Goal: Task Accomplishment & Management: Manage account settings

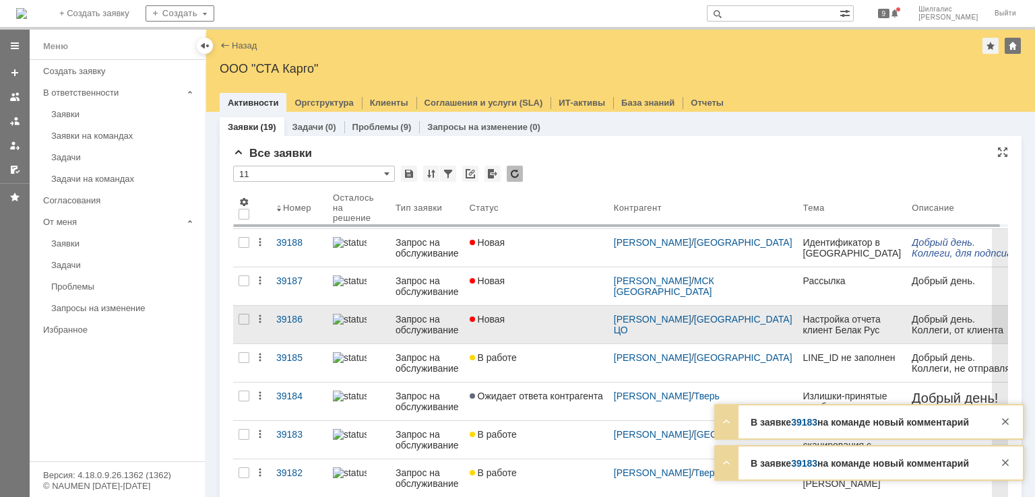
click at [487, 325] on link "Новая" at bounding box center [536, 325] width 144 height 38
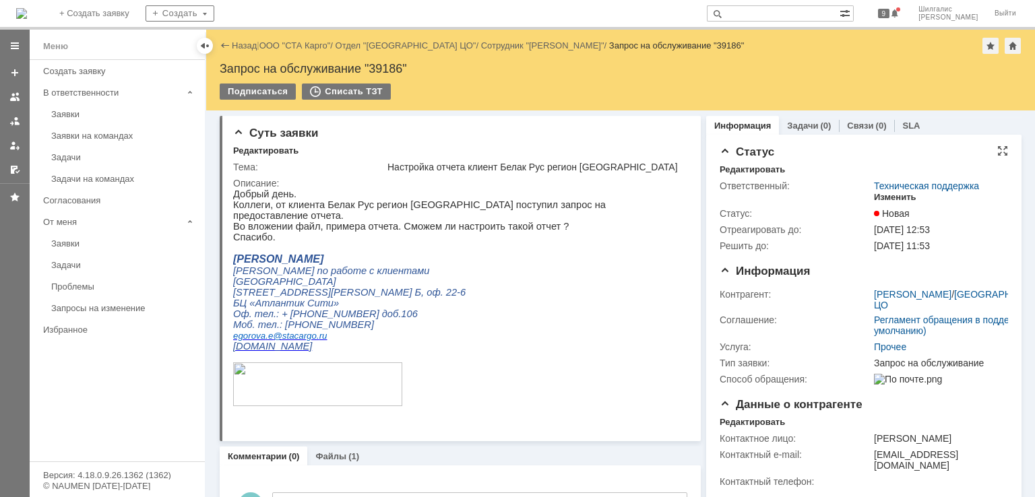
click at [886, 197] on div "Изменить" at bounding box center [895, 197] width 42 height 11
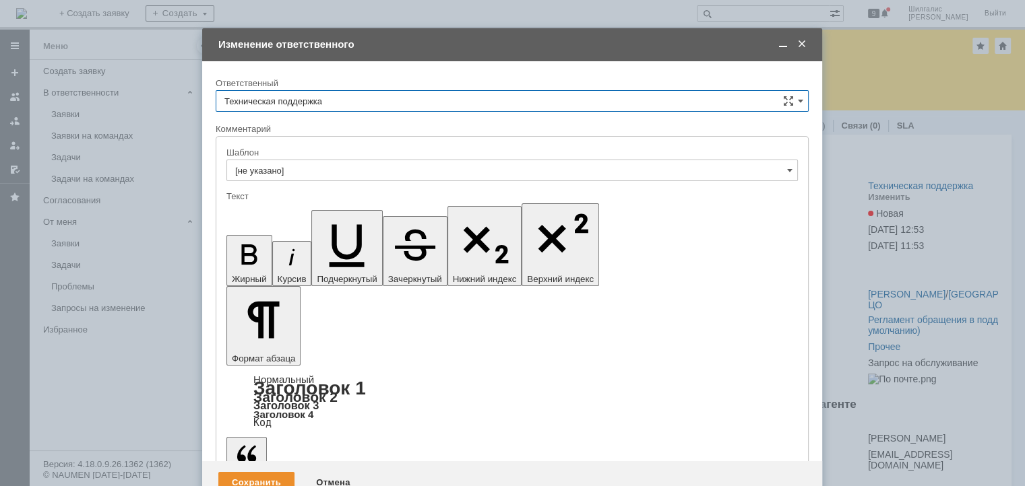
click at [346, 98] on input "Техническая поддержка" at bounding box center [512, 101] width 593 height 22
click at [296, 162] on div "[PERSON_NAME]" at bounding box center [511, 171] width 591 height 22
type input "[PERSON_NAME]"
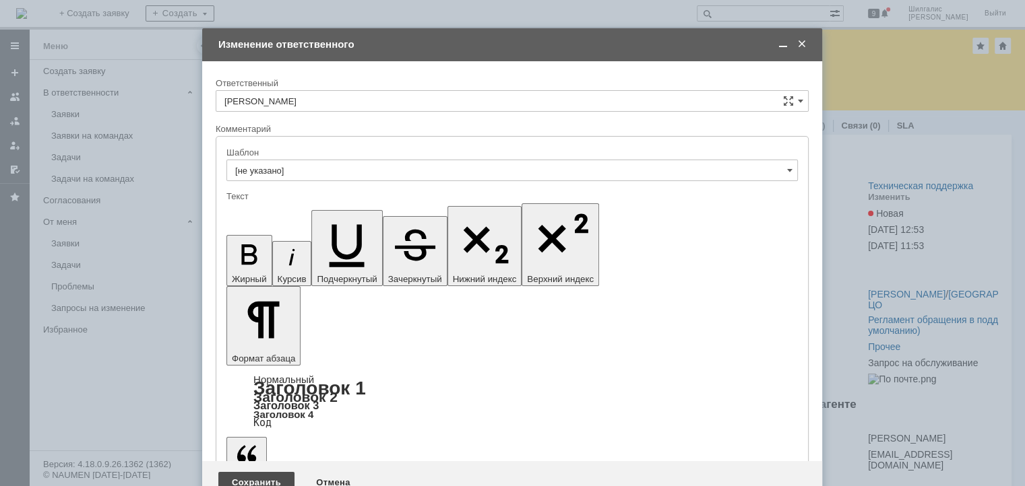
click at [235, 472] on div "Сохранить" at bounding box center [256, 483] width 76 height 22
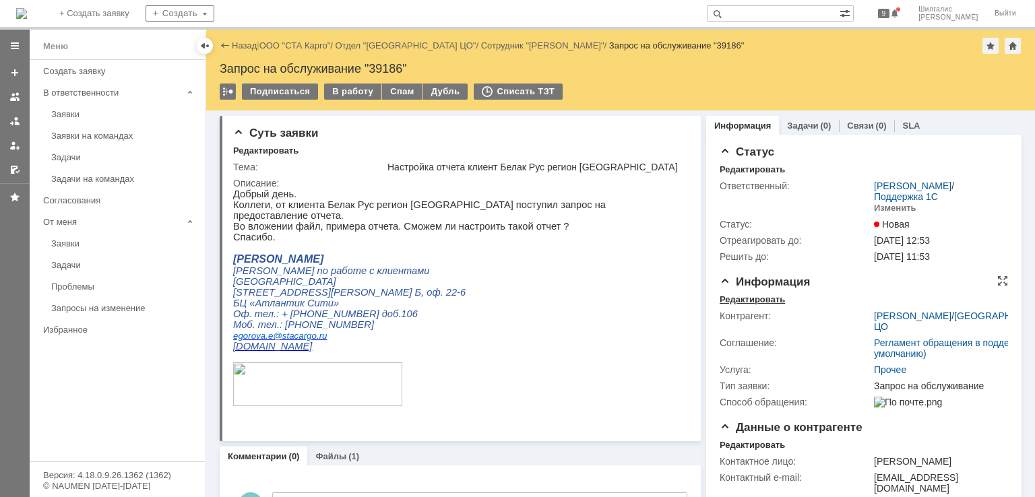
click at [745, 294] on div "Редактировать" at bounding box center [751, 299] width 65 height 11
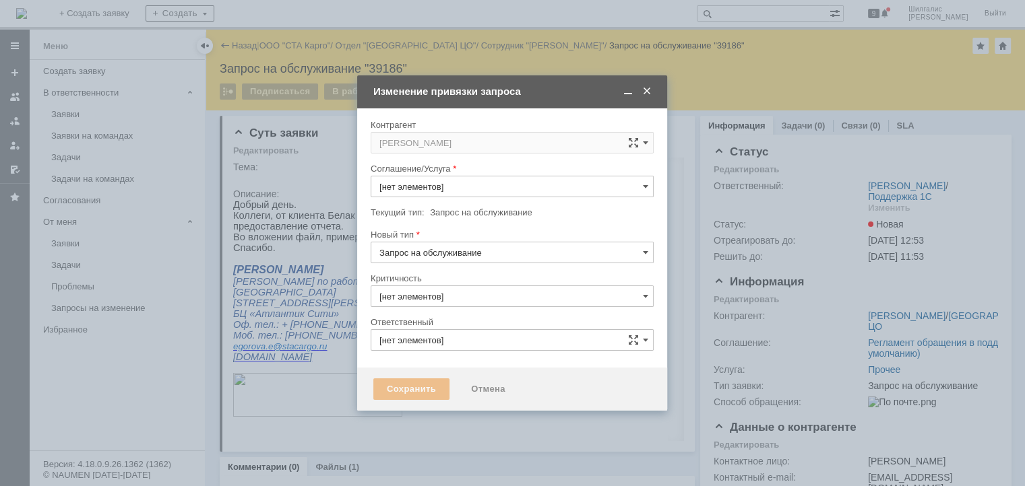
type input "Прочее"
type input "3. Низкая"
type input "[PERSON_NAME]"
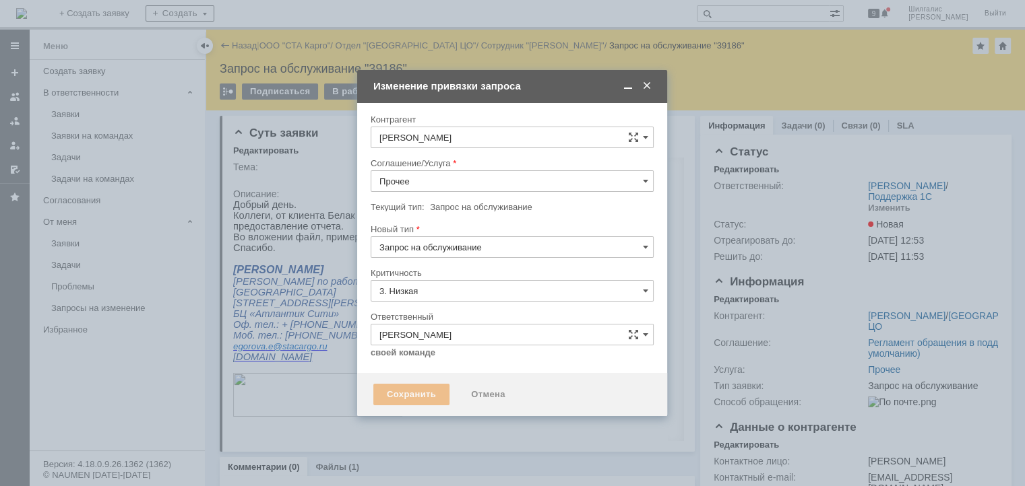
type input "[не указано]"
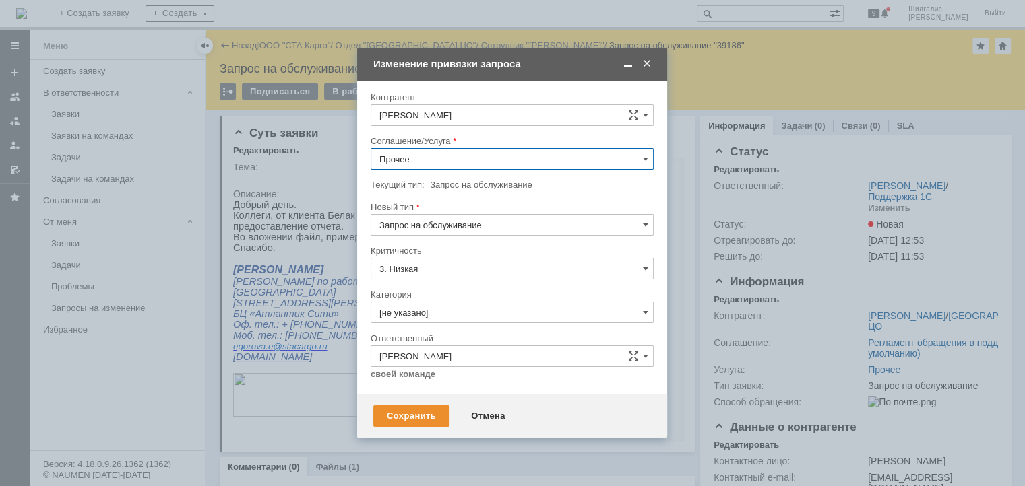
click at [415, 159] on input "Прочее" at bounding box center [512, 159] width 283 height 22
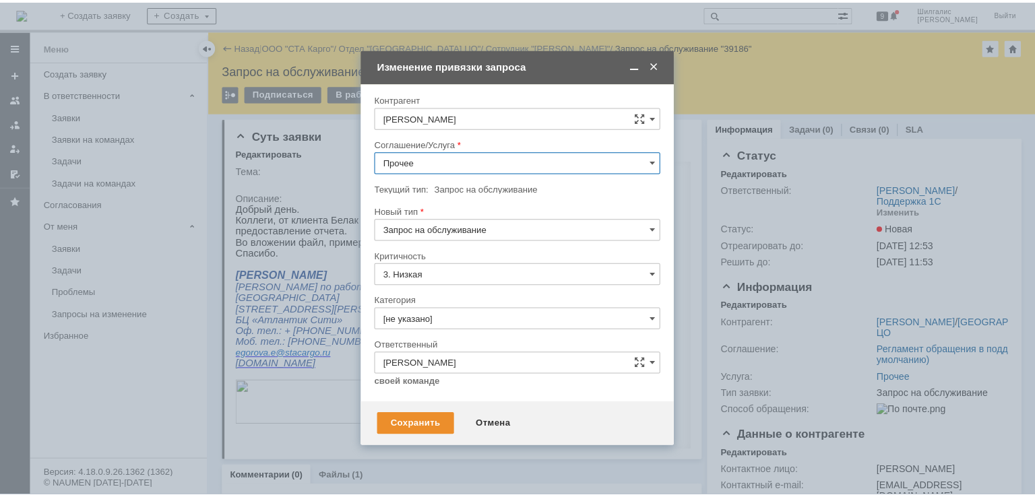
scroll to position [269, 0]
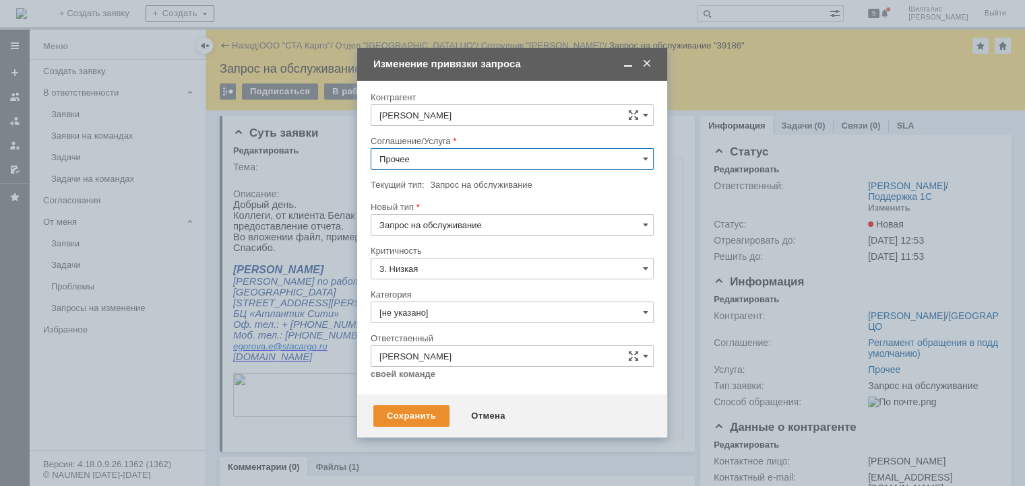
click at [437, 291] on span "WMS Отчетность" at bounding box center [511, 292] width 265 height 11
type input "WMS Отчетность"
click at [410, 410] on div "Сохранить" at bounding box center [411, 417] width 76 height 22
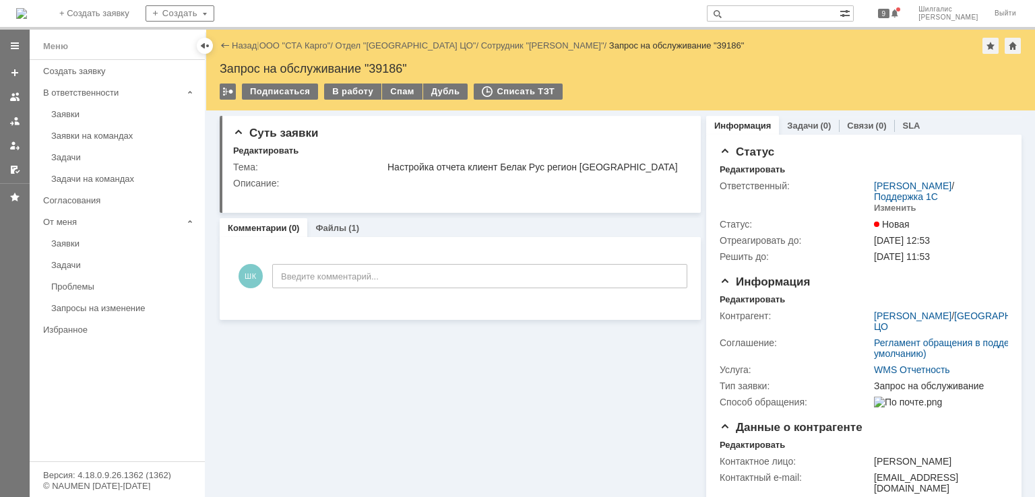
scroll to position [0, 0]
click at [298, 49] on link "ООО "СТА Карго"" at bounding box center [294, 45] width 71 height 10
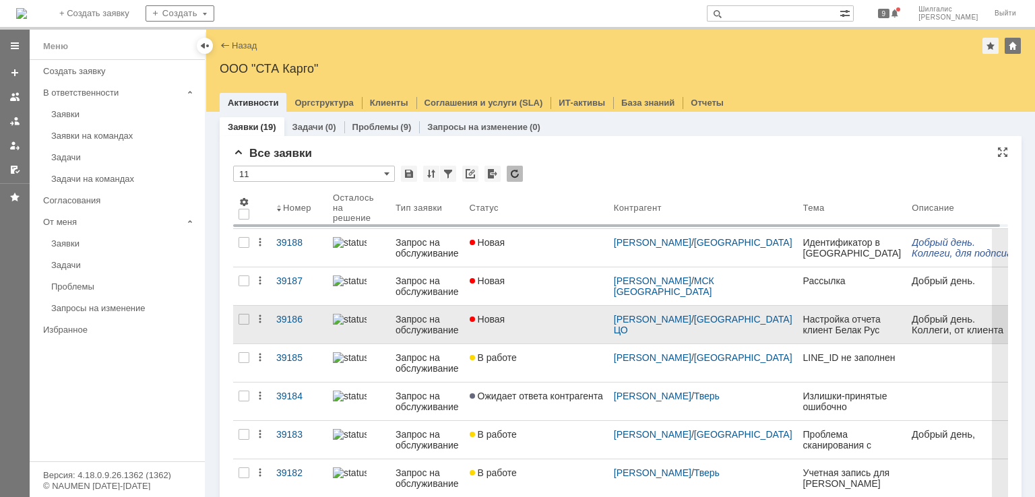
click at [517, 323] on div "Новая" at bounding box center [536, 319] width 133 height 11
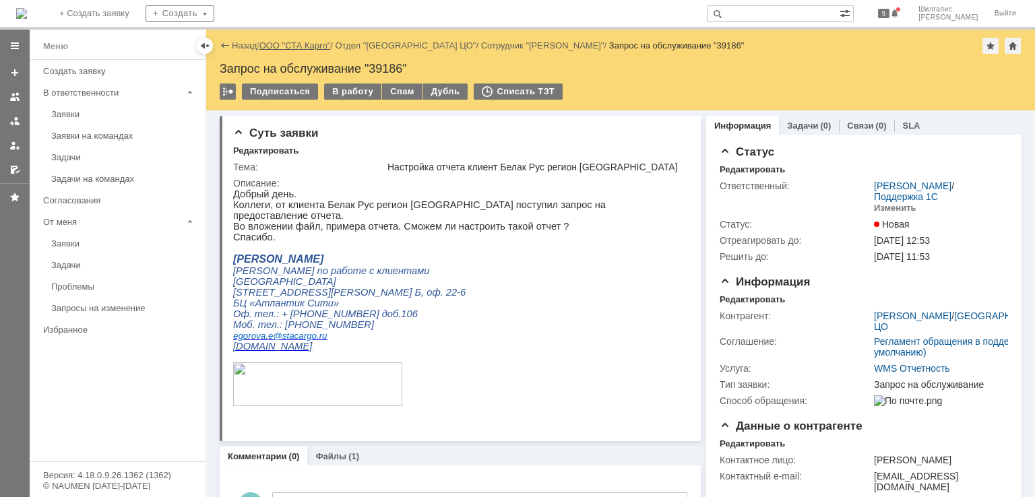
click at [318, 43] on link "ООО "СТА Карго"" at bounding box center [294, 45] width 71 height 10
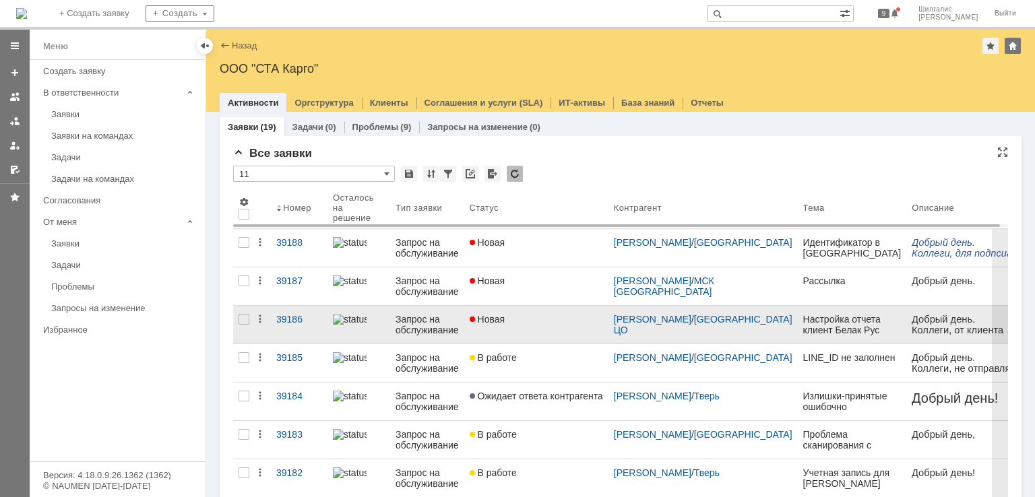
click at [515, 325] on link "Новая" at bounding box center [536, 325] width 144 height 38
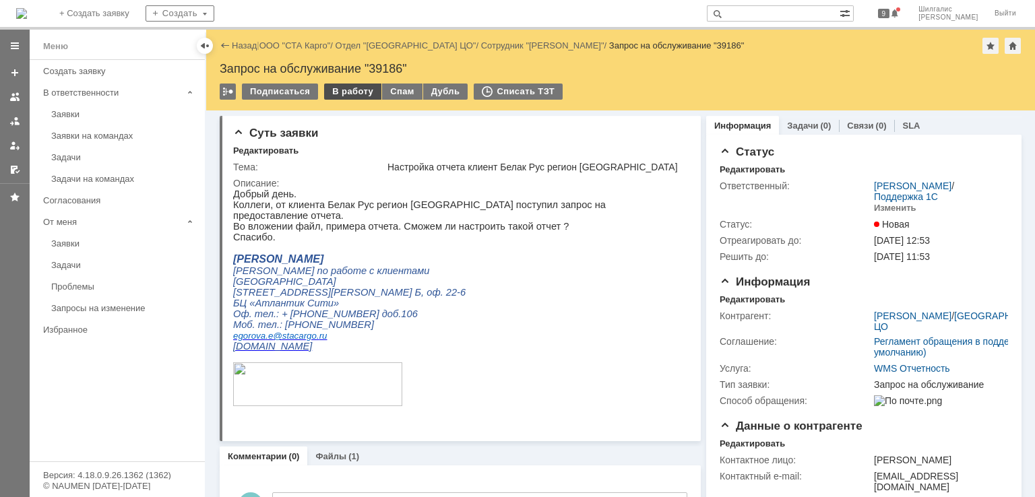
click at [341, 95] on div "В работу" at bounding box center [352, 92] width 57 height 16
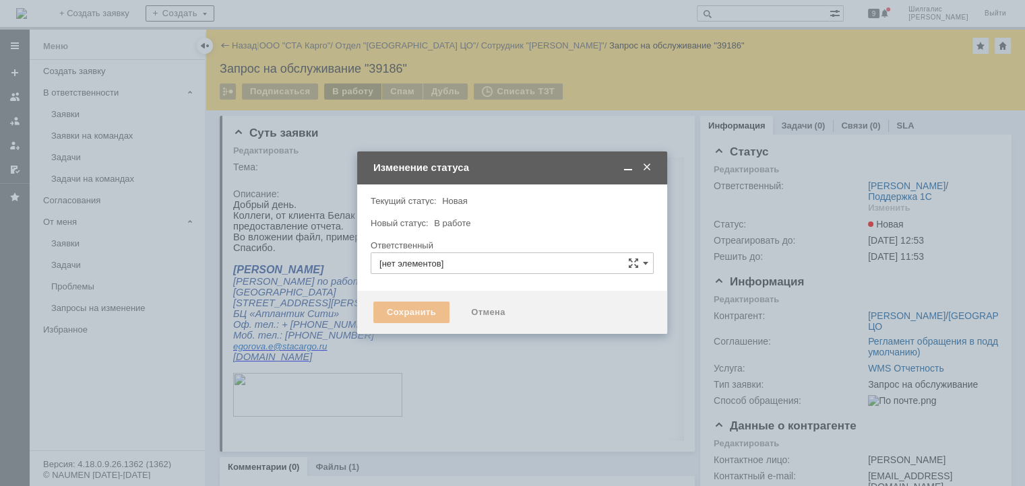
type input "[PERSON_NAME]"
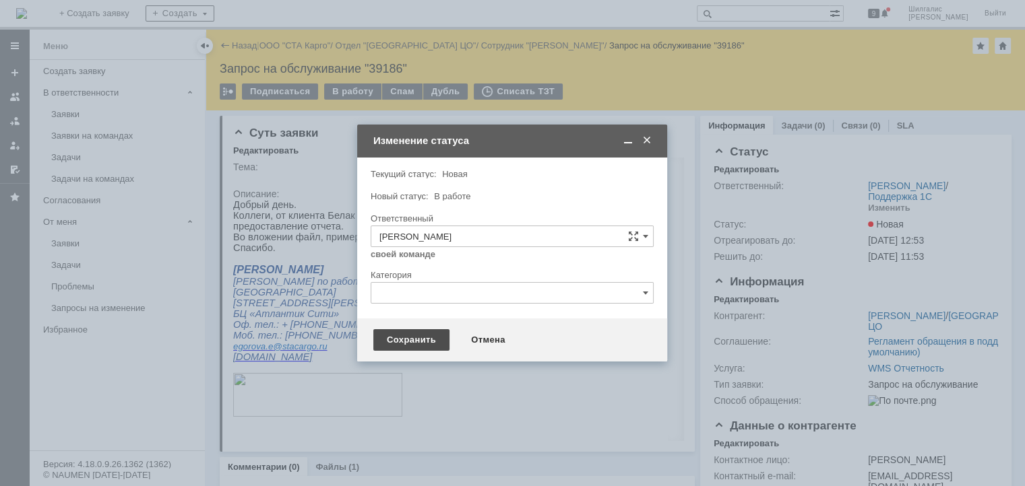
click at [432, 338] on div "Сохранить" at bounding box center [411, 340] width 76 height 22
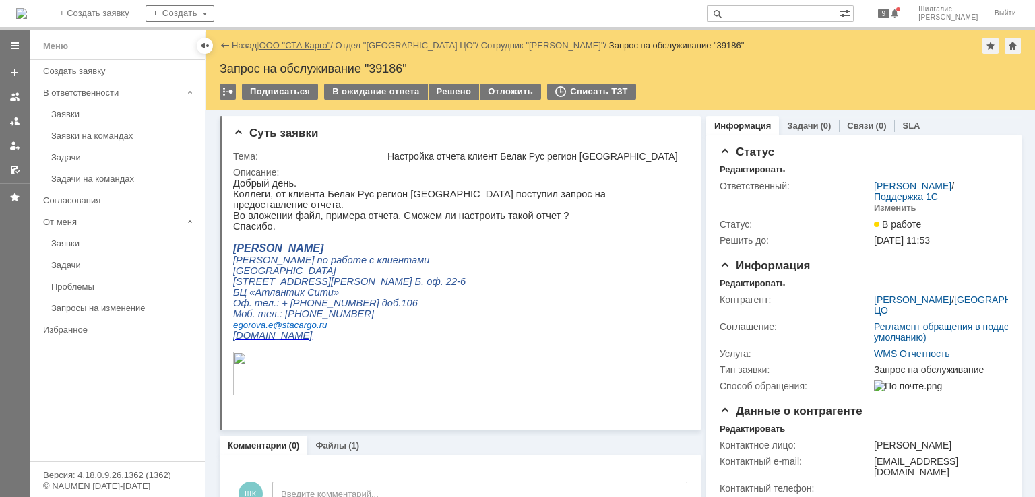
click at [292, 43] on link "ООО "СТА Карго"" at bounding box center [294, 45] width 71 height 10
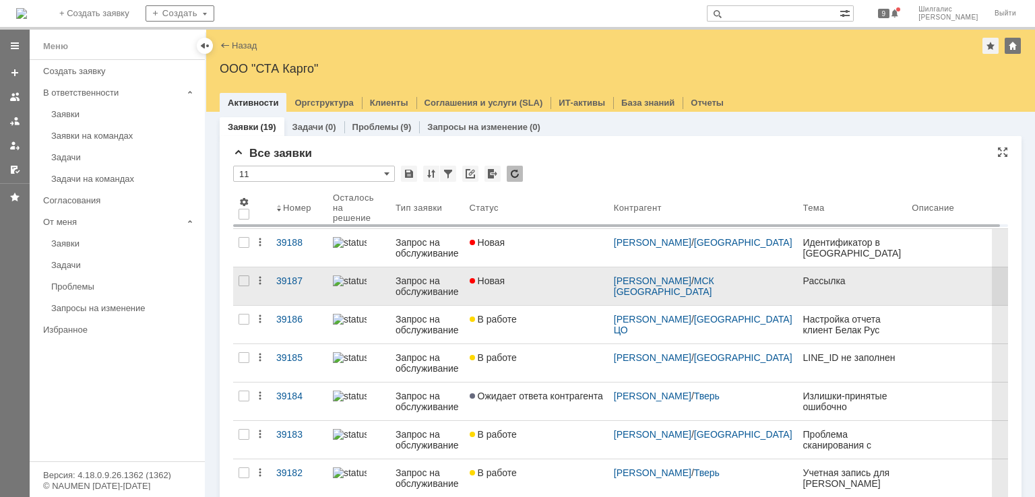
click at [509, 274] on link "Новая" at bounding box center [536, 286] width 144 height 38
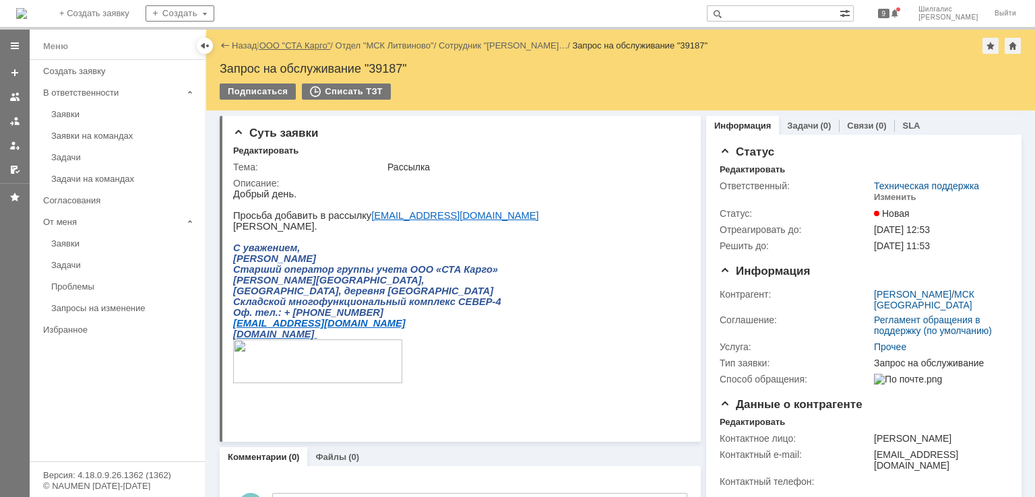
click at [307, 45] on link "ООО "СТА Карго"" at bounding box center [294, 45] width 71 height 10
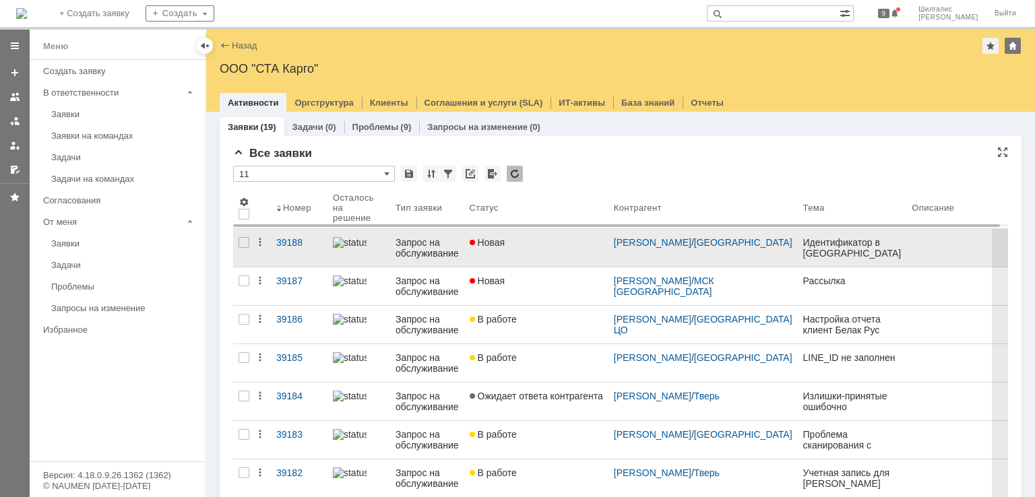
click at [535, 261] on link "Новая" at bounding box center [536, 248] width 144 height 38
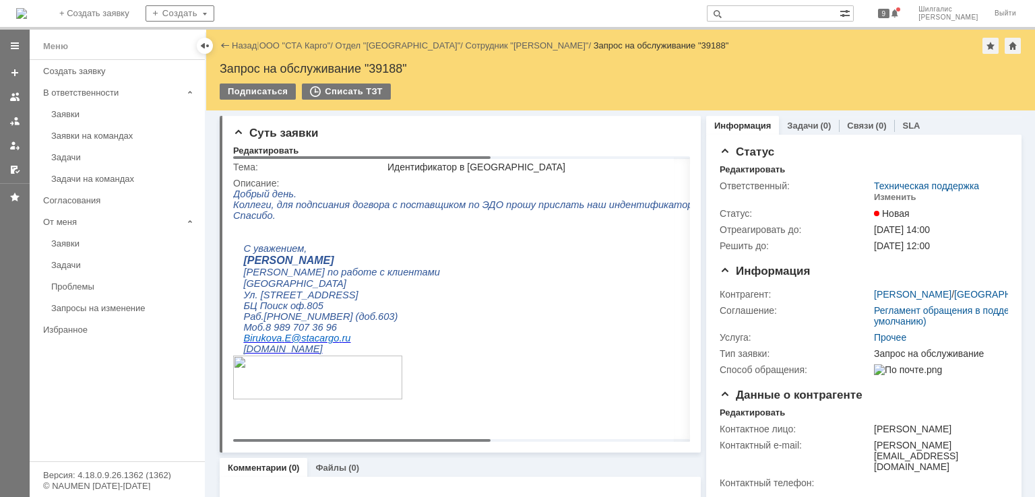
drag, startPoint x: 382, startPoint y: 440, endPoint x: 248, endPoint y: 440, distance: 134.1
click at [248, 440] on body "Идет загрузка, пожалуйста, подождите. На домашнюю + Создать заявку Создать 9 Ши…" at bounding box center [517, 248] width 1035 height 497
click at [885, 198] on div "Изменить" at bounding box center [895, 197] width 42 height 11
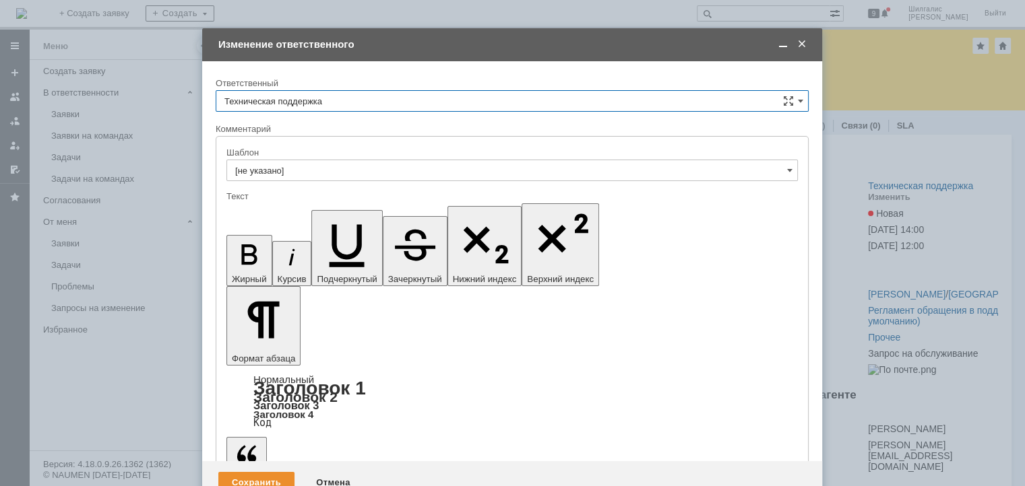
click at [315, 98] on input "Техническая поддержка" at bounding box center [512, 101] width 593 height 22
click at [288, 165] on span "[PERSON_NAME]" at bounding box center [511, 170] width 575 height 11
type input "[PERSON_NAME]"
click at [263, 472] on div "Сохранить" at bounding box center [256, 483] width 76 height 22
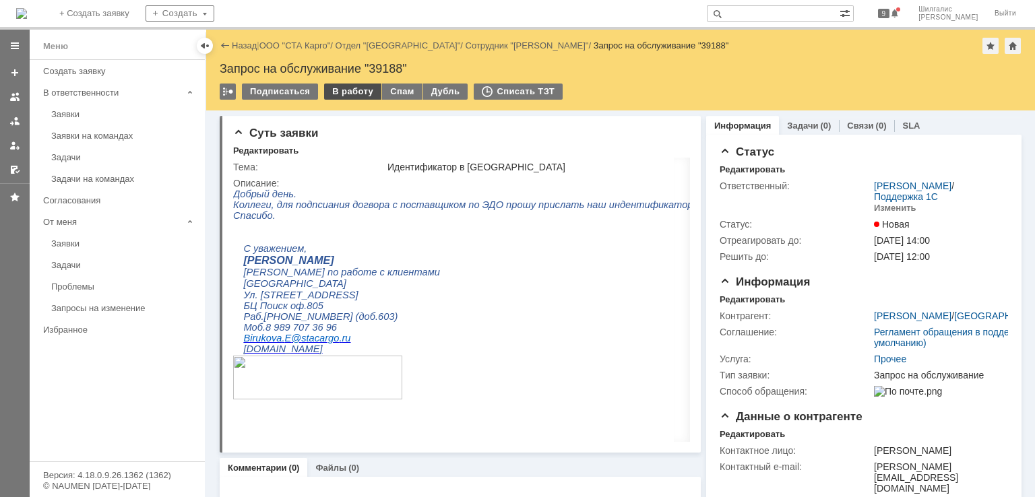
click at [334, 84] on div "В работу" at bounding box center [352, 92] width 57 height 16
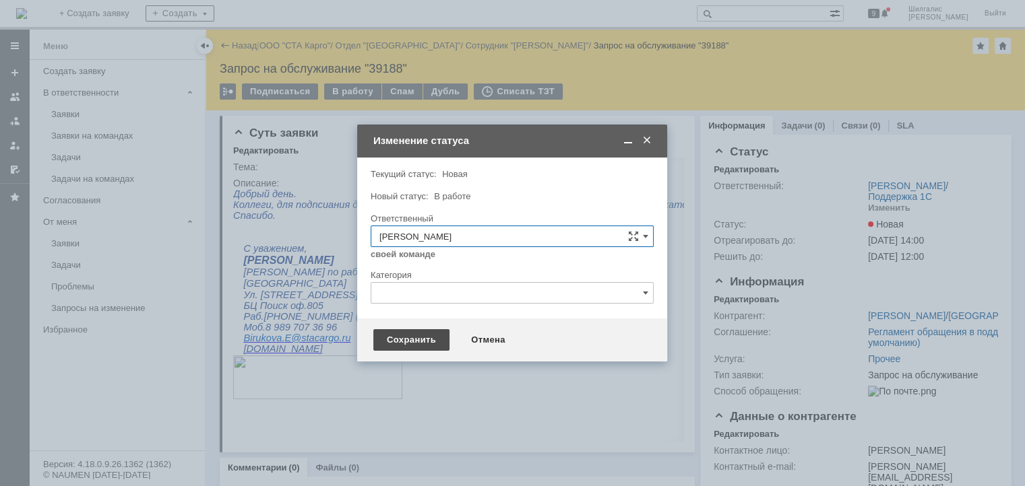
click at [395, 335] on div "Сохранить" at bounding box center [411, 340] width 76 height 22
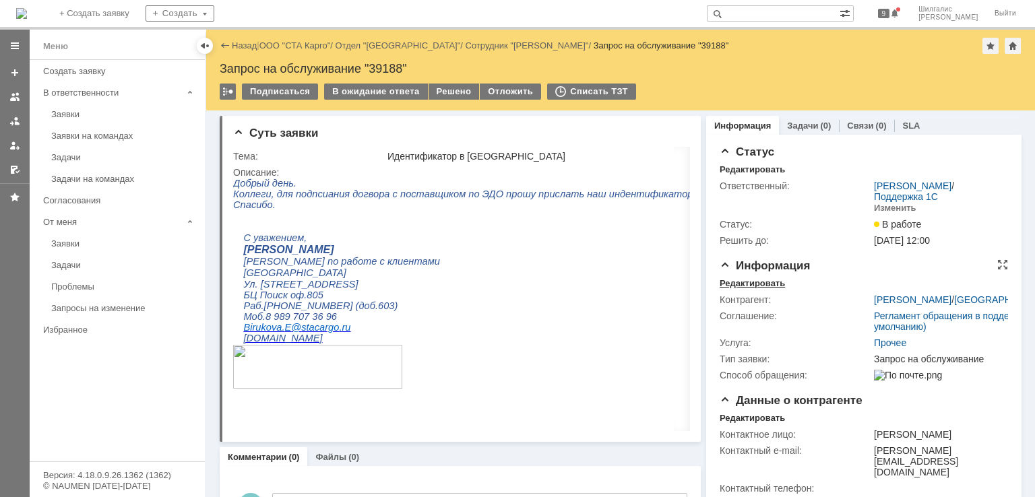
click at [747, 286] on div "Редактировать" at bounding box center [751, 283] width 65 height 11
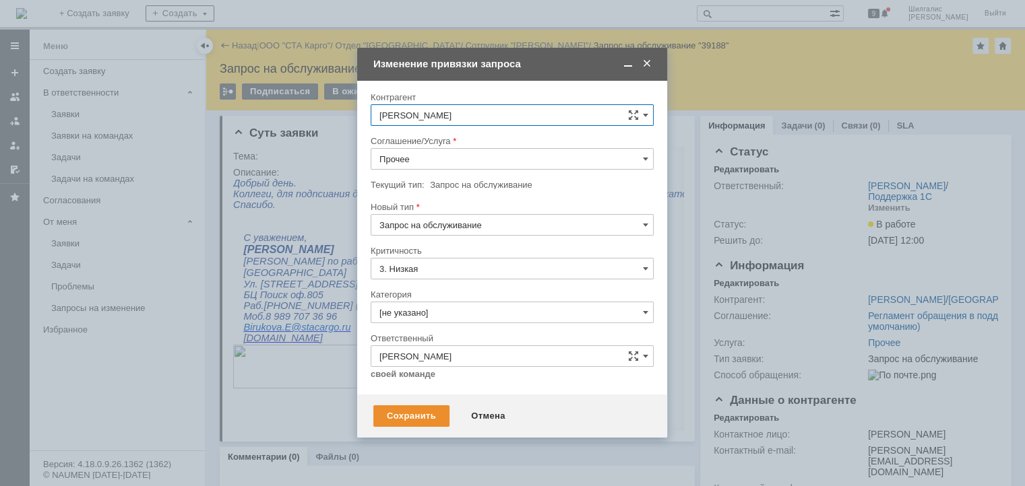
click at [439, 156] on input "Прочее" at bounding box center [512, 159] width 283 height 22
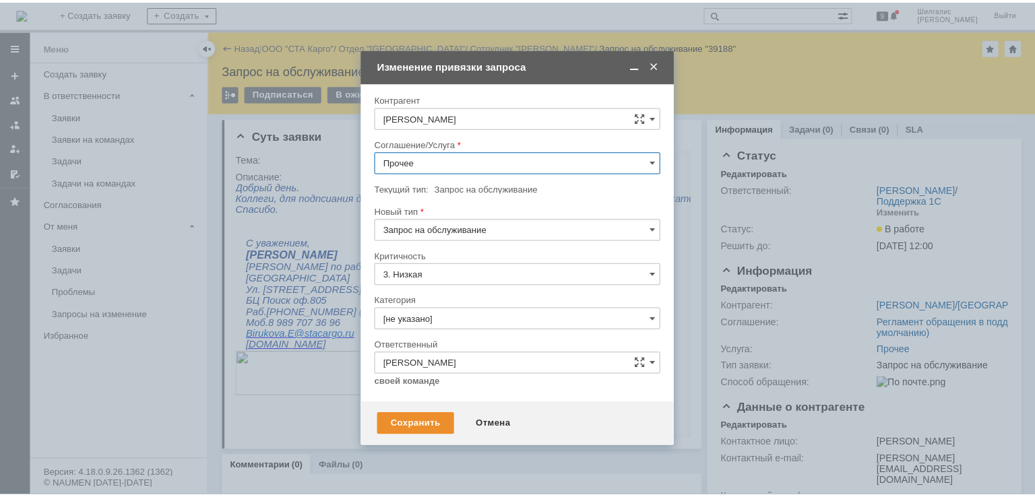
scroll to position [269, 0]
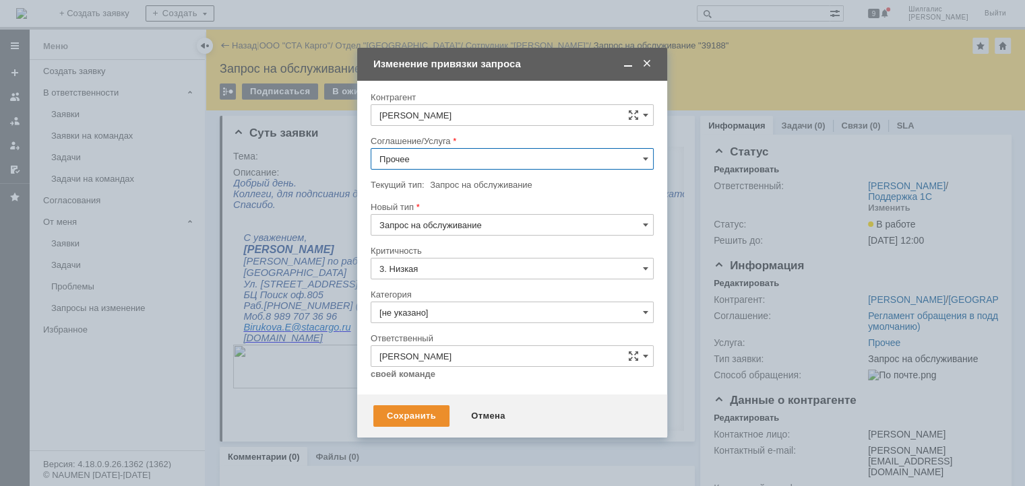
click at [473, 224] on span "WMS Обмены" at bounding box center [511, 225] width 265 height 11
type input "WMS Обмены"
click at [419, 420] on div "Сохранить" at bounding box center [411, 417] width 76 height 22
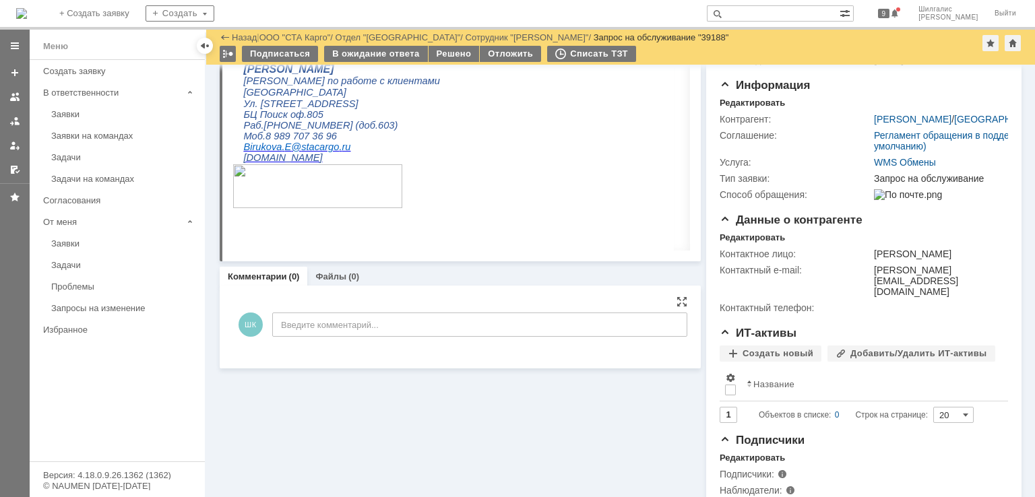
scroll to position [0, 0]
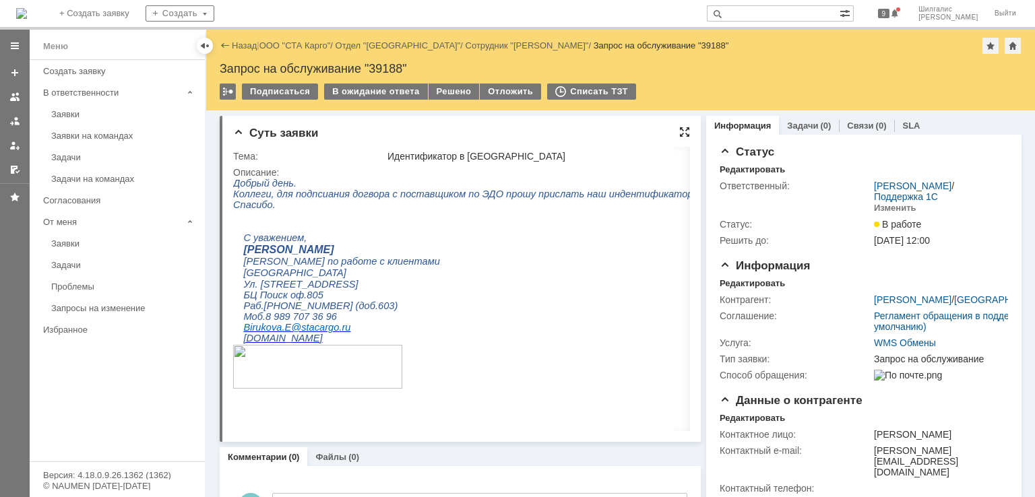
click at [680, 128] on div at bounding box center [684, 132] width 11 height 11
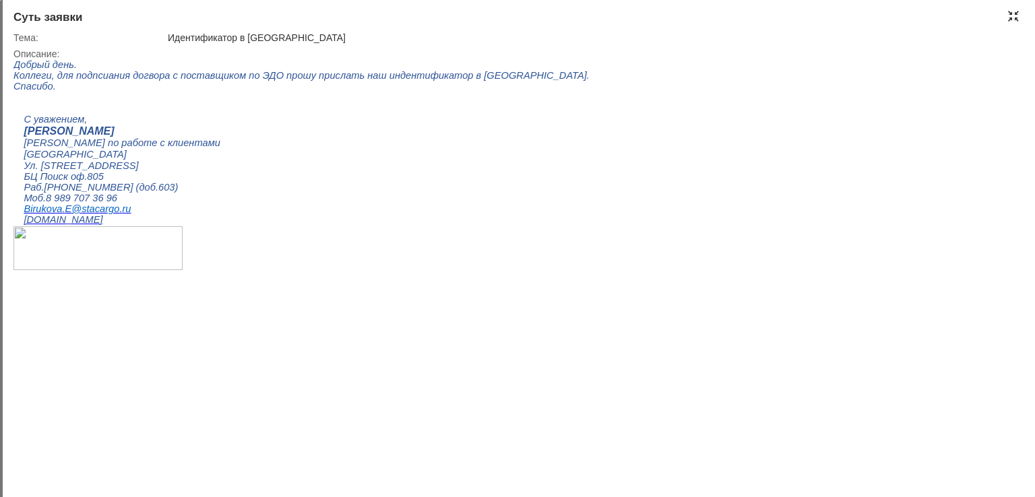
click at [1013, 12] on div at bounding box center [1013, 16] width 11 height 11
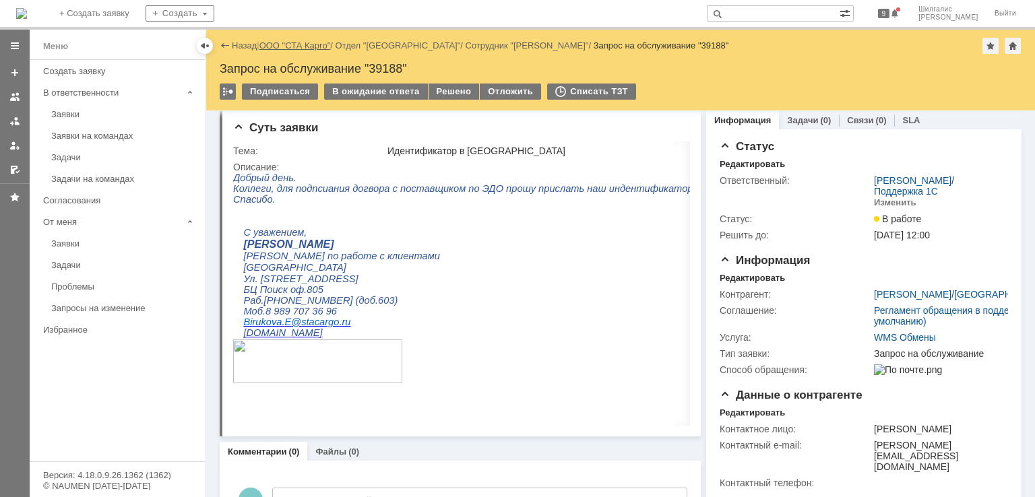
click at [310, 46] on link "ООО "СТА Карго"" at bounding box center [294, 45] width 71 height 10
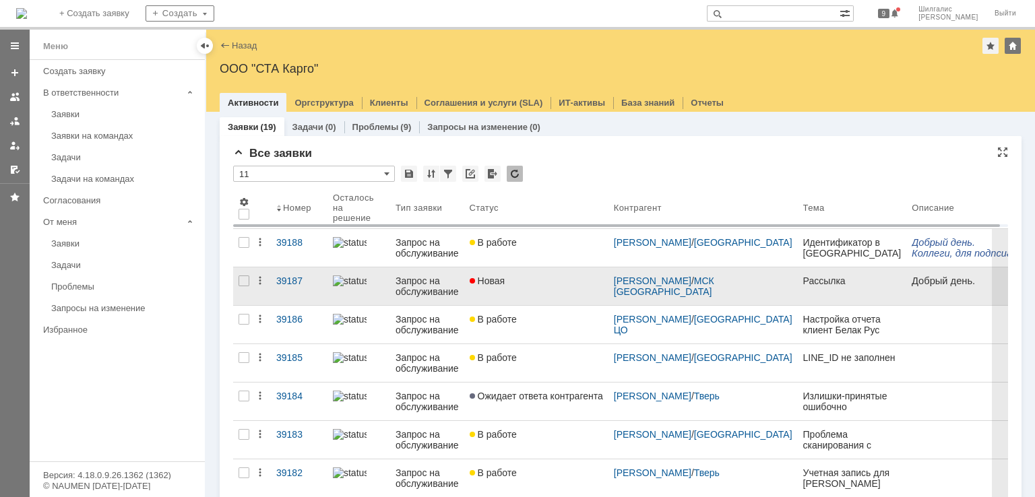
click at [538, 284] on div "Новая" at bounding box center [536, 281] width 133 height 11
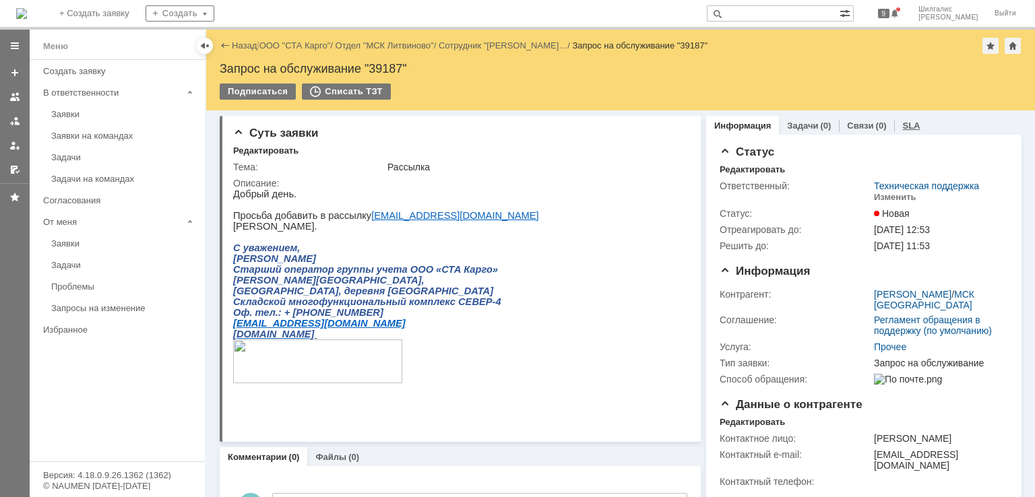
click at [905, 127] on link "SLA" at bounding box center [911, 126] width 18 height 10
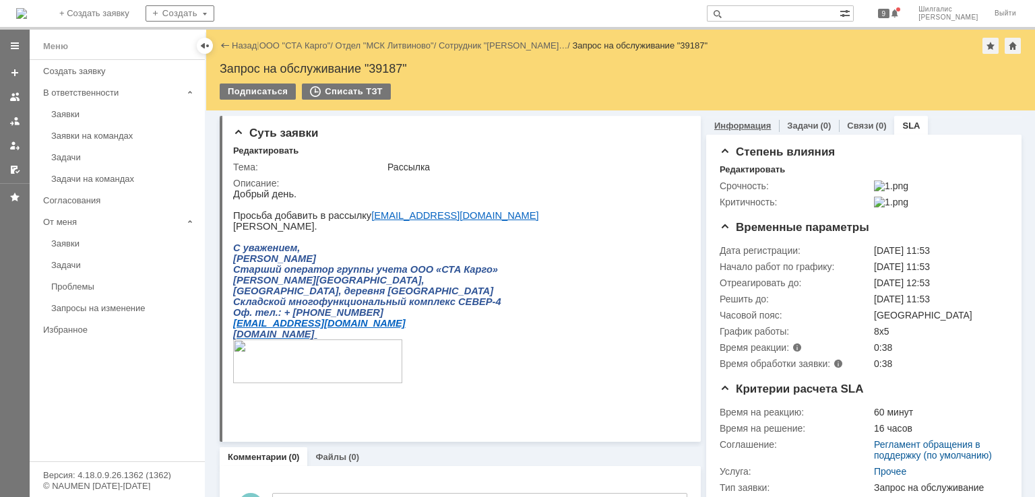
click at [728, 121] on link "Информация" at bounding box center [742, 126] width 57 height 10
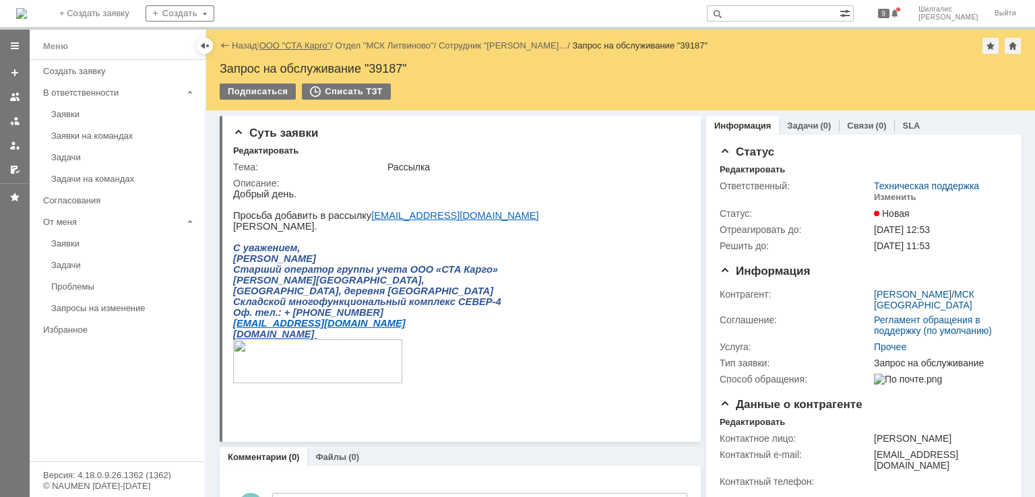
click at [302, 40] on link "ООО "СТА Карго"" at bounding box center [294, 45] width 71 height 10
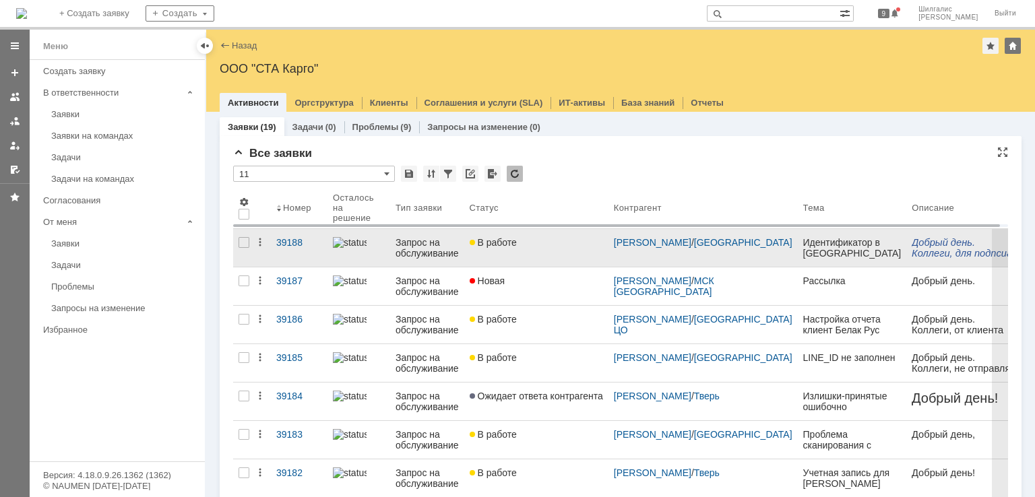
click at [561, 242] on div "В работе" at bounding box center [536, 242] width 133 height 11
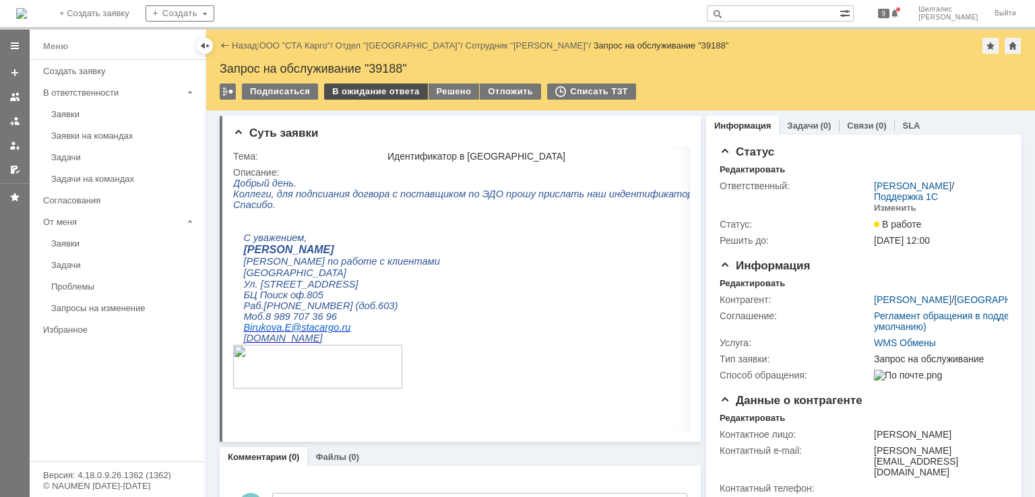
click at [379, 90] on div "В ожидание ответа" at bounding box center [375, 92] width 103 height 16
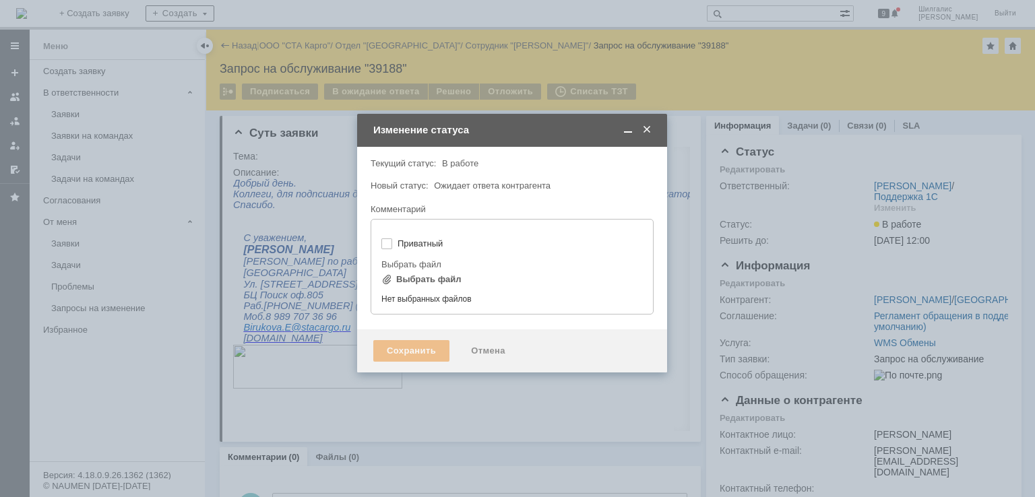
type input "[не указано]"
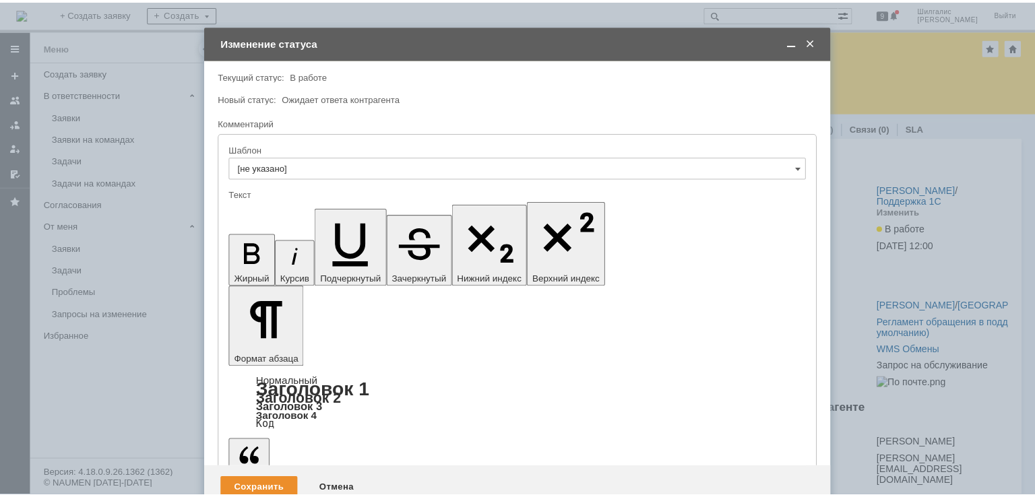
scroll to position [593, 4]
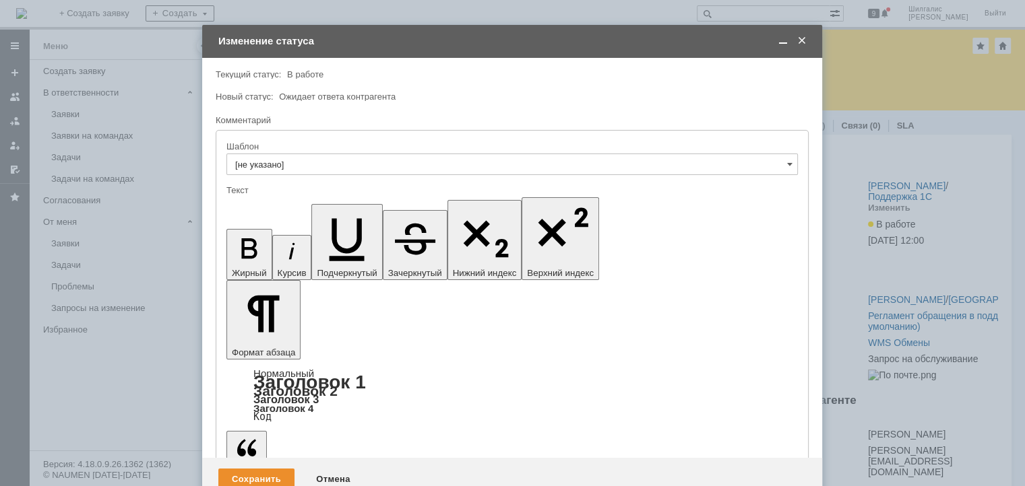
click at [255, 469] on div "Сохранить" at bounding box center [256, 480] width 76 height 22
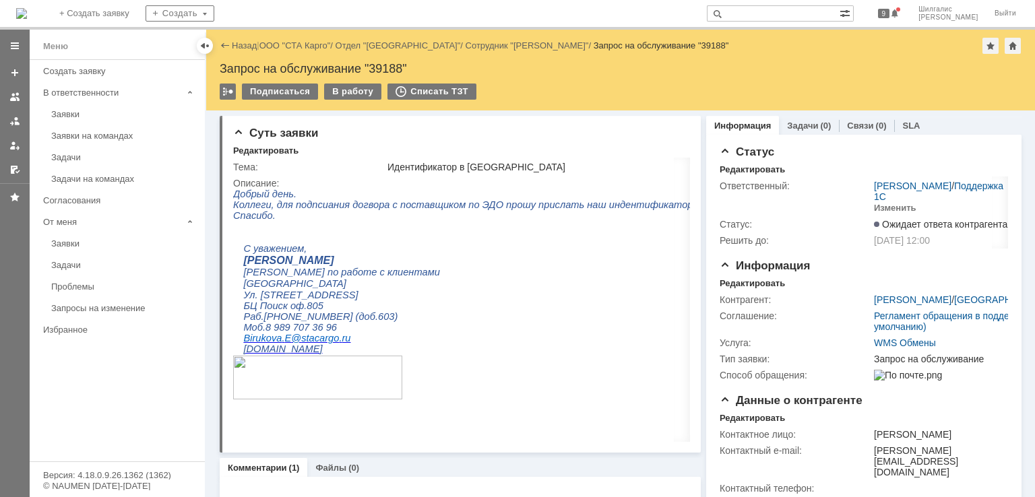
scroll to position [0, 0]
click at [290, 48] on link "ООО "СТА Карго"" at bounding box center [294, 45] width 71 height 10
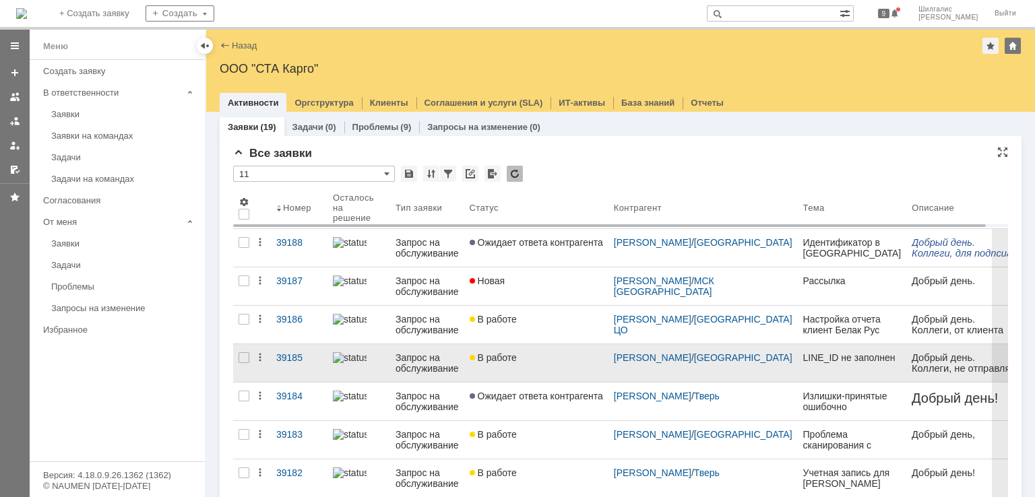
click at [536, 368] on link "В работе" at bounding box center [536, 363] width 144 height 38
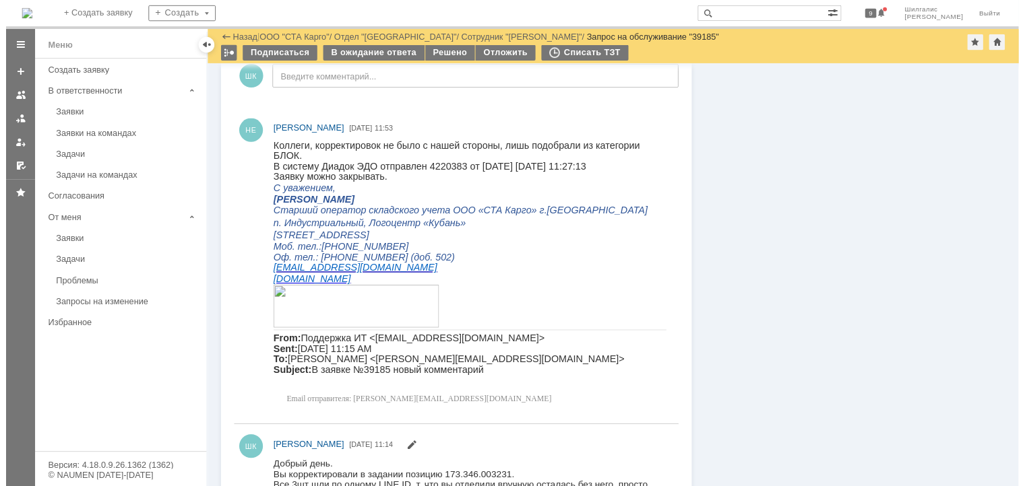
scroll to position [404, 0]
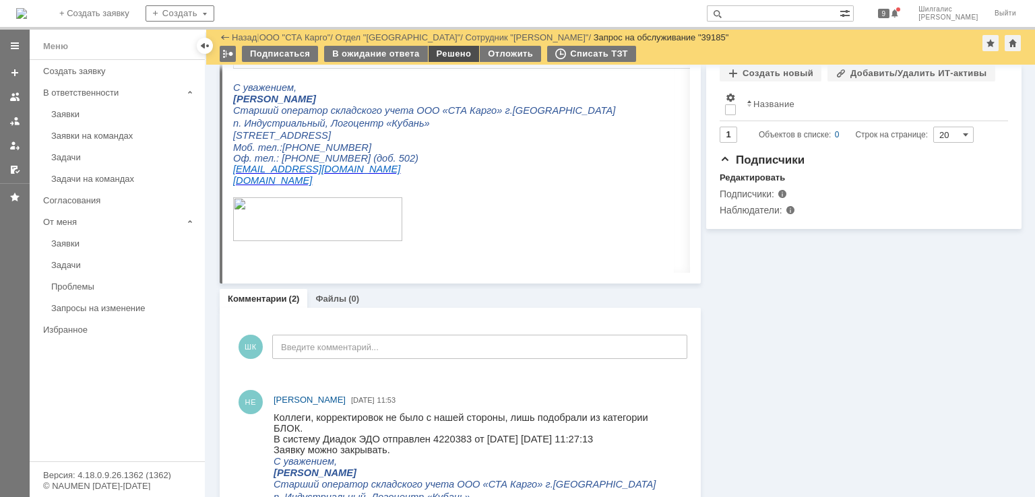
click at [455, 53] on div "Решено" at bounding box center [453, 54] width 51 height 16
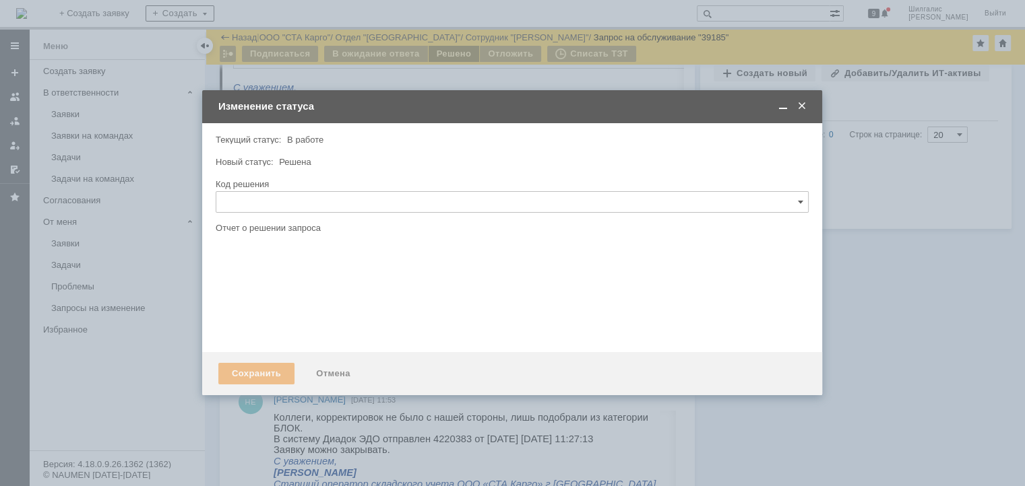
scroll to position [0, 0]
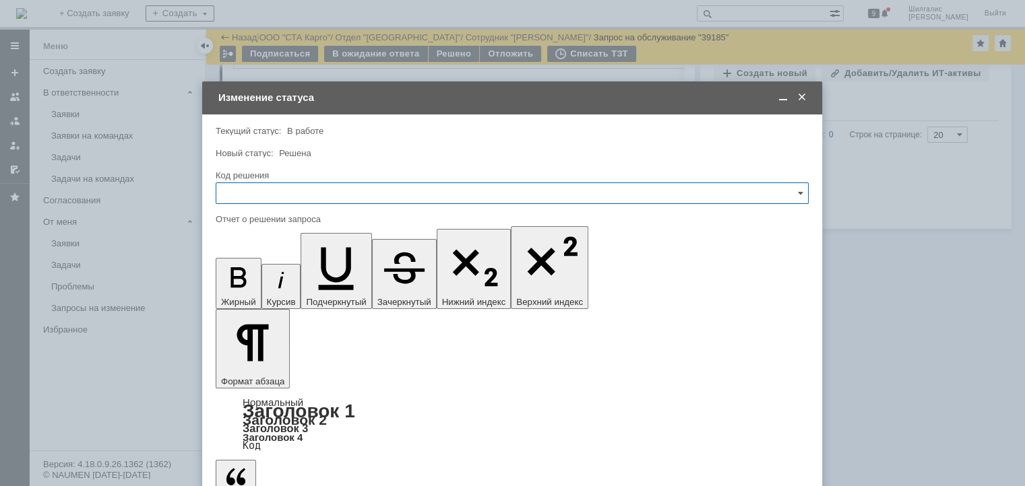
click at [286, 184] on input "text" at bounding box center [512, 194] width 593 height 22
click at [270, 363] on div "Решено" at bounding box center [511, 374] width 591 height 22
type input "Решено"
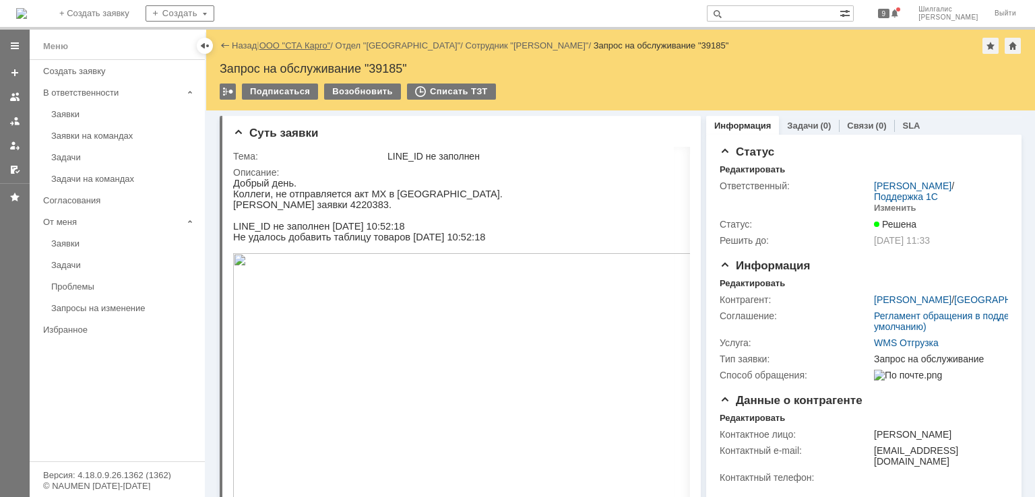
click at [313, 44] on link "ООО "СТА Карго"" at bounding box center [294, 45] width 71 height 10
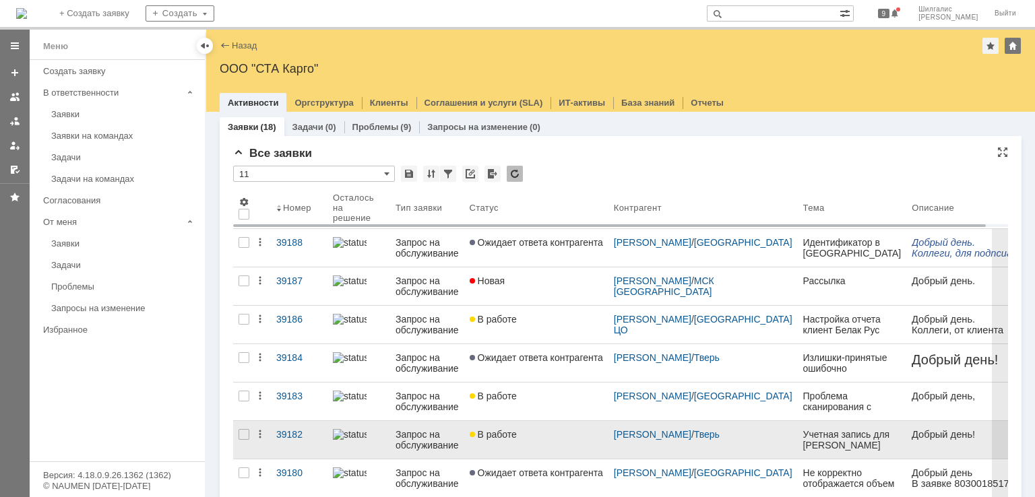
click at [520, 440] on link "В работе" at bounding box center [536, 440] width 144 height 38
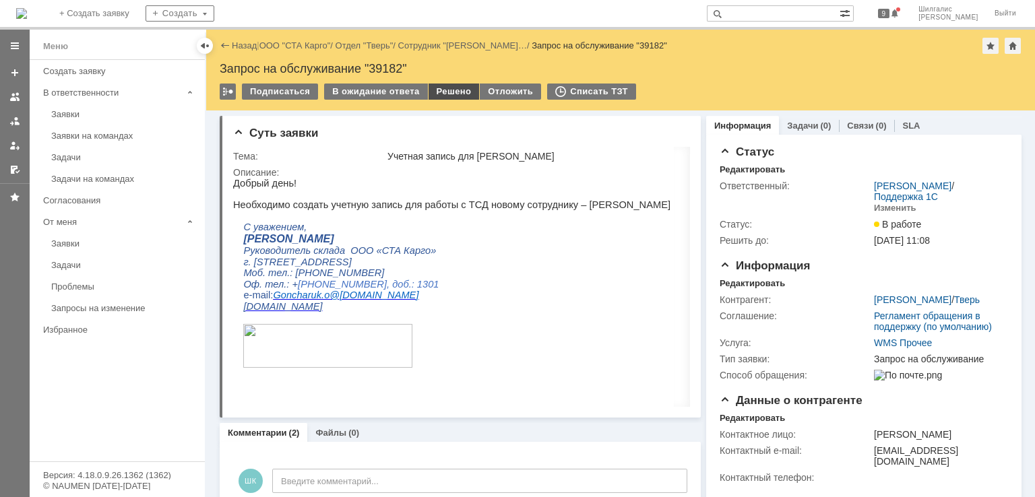
click at [453, 93] on div "Решено" at bounding box center [453, 92] width 51 height 16
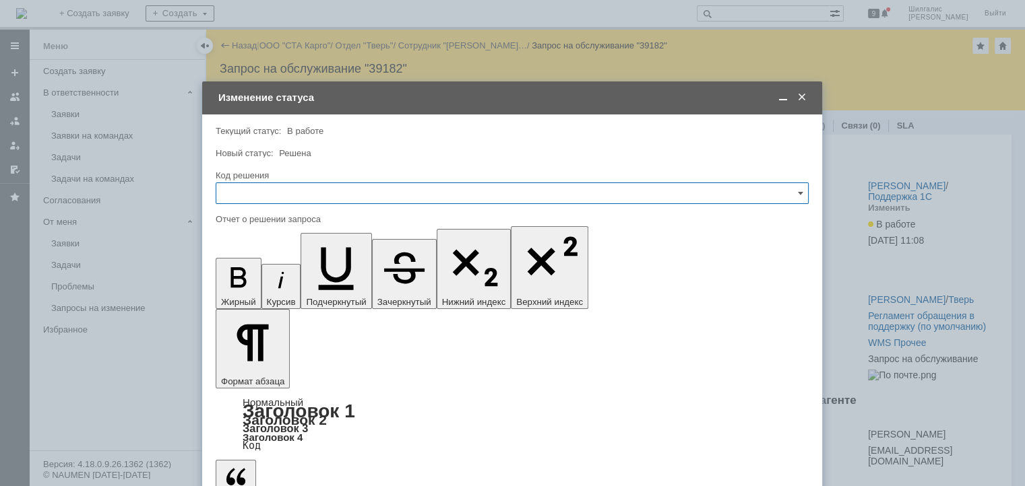
click at [335, 191] on input "text" at bounding box center [512, 194] width 593 height 22
click at [284, 370] on span "Решено" at bounding box center [511, 373] width 575 height 11
type input "Решено"
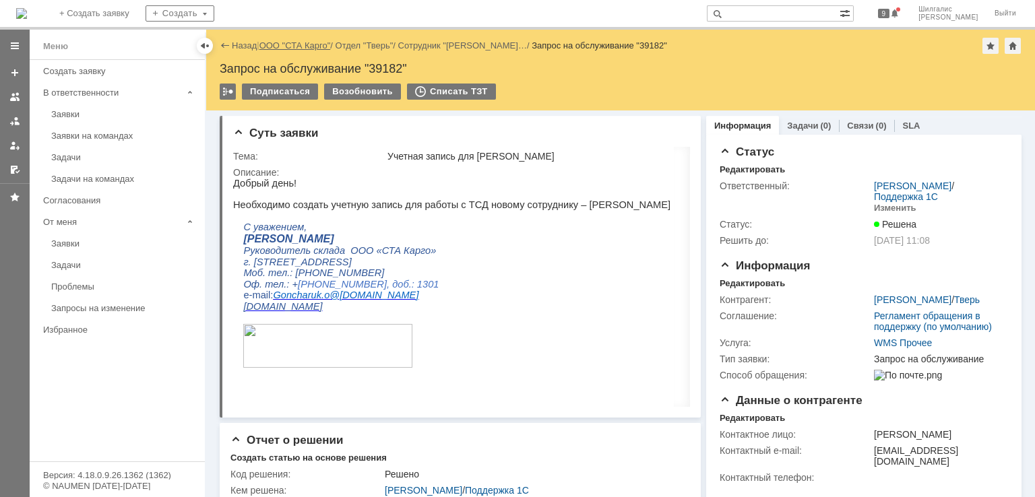
click at [302, 48] on link "ООО "СТА Карго"" at bounding box center [294, 45] width 71 height 10
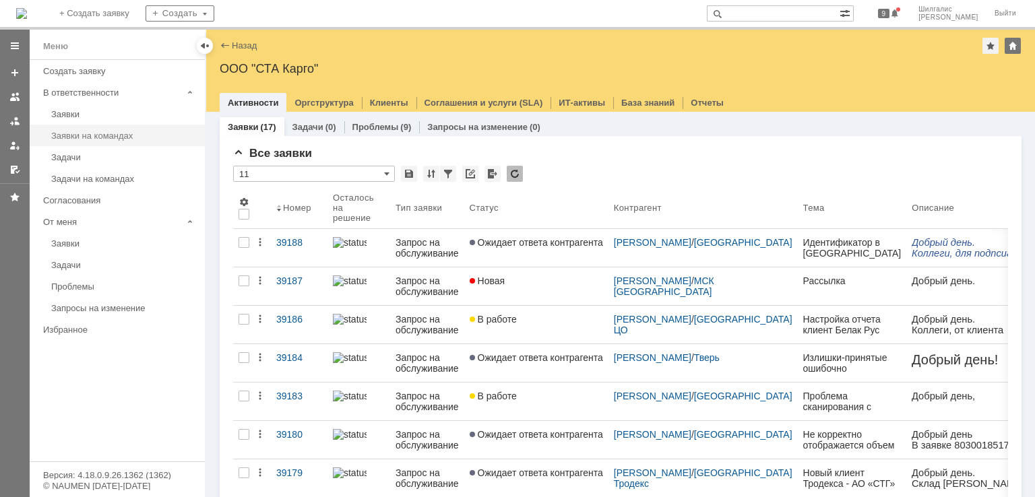
click at [111, 129] on link "Заявки на командах" at bounding box center [124, 135] width 156 height 21
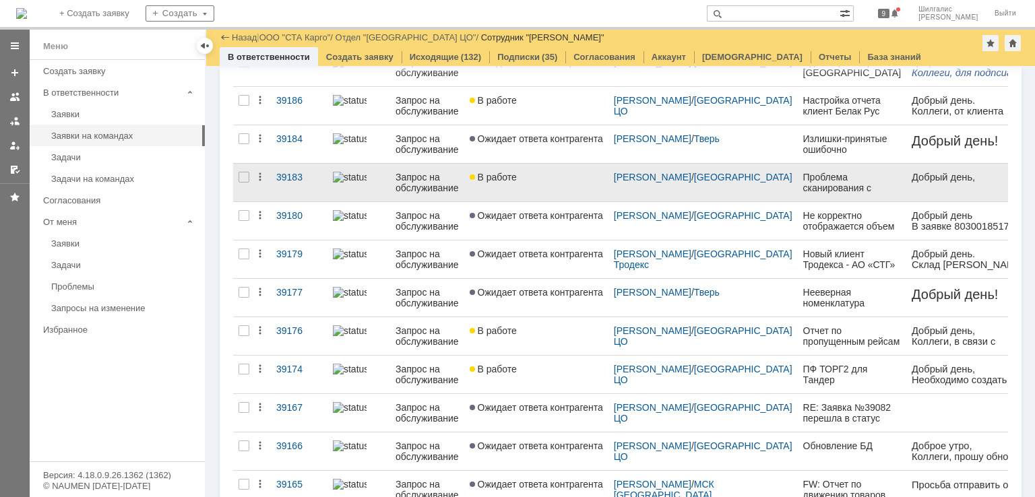
click at [542, 176] on div "В работе" at bounding box center [536, 177] width 133 height 11
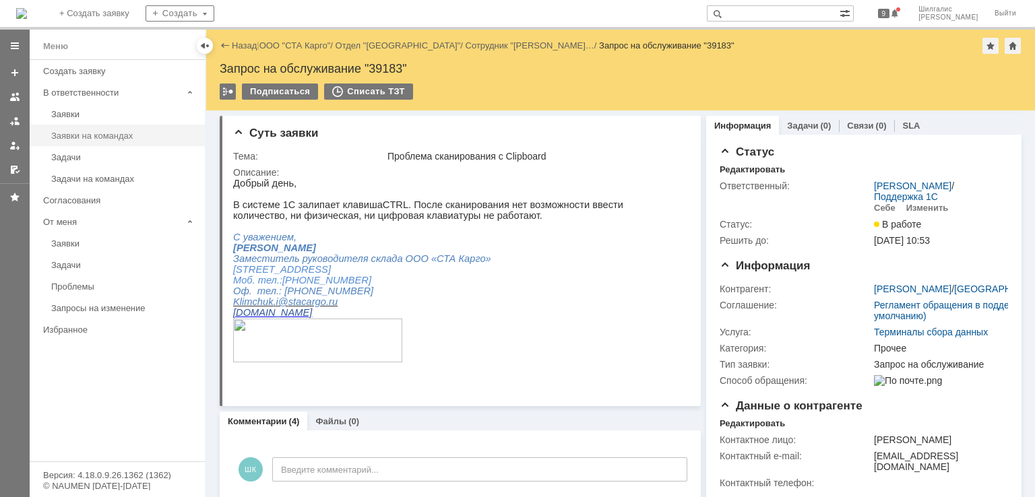
click at [102, 134] on div "Заявки на командах" at bounding box center [124, 136] width 146 height 10
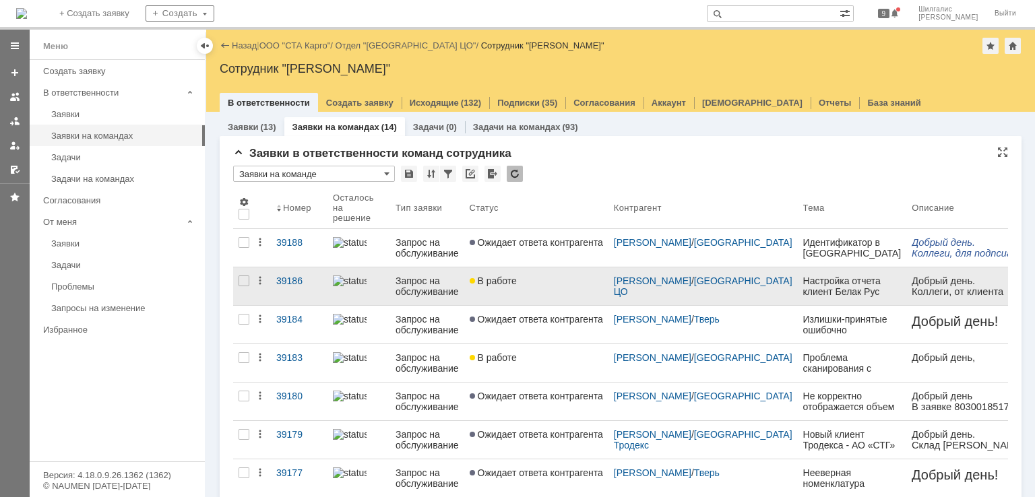
click at [520, 278] on div "В работе" at bounding box center [536, 281] width 133 height 11
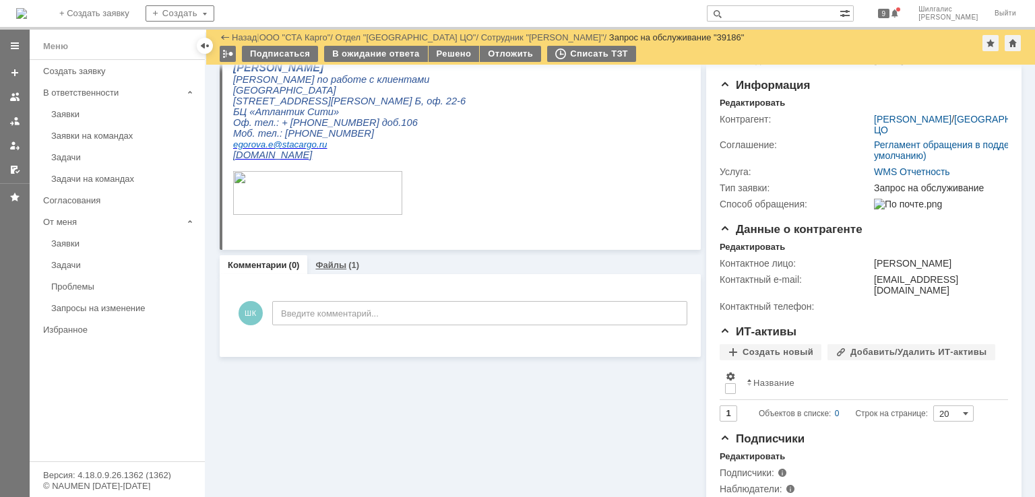
click at [329, 262] on link "Файлы" at bounding box center [330, 265] width 31 height 10
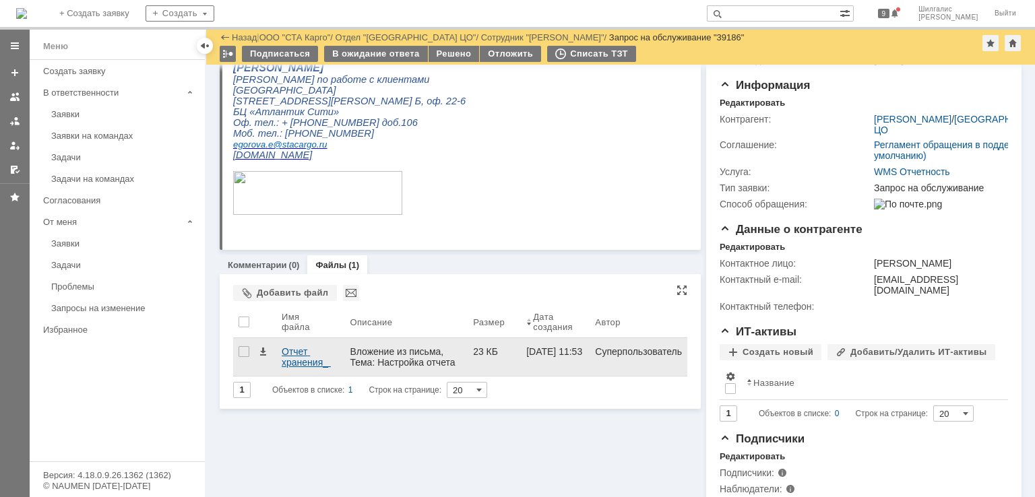
click at [294, 360] on div "Отчет хранения_ отгрузки_ шаблон.xlsx" at bounding box center [310, 357] width 57 height 22
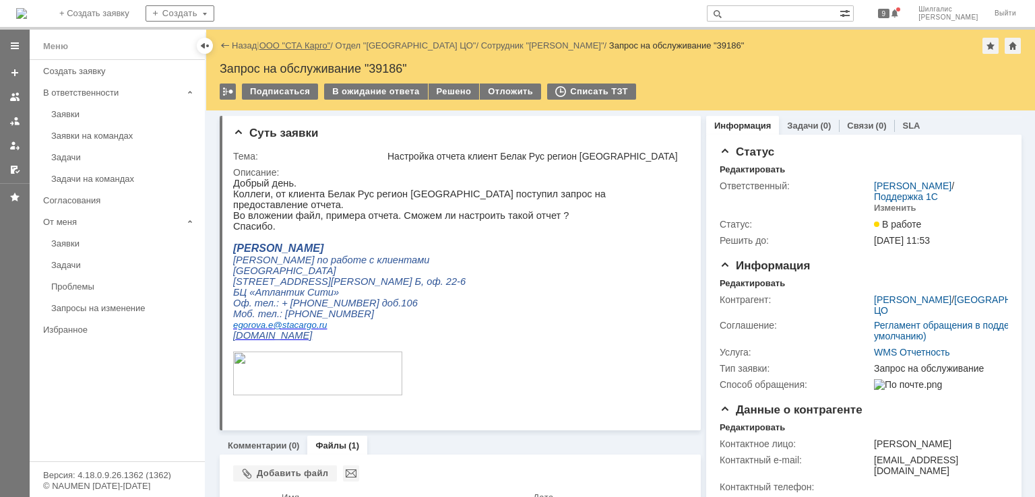
click at [304, 40] on link "ООО "СТА Карго"" at bounding box center [294, 45] width 71 height 10
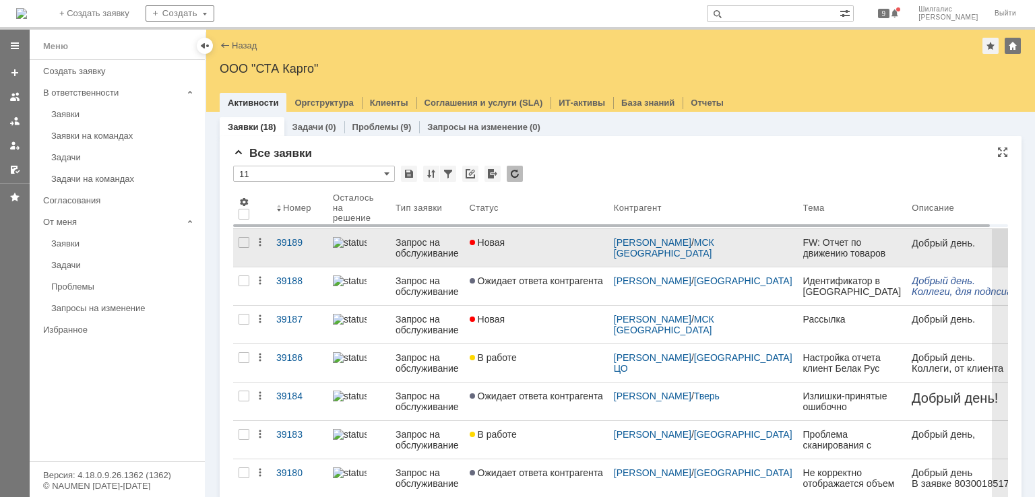
click at [535, 253] on link "Новая" at bounding box center [536, 248] width 144 height 38
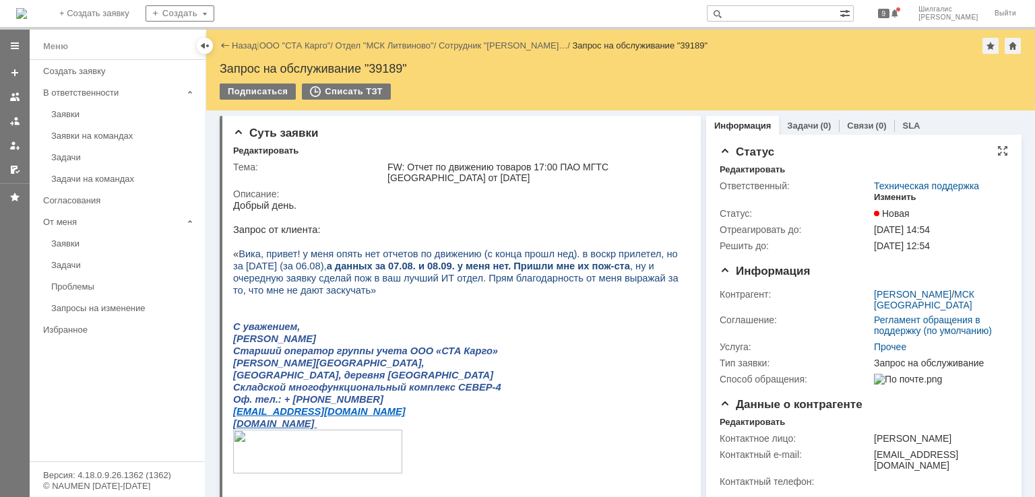
click at [893, 196] on div "Изменить" at bounding box center [895, 197] width 42 height 11
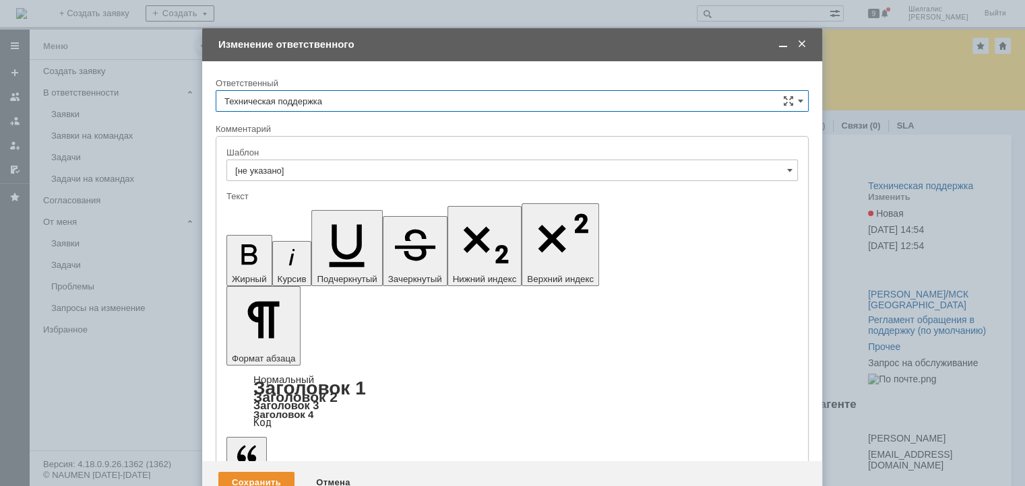
click at [340, 95] on input "Техническая поддержка" at bounding box center [512, 101] width 593 height 22
click at [307, 167] on span "Шилгалис Кристина" at bounding box center [511, 170] width 575 height 11
type input "Шилгалис Кристина"
click at [240, 472] on div "Сохранить" at bounding box center [256, 483] width 76 height 22
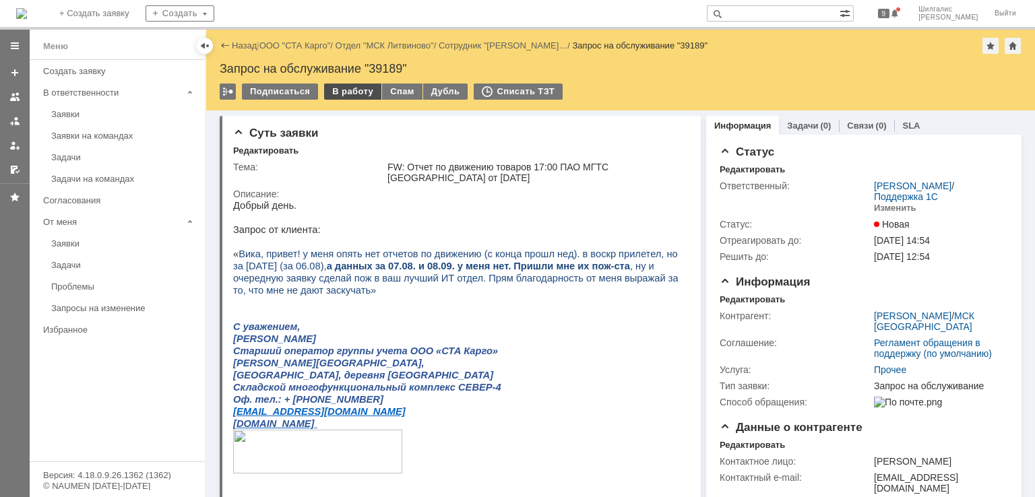
click at [341, 94] on div "В работу" at bounding box center [352, 92] width 57 height 16
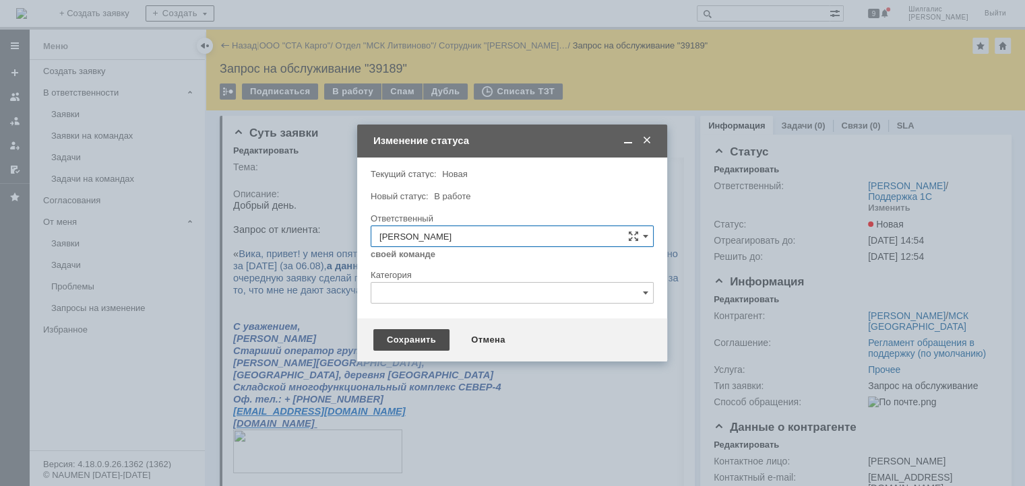
click at [410, 341] on div "Сохранить" at bounding box center [411, 340] width 76 height 22
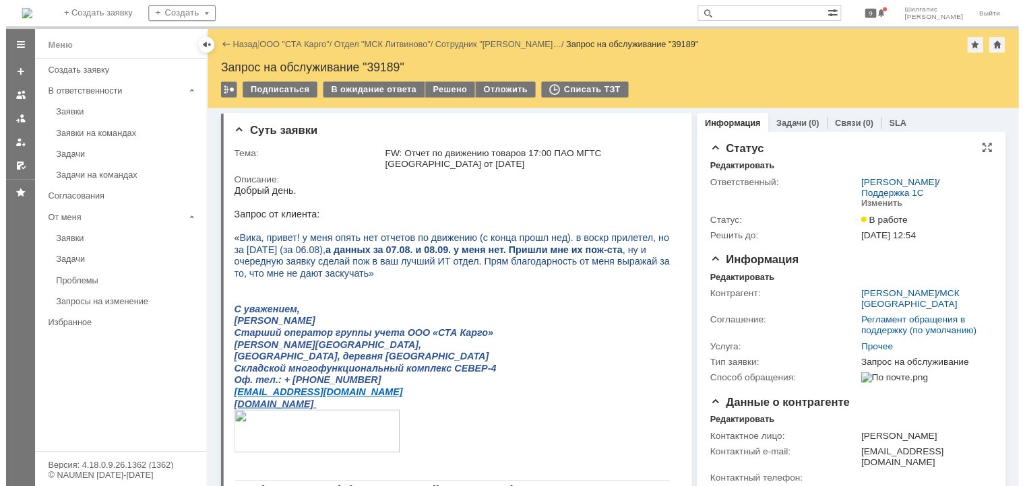
scroll to position [135, 0]
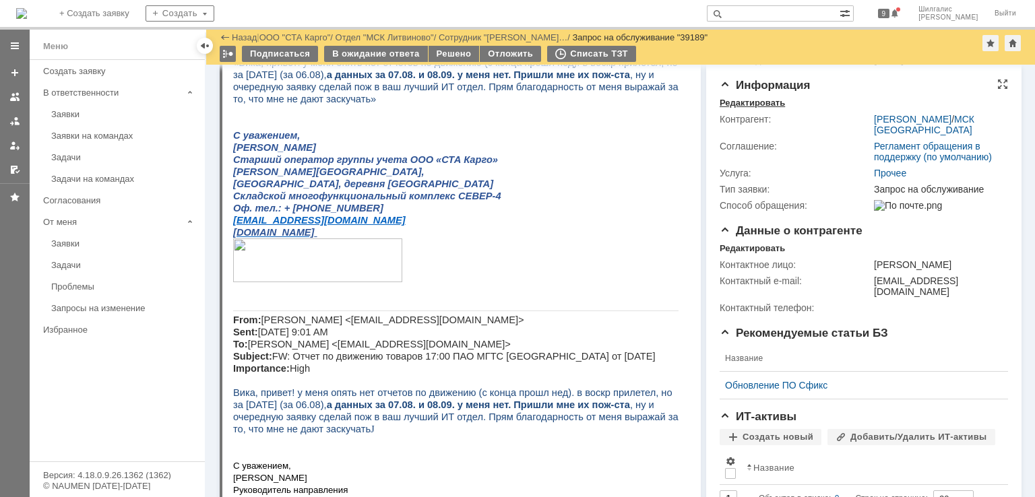
click at [751, 106] on div "Редактировать" at bounding box center [751, 103] width 65 height 11
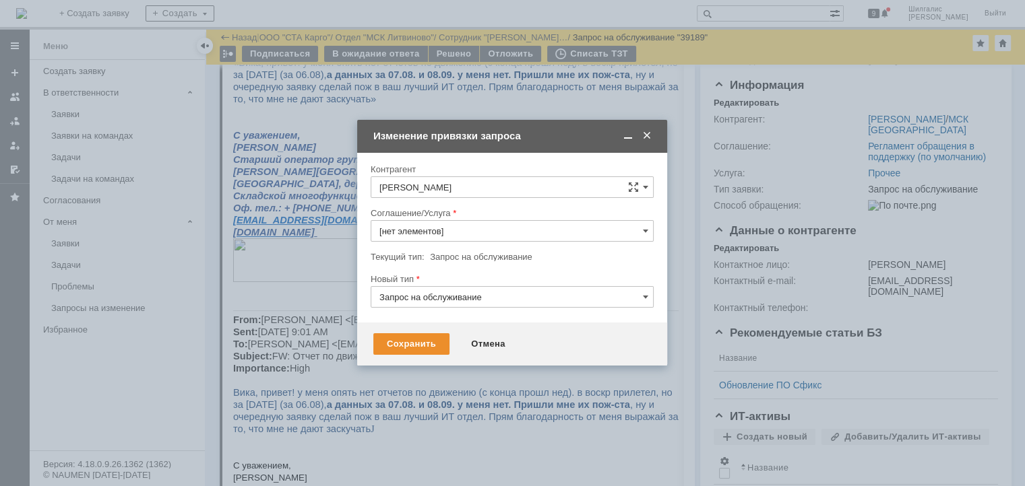
type input "Прочее"
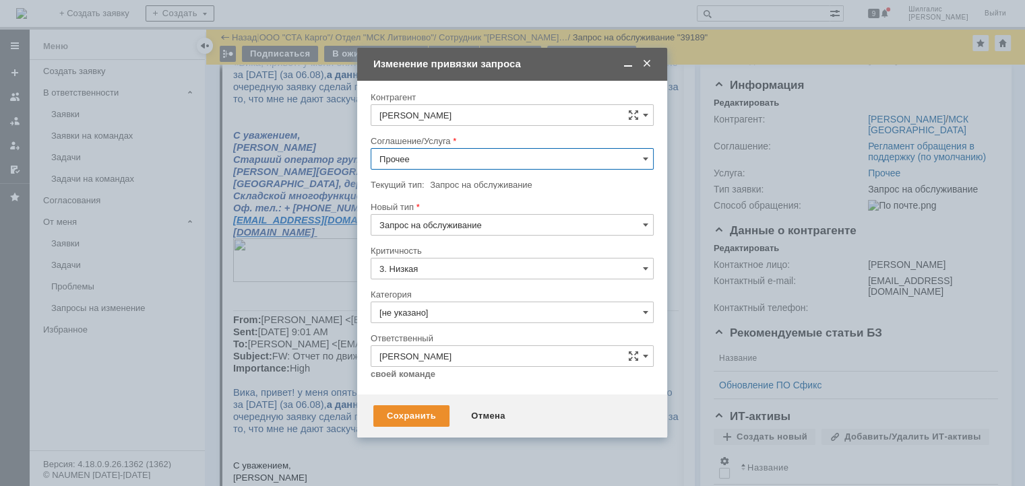
click at [432, 155] on input "Прочее" at bounding box center [512, 159] width 283 height 22
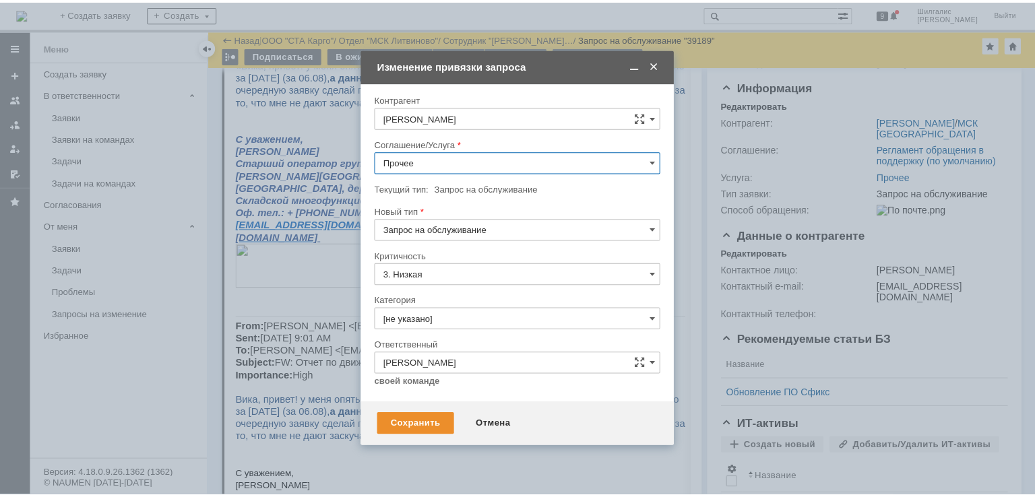
scroll to position [269, 0]
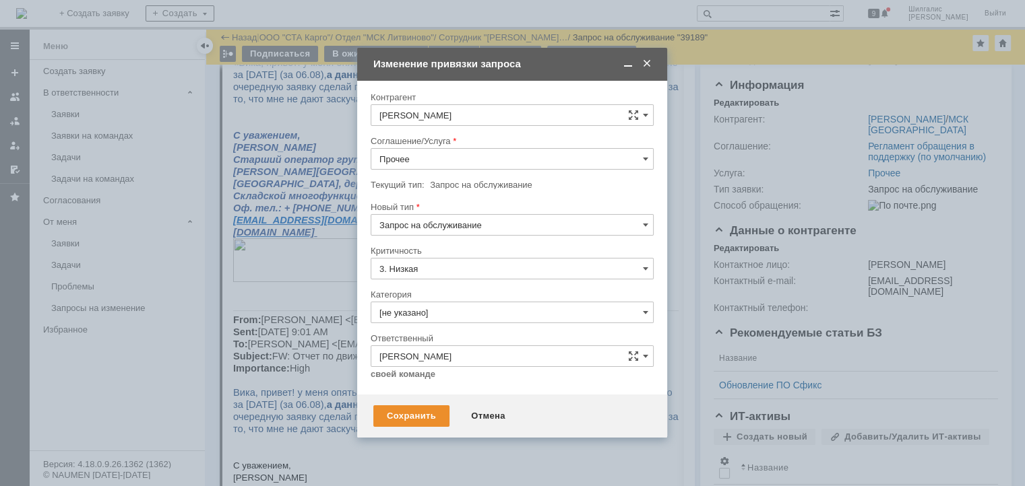
click at [441, 288] on span "WMS Отчетность" at bounding box center [511, 292] width 265 height 11
type input "WMS Отчетность"
click at [414, 416] on div "Сохранить" at bounding box center [411, 417] width 76 height 22
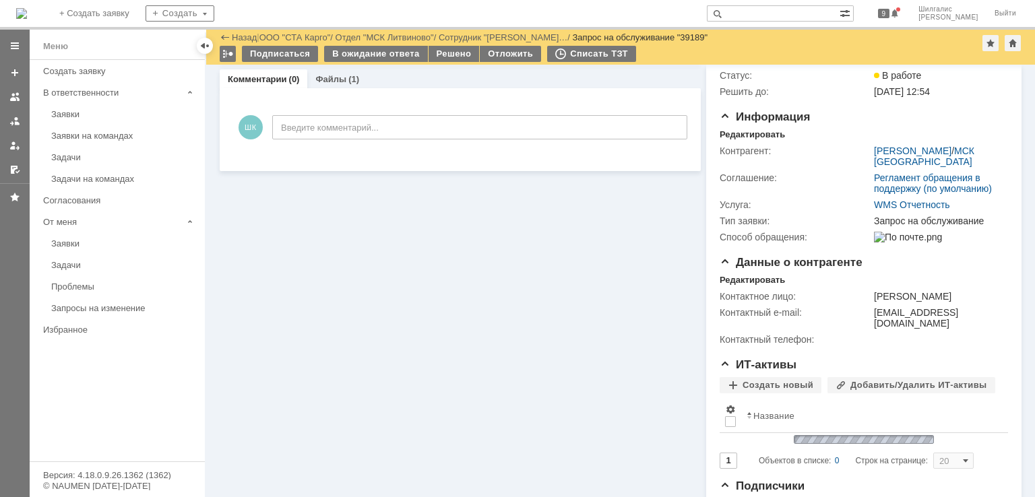
scroll to position [733, 0]
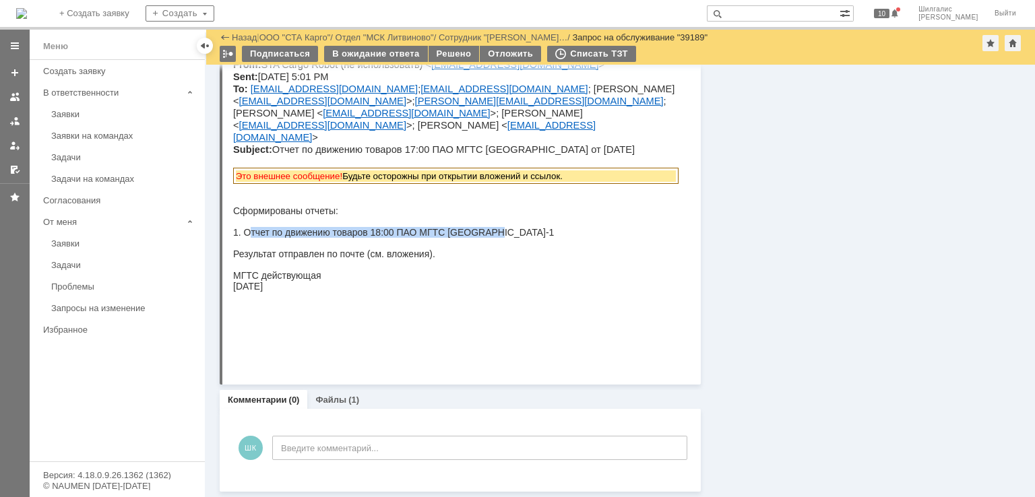
drag, startPoint x: 489, startPoint y: 293, endPoint x: 244, endPoint y: 296, distance: 245.2
click at [244, 292] on p "Сформированы отчеты: 1. Отчет по движению товаров 18:00 ПАО МГТС Москва-1 Резул…" at bounding box center [455, 248] width 445 height 86
copy p "Отчет по движению товаров 18:00 ПАО МГТС Москва-1"
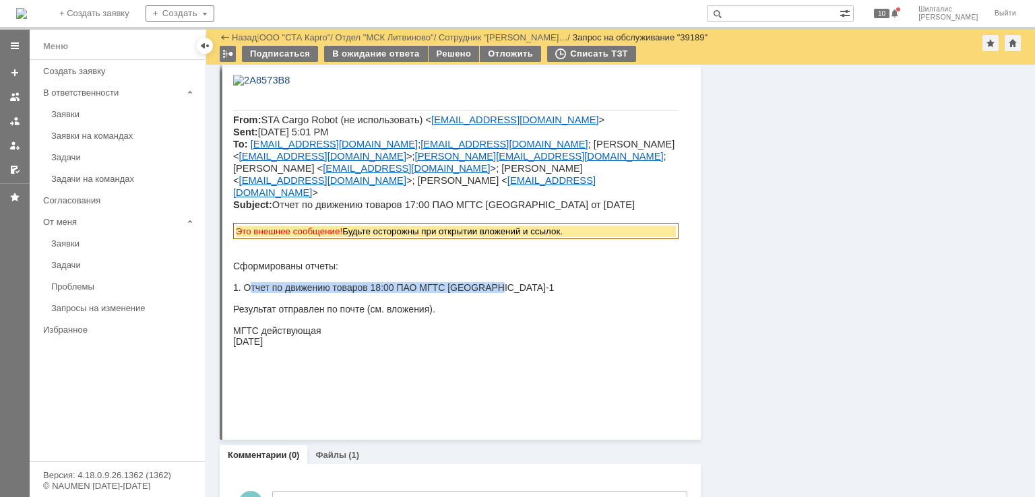
scroll to position [666, 0]
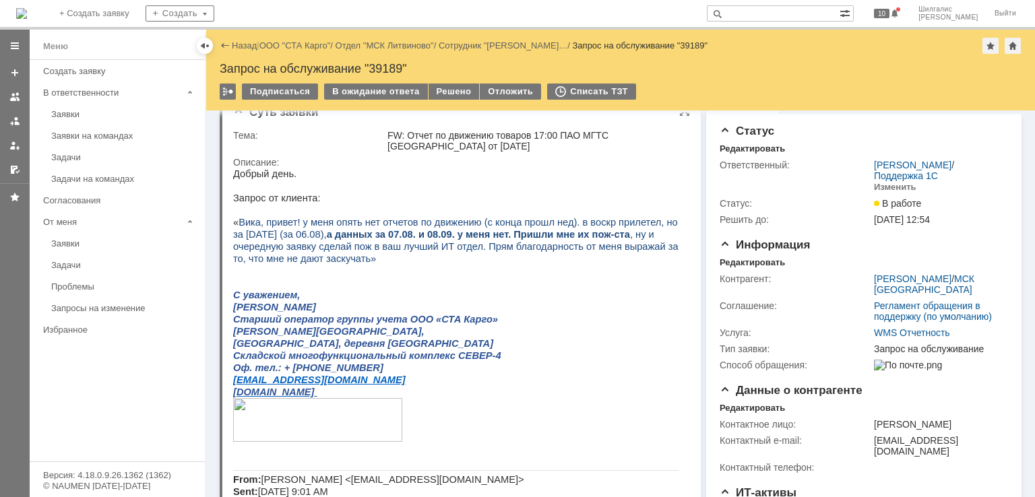
scroll to position [0, 0]
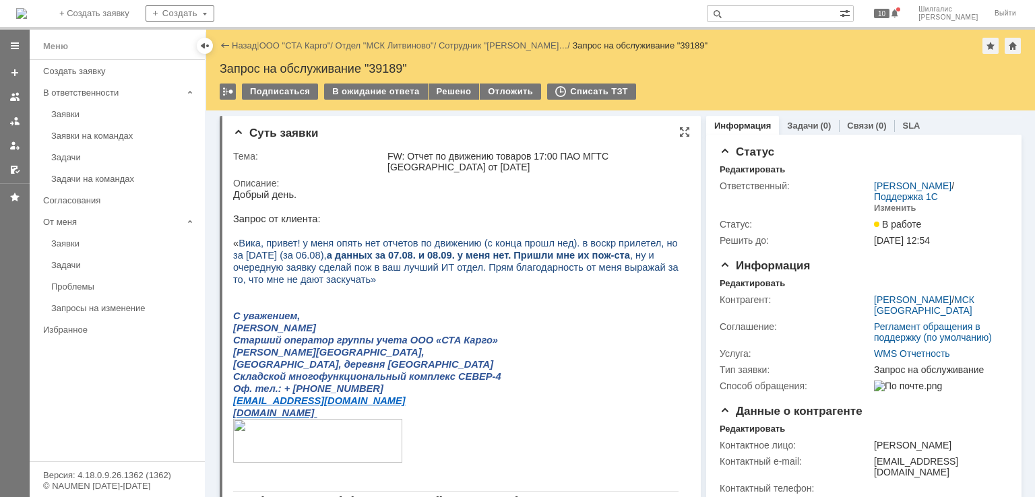
click at [640, 163] on div "FW: Отчет по движению товаров 17:00 ПАО МГТС [GEOGRAPHIC_DATA] от [DATE]" at bounding box center [534, 162] width 295 height 22
drag, startPoint x: 643, startPoint y: 158, endPoint x: 406, endPoint y: 154, distance: 237.8
click at [406, 154] on div "FW: Отчет по движению товаров 17:00 ПАО МГТС [GEOGRAPHIC_DATA] от [DATE]" at bounding box center [534, 162] width 295 height 22
copy div "Отчет по движению товаров 17:00 ПАО МГТС Москва"
click at [288, 49] on link "ООО "СТА Карго"" at bounding box center [294, 45] width 71 height 10
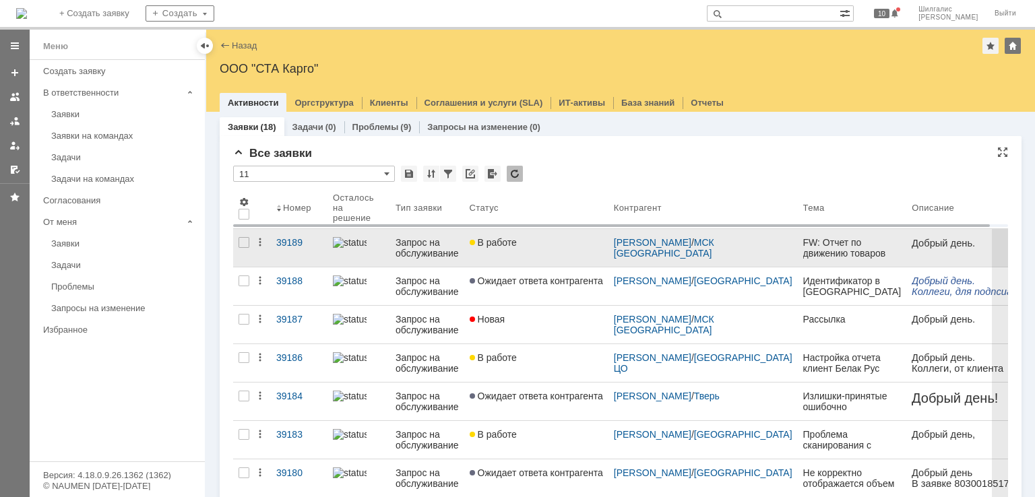
click at [531, 251] on link "В работе" at bounding box center [536, 248] width 144 height 38
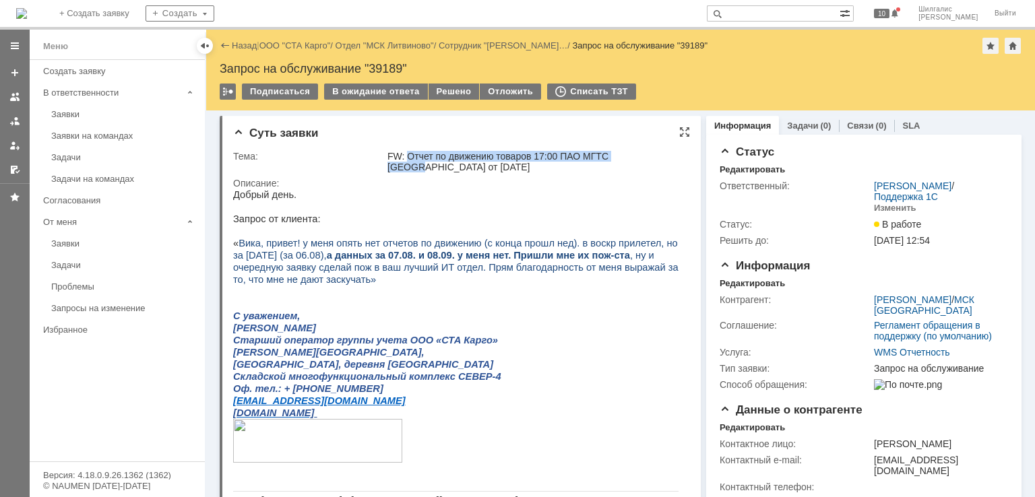
drag, startPoint x: 644, startPoint y: 154, endPoint x: 407, endPoint y: 150, distance: 237.2
click at [407, 151] on div "FW: Отчет по движению товаров 17:00 ПАО МГТС [GEOGRAPHIC_DATA] от [DATE]" at bounding box center [534, 162] width 295 height 22
copy div "Отчет по движению товаров 17:00 ПАО МГТС Москва"
click at [288, 41] on link "ООО "СТА Карго"" at bounding box center [294, 45] width 71 height 10
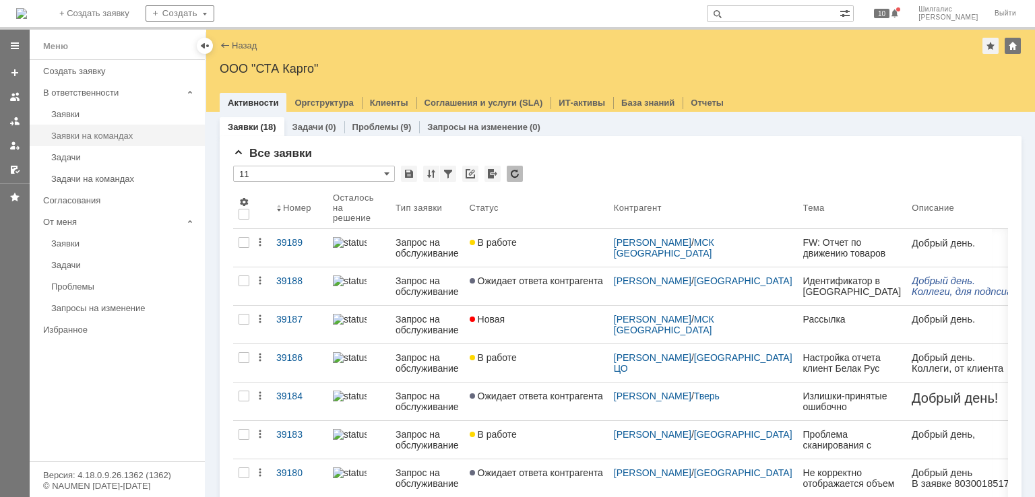
click at [102, 135] on div "Заявки на командах" at bounding box center [124, 136] width 146 height 10
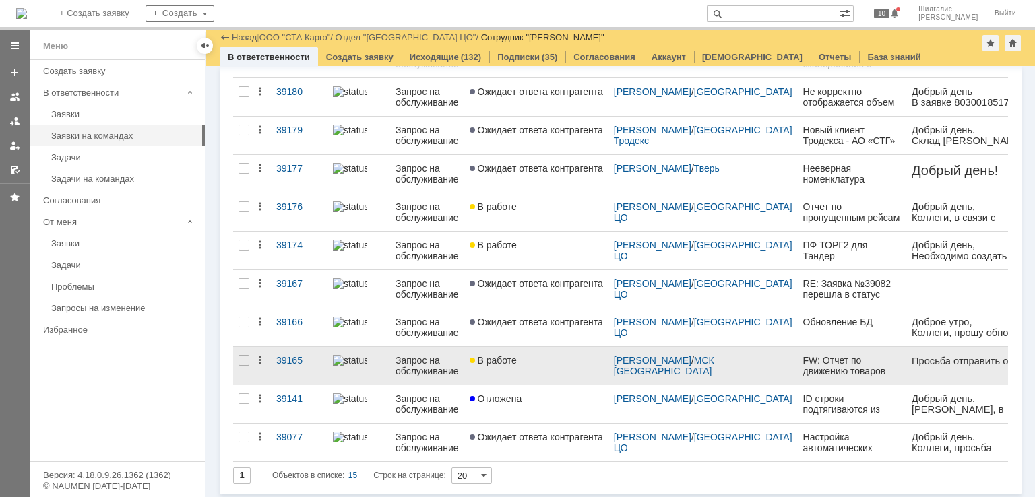
click at [517, 364] on link "В работе" at bounding box center [536, 366] width 144 height 38
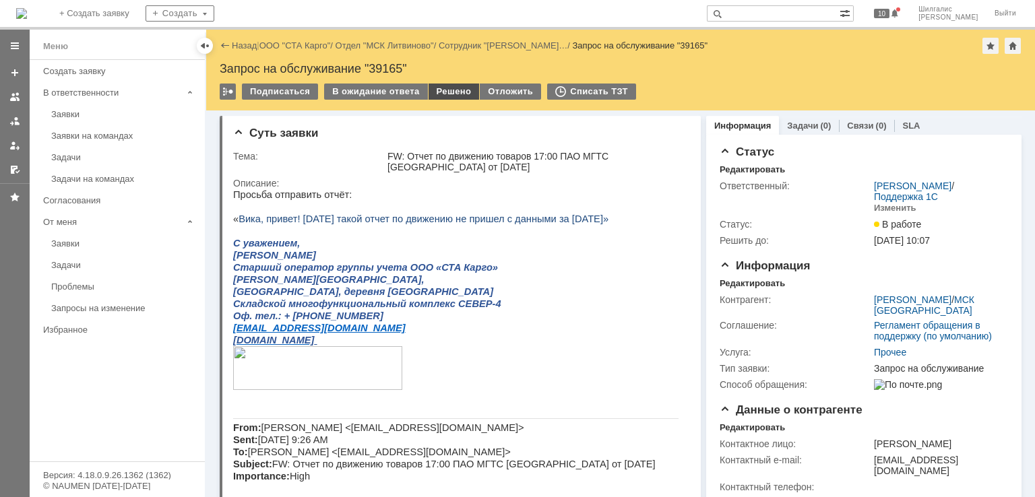
click at [458, 96] on div "Решено" at bounding box center [453, 92] width 51 height 16
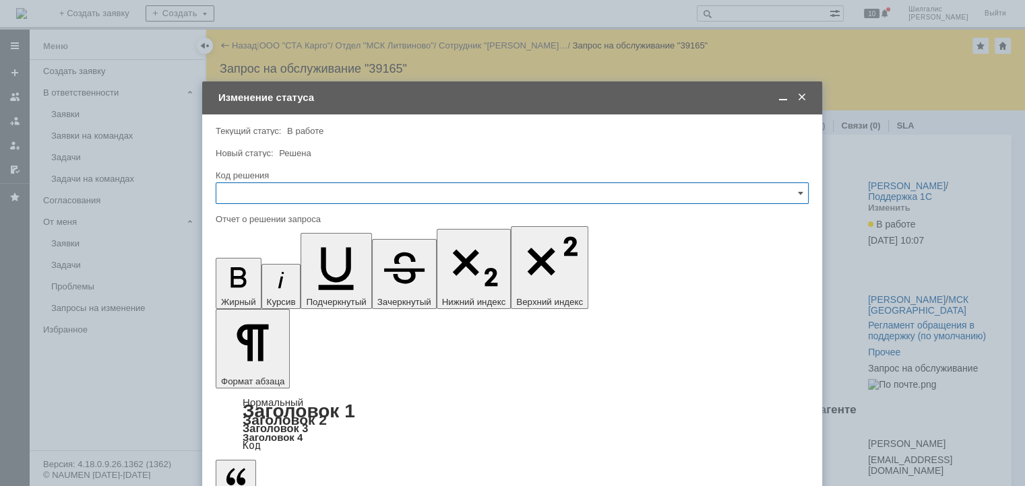
click at [299, 185] on input "text" at bounding box center [512, 194] width 593 height 22
click at [252, 363] on div "Решено" at bounding box center [511, 374] width 591 height 22
type input "Решено"
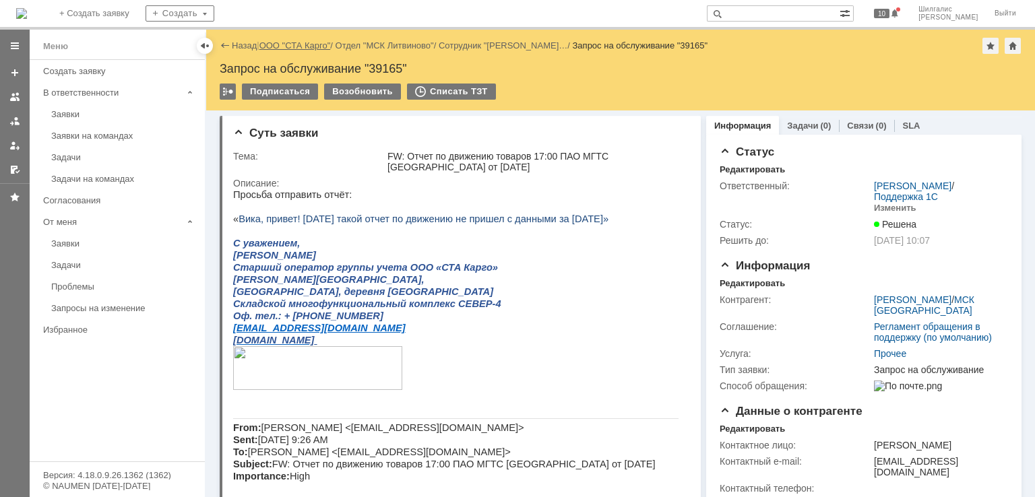
click at [304, 41] on link "ООО "СТА Карго"" at bounding box center [294, 45] width 71 height 10
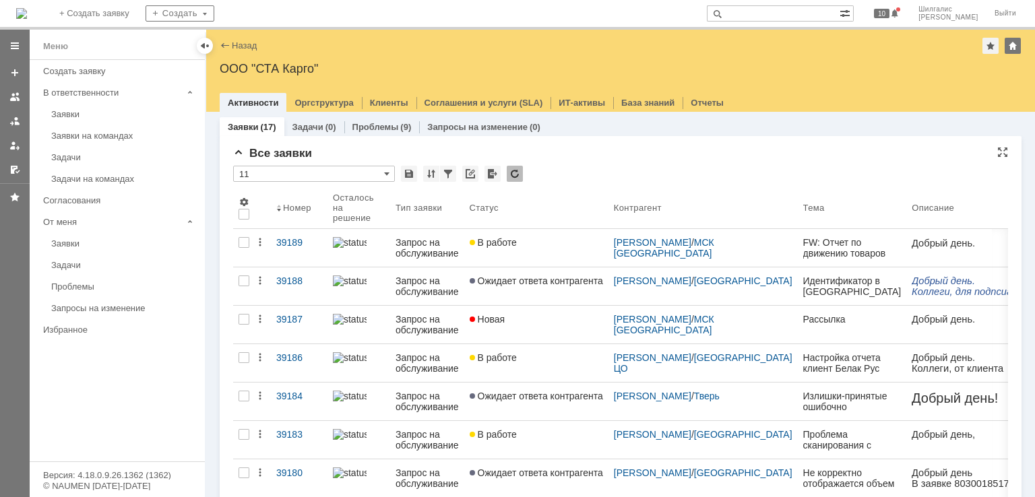
click at [549, 170] on div "* 11" at bounding box center [620, 175] width 775 height 18
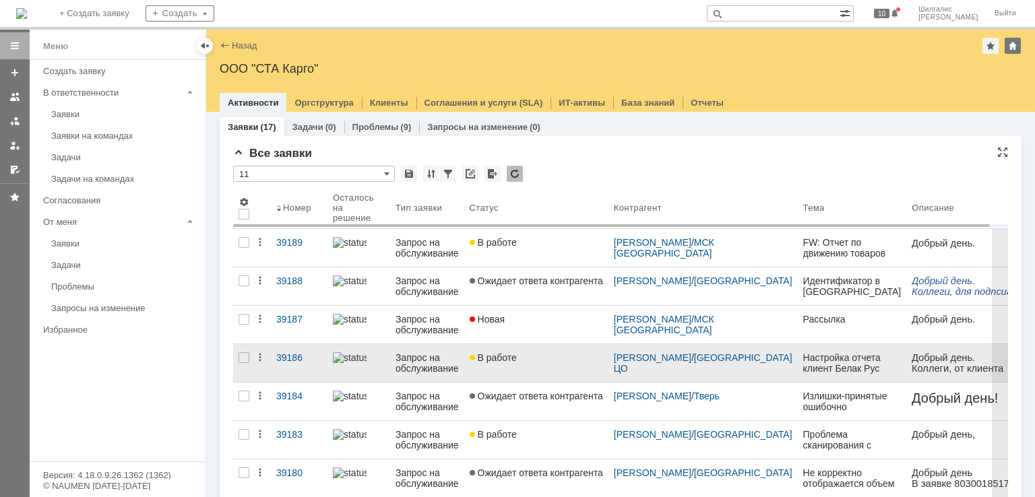
click at [527, 364] on link "В работе" at bounding box center [536, 363] width 144 height 38
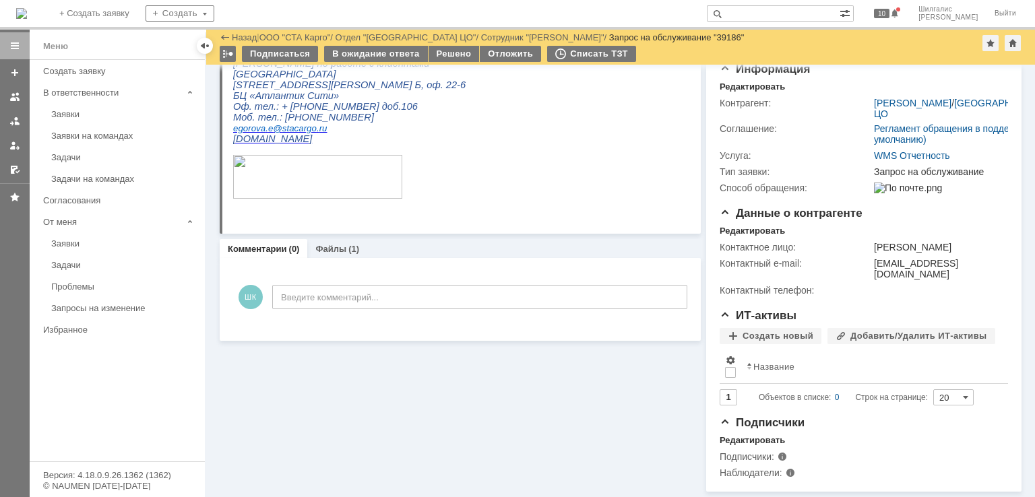
scroll to position [150, 0]
click at [344, 251] on div "Файлы (1)" at bounding box center [337, 250] width 44 height 9
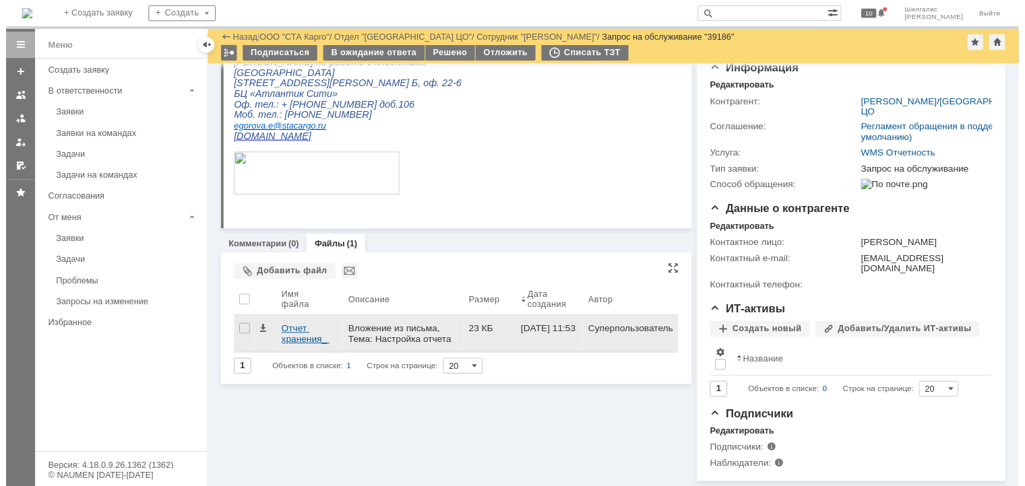
scroll to position [150, 0]
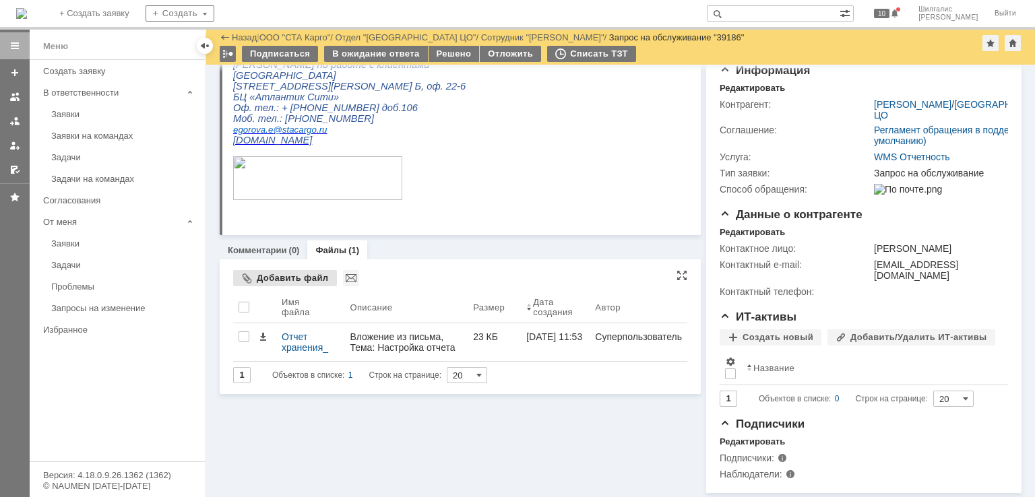
click at [284, 278] on div "Добавить файл" at bounding box center [285, 278] width 104 height 16
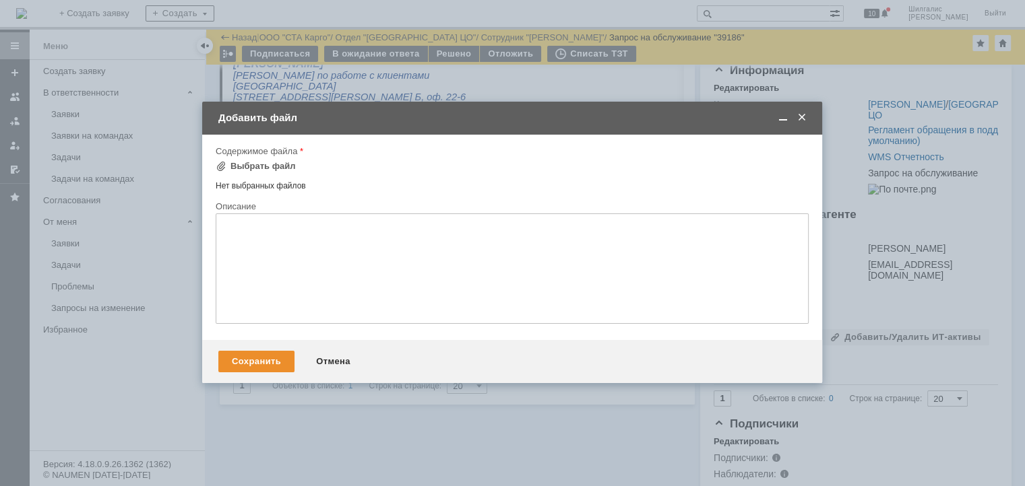
click at [808, 119] on div "Добавить файл" at bounding box center [512, 117] width 620 height 15
click at [801, 119] on span at bounding box center [801, 118] width 13 height 12
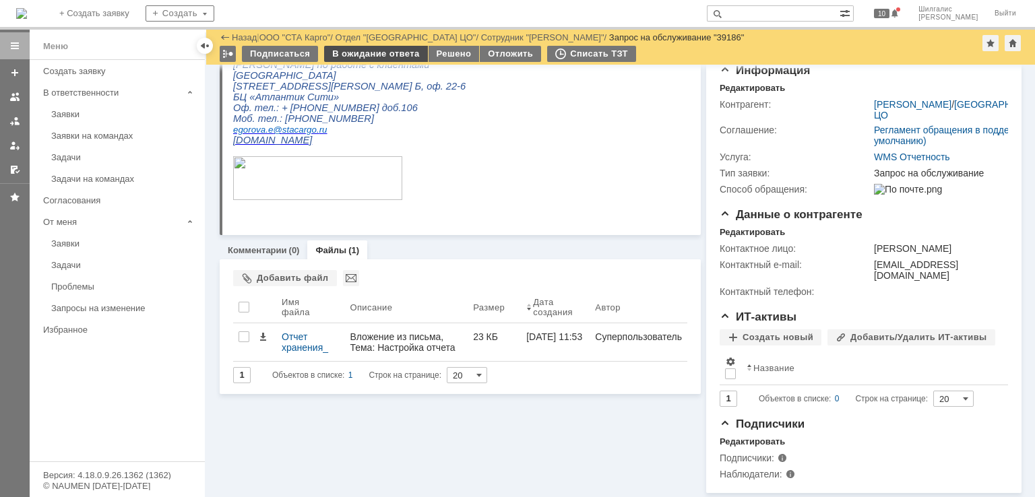
click at [385, 55] on div "В ожидание ответа" at bounding box center [375, 54] width 103 height 16
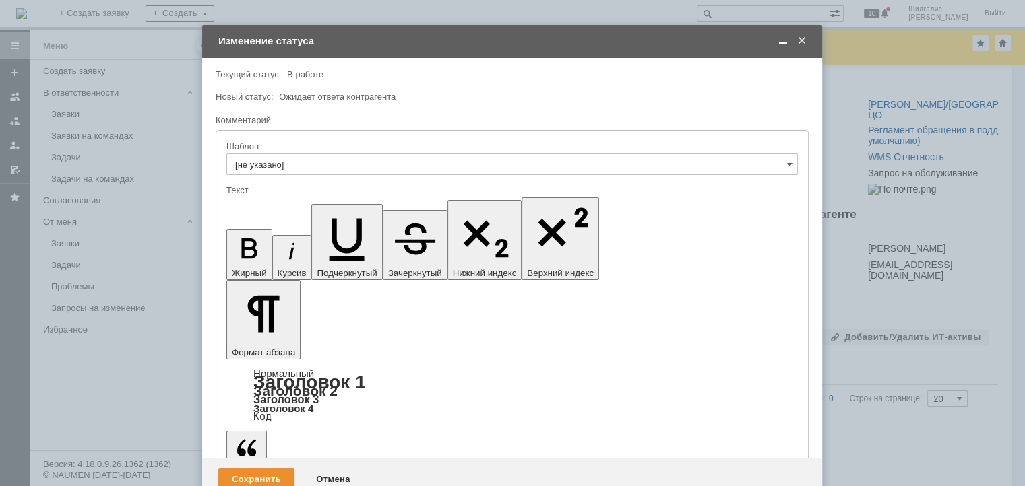
scroll to position [0, 0]
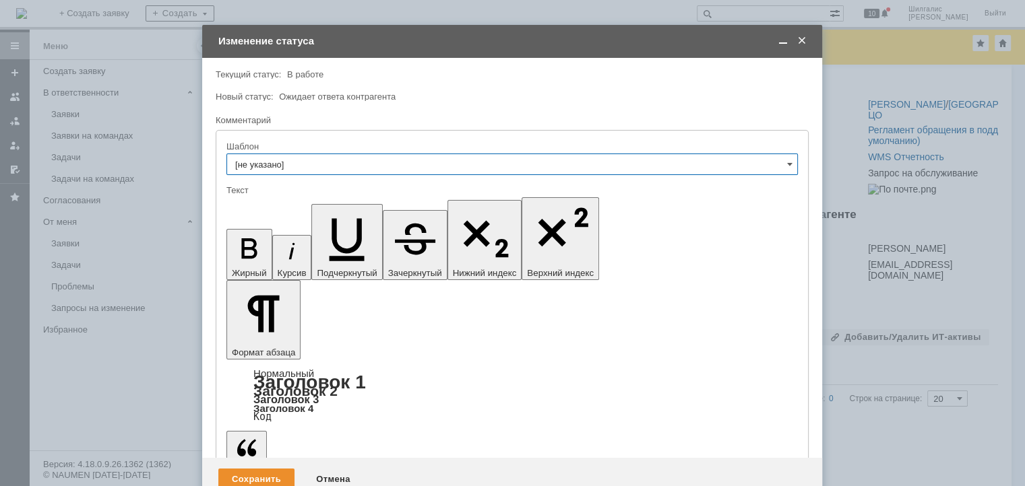
click at [356, 168] on input "[не указано]" at bounding box center [511, 165] width 571 height 22
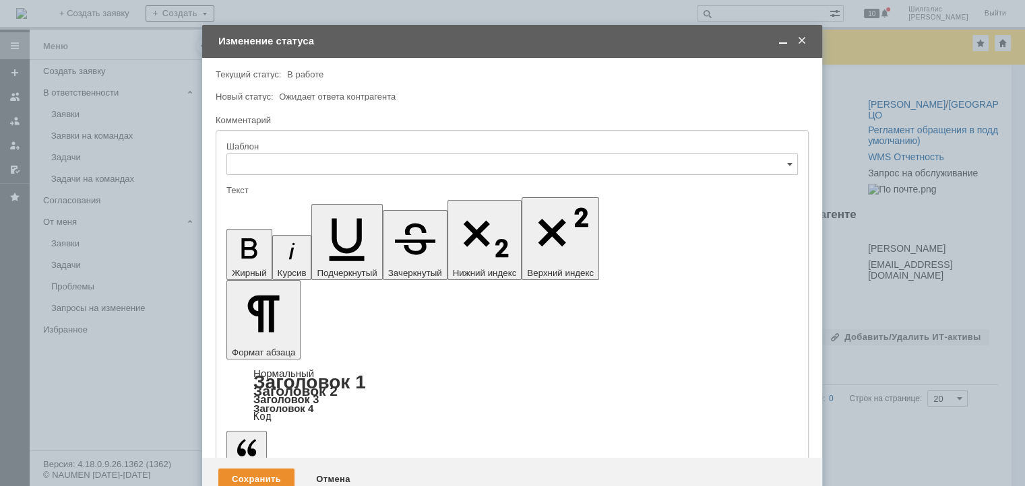
click at [392, 102] on div "Новый статус: Ожидает ответа контрагента" at bounding box center [512, 97] width 593 height 13
type input "[не указано]"
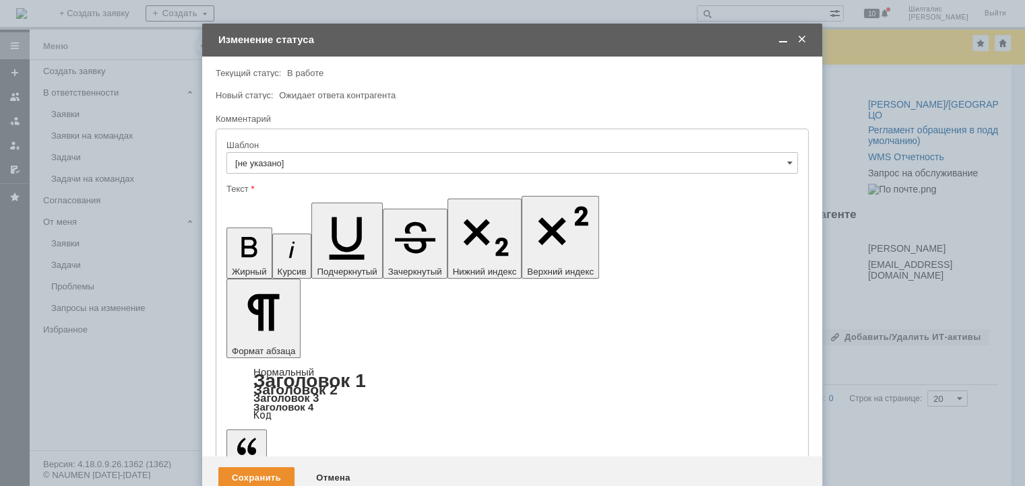
click at [243, 468] on div "Сохранить" at bounding box center [256, 479] width 76 height 22
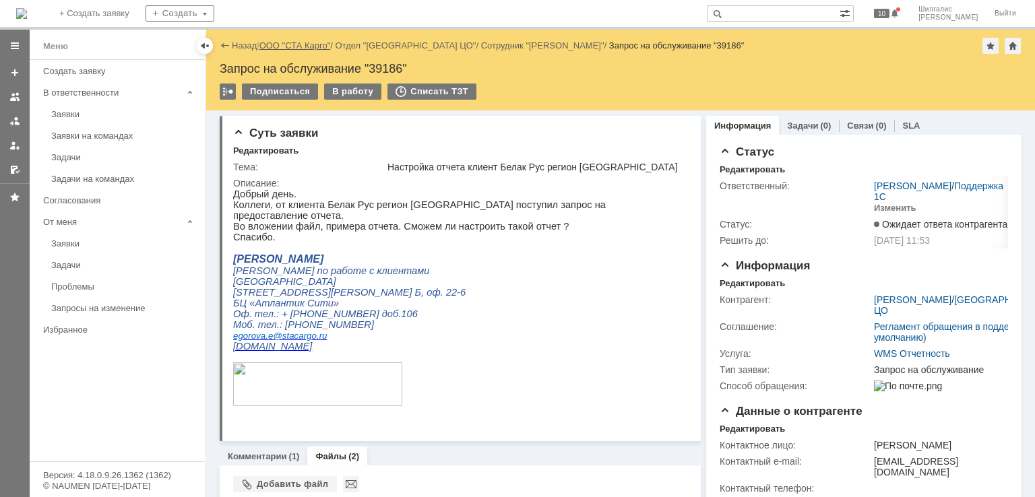
click at [291, 46] on link "ООО "СТА Карго"" at bounding box center [294, 45] width 71 height 10
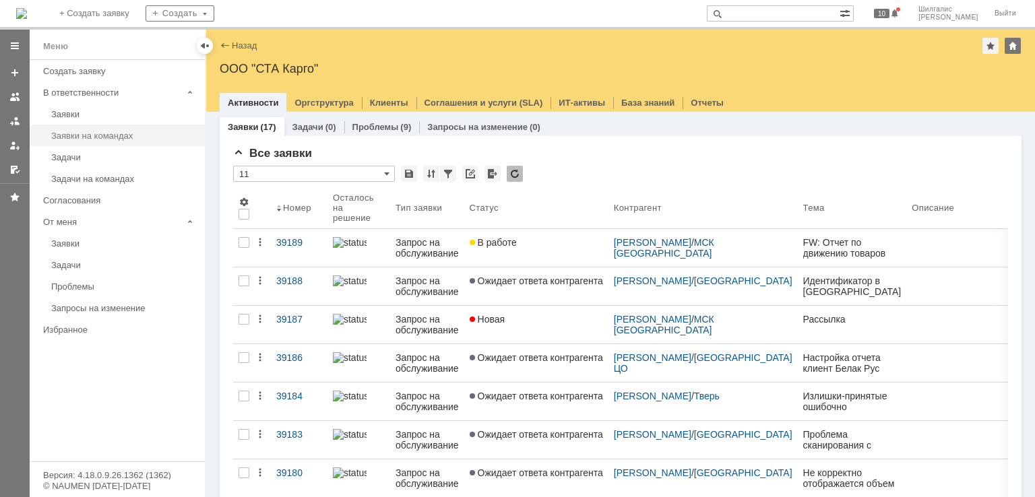
click at [113, 141] on link "Заявки на командах" at bounding box center [124, 135] width 156 height 21
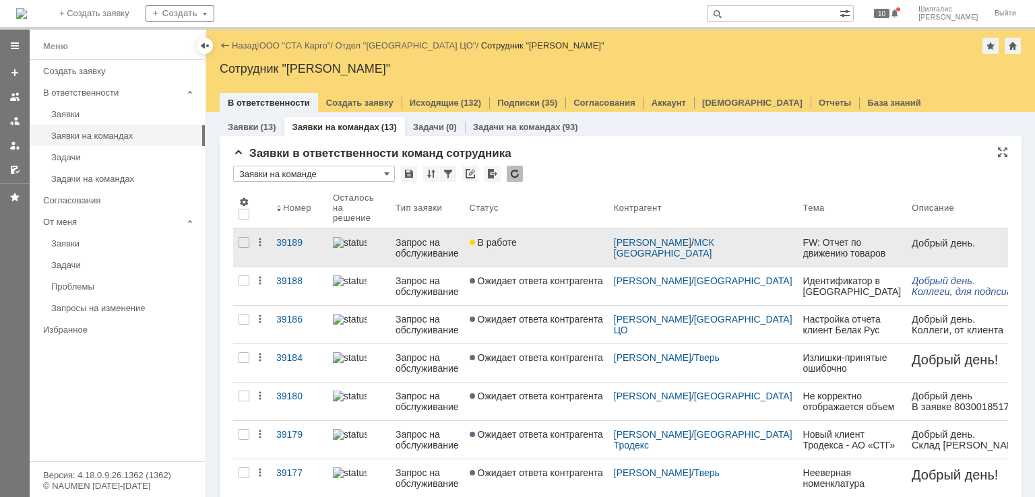
click at [532, 251] on link "В работе" at bounding box center [536, 248] width 144 height 38
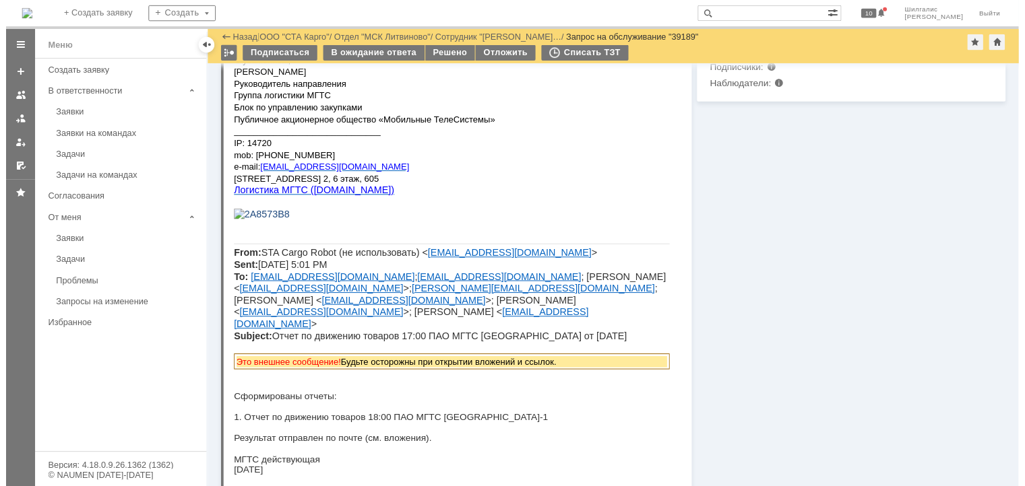
scroll to position [337, 0]
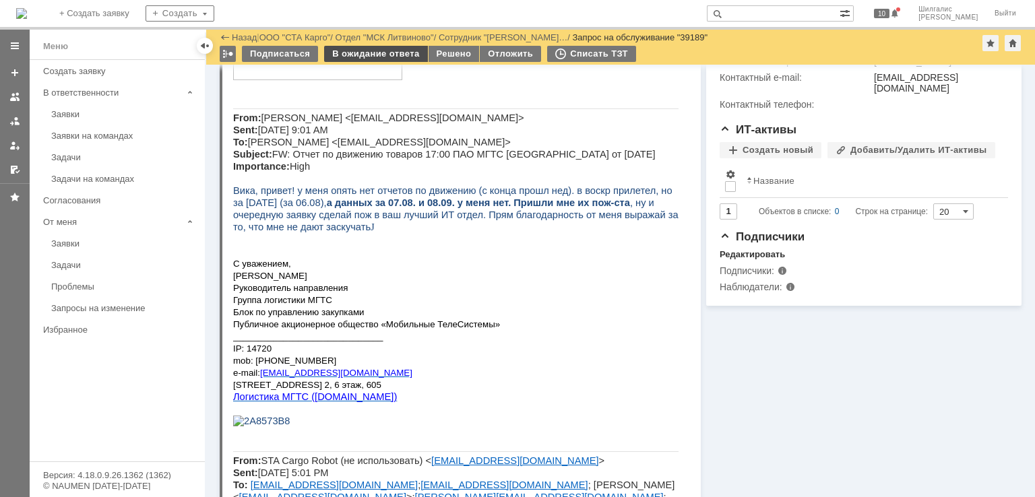
click at [362, 55] on div "В ожидание ответа" at bounding box center [375, 54] width 103 height 16
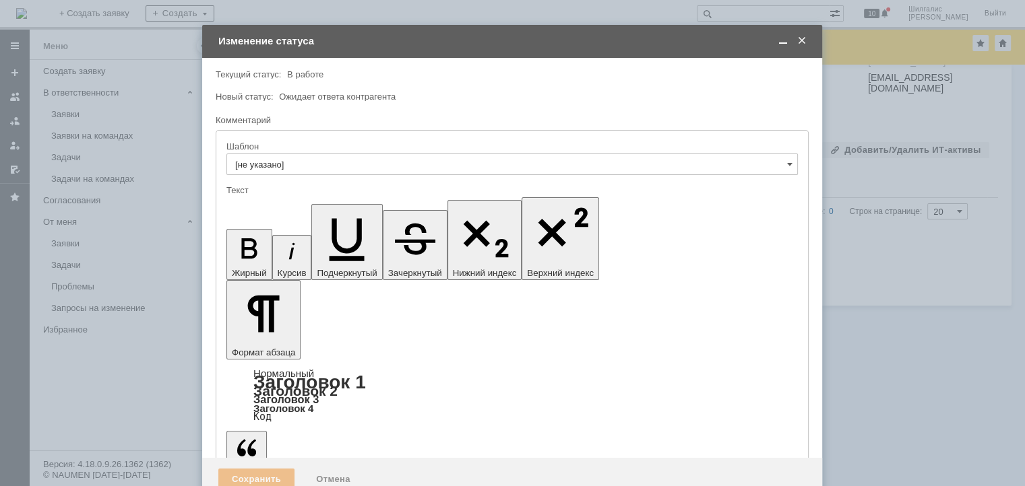
scroll to position [0, 0]
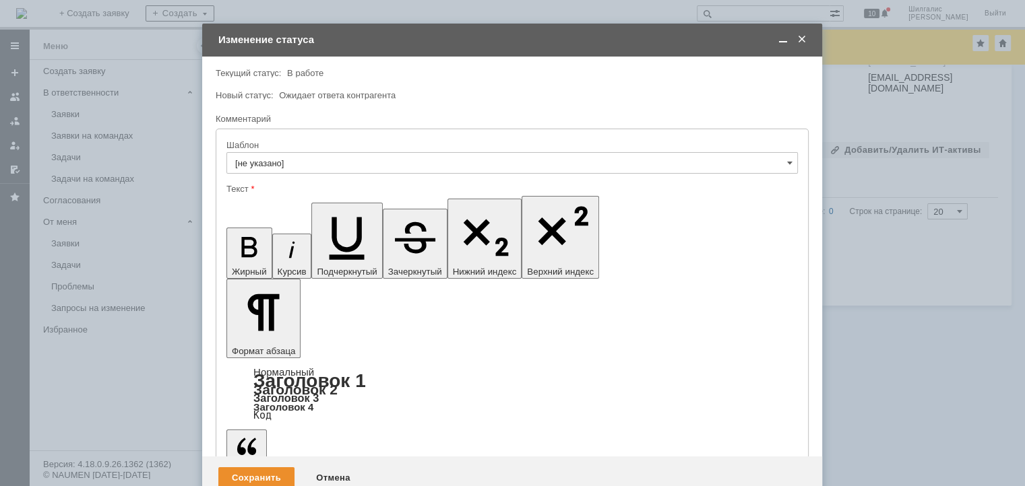
click at [245, 468] on div "Сохранить" at bounding box center [256, 479] width 76 height 22
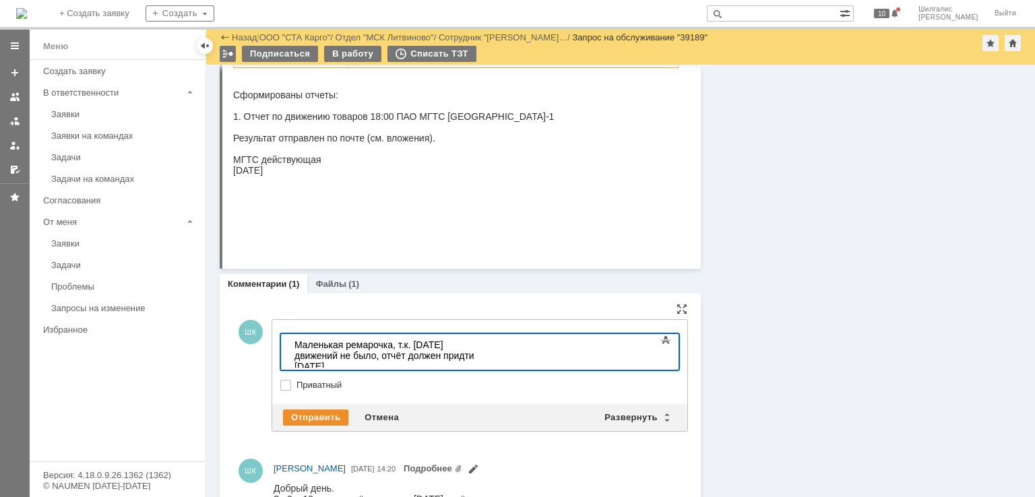
click at [331, 354] on div "Маленькая ремарочка, т.к. вчера движений не было, отчёт должен придти завтра" at bounding box center [389, 356] width 191 height 32
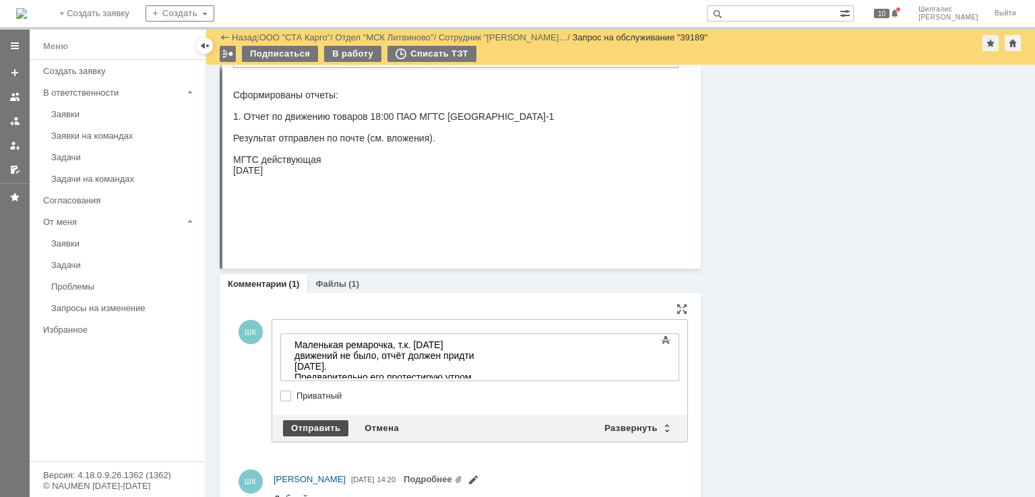
click at [316, 429] on div "Отправить" at bounding box center [315, 428] width 65 height 16
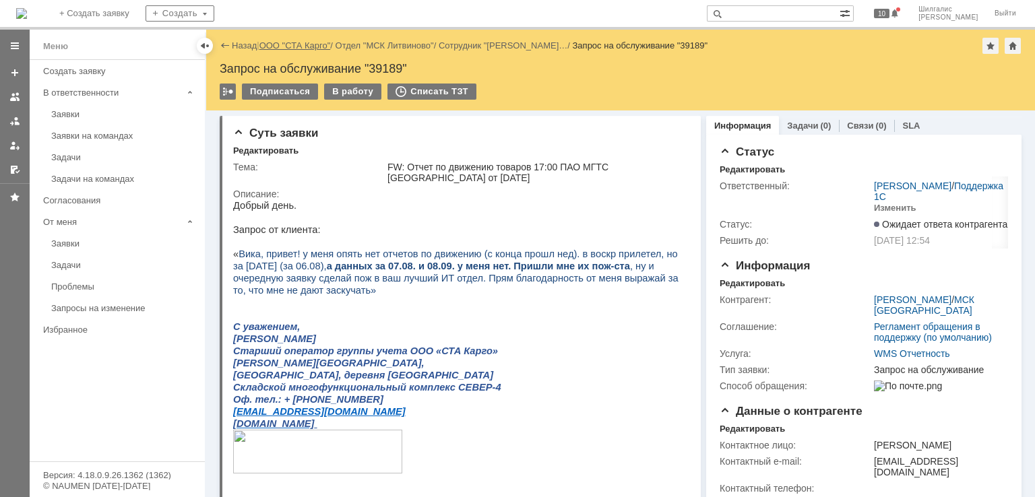
click at [300, 42] on link "ООО "СТА Карго"" at bounding box center [294, 45] width 71 height 10
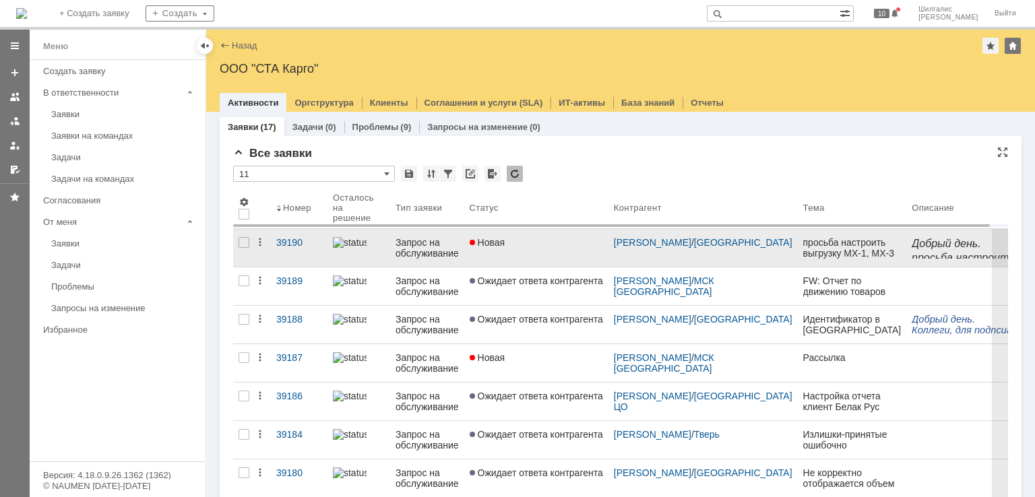
click at [511, 243] on div "Новая" at bounding box center [536, 242] width 133 height 11
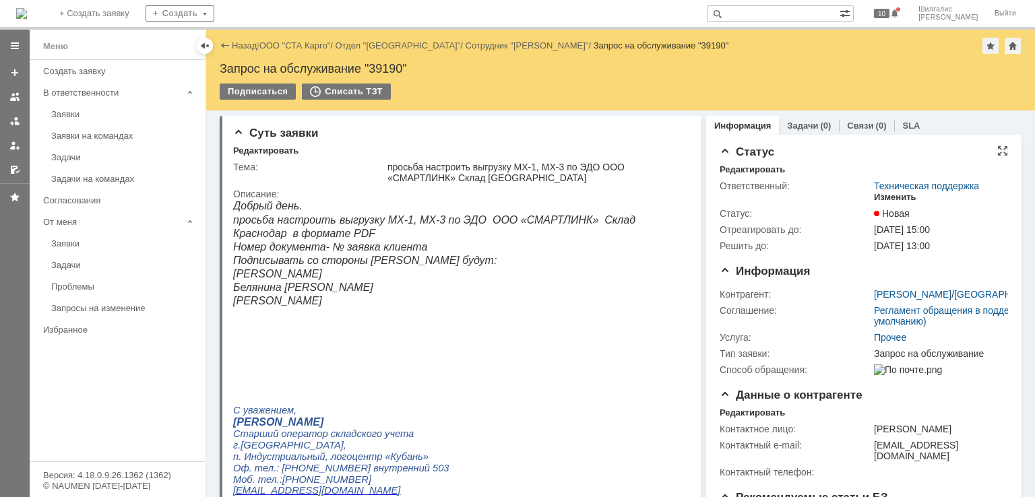
click at [875, 197] on div "Изменить" at bounding box center [895, 197] width 42 height 11
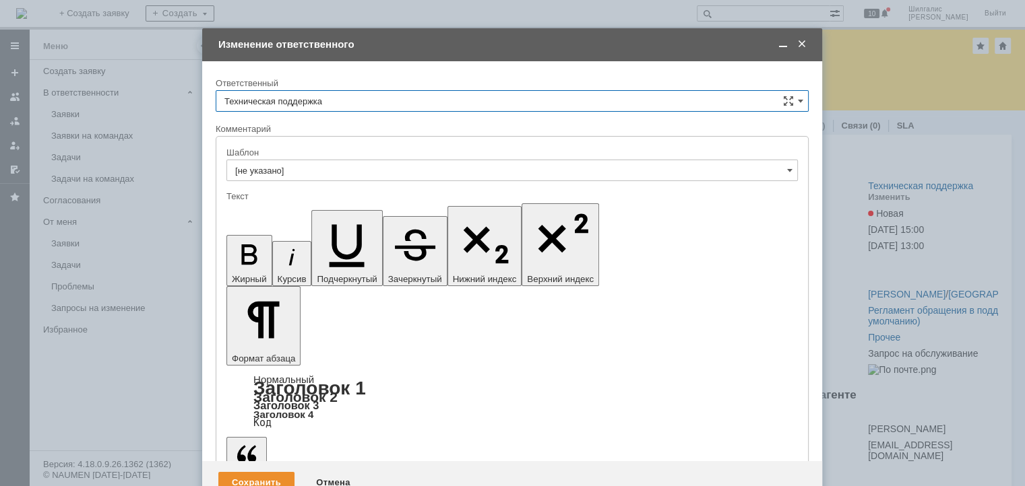
click at [377, 100] on input "Техническая поддержка" at bounding box center [512, 101] width 593 height 22
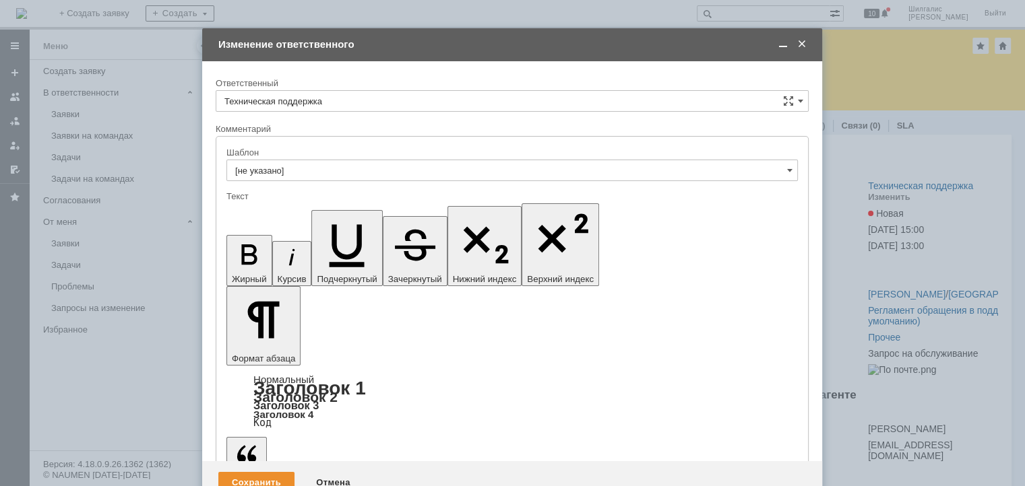
click at [298, 165] on span "[PERSON_NAME]" at bounding box center [511, 170] width 575 height 11
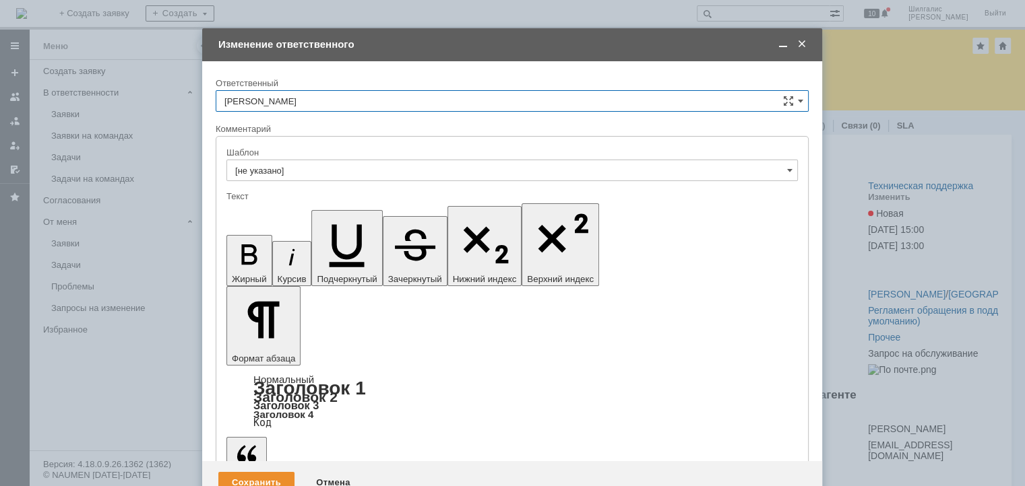
type input "[PERSON_NAME]"
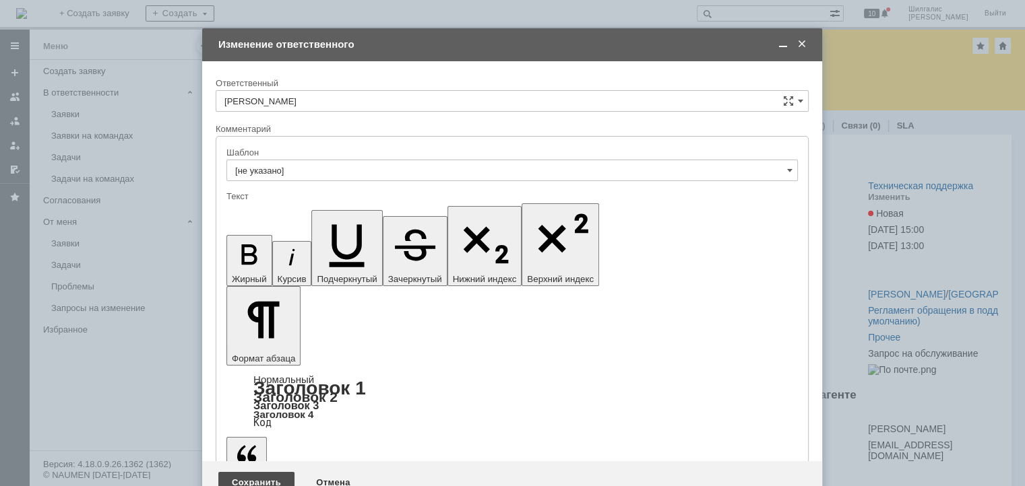
click at [249, 472] on div "Сохранить" at bounding box center [256, 483] width 76 height 22
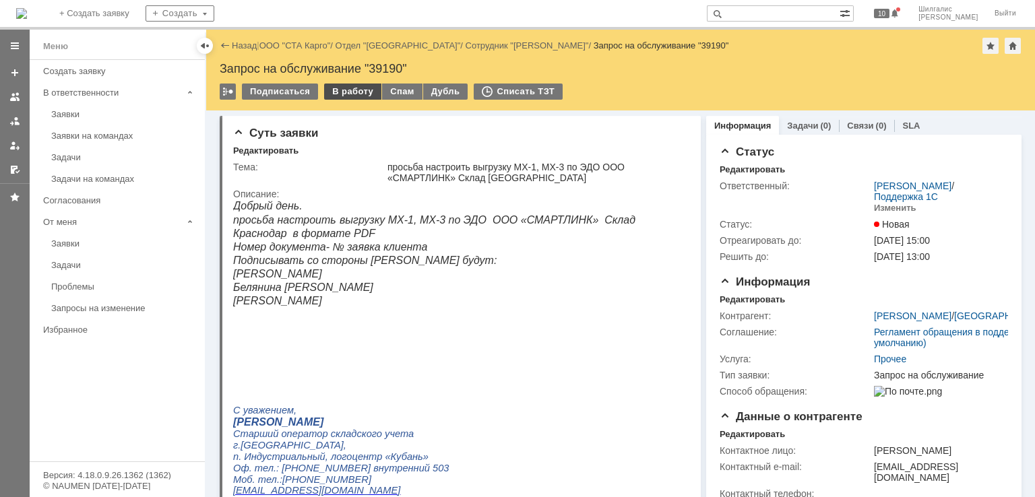
click at [338, 90] on div "В работу" at bounding box center [352, 92] width 57 height 16
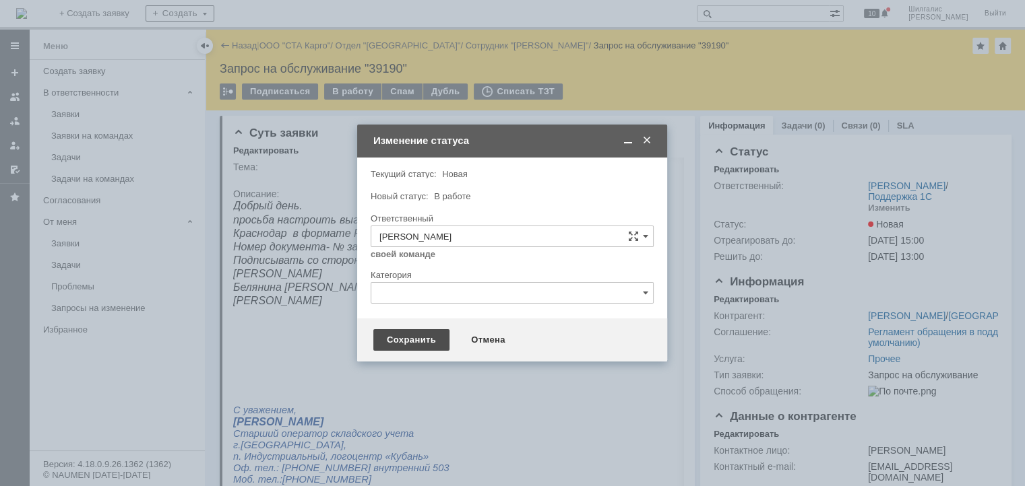
click at [410, 340] on div "Сохранить" at bounding box center [411, 340] width 76 height 22
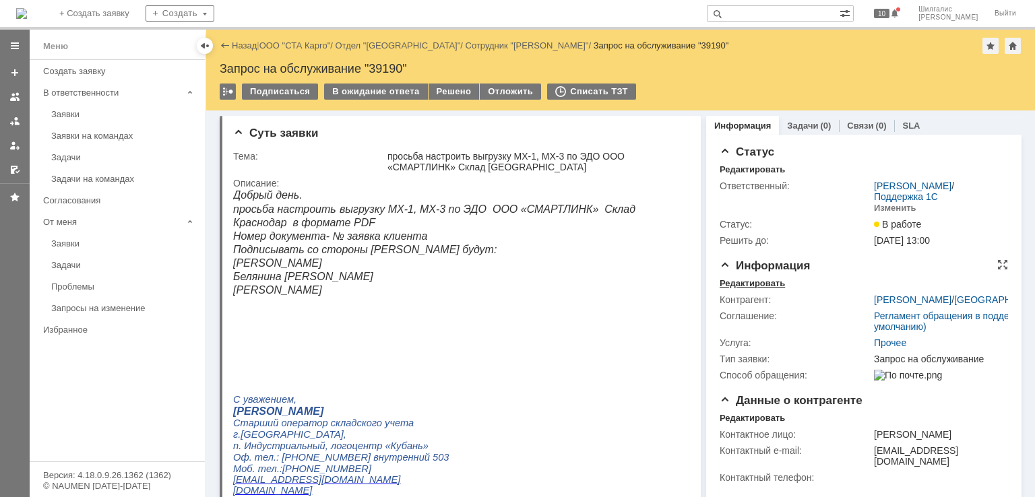
click at [756, 281] on div "Редактировать" at bounding box center [751, 283] width 65 height 11
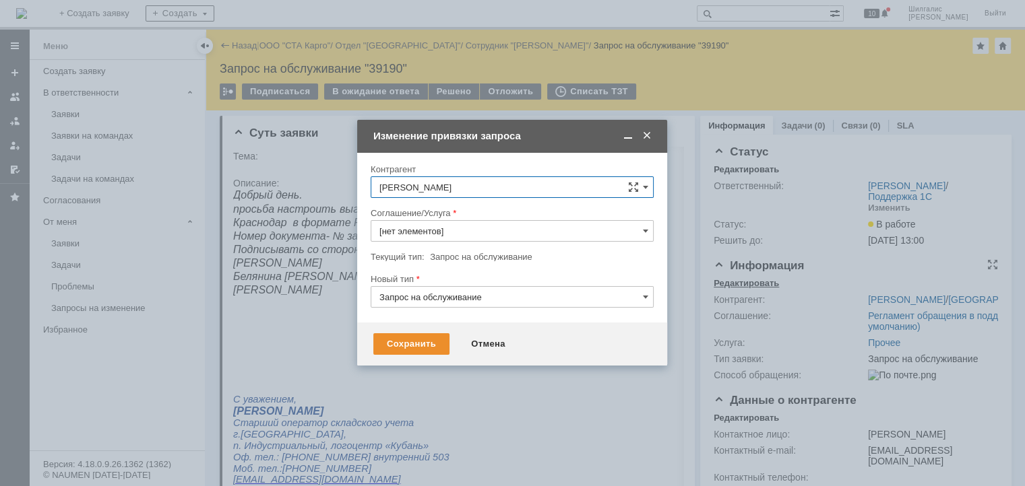
type input "Прочее"
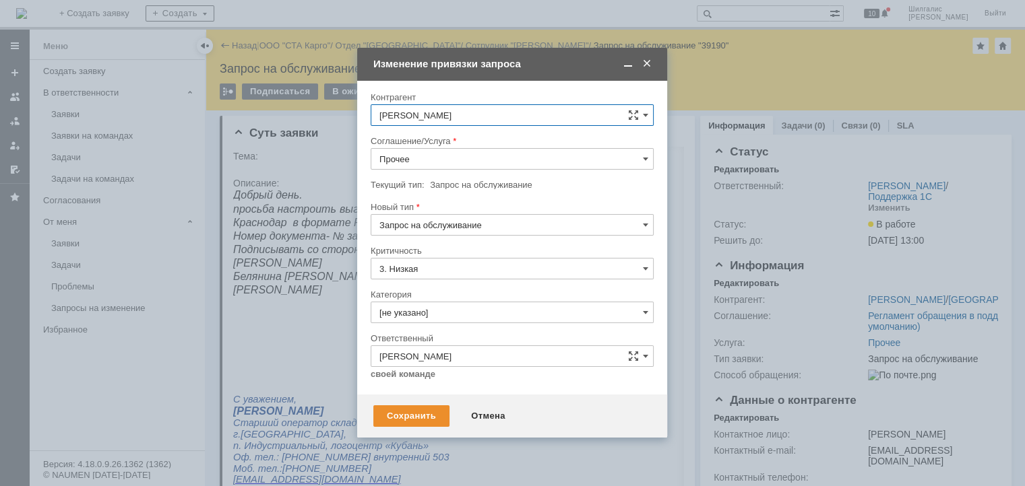
click at [437, 165] on input "Прочее" at bounding box center [512, 159] width 283 height 22
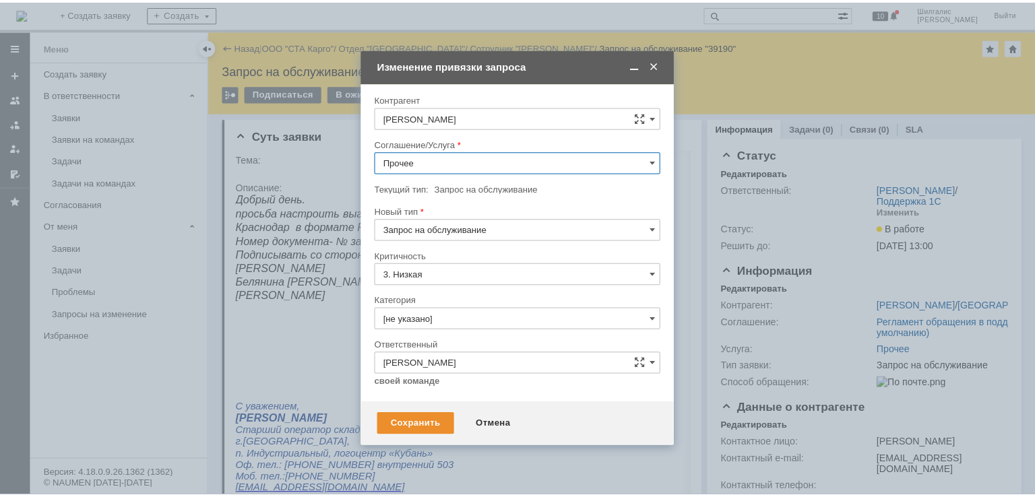
scroll to position [459, 0]
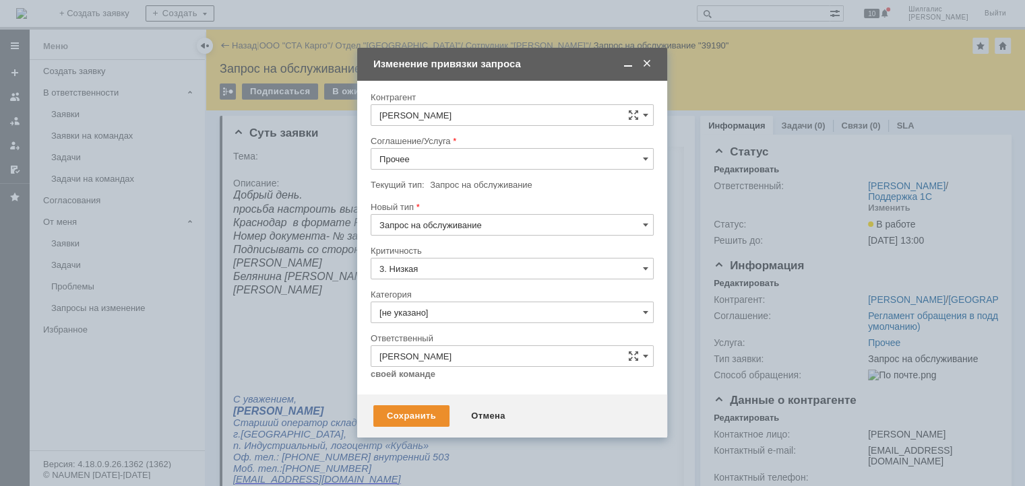
click at [420, 216] on div "WMS Прочее" at bounding box center [512, 214] width 282 height 22
type input "WMS Прочее"
click at [410, 416] on div "Сохранить" at bounding box center [411, 417] width 76 height 22
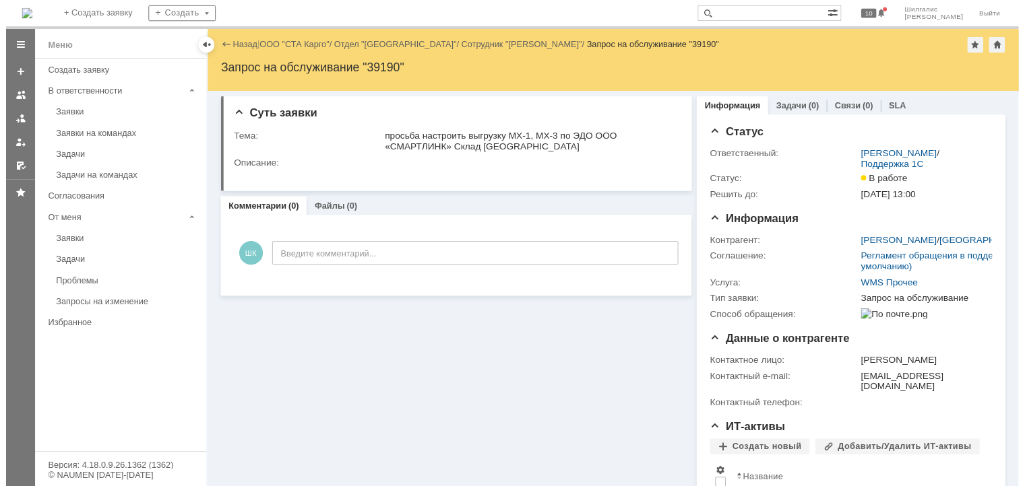
scroll to position [0, 0]
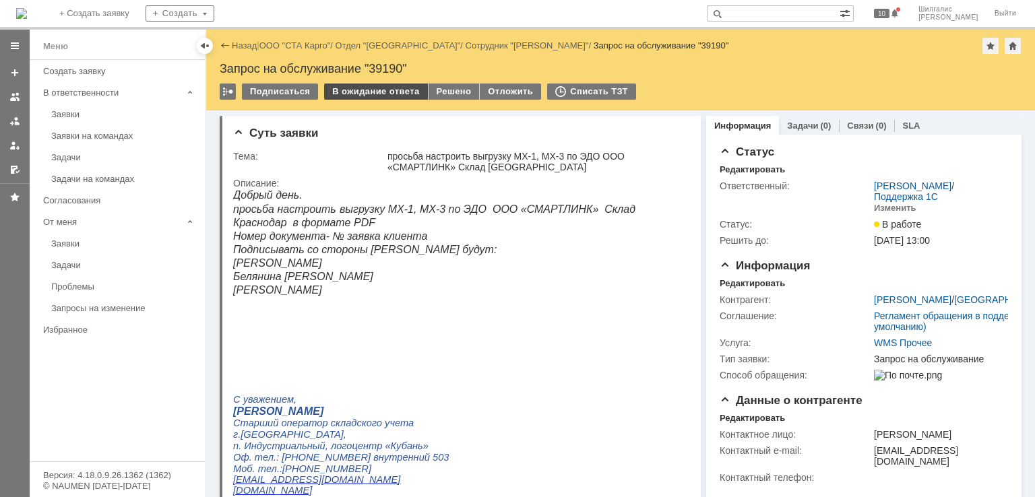
click at [348, 92] on div "В ожидание ответа" at bounding box center [375, 92] width 103 height 16
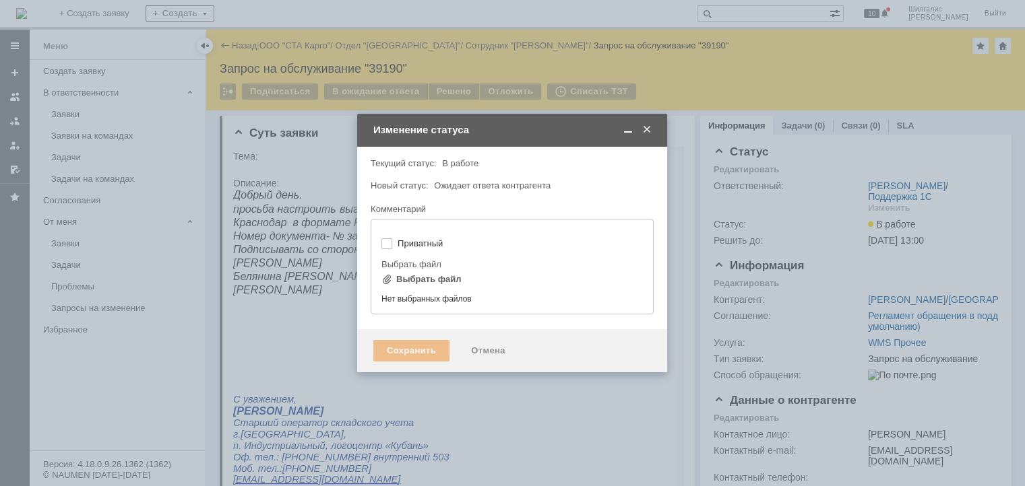
type input "[не указано]"
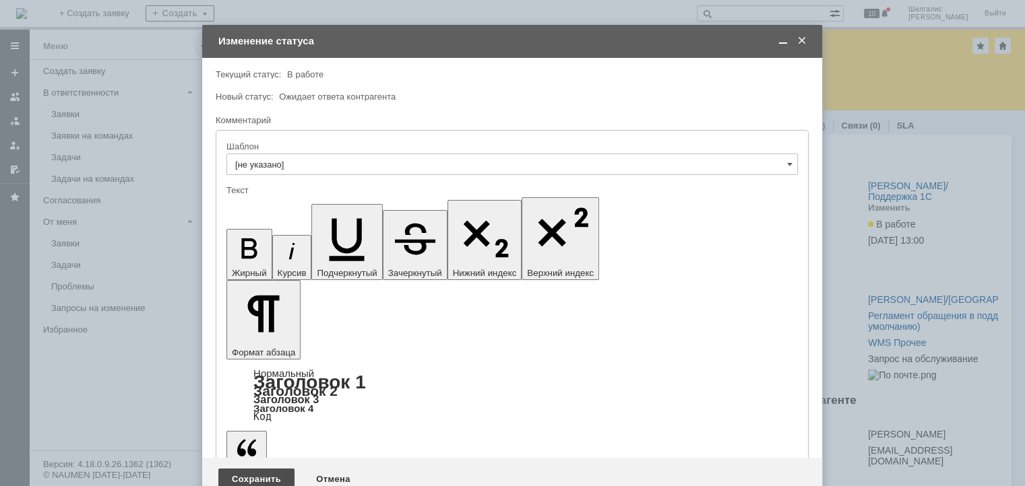
click at [263, 469] on div "Сохранить" at bounding box center [256, 480] width 76 height 22
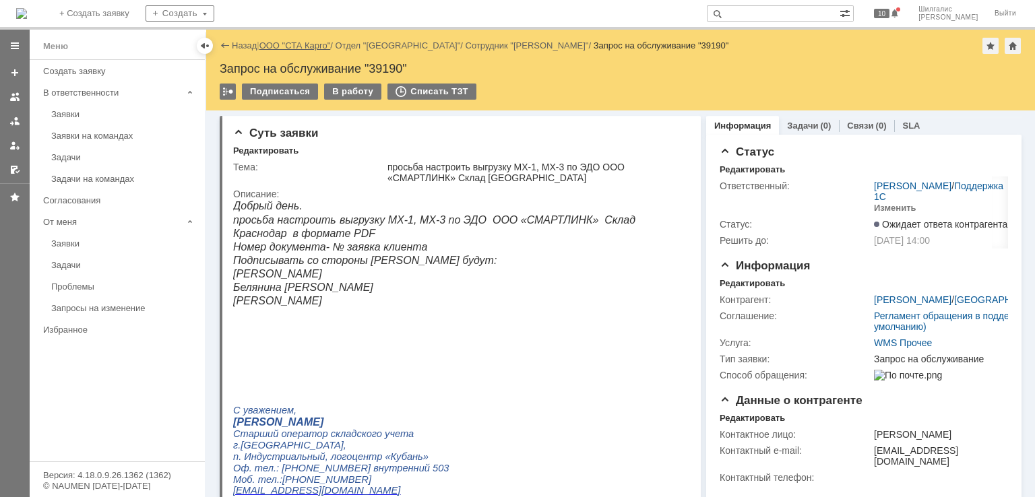
click at [307, 45] on link "ООО "СТА Карго"" at bounding box center [294, 45] width 71 height 10
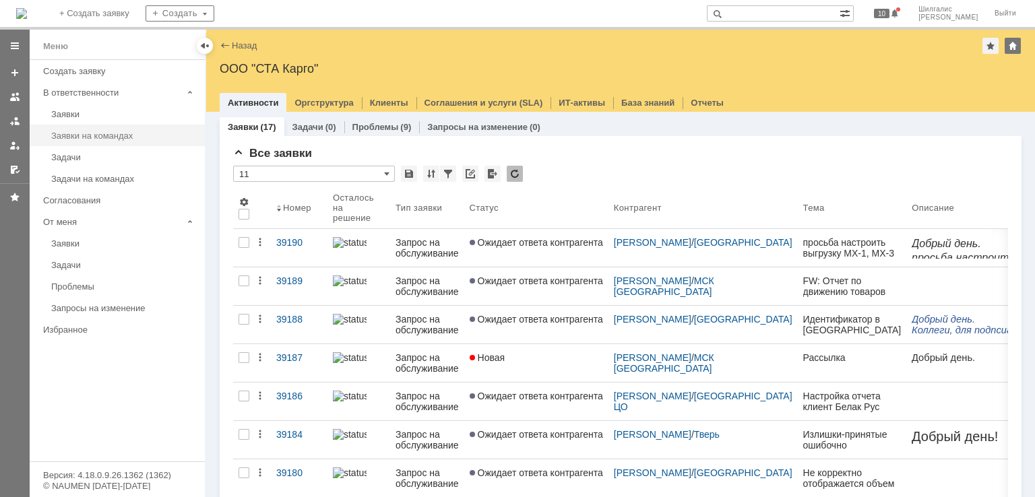
click at [103, 129] on link "Заявки на командах" at bounding box center [124, 135] width 156 height 21
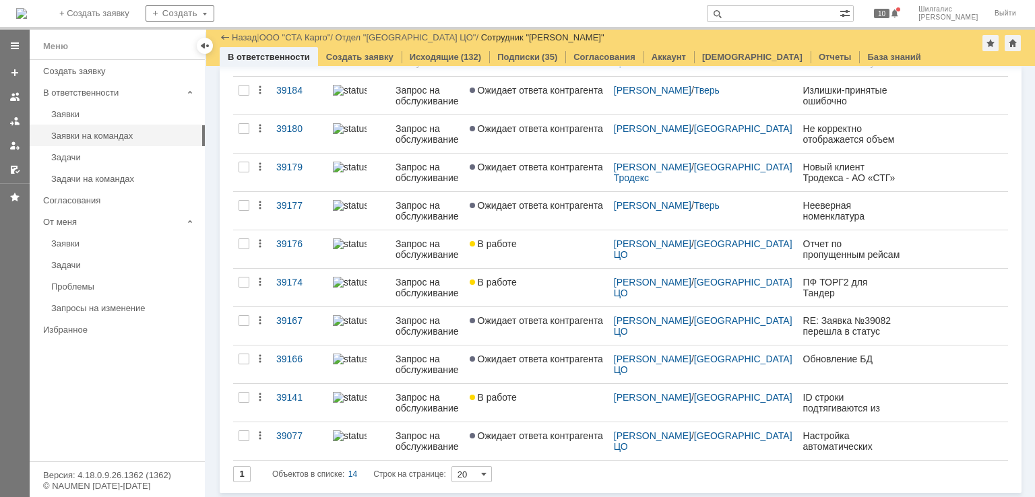
scroll to position [259, 0]
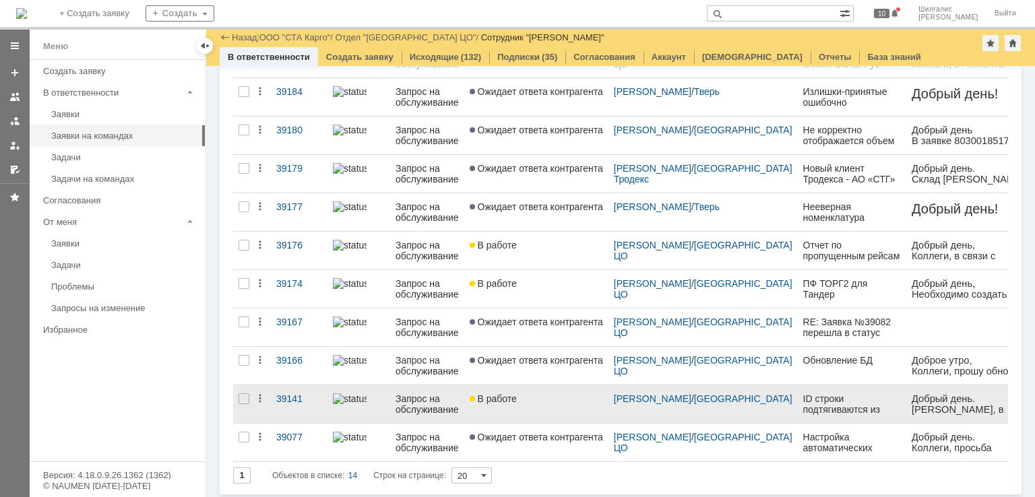
click at [542, 394] on div "В работе" at bounding box center [536, 398] width 133 height 11
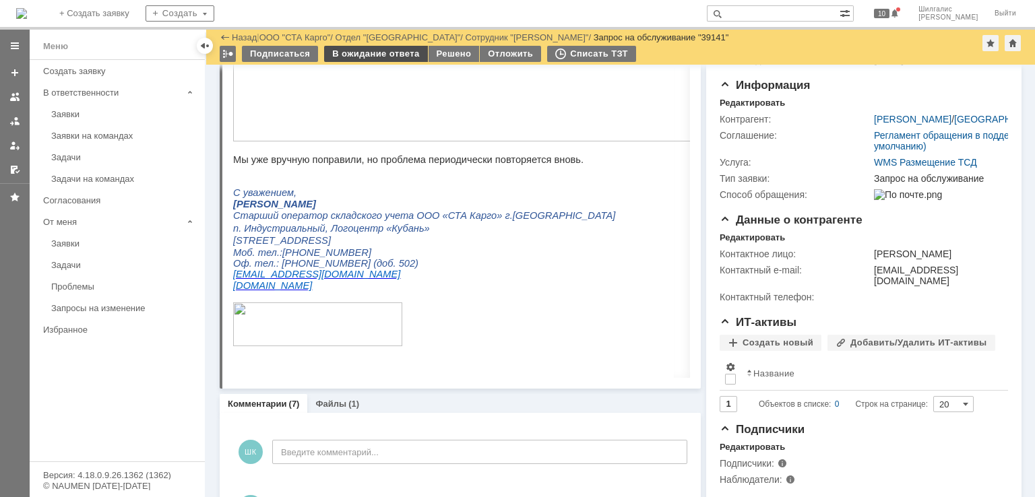
click at [351, 55] on div "В ожидание ответа" at bounding box center [375, 54] width 103 height 16
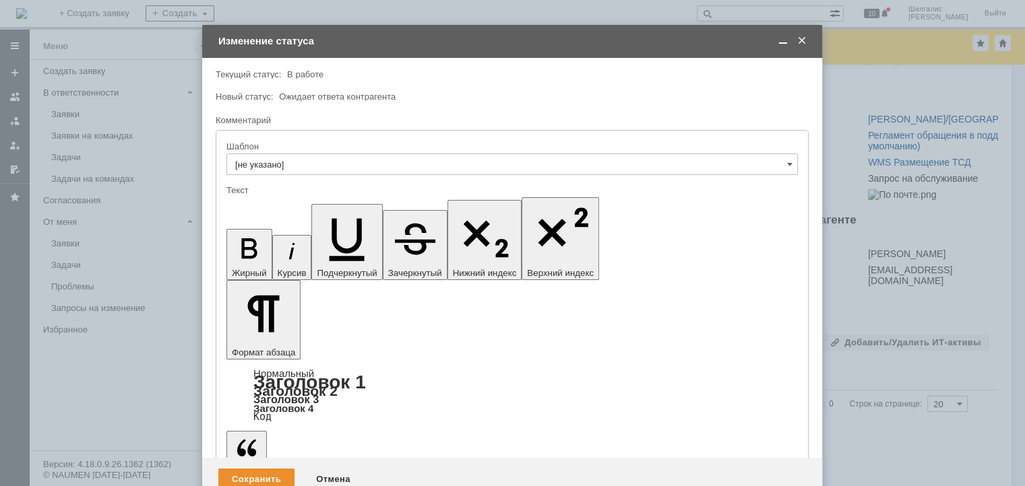
click at [247, 469] on div "Сохранить" at bounding box center [256, 480] width 76 height 22
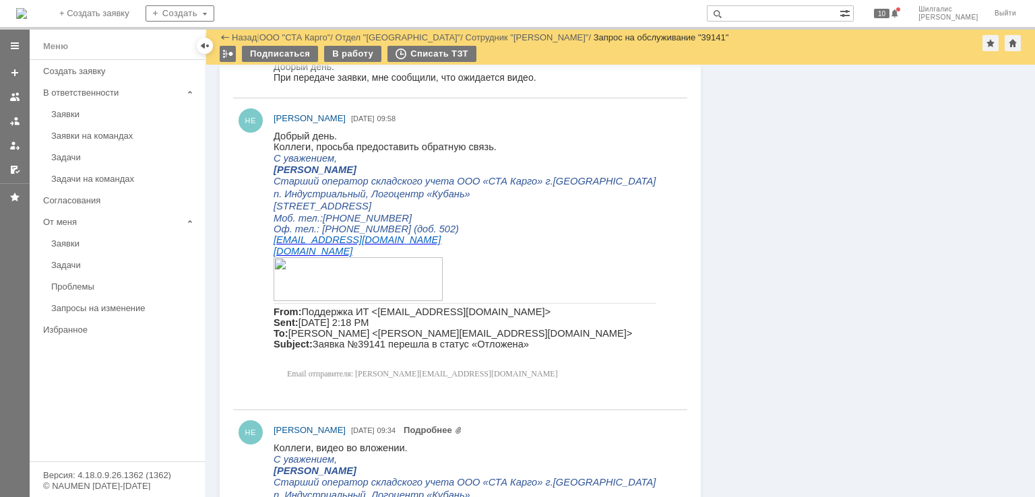
scroll to position [624, 0]
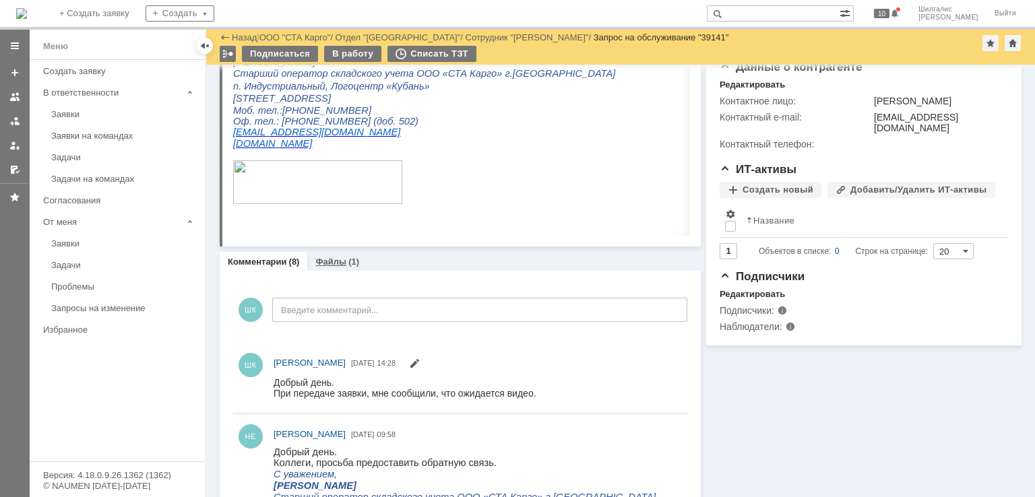
click at [338, 263] on link "Файлы" at bounding box center [330, 262] width 31 height 10
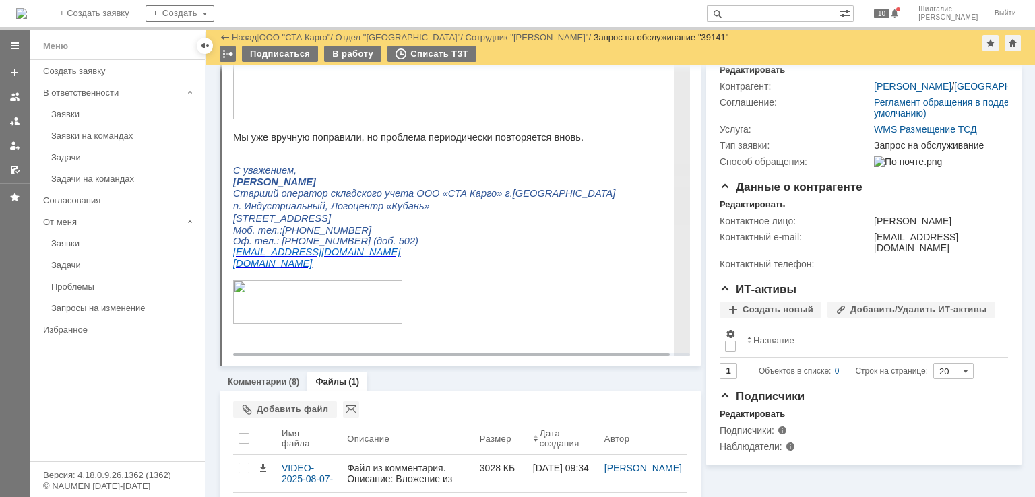
scroll to position [201, 0]
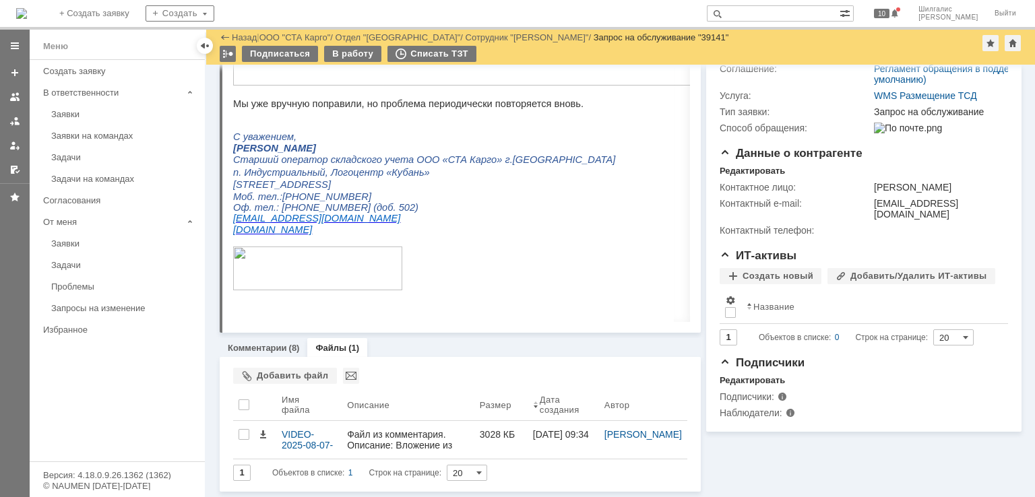
click at [269, 337] on div "Суть заявки Редактировать Тема: ID строки подтягиваются из другого документа «П…" at bounding box center [460, 177] width 481 height 629
click at [271, 346] on link "Комментарии" at bounding box center [257, 348] width 59 height 10
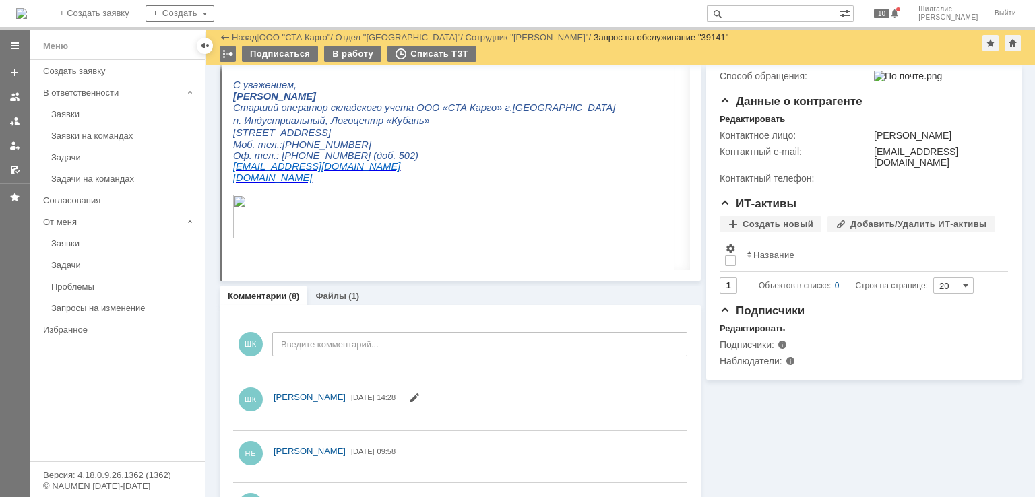
scroll to position [404, 0]
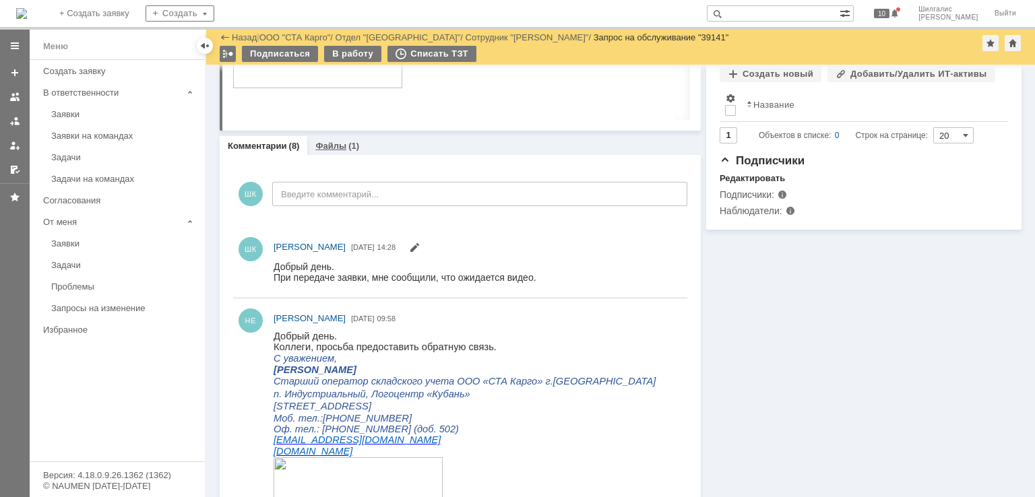
click at [344, 150] on div "Файлы (1)" at bounding box center [337, 146] width 60 height 20
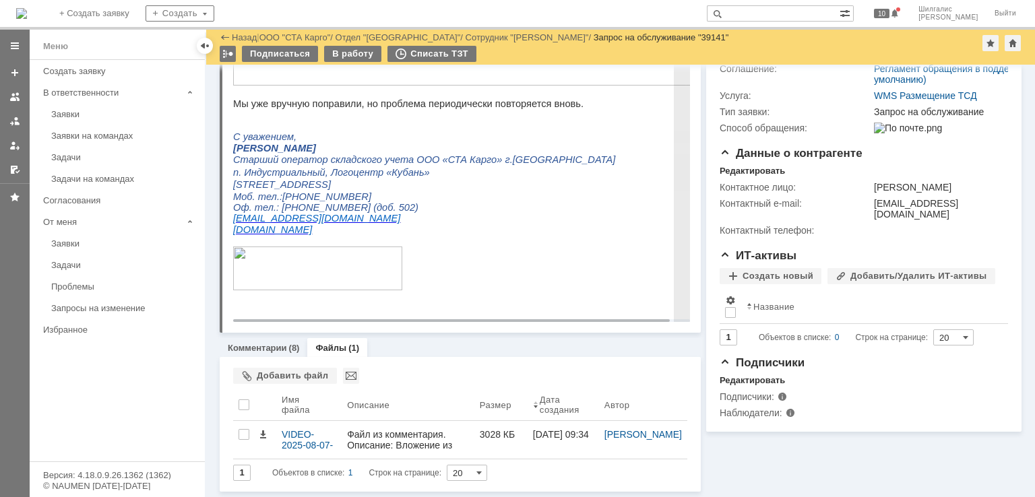
scroll to position [201, 0]
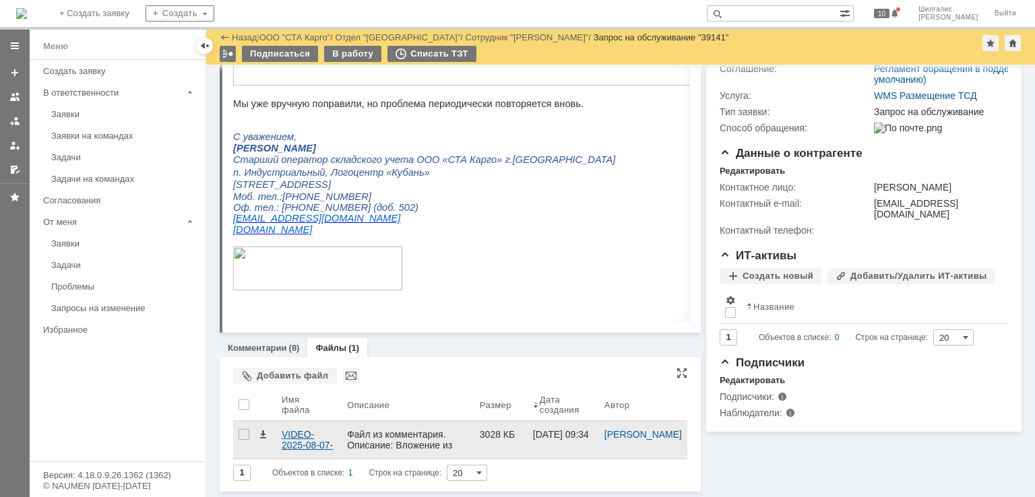
click at [299, 443] on div "VIDEO-2025-08-07-11-50-13.mp4" at bounding box center [309, 440] width 55 height 22
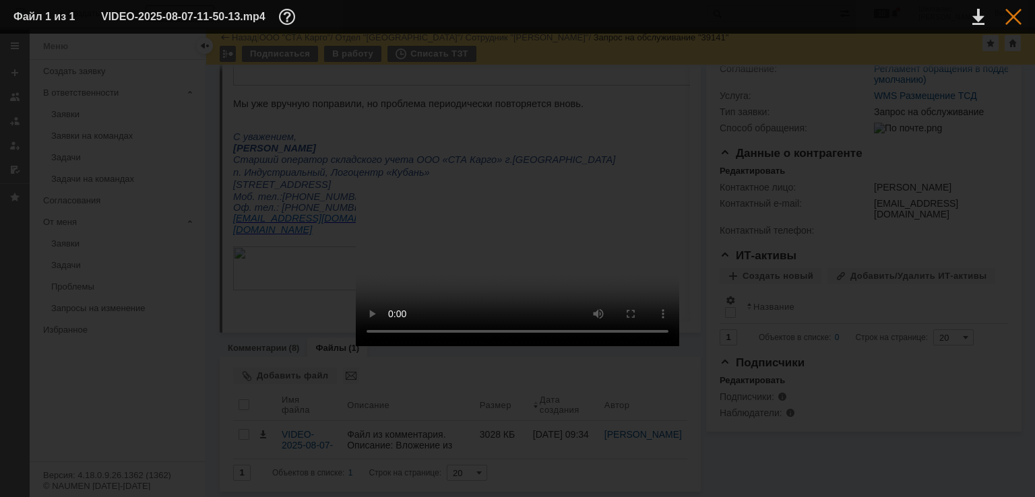
click at [1007, 22] on div at bounding box center [1013, 17] width 16 height 16
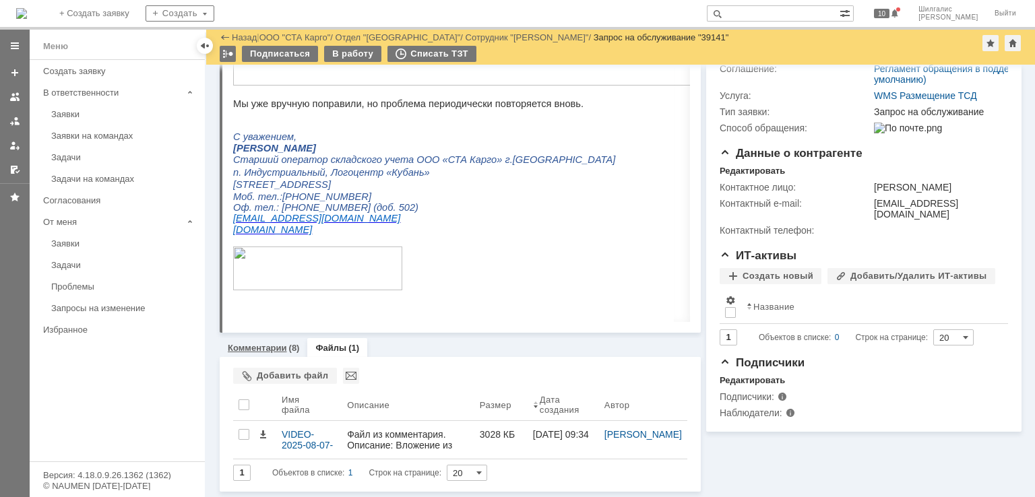
click at [283, 351] on link "Комментарии" at bounding box center [257, 348] width 59 height 10
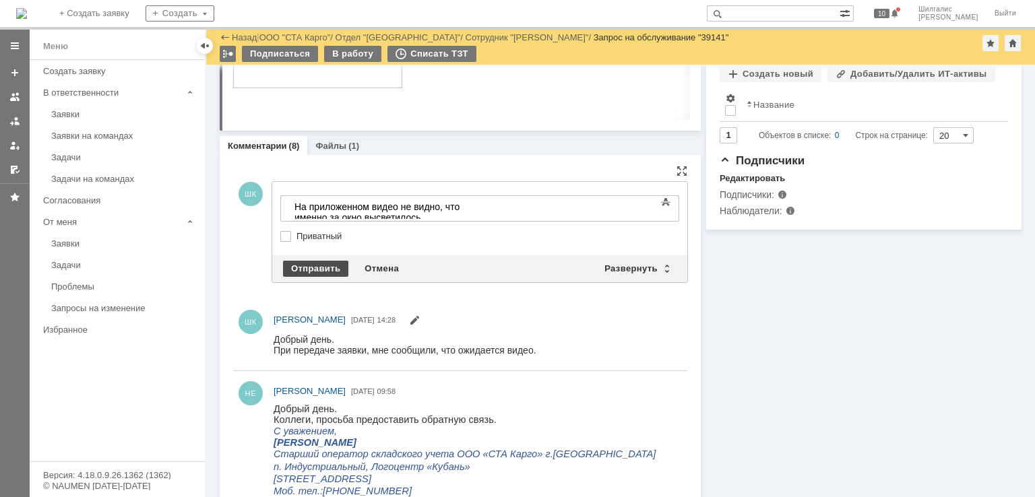
click at [304, 262] on div "Отправить" at bounding box center [315, 269] width 65 height 16
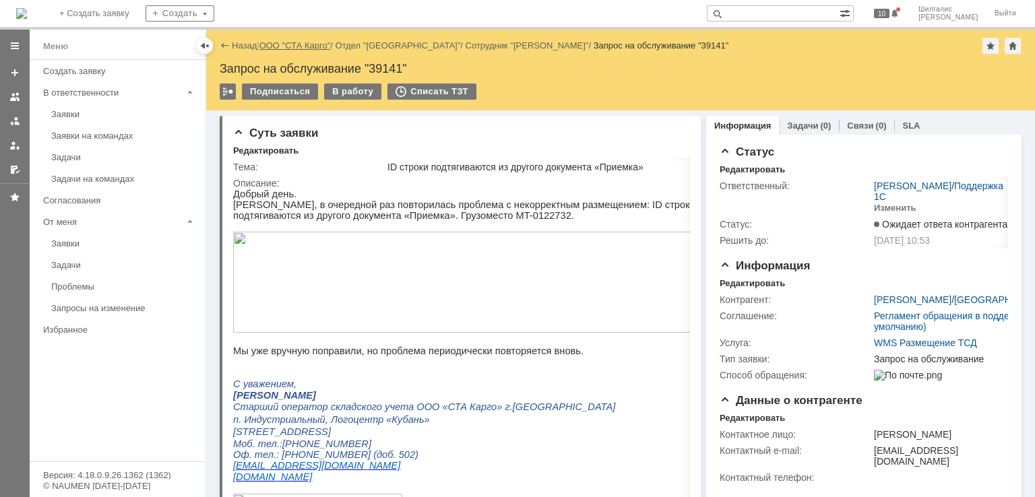
click at [296, 44] on link "ООО "СТА Карго"" at bounding box center [294, 45] width 71 height 10
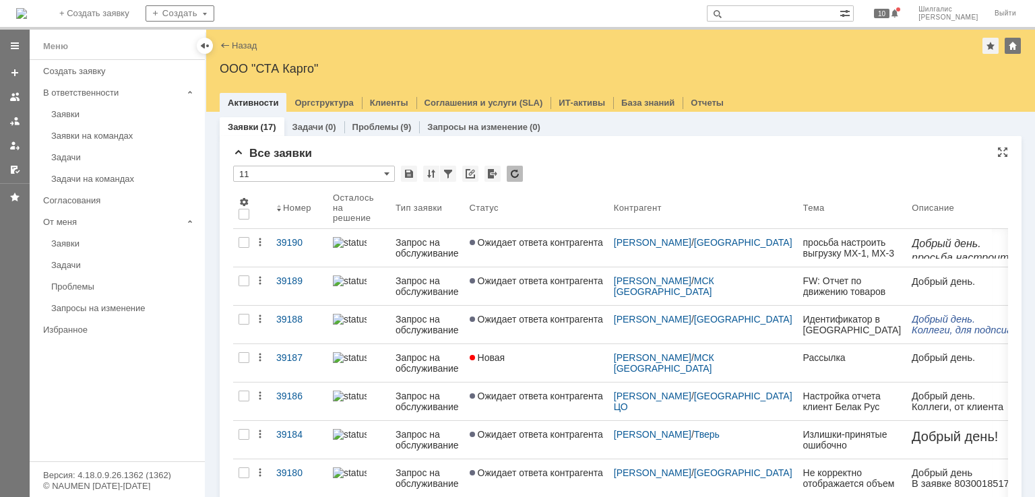
click at [122, 141] on link "Заявки на командах" at bounding box center [124, 135] width 156 height 21
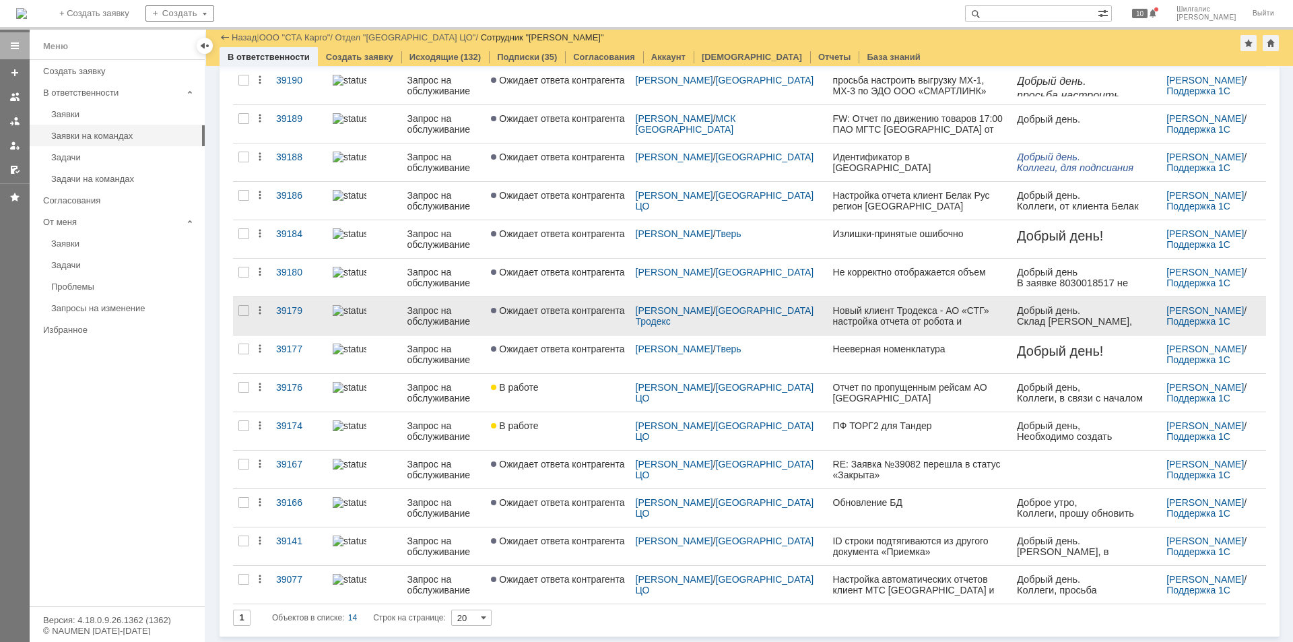
scroll to position [109, 0]
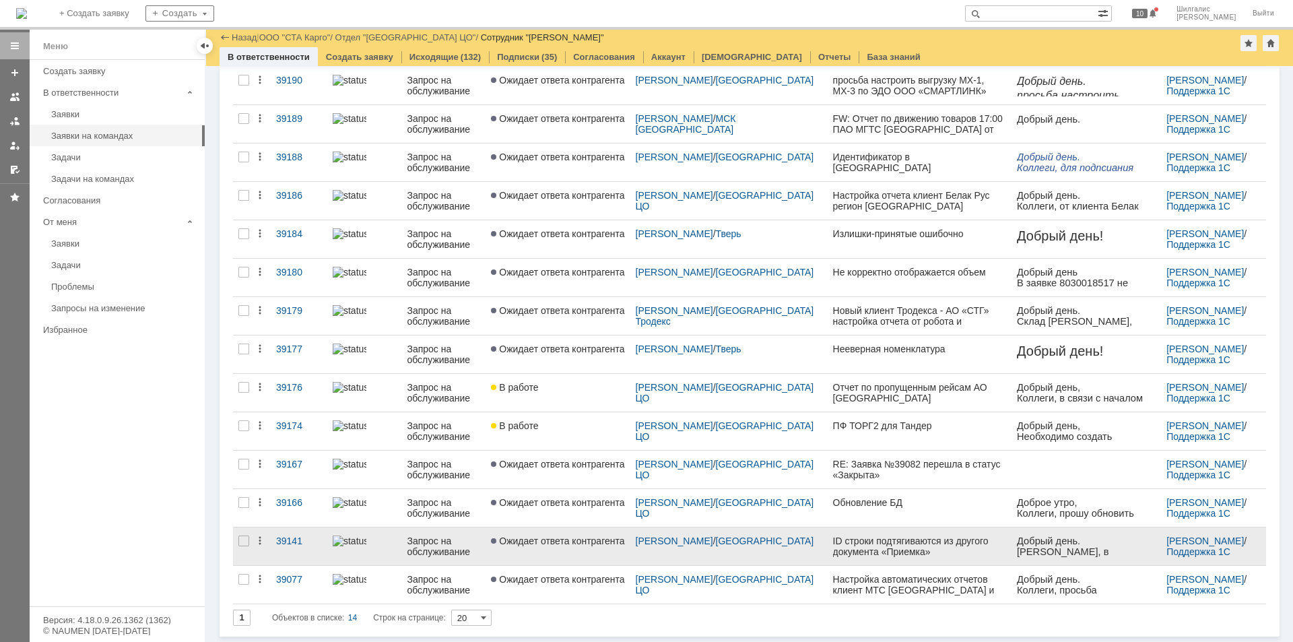
click at [548, 496] on link "Ожидает ответа контрагента" at bounding box center [558, 546] width 144 height 38
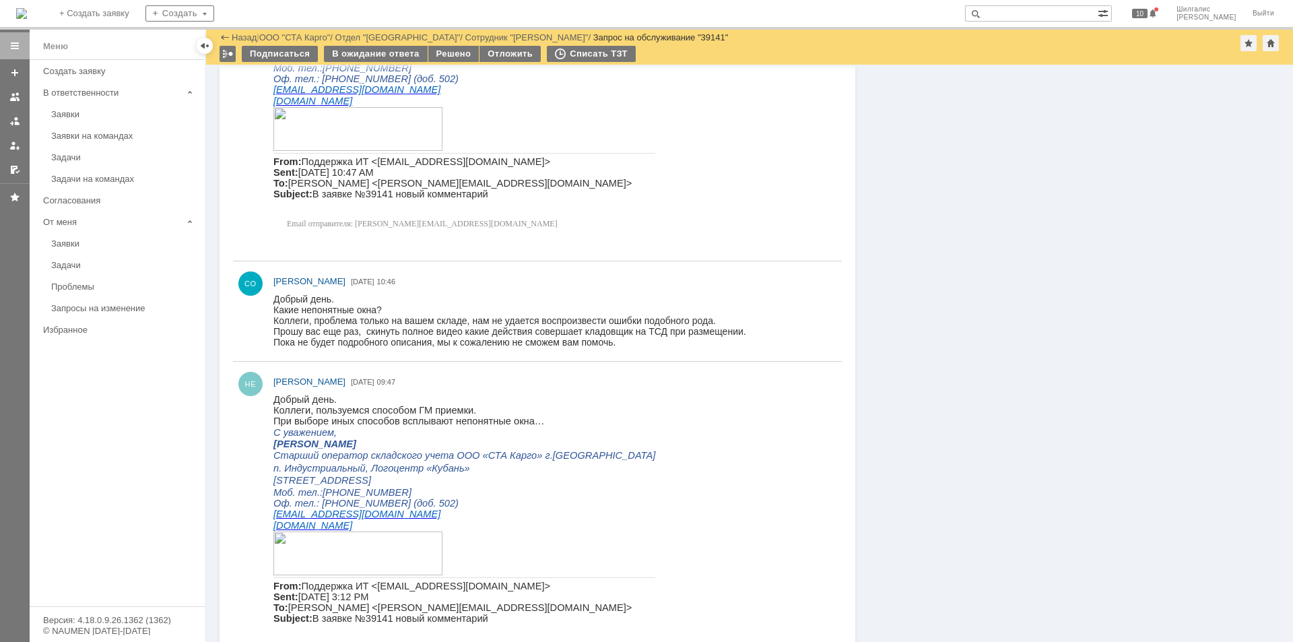
scroll to position [1415, 0]
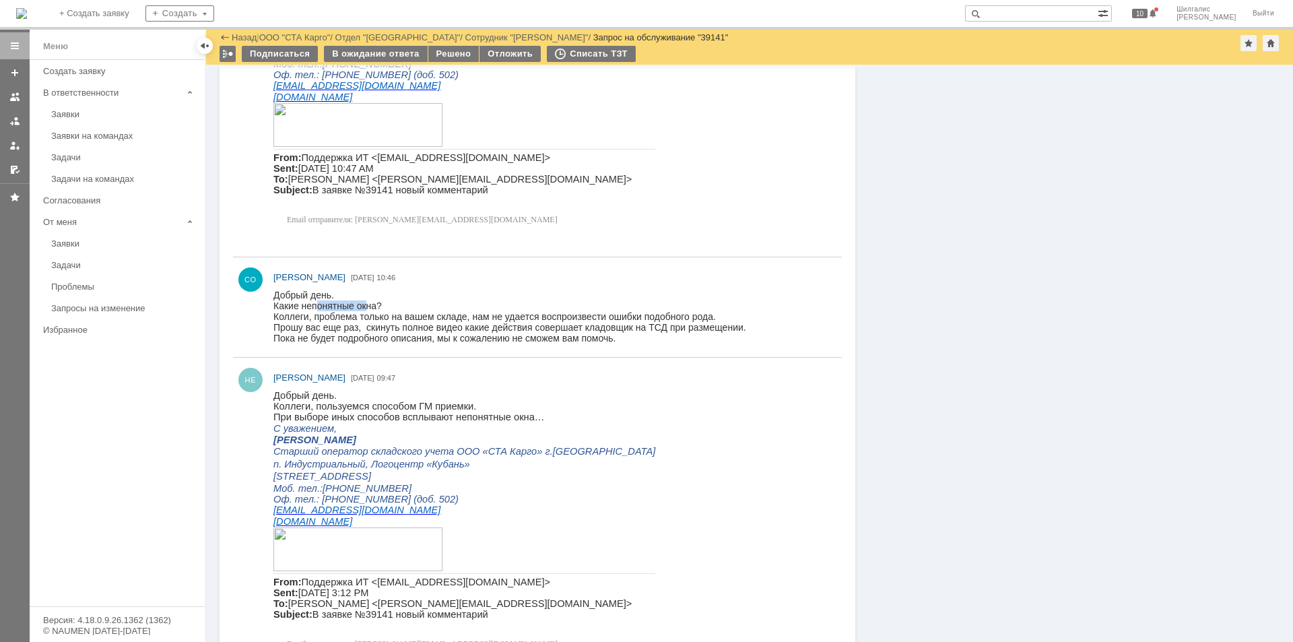
drag, startPoint x: 317, startPoint y: 308, endPoint x: 364, endPoint y: 309, distance: 47.2
click at [364, 309] on div "Какие непонятные окна?" at bounding box center [510, 305] width 473 height 11
drag, startPoint x: 379, startPoint y: 341, endPoint x: 548, endPoint y: 336, distance: 168.5
click at [548, 336] on div "Пока не будет подробного описания, мы к сожалению не сможем вам помочь." at bounding box center [510, 337] width 473 height 11
click at [524, 336] on div "Пока не будет подробного описания, мы к сожалению не сможем вам помочь." at bounding box center [510, 337] width 473 height 11
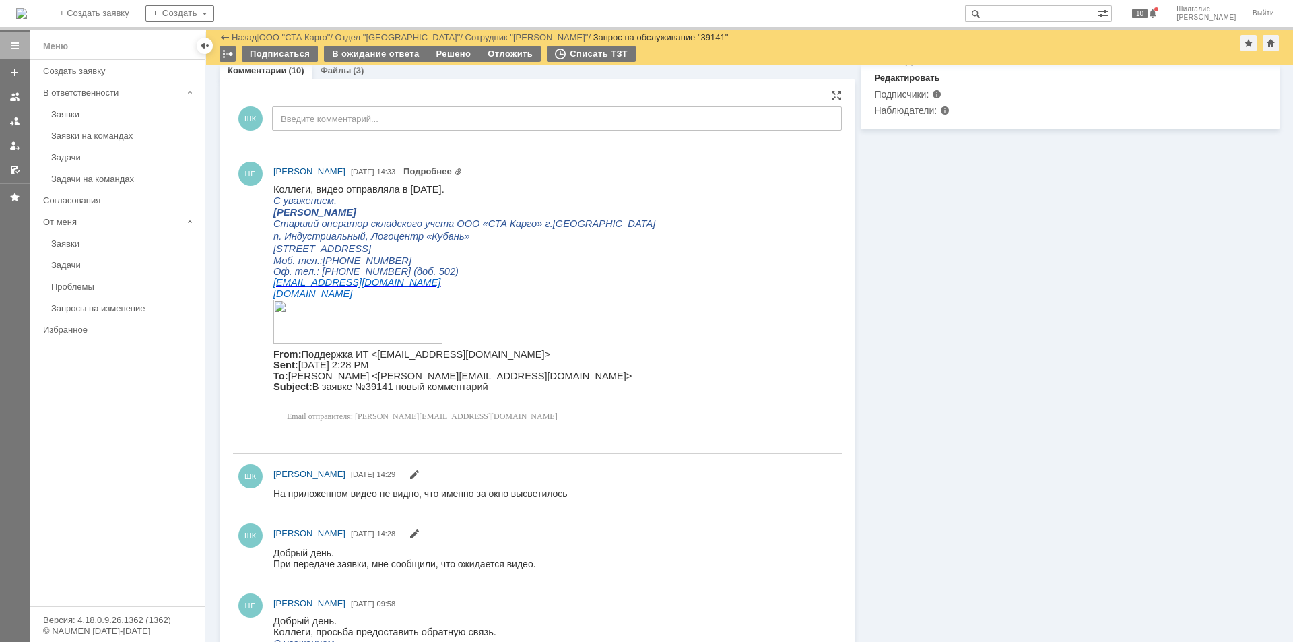
scroll to position [269, 0]
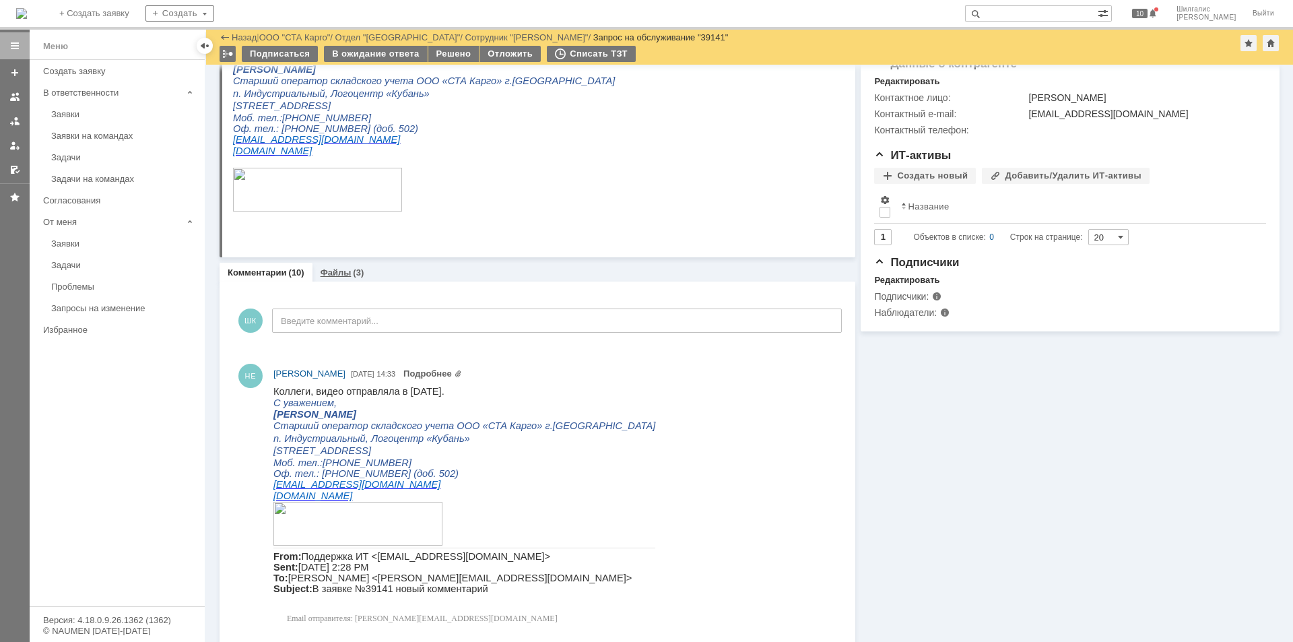
click at [350, 276] on div "Файлы (3)" at bounding box center [343, 272] width 44 height 9
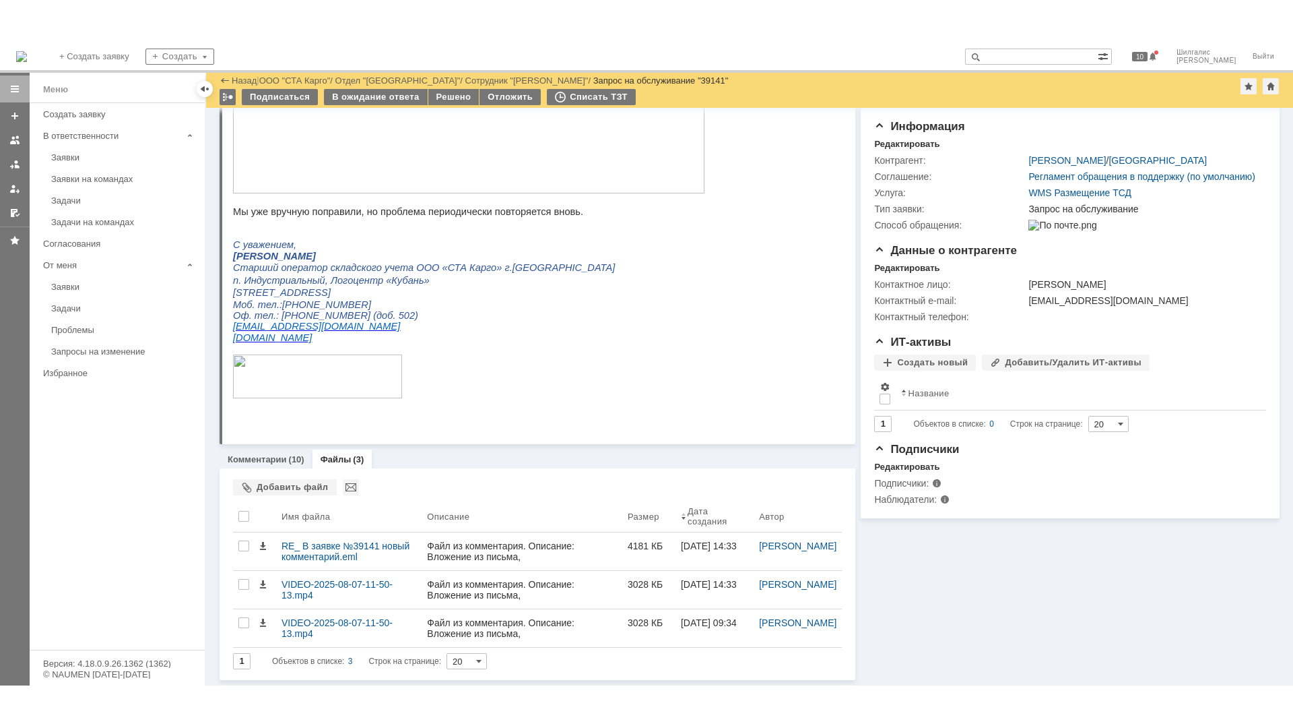
scroll to position [127, 0]
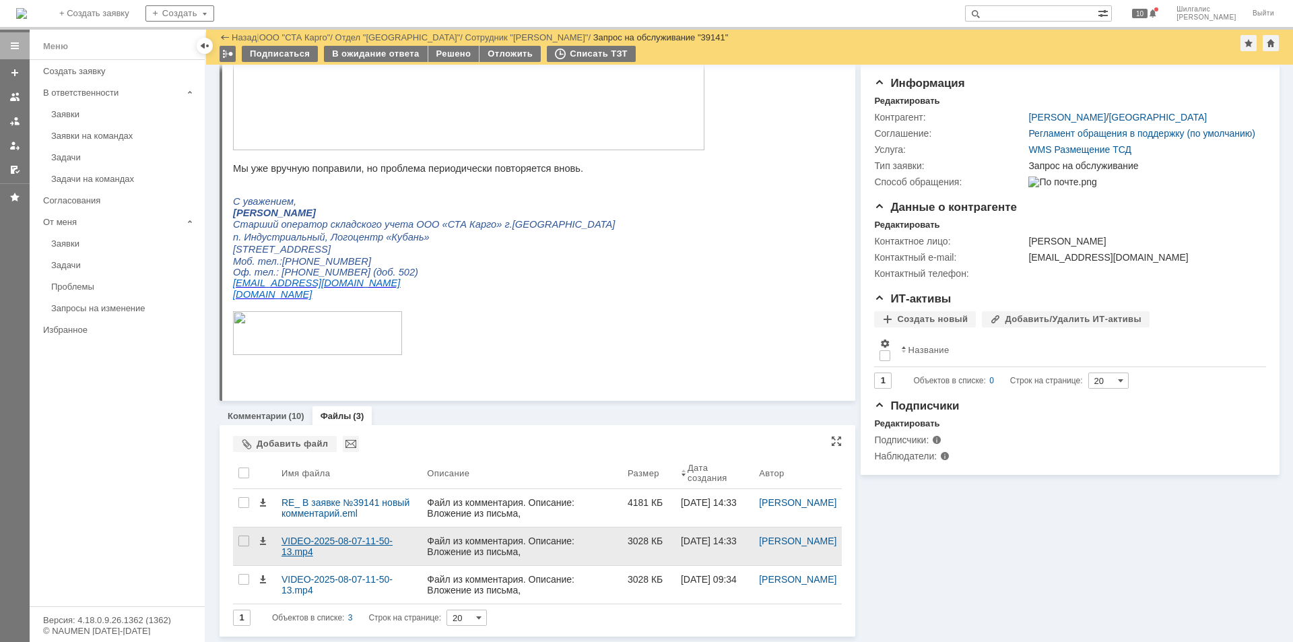
click at [338, 496] on div "VIDEO-2025-08-07-11-50-13.mp4" at bounding box center [349, 547] width 135 height 22
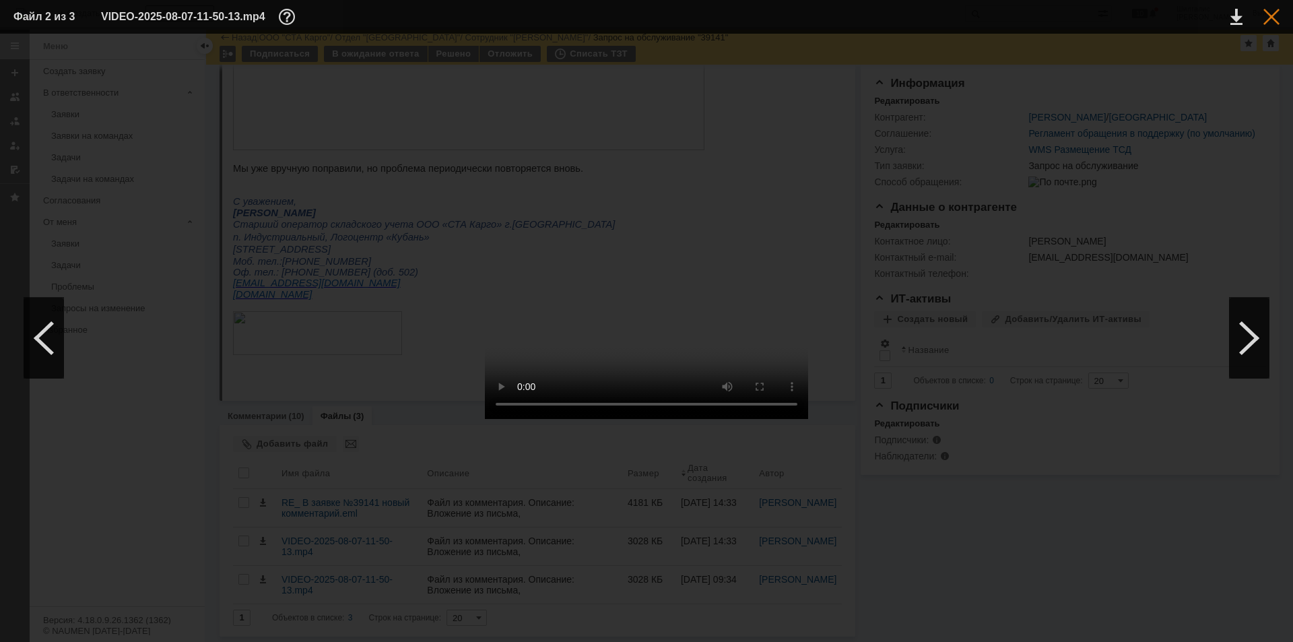
click at [1034, 22] on div at bounding box center [1272, 17] width 16 height 16
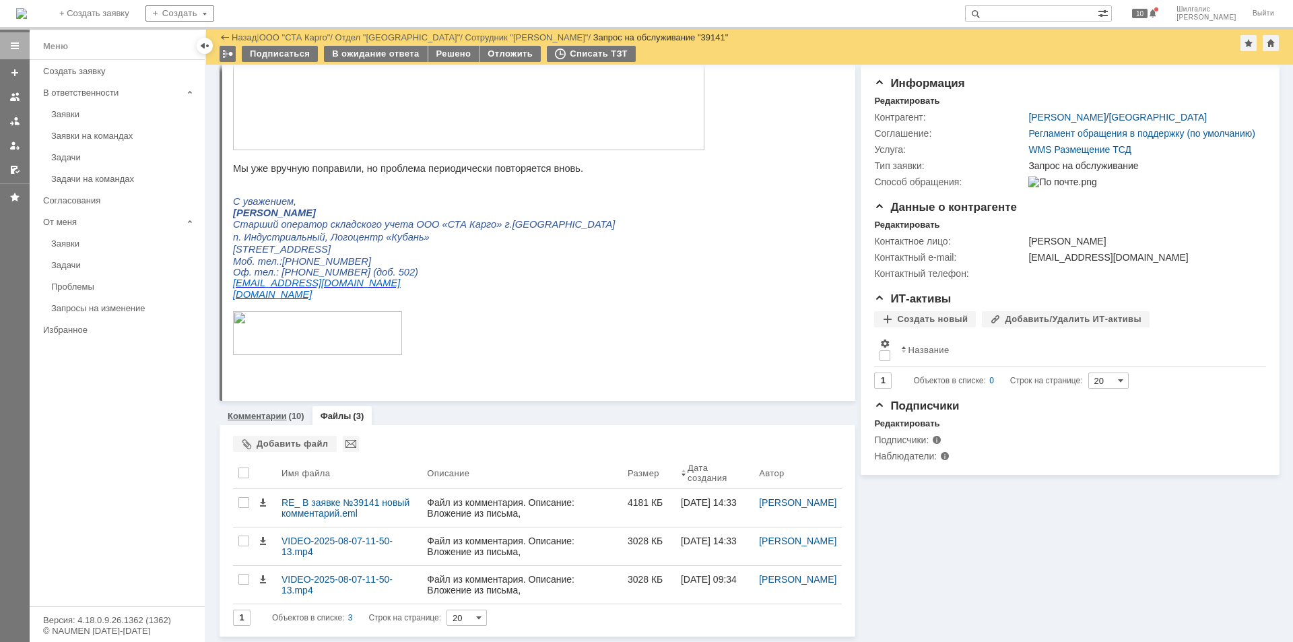
click at [250, 414] on link "Комментарии" at bounding box center [257, 416] width 59 height 10
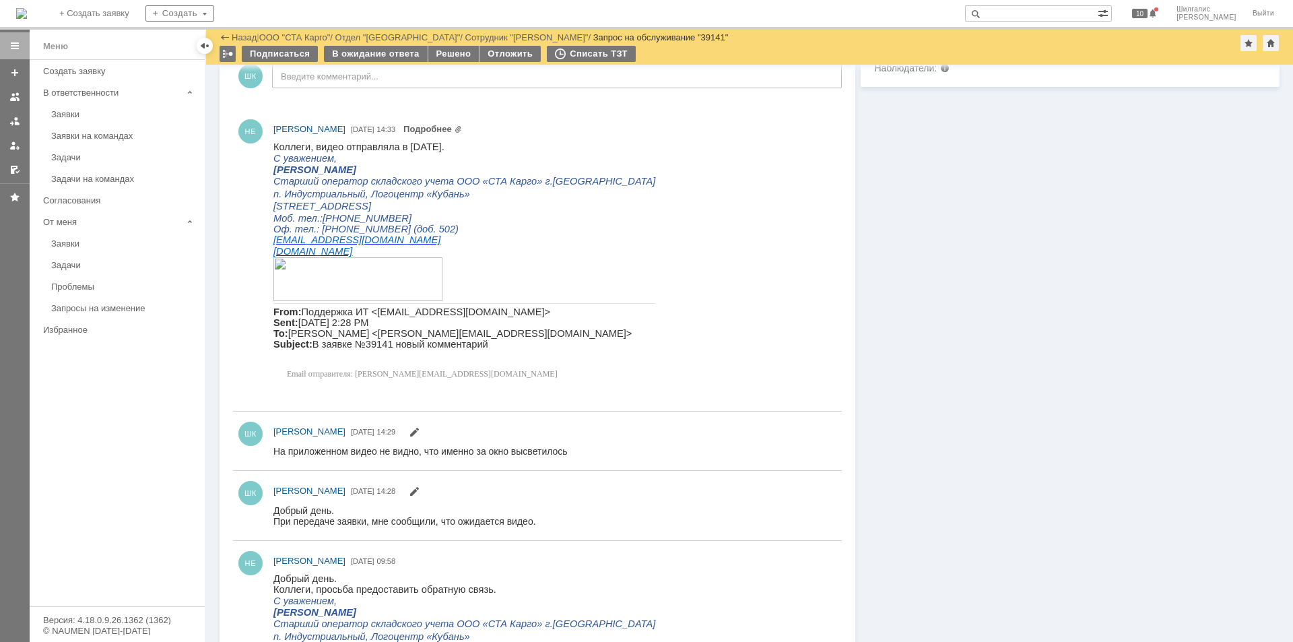
scroll to position [531, 0]
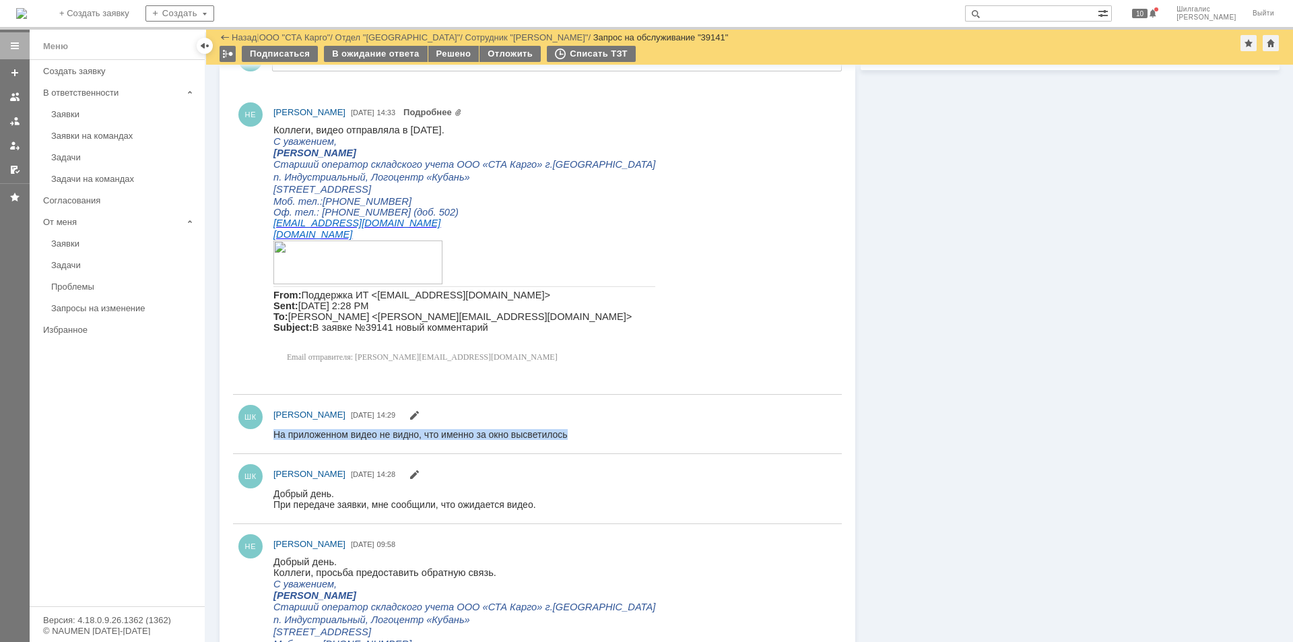
drag, startPoint x: 572, startPoint y: 434, endPoint x: 269, endPoint y: 428, distance: 303.2
click at [274, 428] on html "На приложенном видео не видно, что именно за окно высветилось" at bounding box center [552, 434] width 556 height 12
copy div "На приложенном видео не видно, что именно за окно высветилось"
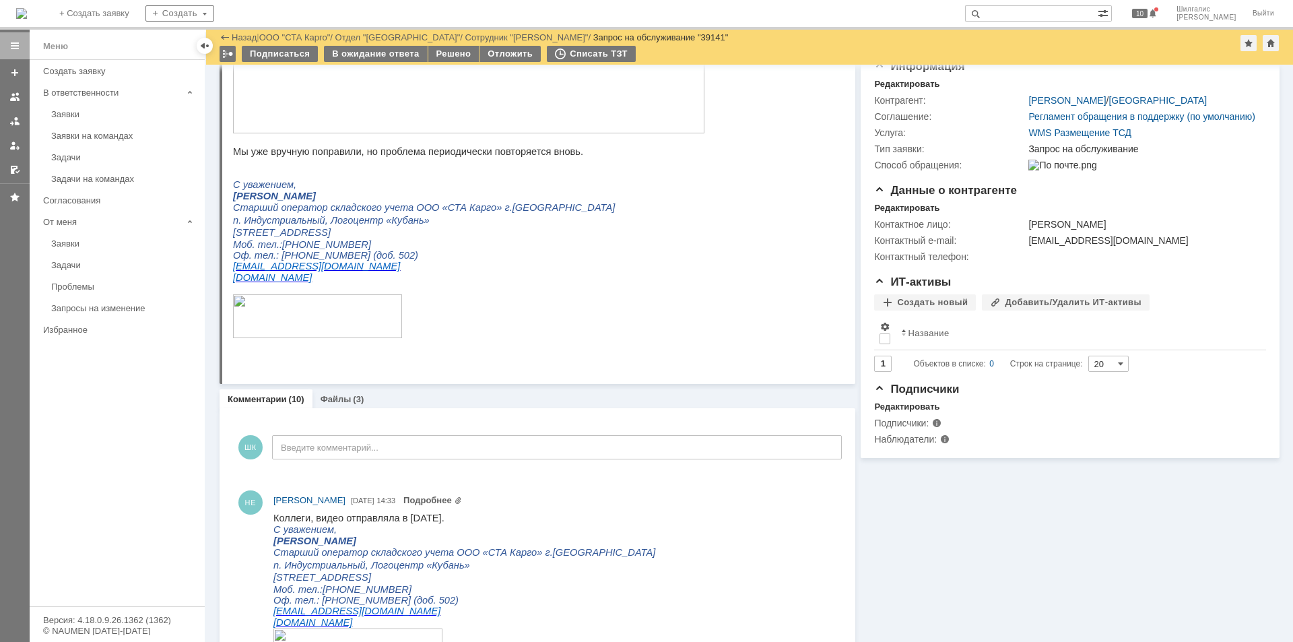
scroll to position [0, 0]
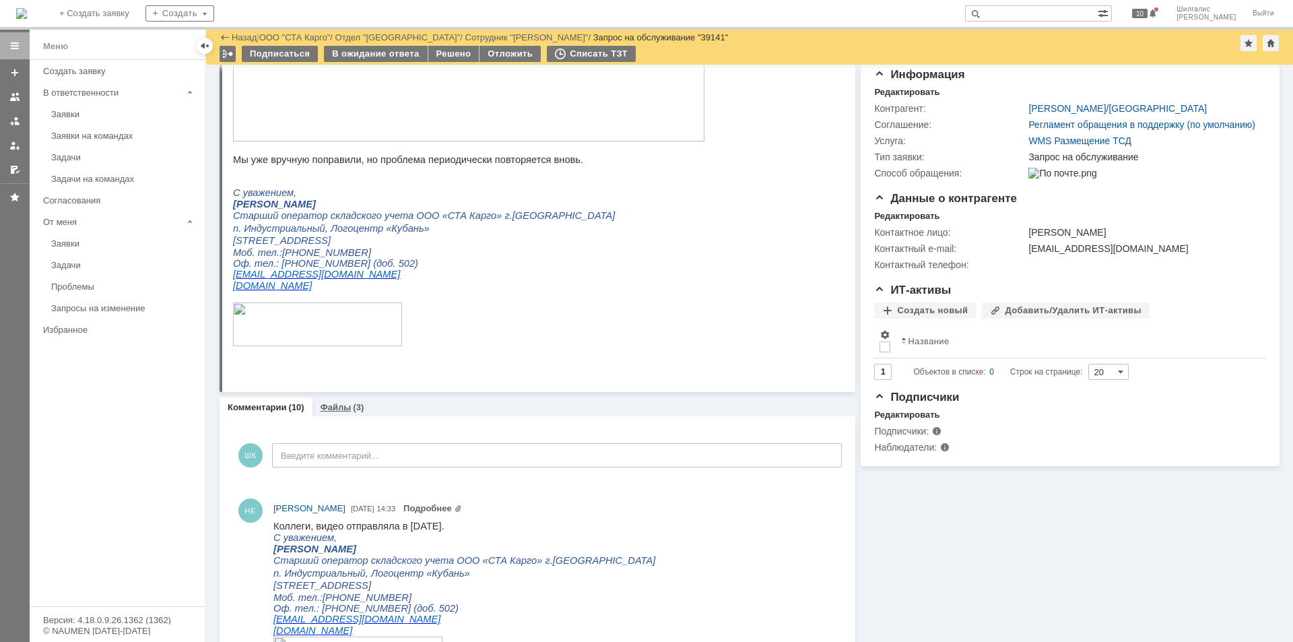
click at [345, 408] on link "Файлы" at bounding box center [336, 407] width 31 height 10
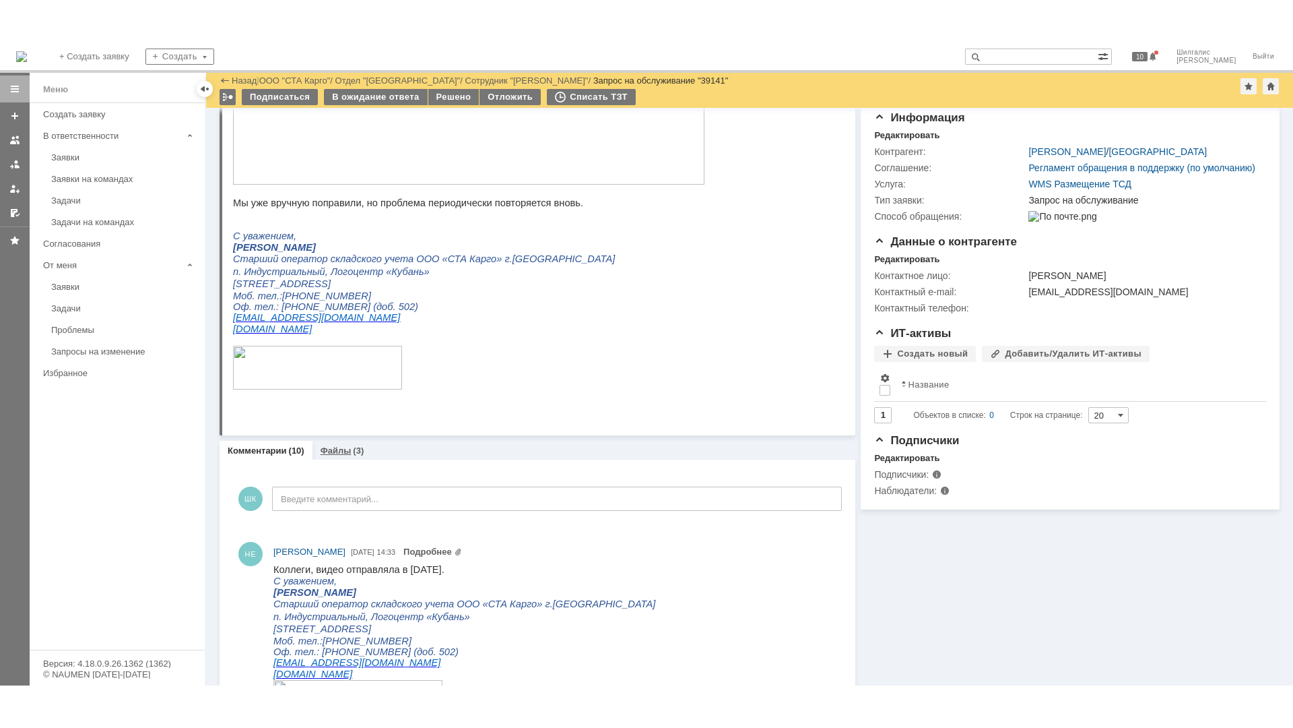
scroll to position [127, 0]
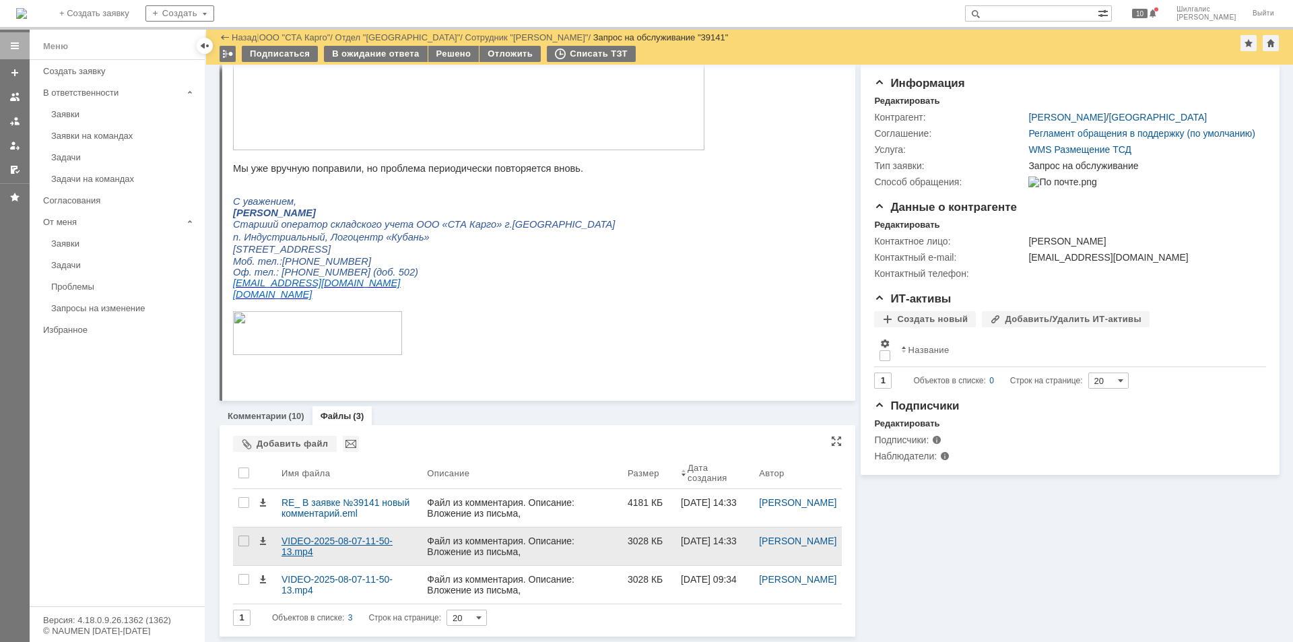
click at [310, 496] on div "VIDEO-2025-08-07-11-50-13.mp4" at bounding box center [349, 547] width 135 height 22
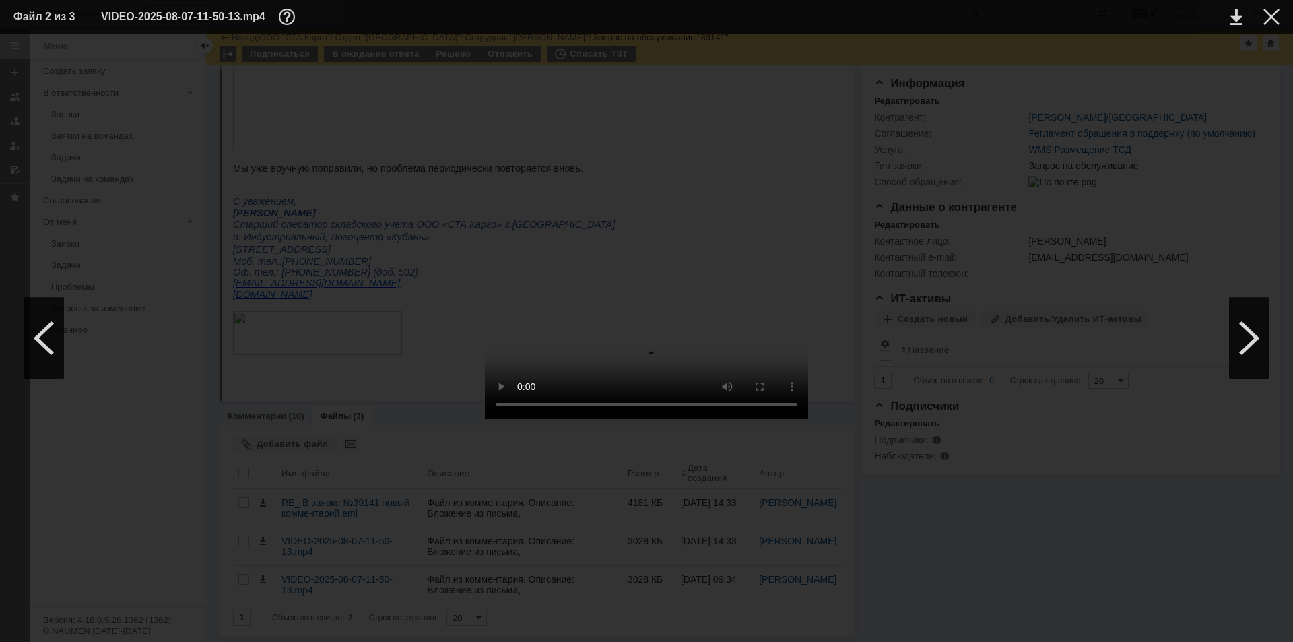
scroll to position [41, 0]
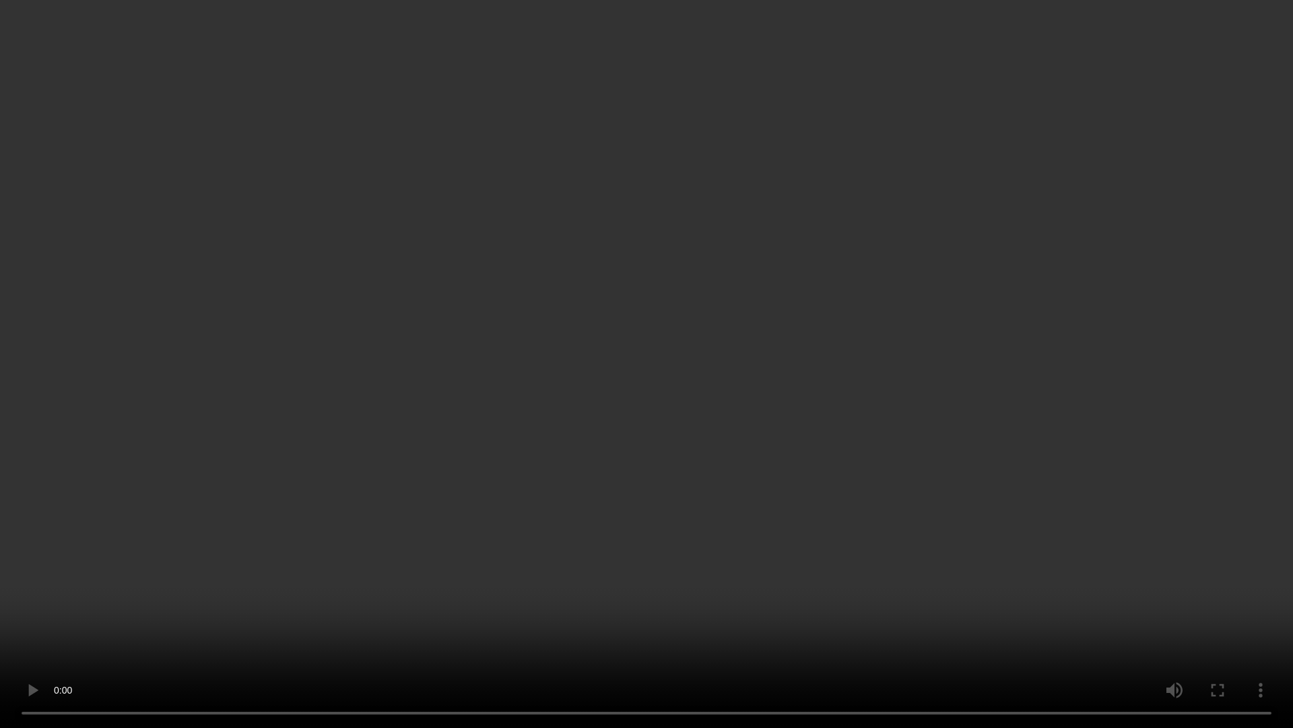
click at [699, 274] on video at bounding box center [646, 364] width 1293 height 728
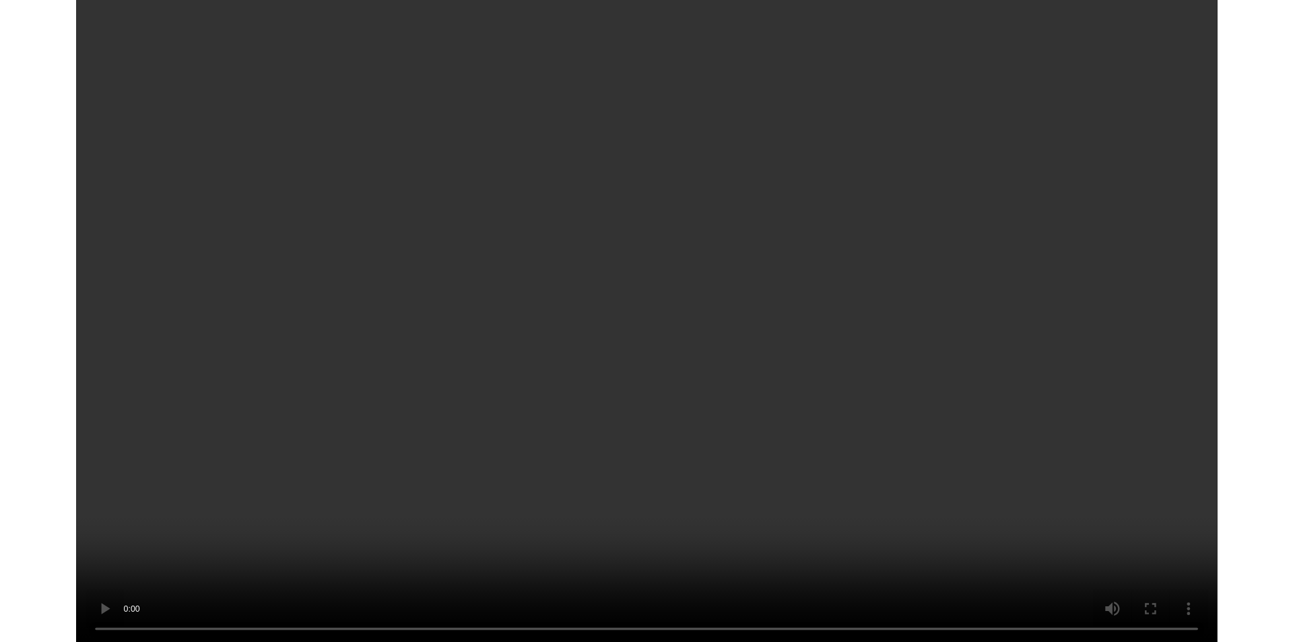
scroll to position [127, 0]
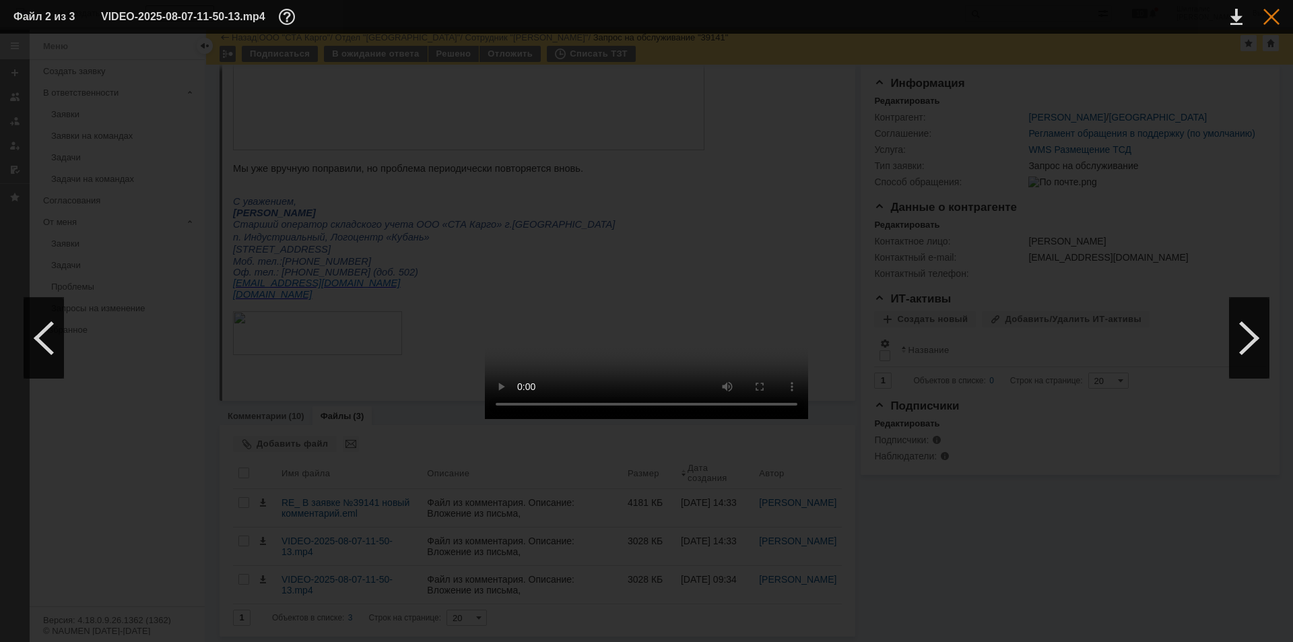
click at [1034, 11] on div at bounding box center [1272, 17] width 16 height 16
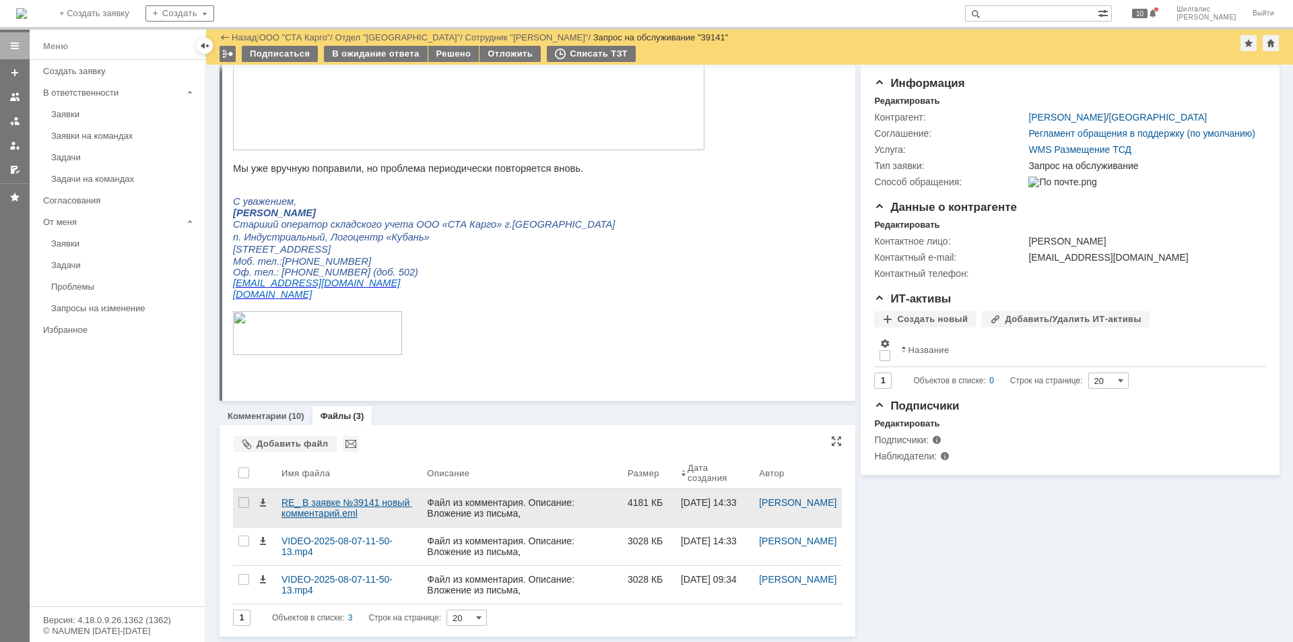
click at [306, 496] on div "RE_ В заявке №39141 новый комментарий.eml" at bounding box center [349, 508] width 135 height 22
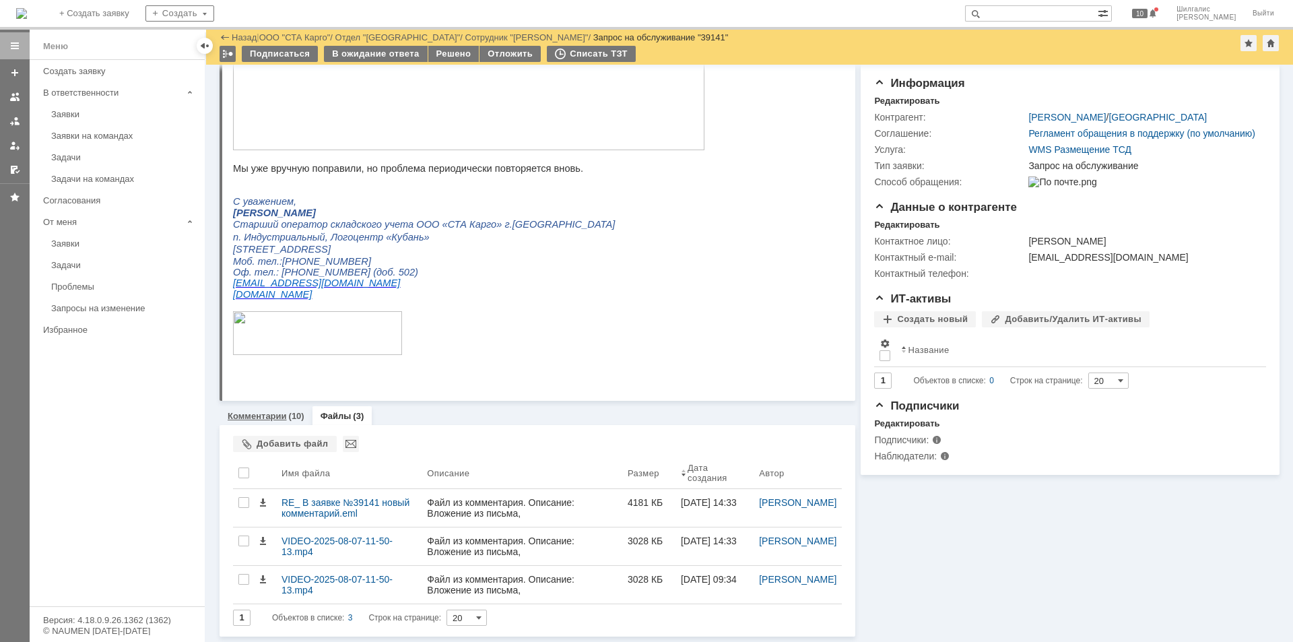
click at [255, 414] on link "Комментарии" at bounding box center [257, 416] width 59 height 10
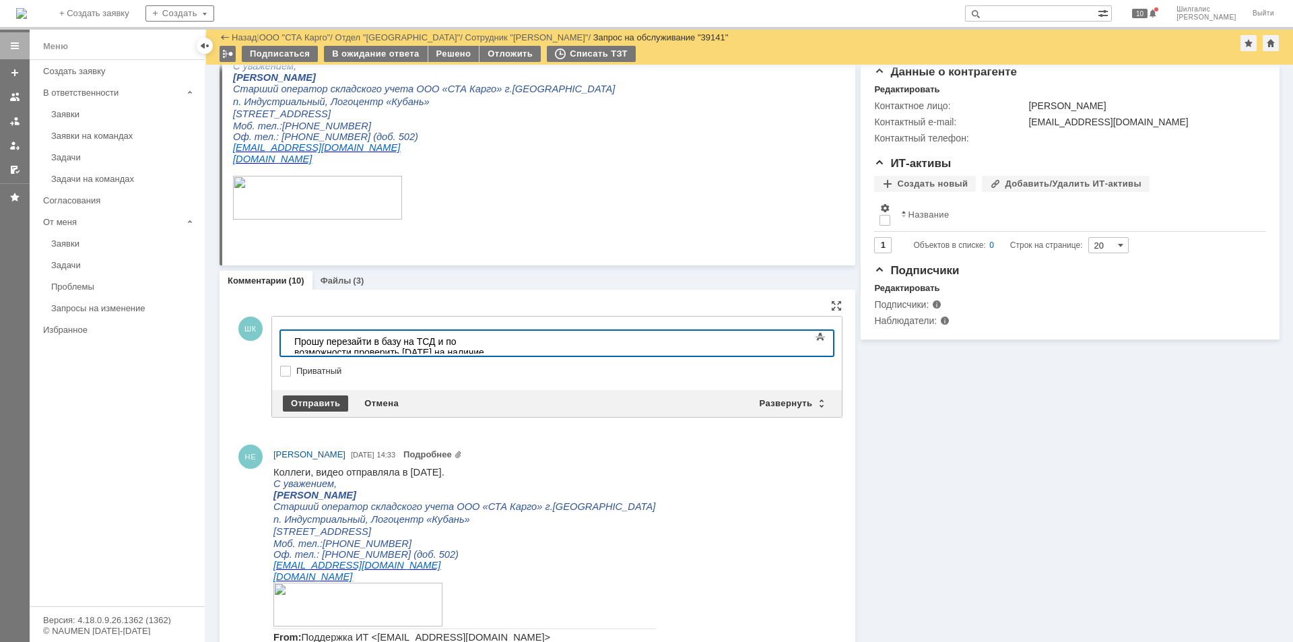
click at [325, 400] on div "Отправить" at bounding box center [315, 403] width 65 height 16
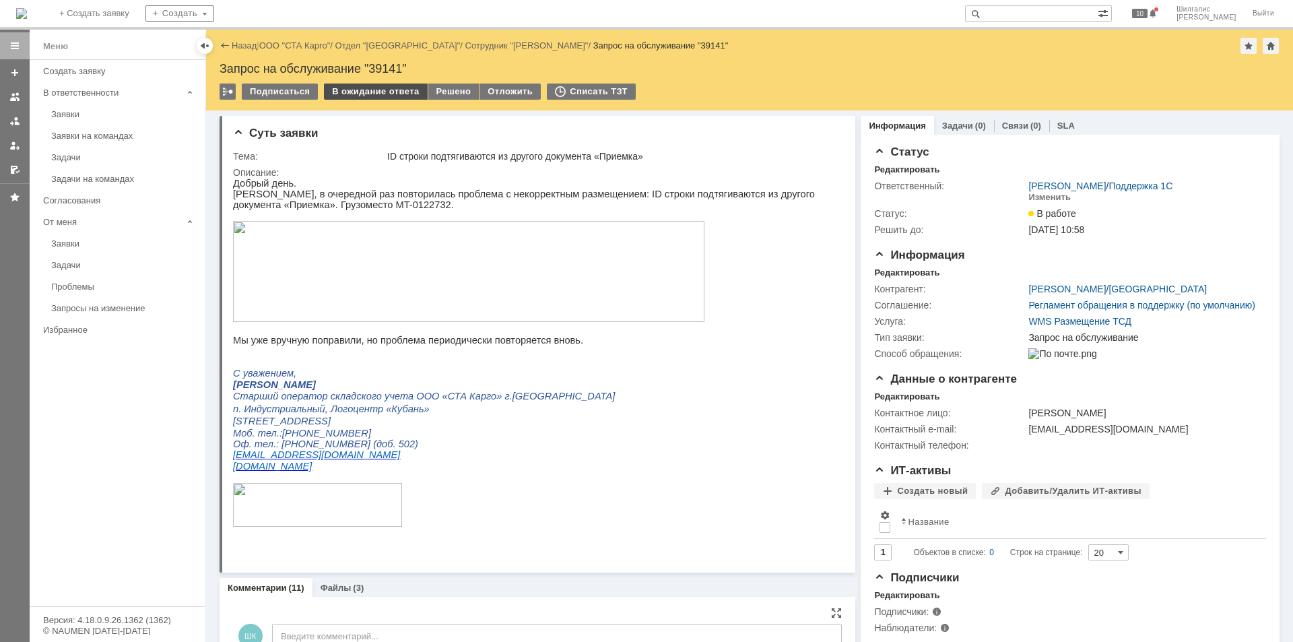
click at [368, 92] on div "В ожидание ответа" at bounding box center [375, 92] width 103 height 16
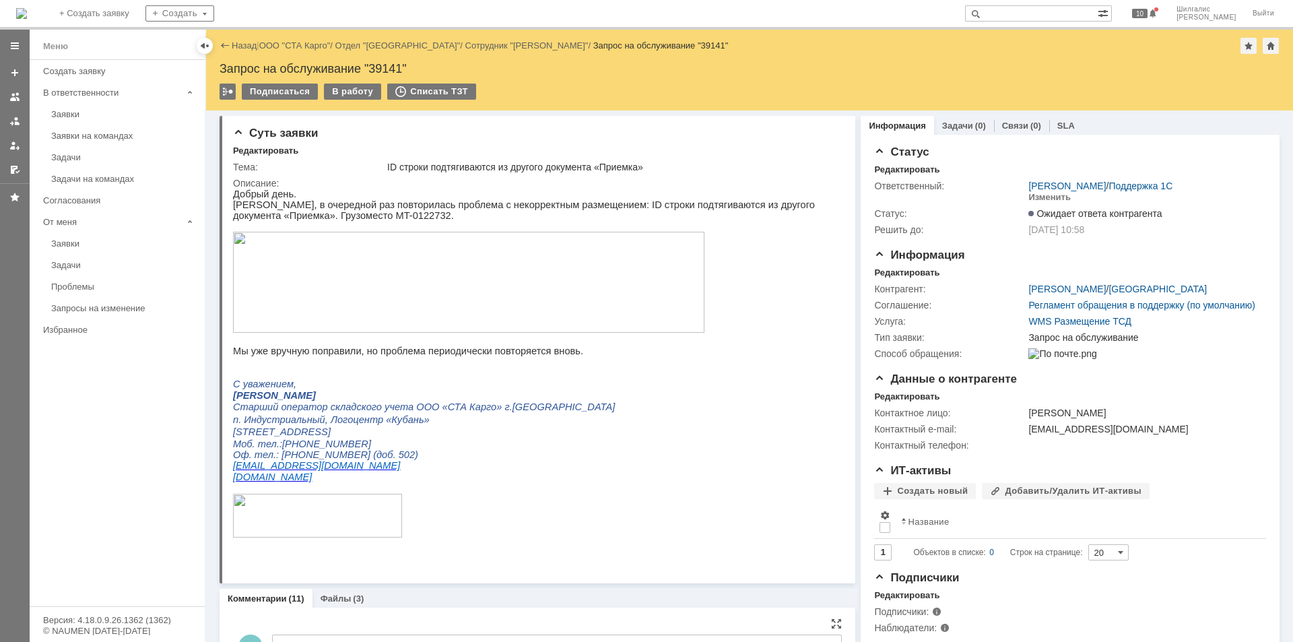
click at [387, 67] on div "Запрос на обслуживание "39141"" at bounding box center [750, 68] width 1060 height 13
copy div "39141"
click at [302, 49] on link "ООО "СТА Карго"" at bounding box center [294, 45] width 71 height 10
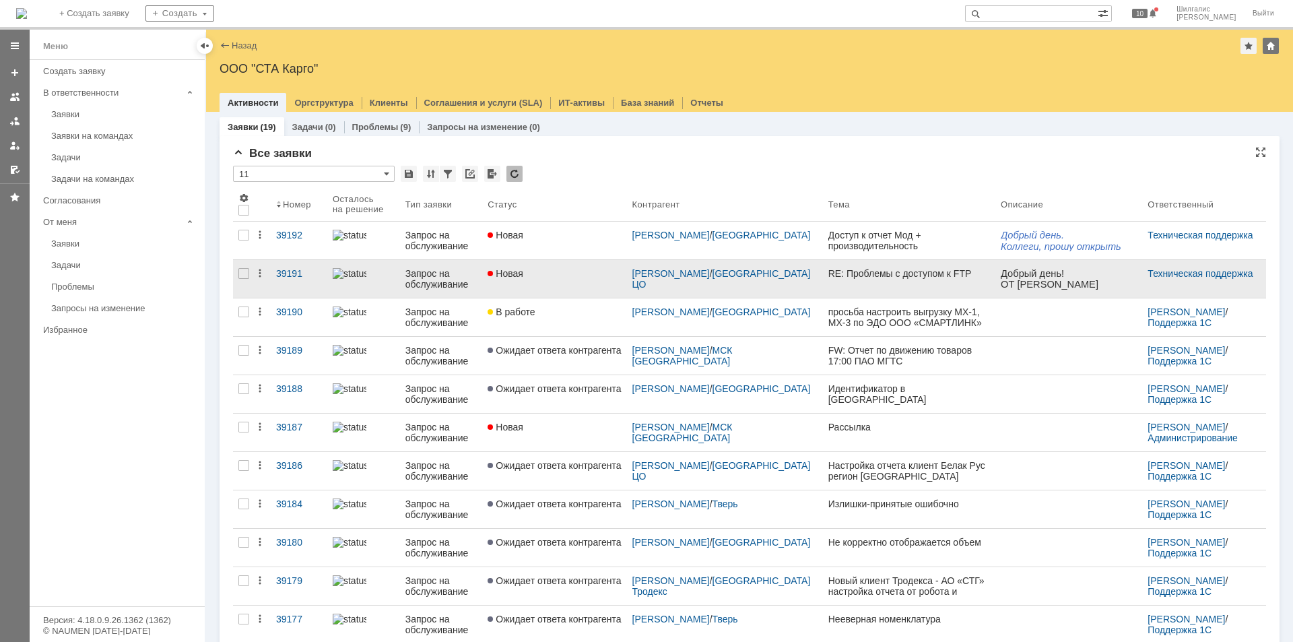
click at [593, 280] on link "Новая" at bounding box center [554, 279] width 144 height 38
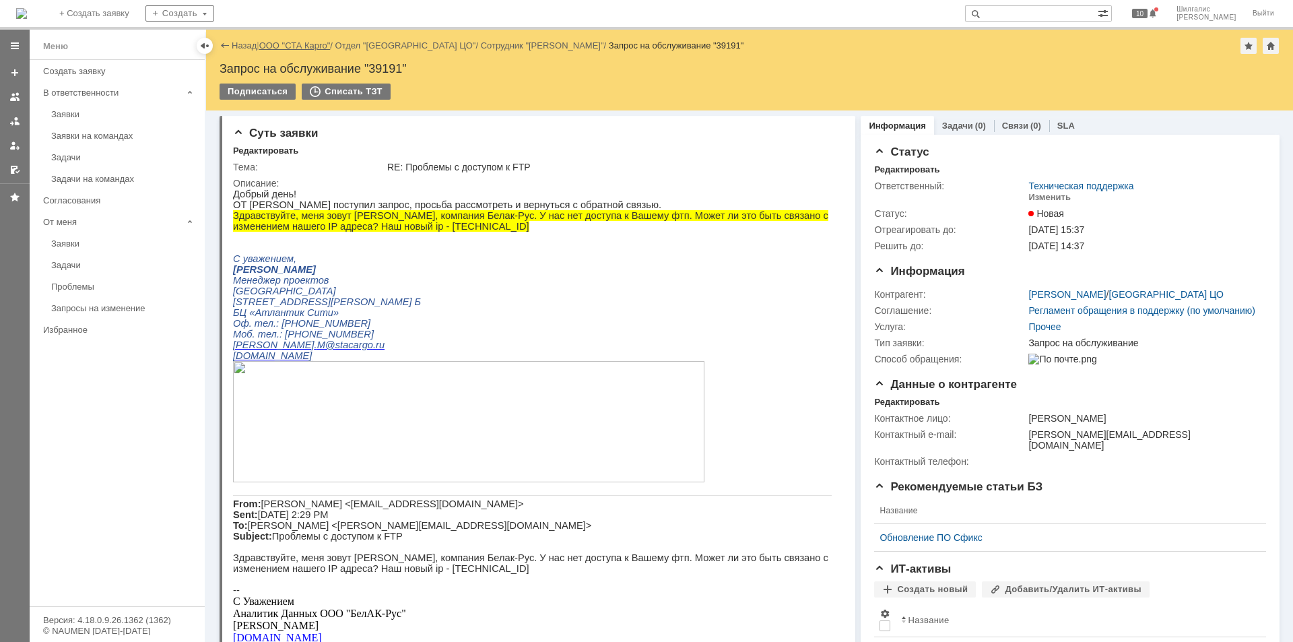
click at [310, 50] on link "ООО "СТА Карго"" at bounding box center [294, 45] width 71 height 10
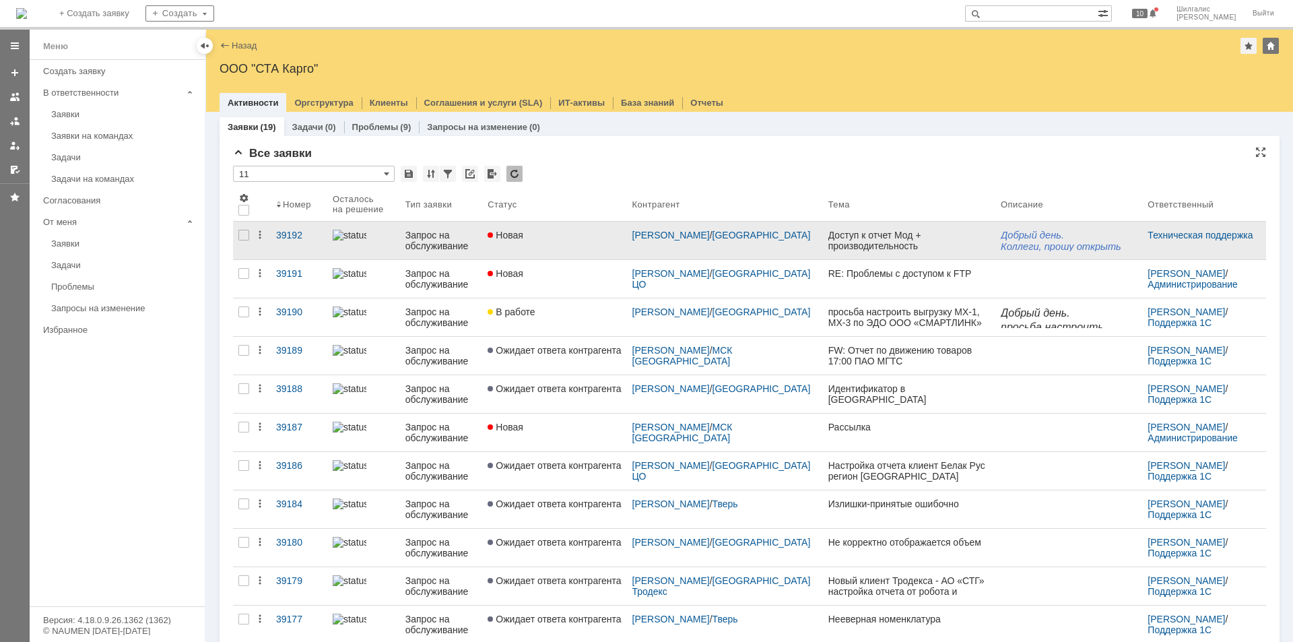
click at [566, 249] on link "Новая" at bounding box center [554, 241] width 144 height 38
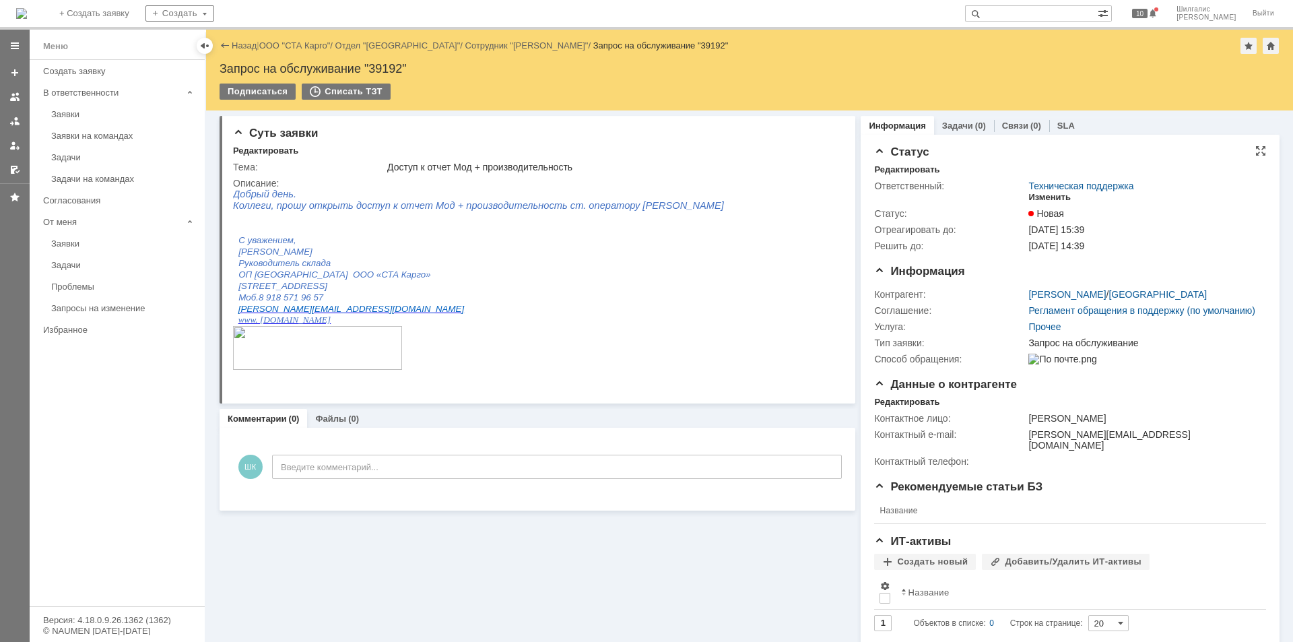
click at [1034, 199] on div "Изменить" at bounding box center [1050, 197] width 42 height 11
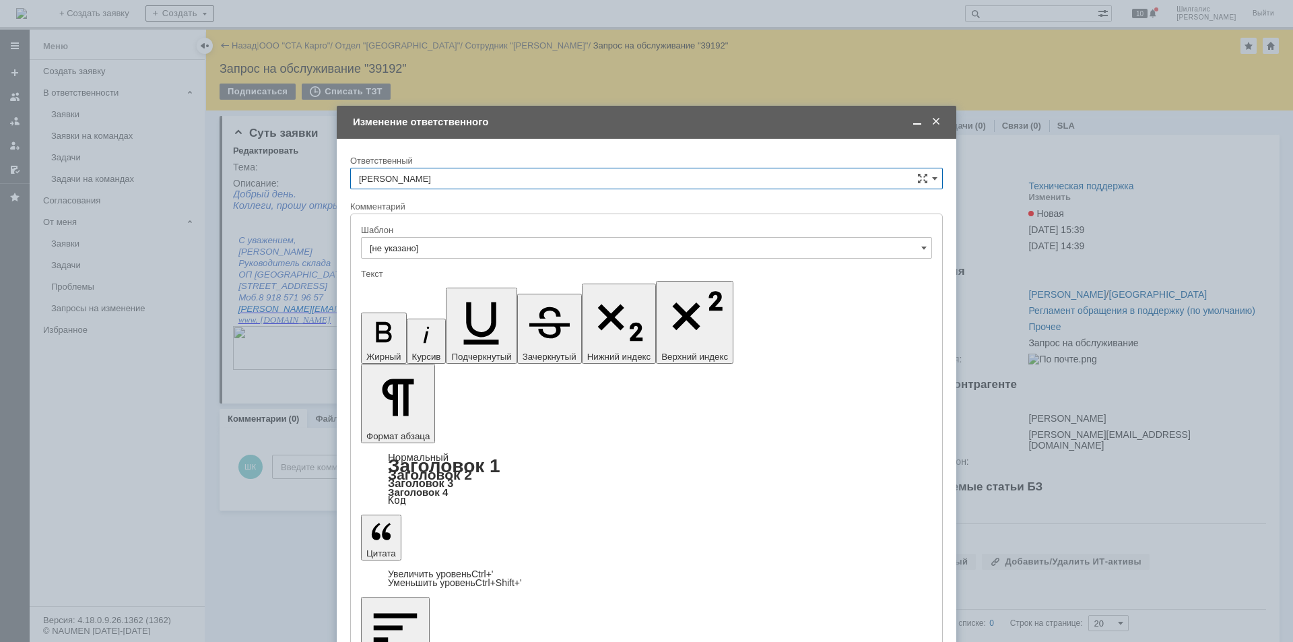
click at [938, 125] on span at bounding box center [936, 122] width 13 height 12
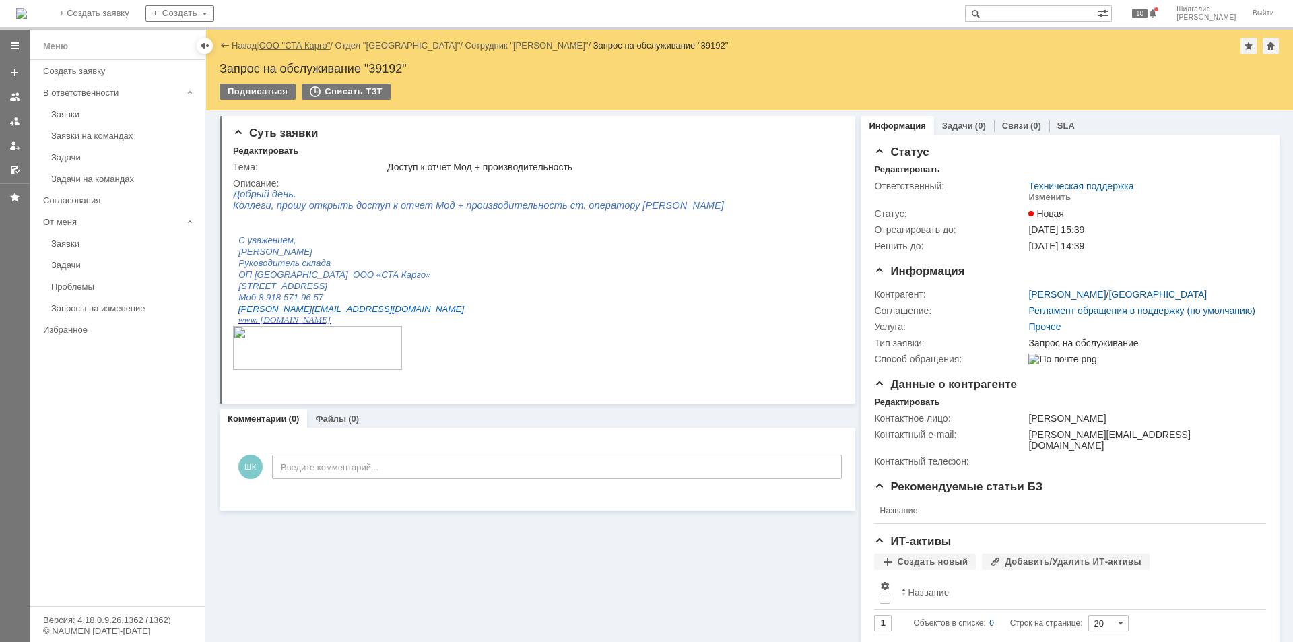
click at [290, 44] on link "ООО "СТА Карго"" at bounding box center [294, 45] width 71 height 10
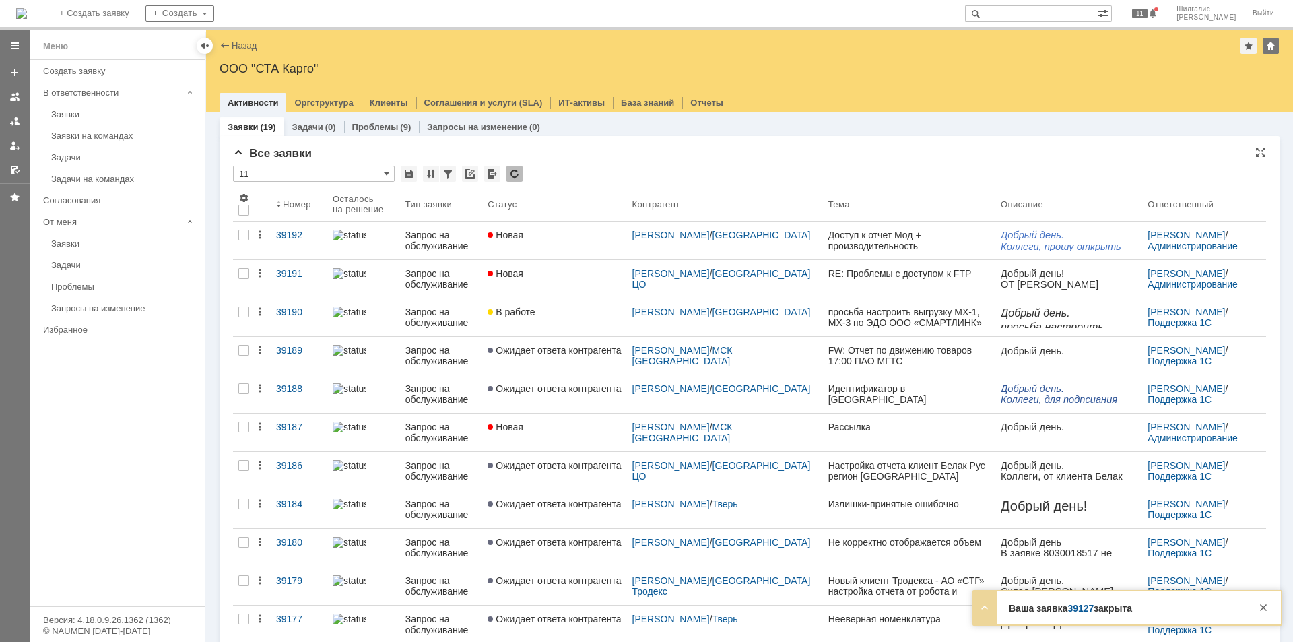
drag, startPoint x: 583, startPoint y: 173, endPoint x: 696, endPoint y: 163, distance: 113.0
click at [696, 163] on div "Все заявки * 11 Результаты поиска: 1 Объектов в списке: 19 Строк на странице: 2…" at bounding box center [749, 565] width 1033 height 837
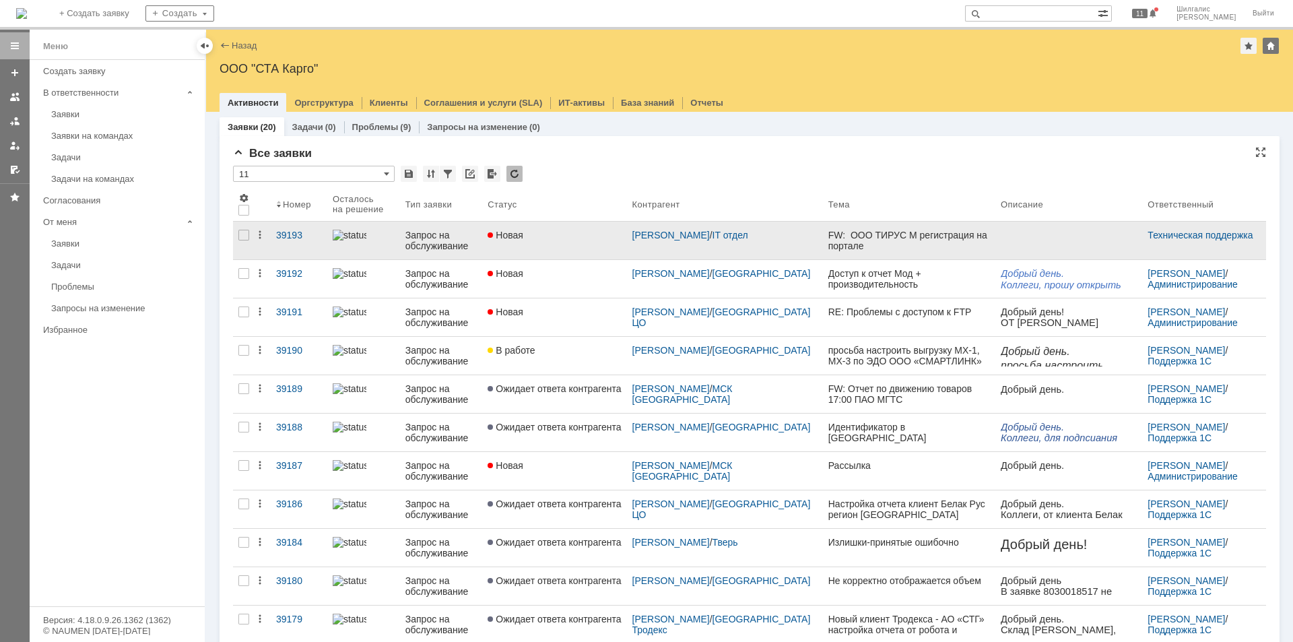
click at [540, 242] on link "Новая" at bounding box center [554, 241] width 144 height 38
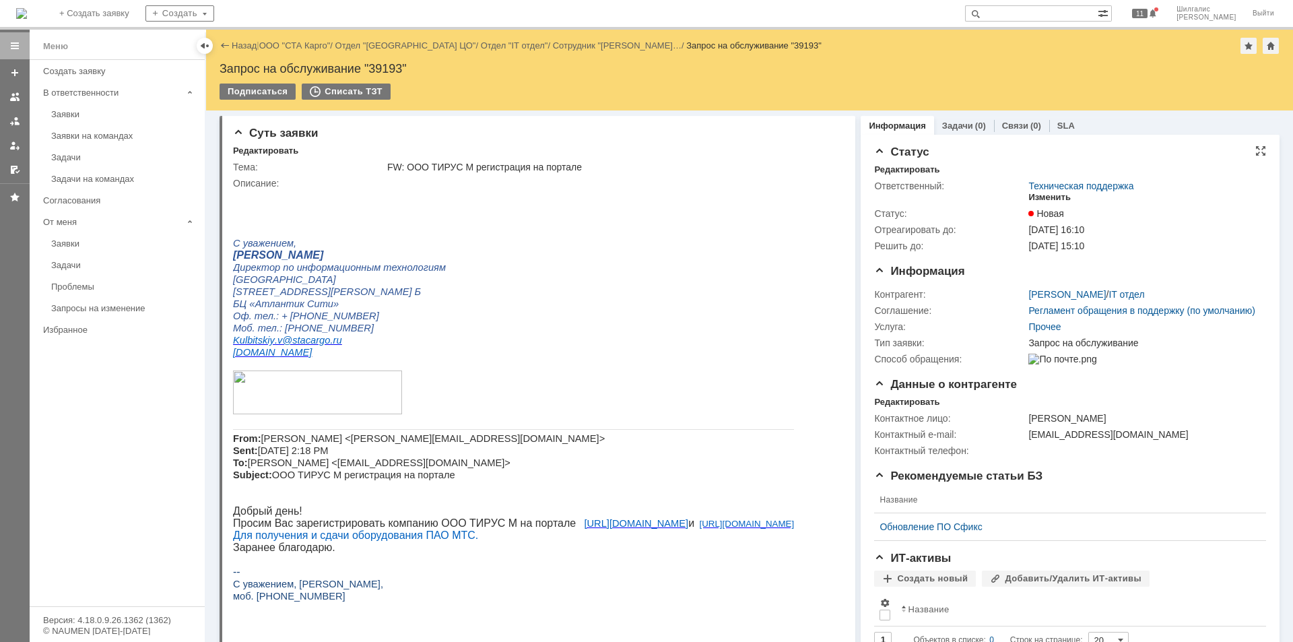
click at [1039, 199] on div "Изменить" at bounding box center [1050, 197] width 42 height 11
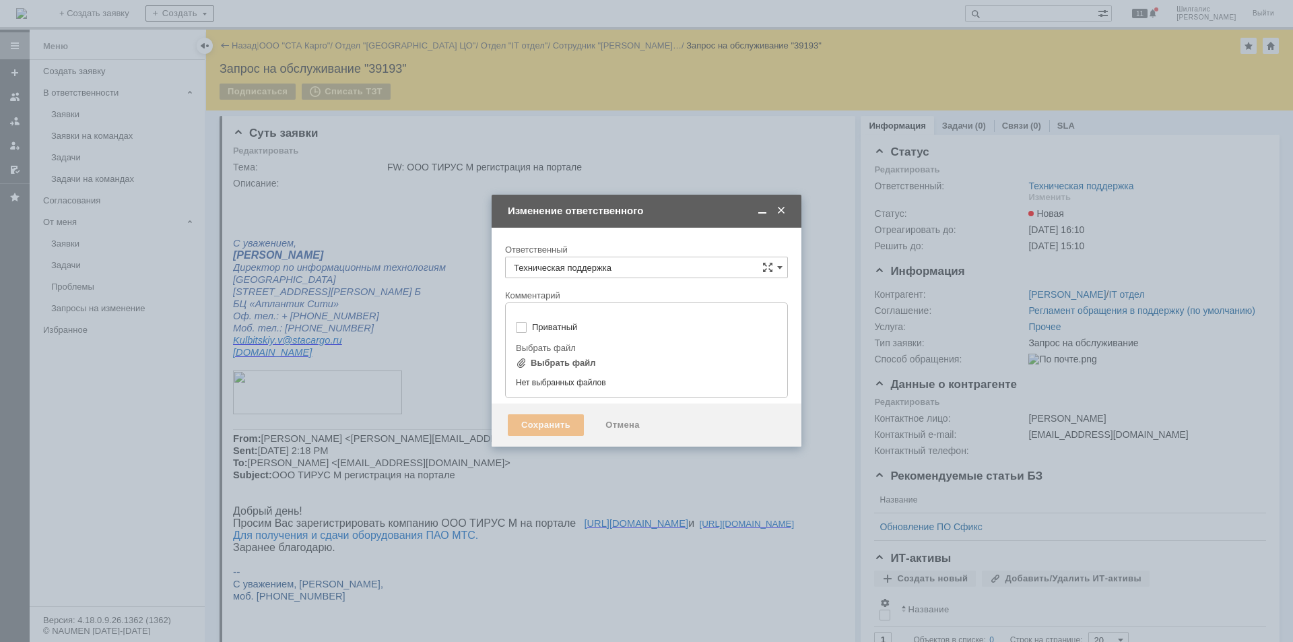
type input "[не указано]"
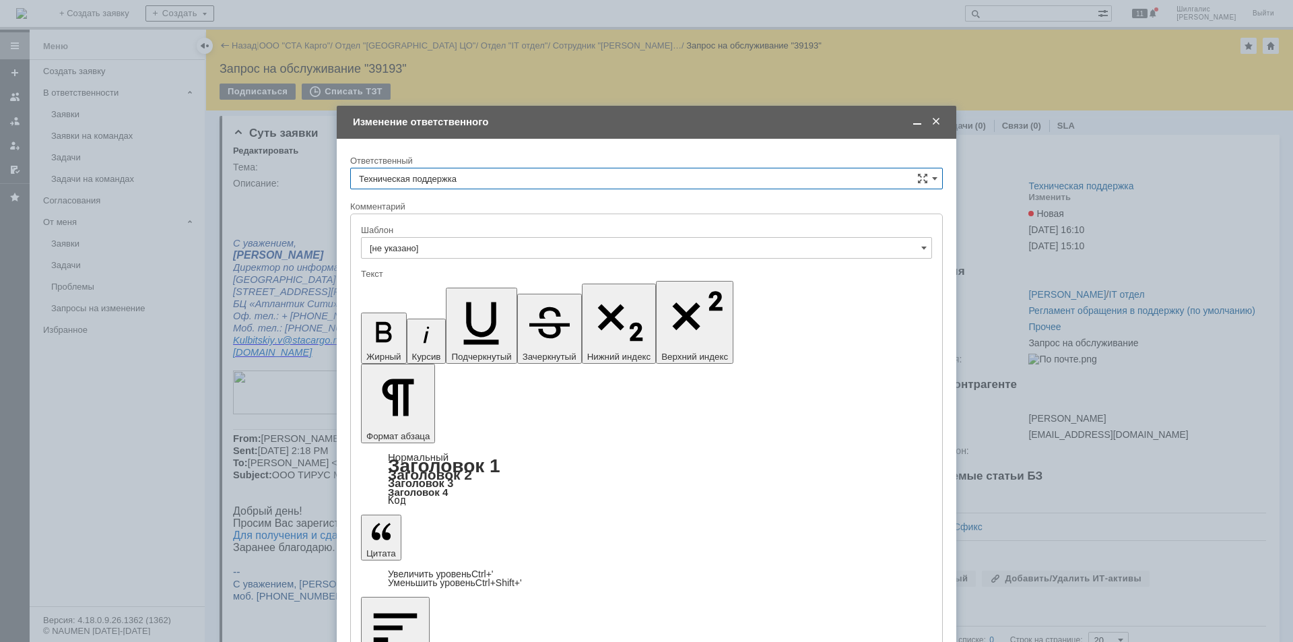
click at [503, 171] on input "Техническая поддержка" at bounding box center [646, 179] width 593 height 22
click at [461, 242] on div "[PERSON_NAME]" at bounding box center [646, 248] width 591 height 22
type input "[PERSON_NAME]"
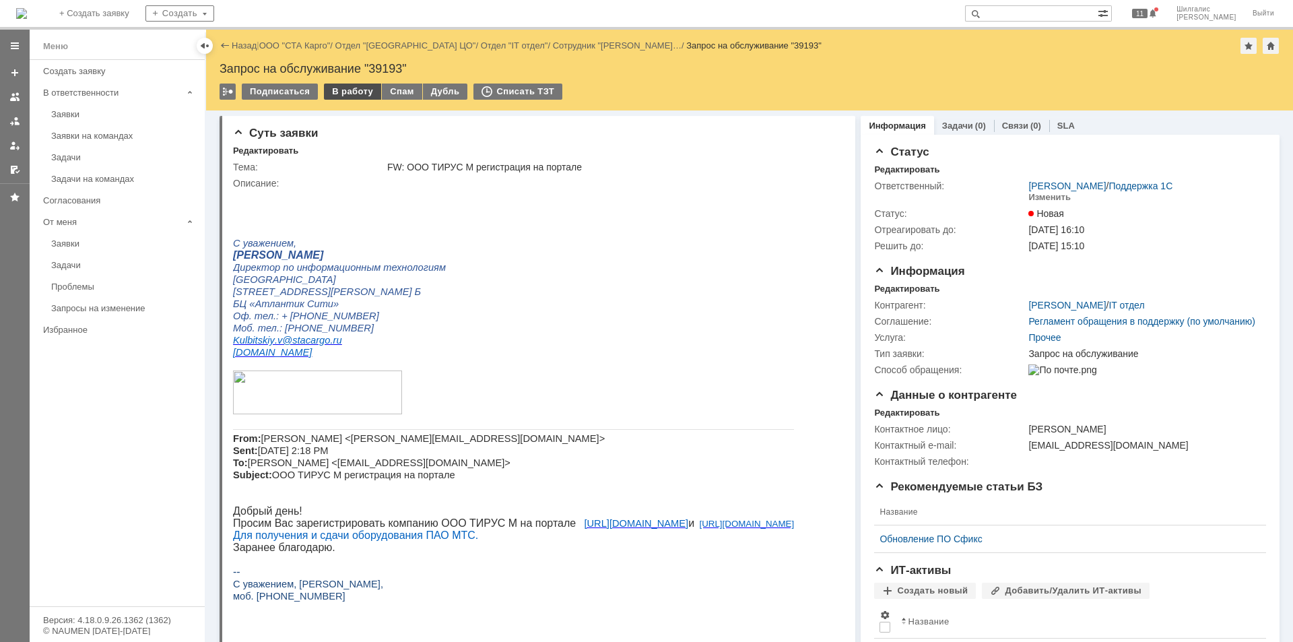
click at [344, 88] on div "В работу" at bounding box center [352, 92] width 57 height 16
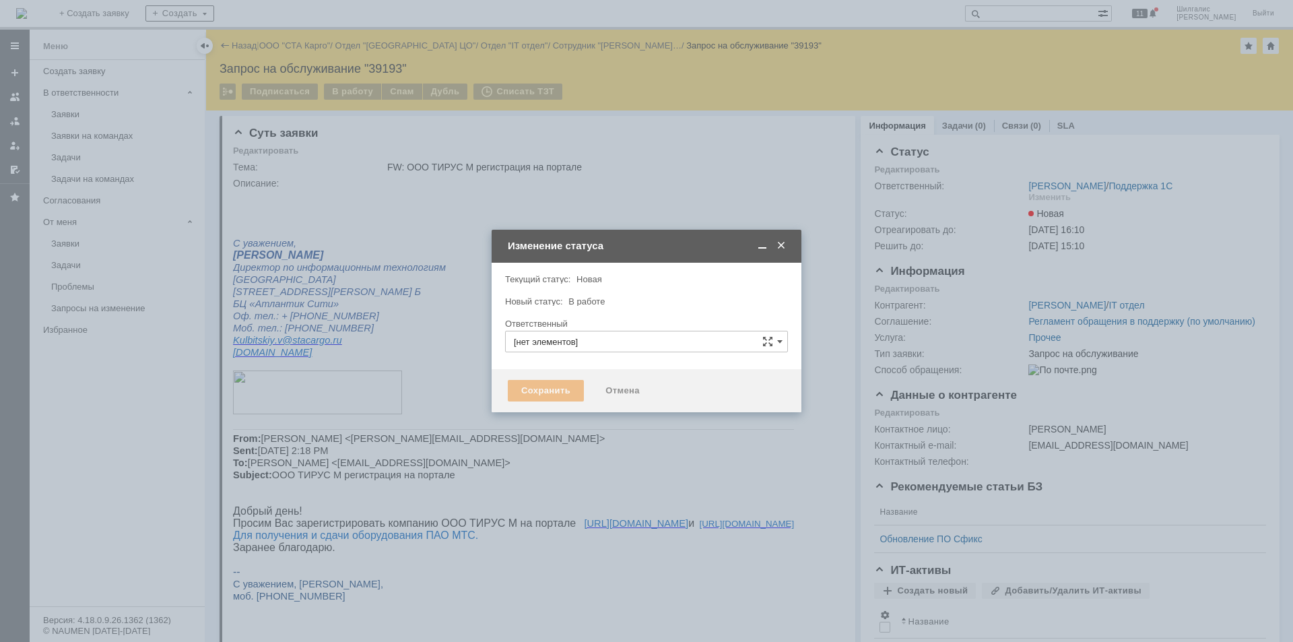
type input "[PERSON_NAME]"
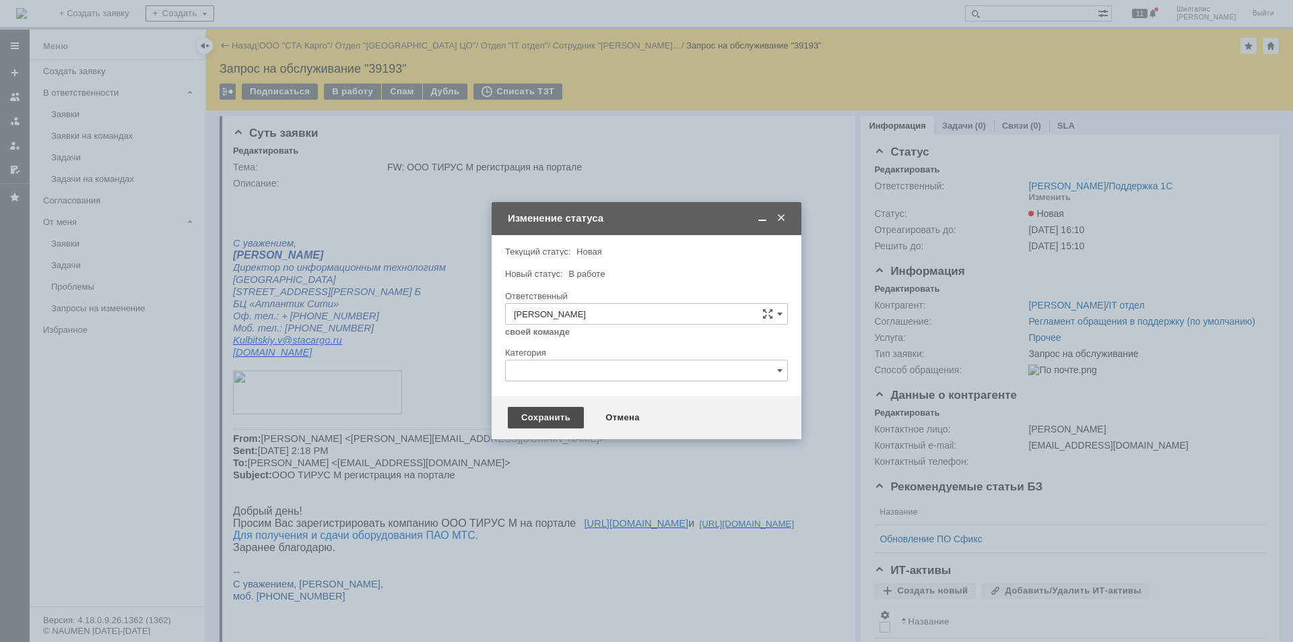
click at [529, 410] on div "Сохранить" at bounding box center [546, 418] width 76 height 22
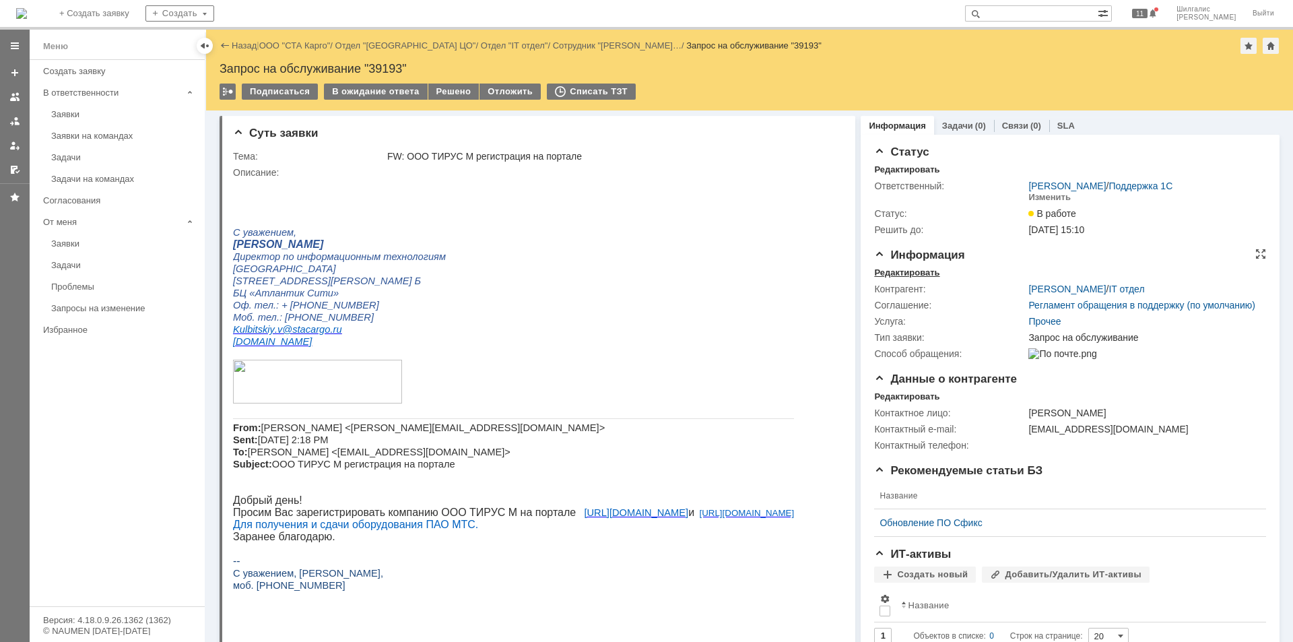
click at [899, 271] on div "Редактировать" at bounding box center [906, 272] width 65 height 11
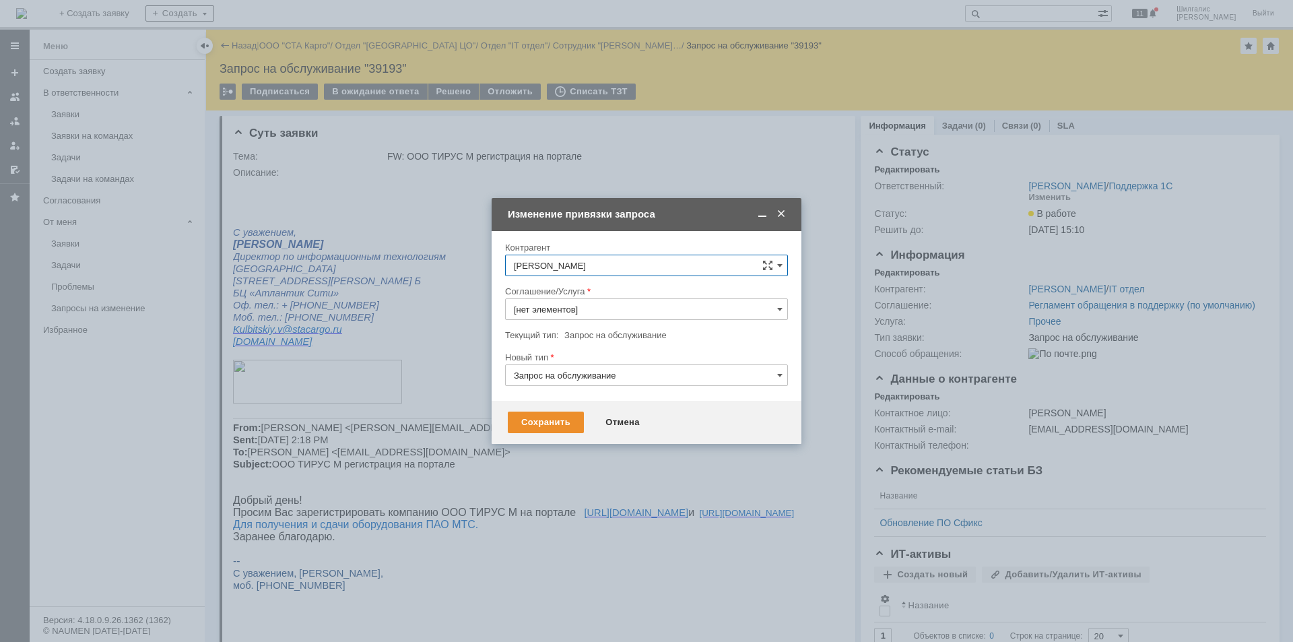
type input "Прочее"
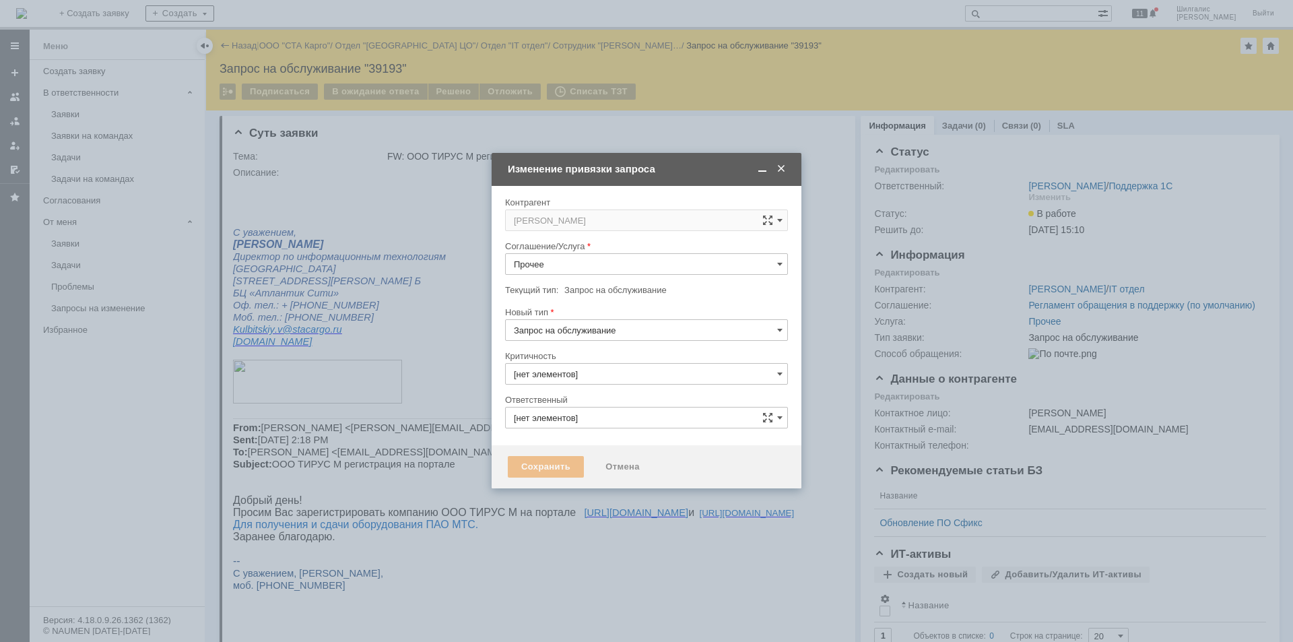
type input "[не указано]"
type input "3. Низкая"
type input "[PERSON_NAME]"
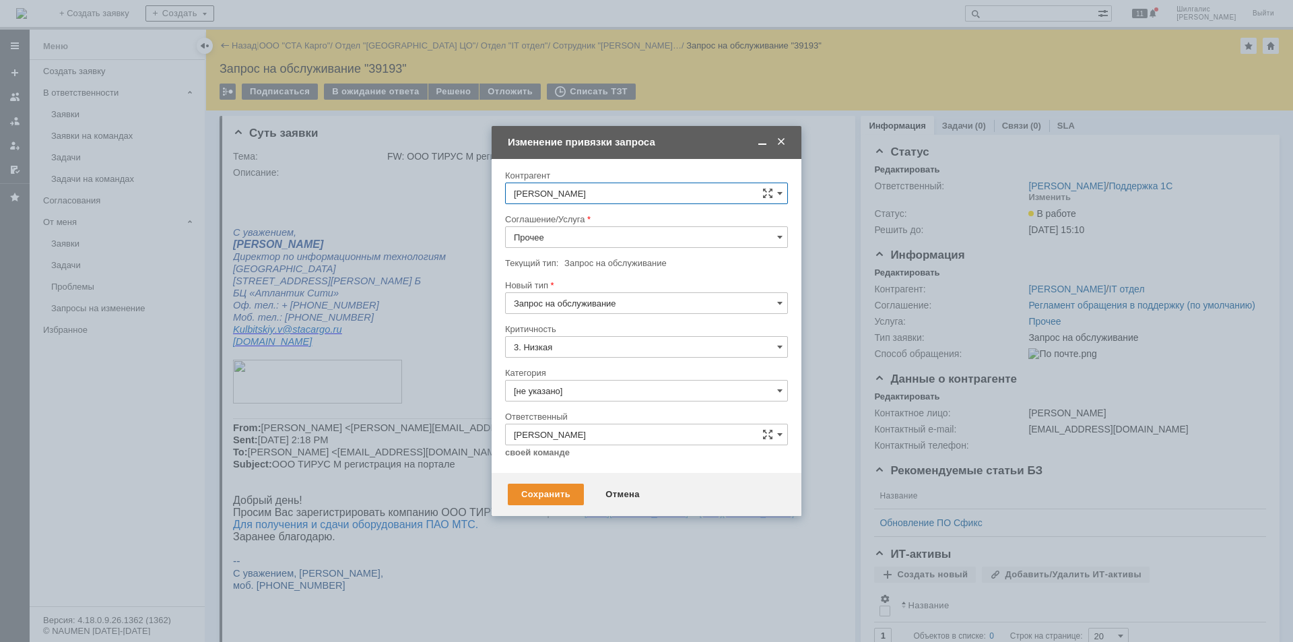
click at [581, 239] on input "Прочее" at bounding box center [646, 237] width 283 height 22
click at [585, 360] on span "WMS Прочее" at bounding box center [646, 355] width 265 height 11
type input "WMS Прочее"
click at [537, 494] on div "Сохранить" at bounding box center [546, 495] width 76 height 22
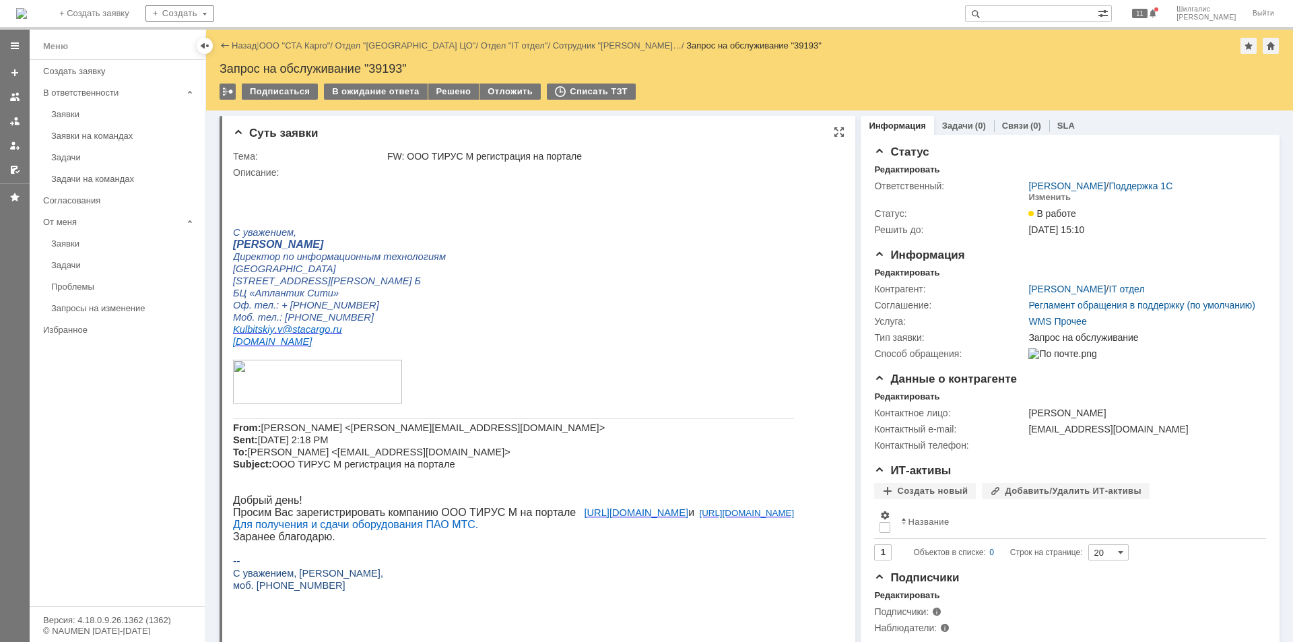
scroll to position [67, 0]
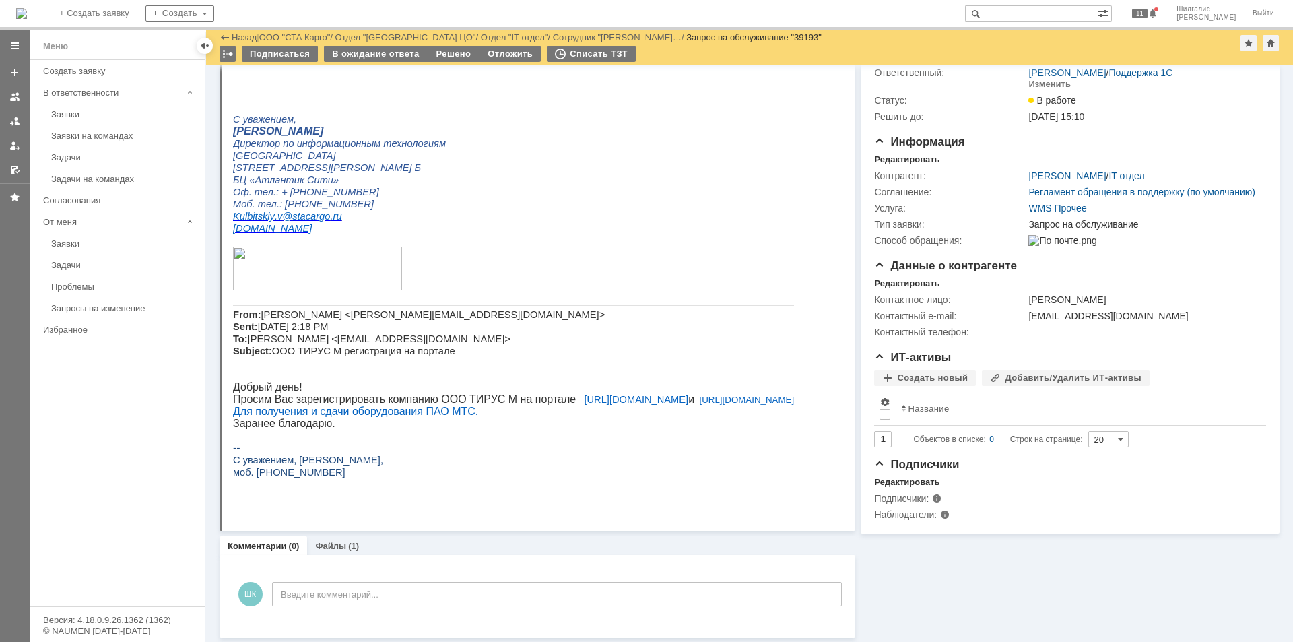
click at [492, 397] on p "Просим Вас зарегистрировать компанию ООО ТИРУС М на портале https://lk.stacargo…" at bounding box center [513, 399] width 561 height 12
click at [515, 401] on p "Просим Вас зарегистрировать компанию ООО ТИРУС М на портале https://lk.stacargo…" at bounding box center [513, 399] width 561 height 12
drag, startPoint x: 517, startPoint y: 400, endPoint x: 471, endPoint y: 400, distance: 45.8
click at [471, 400] on p "Просим Вас зарегистрировать компанию ООО ТИРУС М на портале https://lk.stacargo…" at bounding box center [513, 399] width 561 height 12
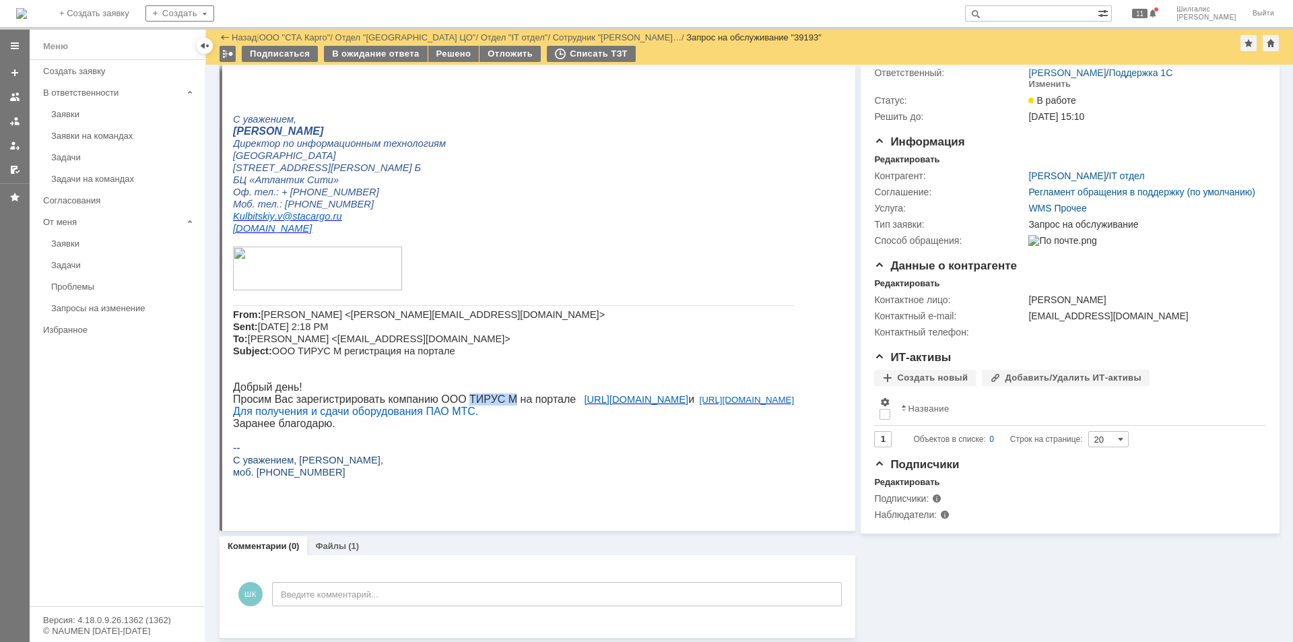
copy p "ТИРУС М"
drag, startPoint x: 465, startPoint y: 314, endPoint x: 348, endPoint y: 314, distance: 117.2
click at [348, 314] on span "Мария Гейвандова <maria.geivandova@yandex.ru> Sent: Monday, August 11, 2025 2:1…" at bounding box center [419, 332] width 372 height 47
copy span "maria.geivandova@yandex.ru"
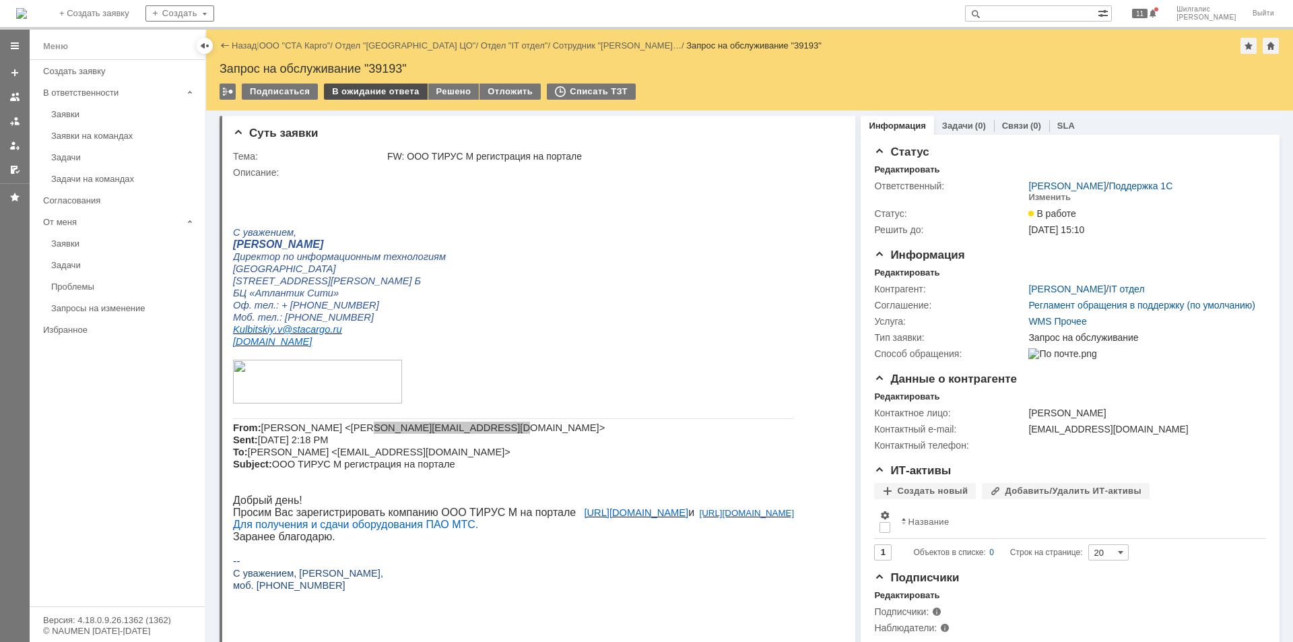
click at [382, 91] on div "В ожидание ответа" at bounding box center [375, 92] width 103 height 16
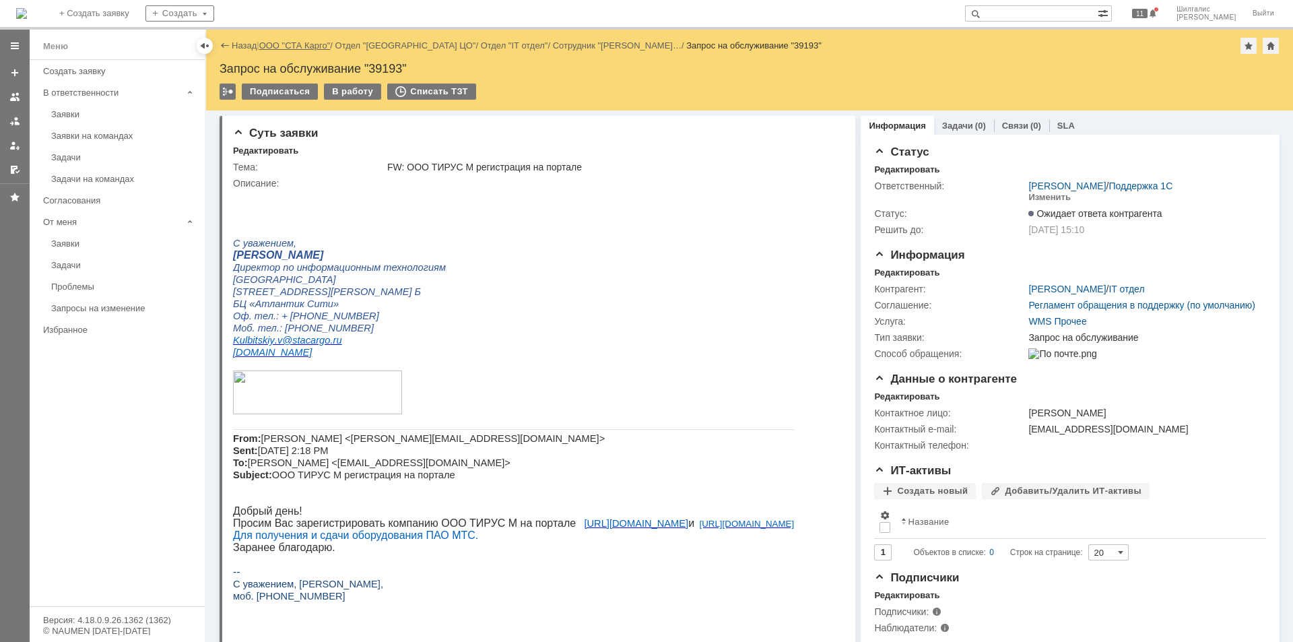
click at [311, 42] on link "ООО "СТА Карго"" at bounding box center [294, 45] width 71 height 10
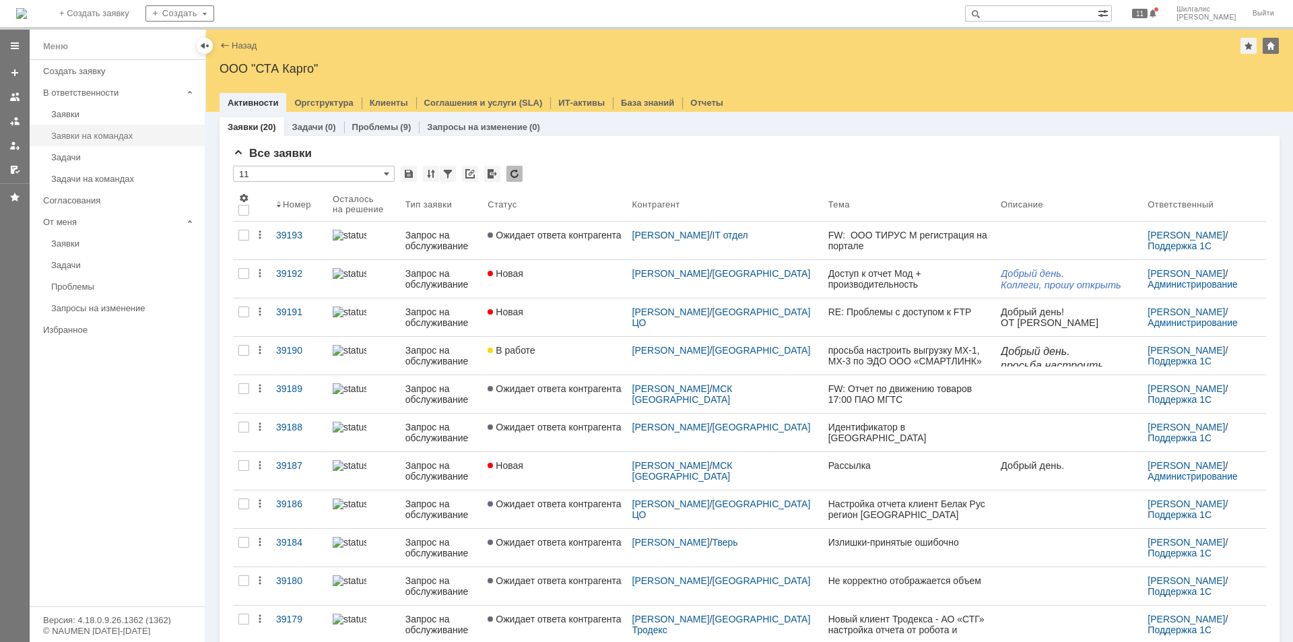
click at [107, 138] on div "Заявки на командах" at bounding box center [124, 136] width 146 height 10
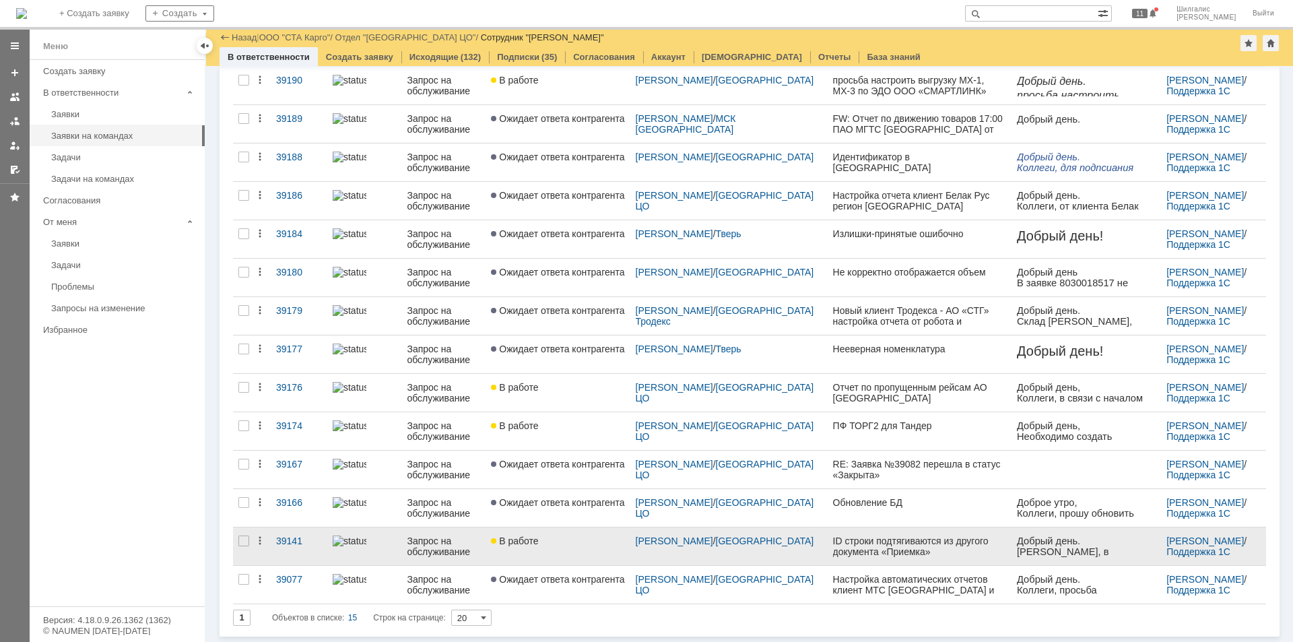
click at [578, 546] on div "В работе" at bounding box center [557, 541] width 133 height 11
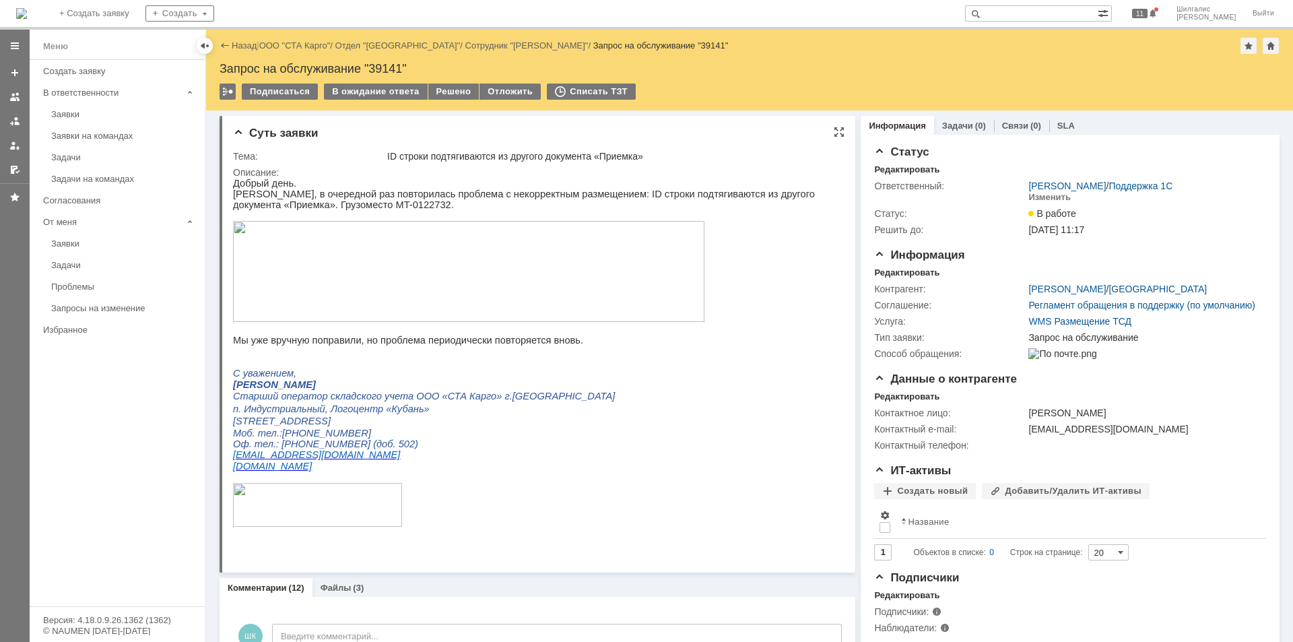
drag, startPoint x: 854, startPoint y: 331, endPoint x: 834, endPoint y: 288, distance: 47.9
click at [443, 94] on div "Решено" at bounding box center [453, 92] width 51 height 16
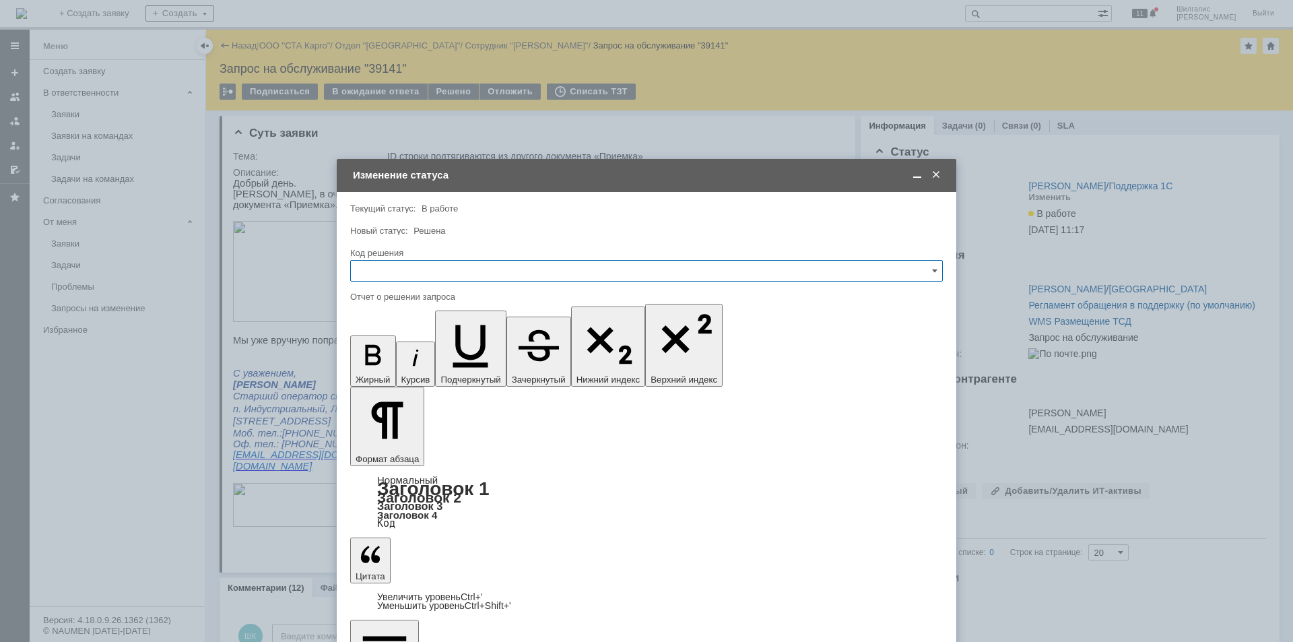
click at [449, 268] on input "text" at bounding box center [646, 271] width 593 height 22
click at [406, 450] on span "Решено" at bounding box center [646, 451] width 575 height 11
type input "Решено"
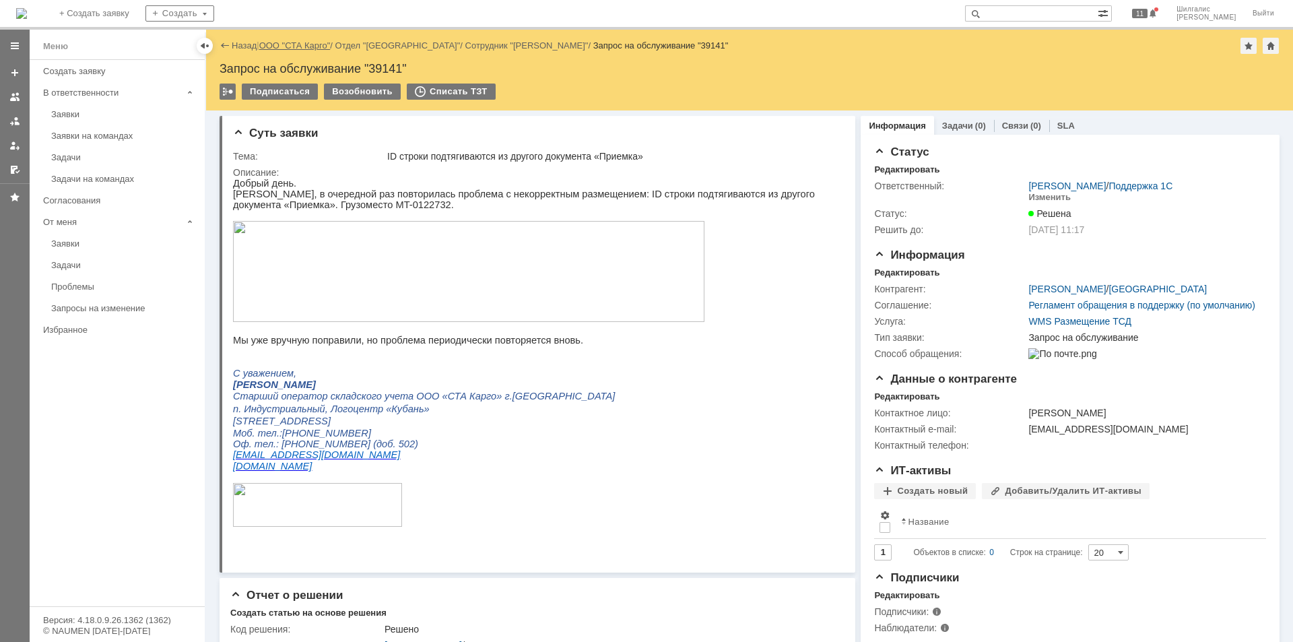
click at [307, 42] on link "ООО "СТА Карго"" at bounding box center [294, 45] width 71 height 10
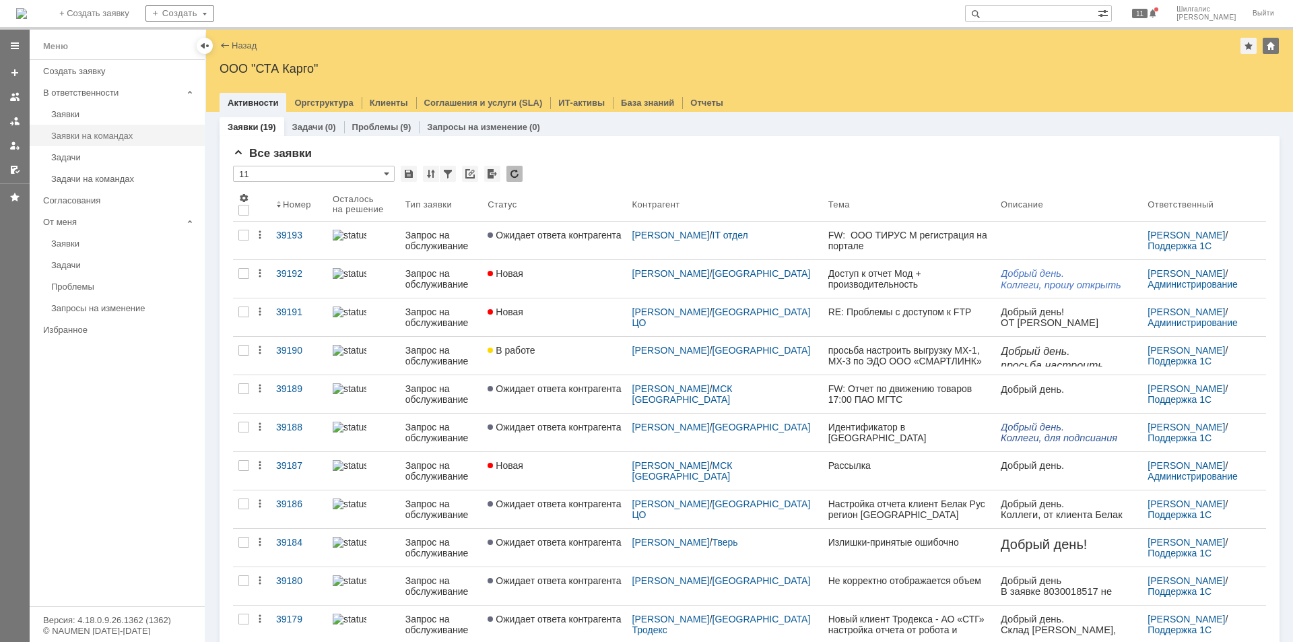
click at [100, 139] on div "Заявки на командах" at bounding box center [124, 136] width 146 height 10
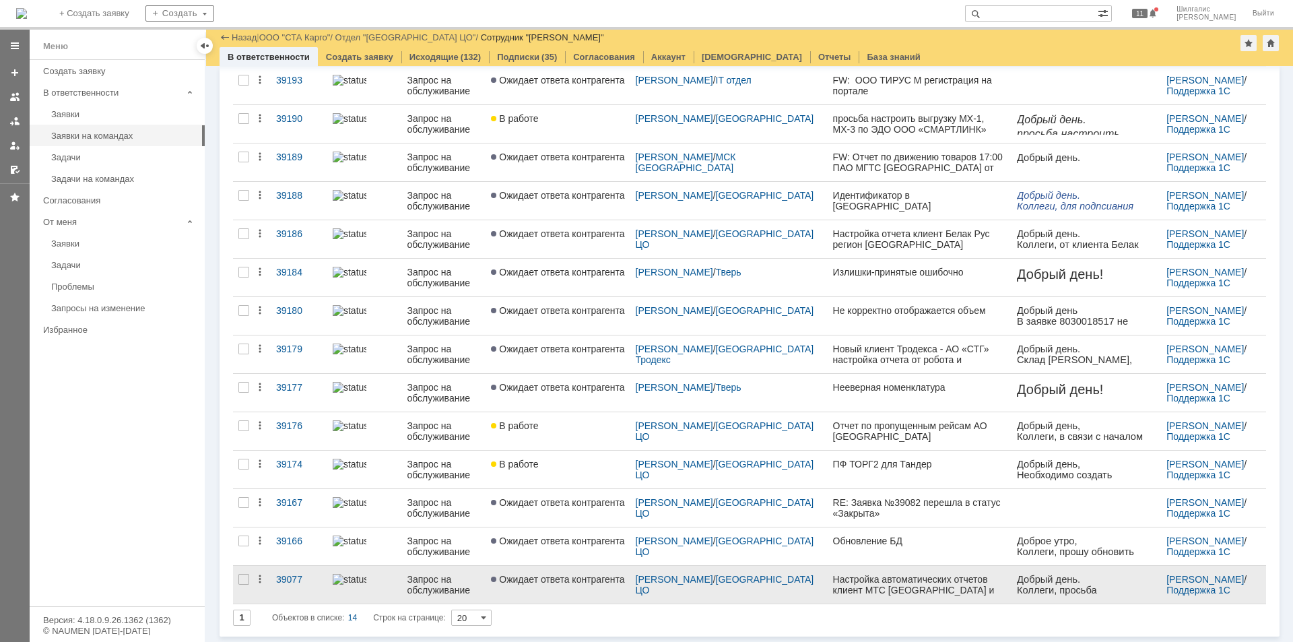
click at [534, 585] on link "Ожидает ответа контрагента" at bounding box center [558, 585] width 144 height 38
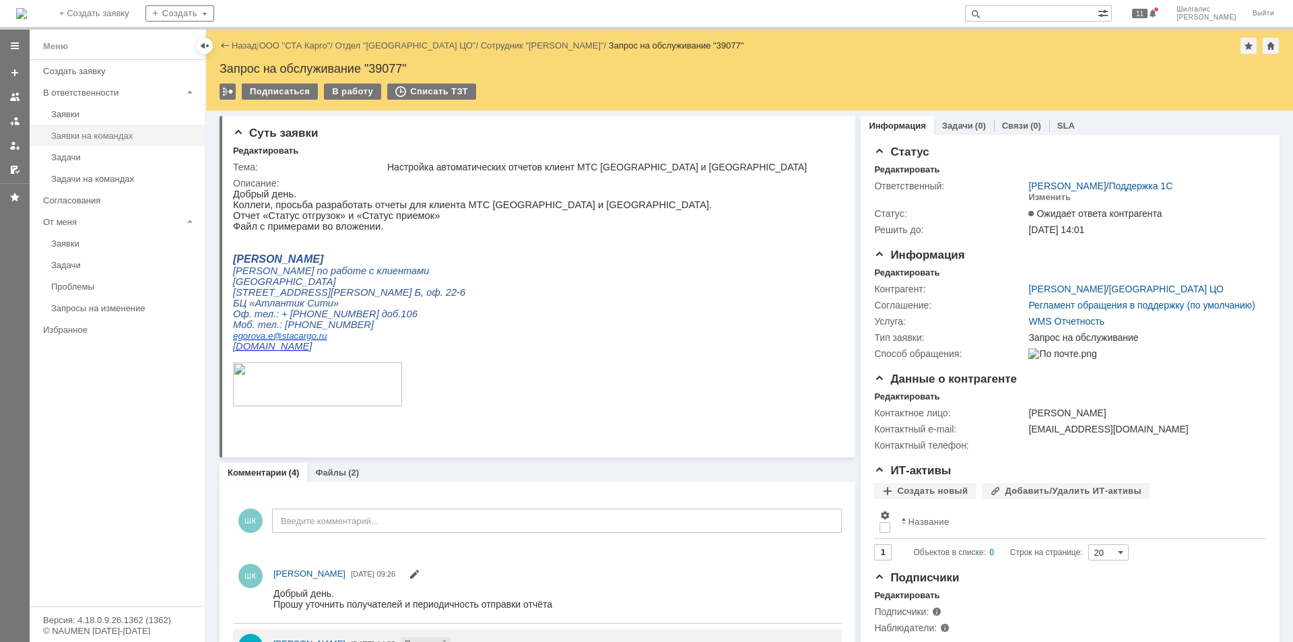
click at [108, 135] on div "Заявки на командах" at bounding box center [124, 136] width 146 height 10
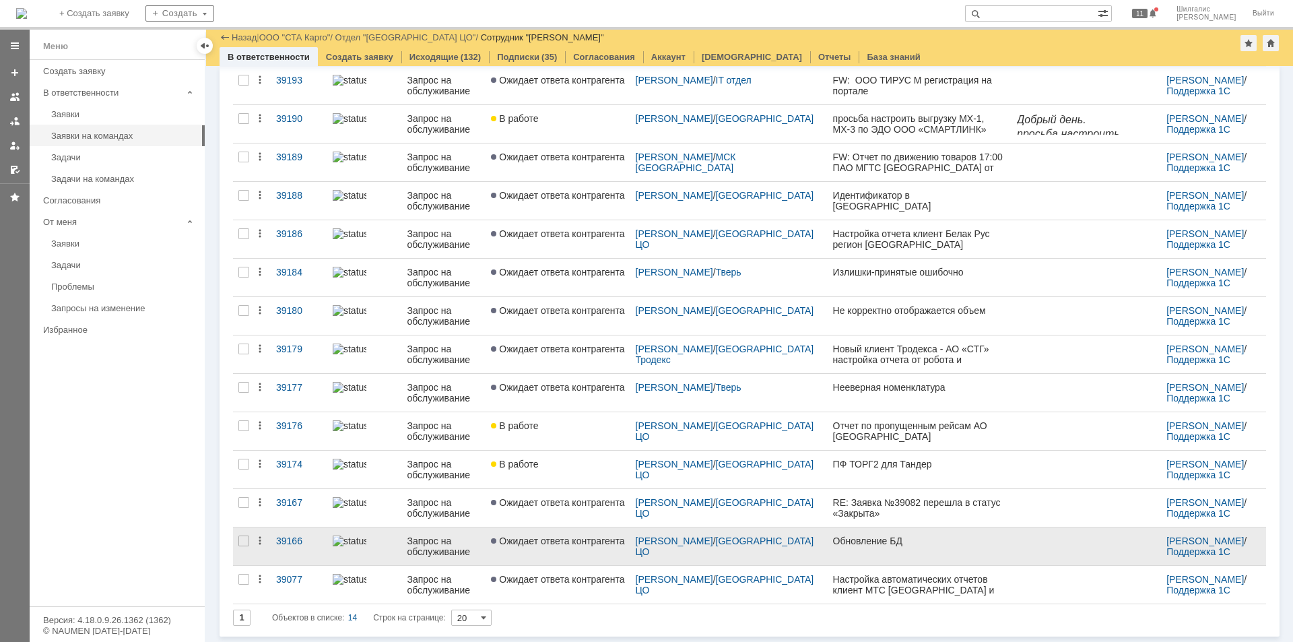
click at [548, 550] on link "Ожидает ответа контрагента" at bounding box center [558, 546] width 144 height 38
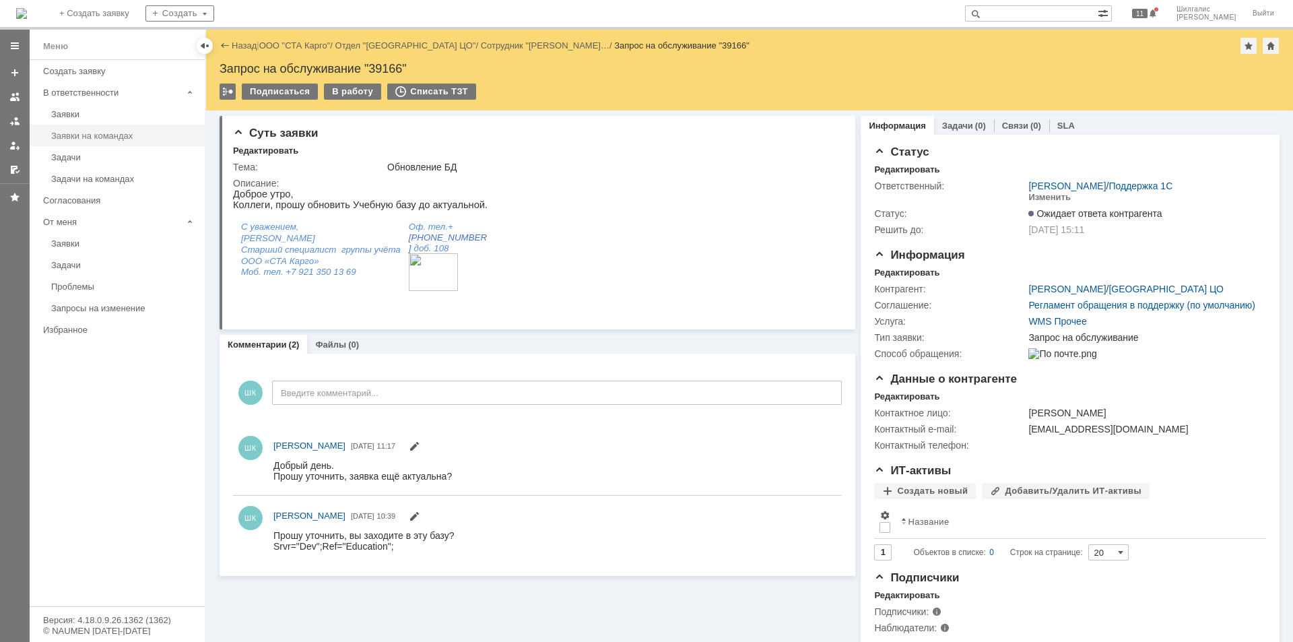
click at [90, 132] on div "Заявки на командах" at bounding box center [124, 136] width 146 height 10
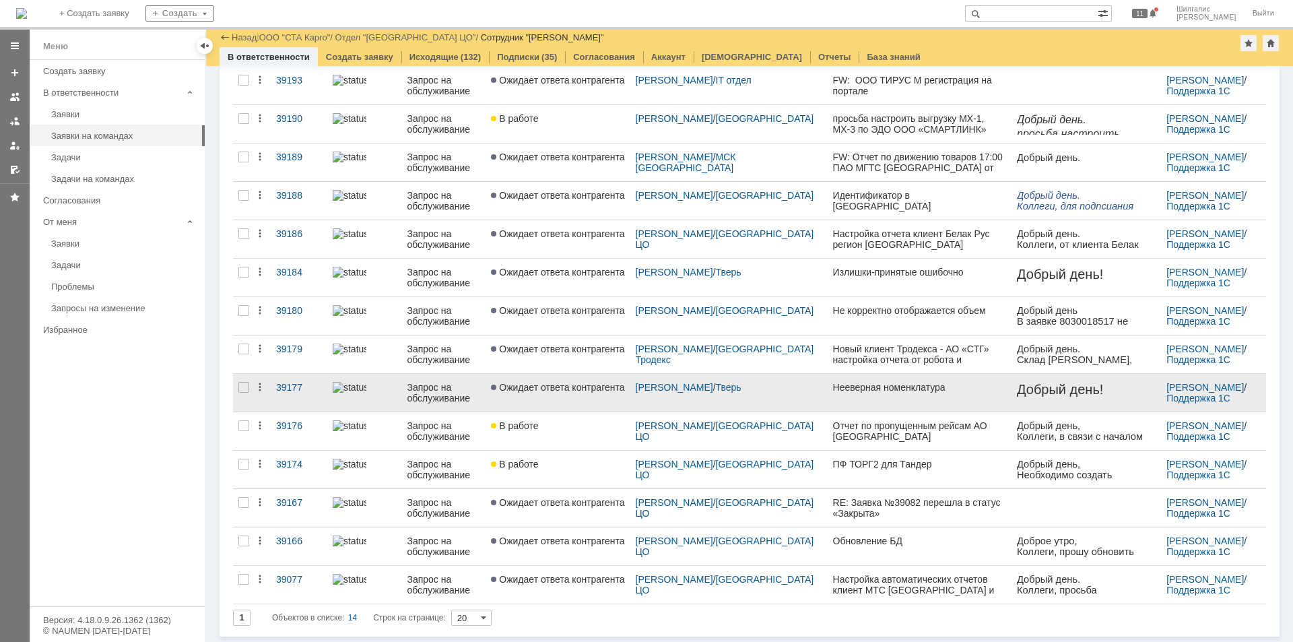
click at [583, 393] on link "Ожидает ответа контрагента" at bounding box center [558, 393] width 144 height 38
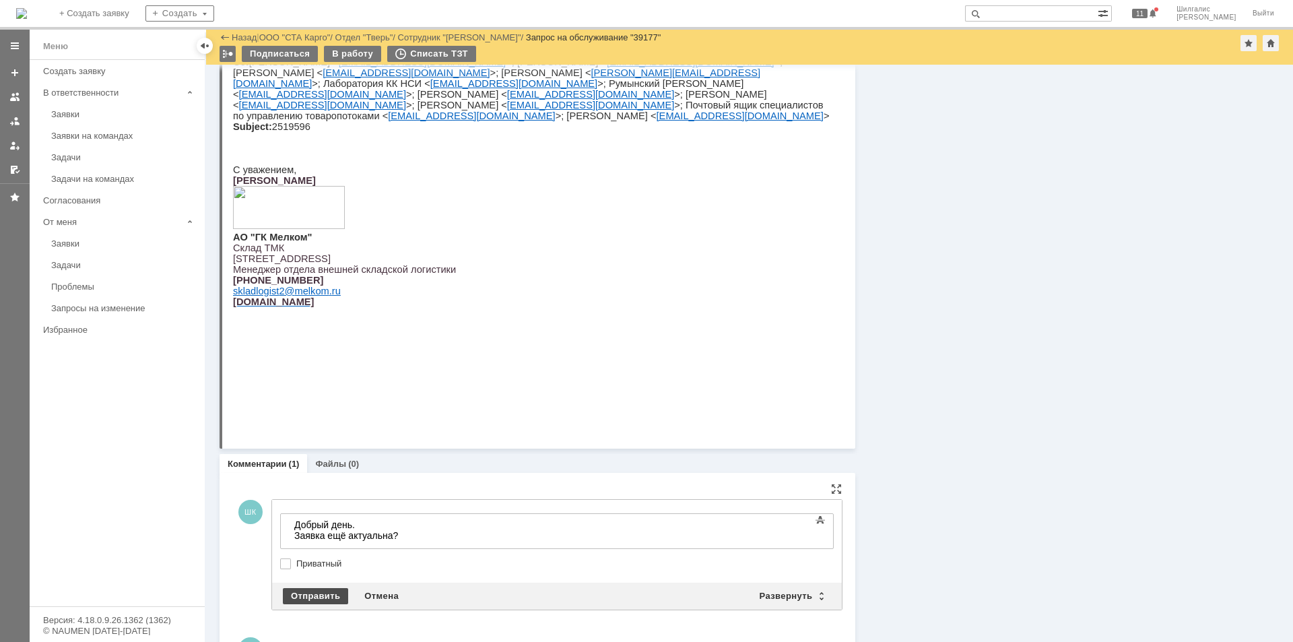
click at [313, 594] on div "Отправить" at bounding box center [315, 596] width 65 height 16
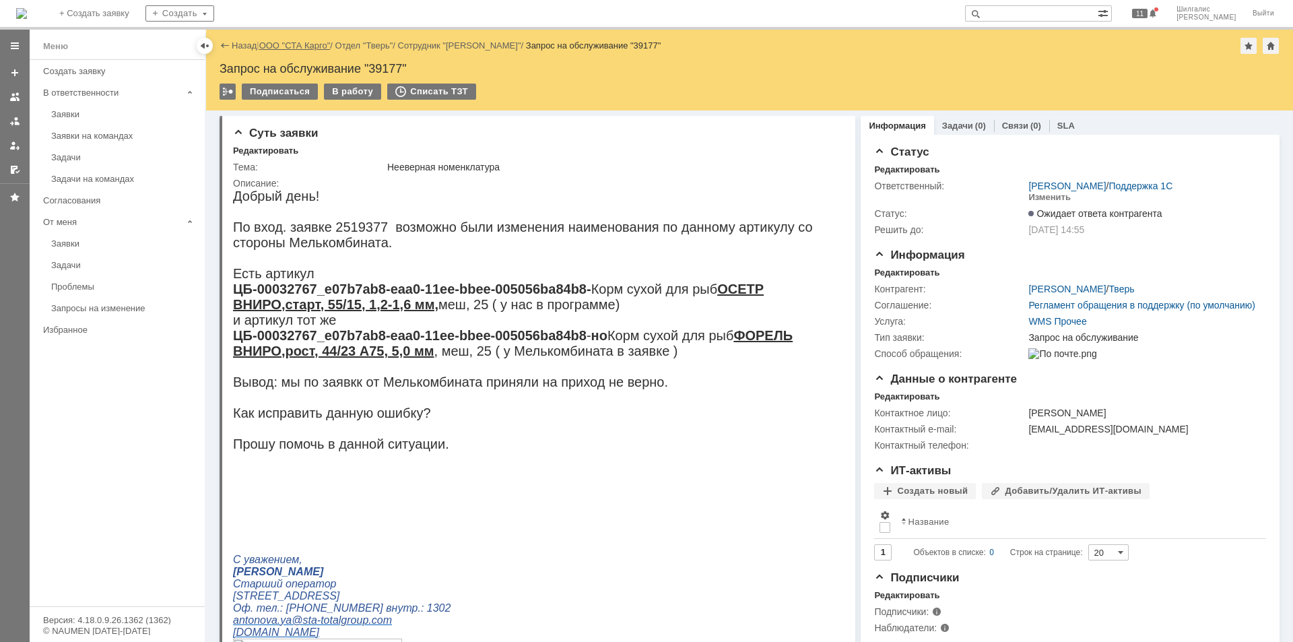
click at [292, 44] on link "ООО "СТА Карго"" at bounding box center [294, 45] width 71 height 10
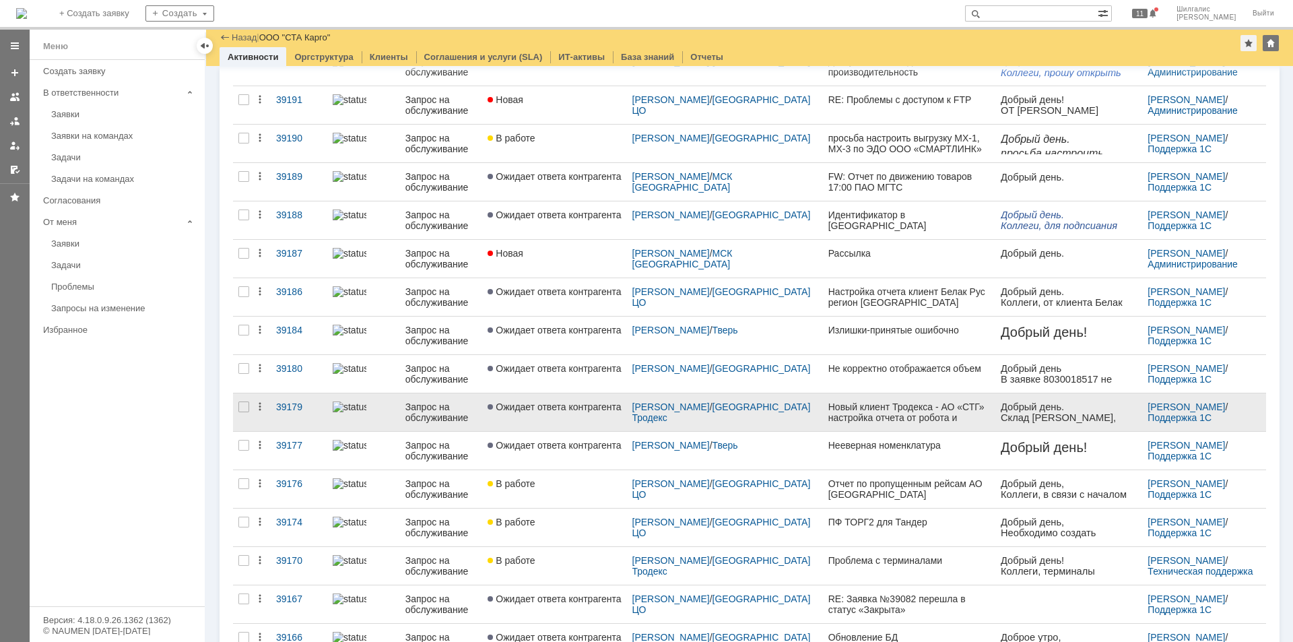
click at [565, 411] on span "Ожидает ответа контрагента" at bounding box center [554, 407] width 133 height 11
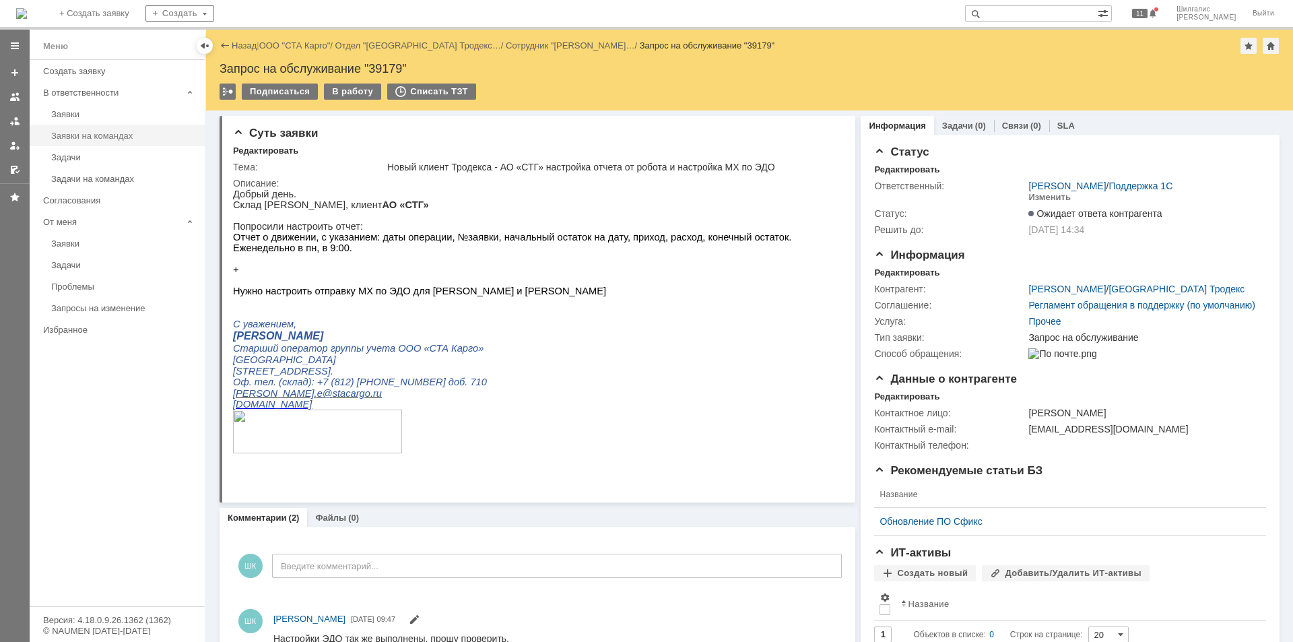
click at [62, 139] on div "Заявки на командах" at bounding box center [124, 136] width 146 height 10
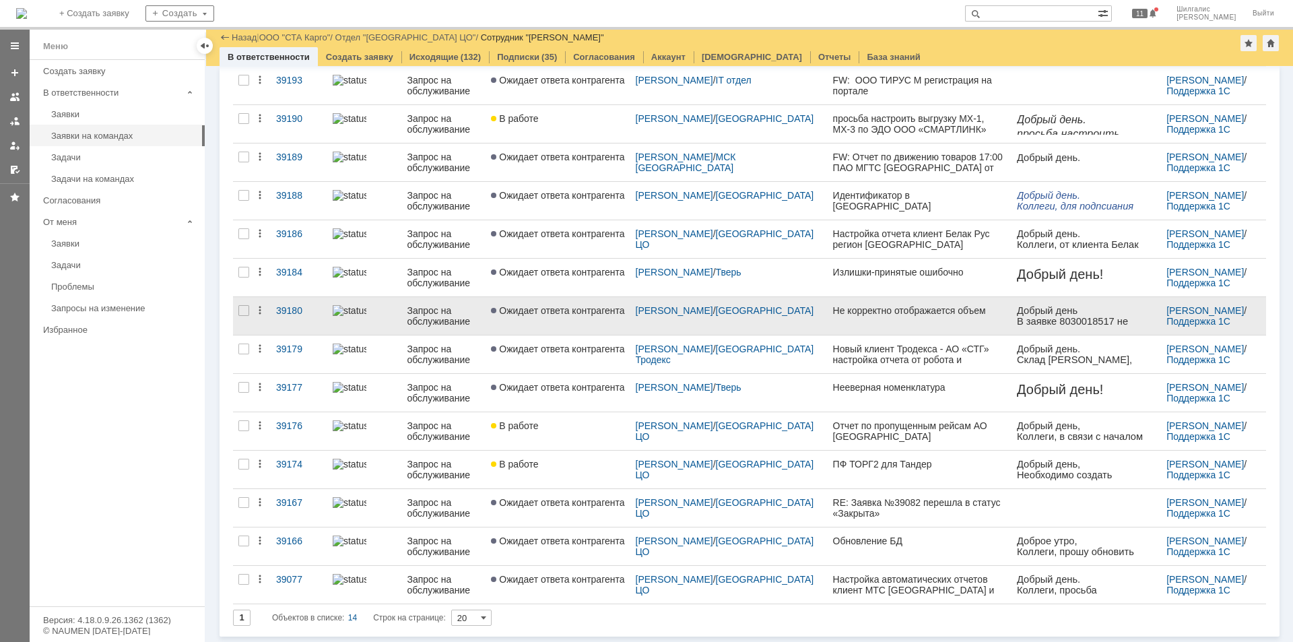
click at [604, 313] on span "Ожидает ответа контрагента" at bounding box center [557, 310] width 133 height 11
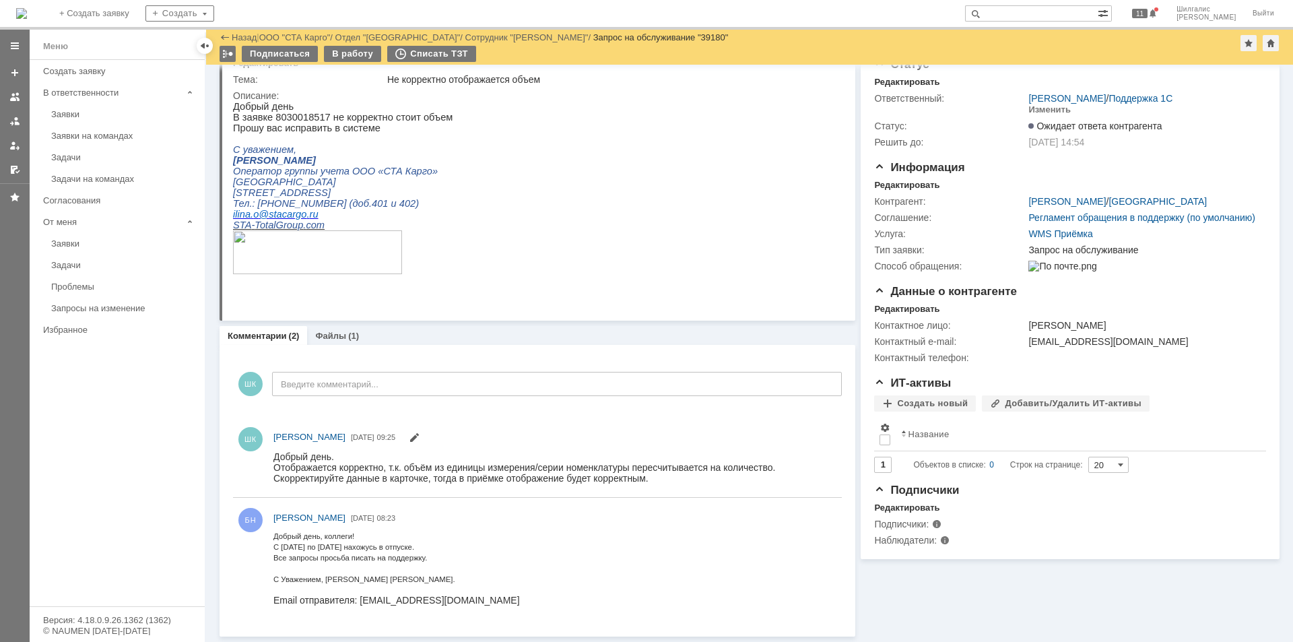
scroll to position [15, 0]
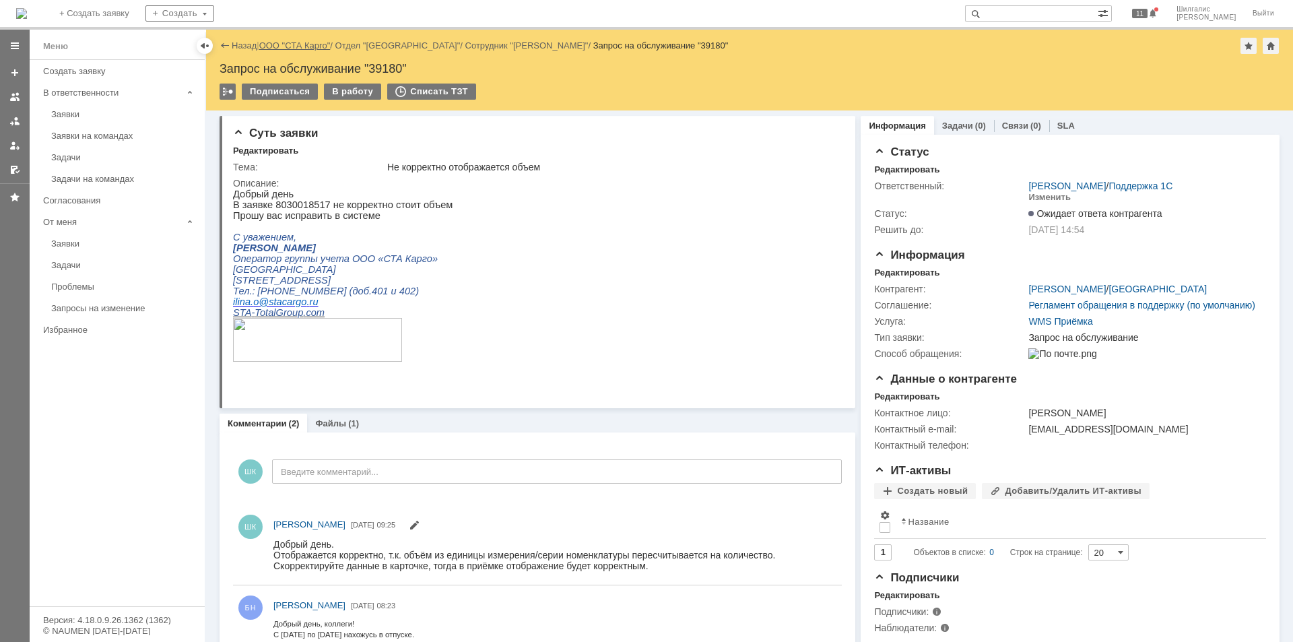
click at [294, 44] on link "ООО "СТА Карго"" at bounding box center [294, 45] width 71 height 10
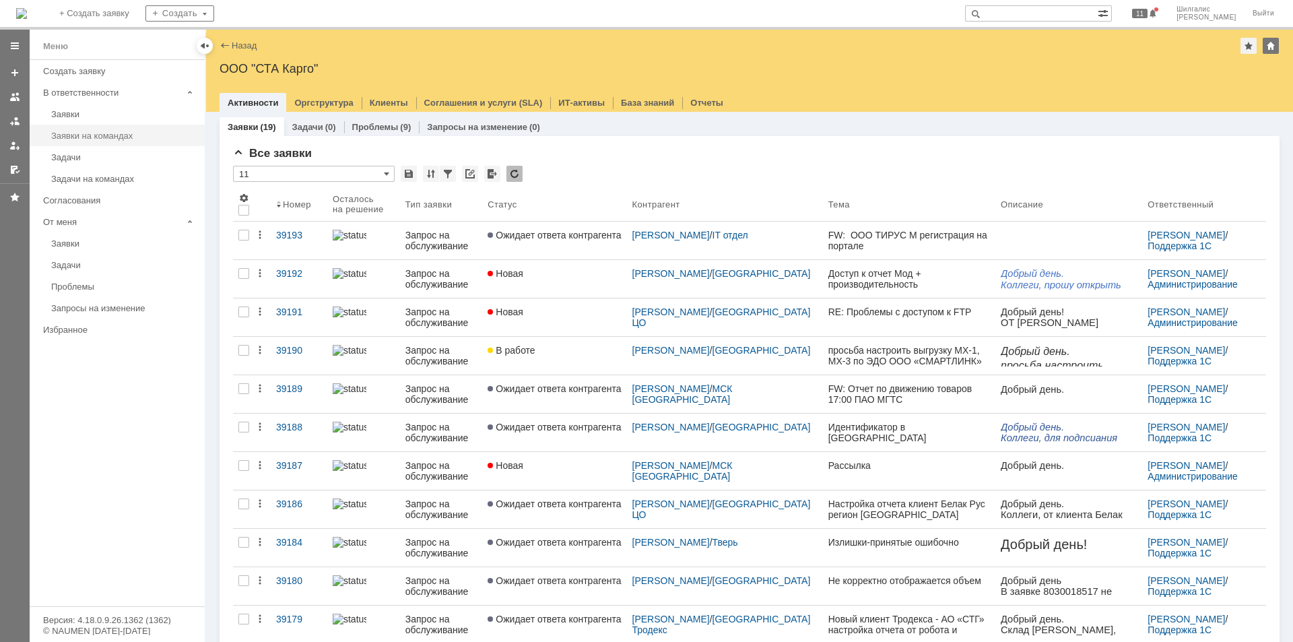
click at [84, 133] on div "Заявки на командах" at bounding box center [124, 136] width 146 height 10
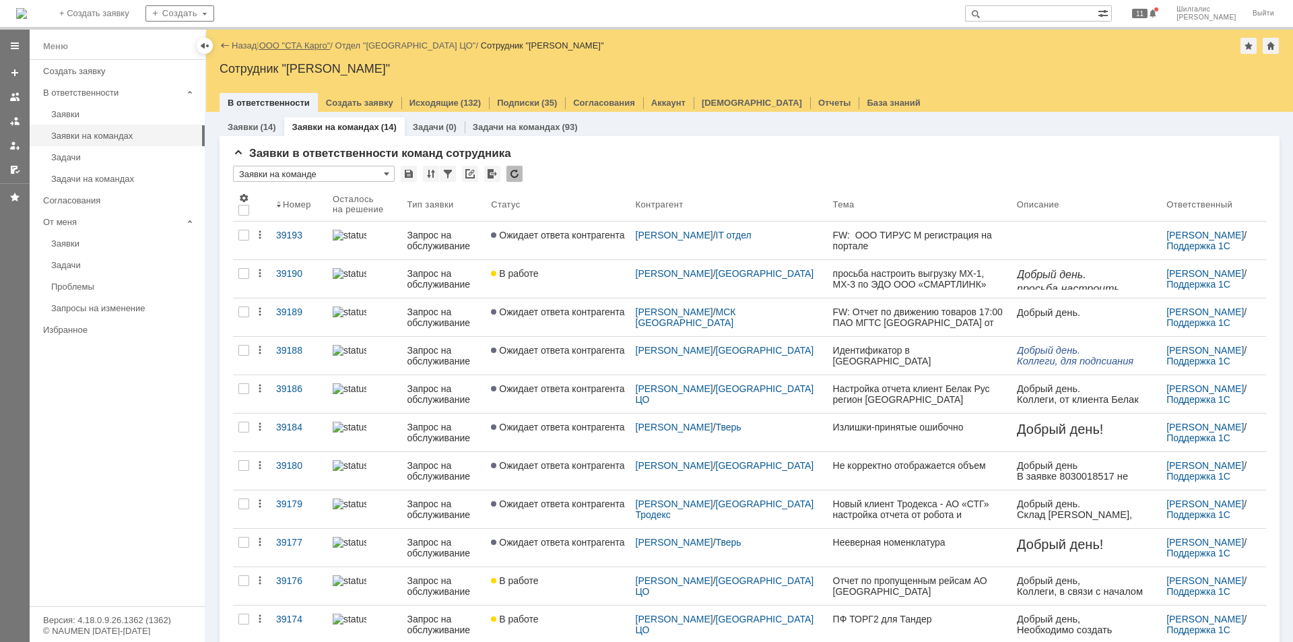
click at [280, 43] on link "ООО "СТА Карго"" at bounding box center [294, 45] width 71 height 10
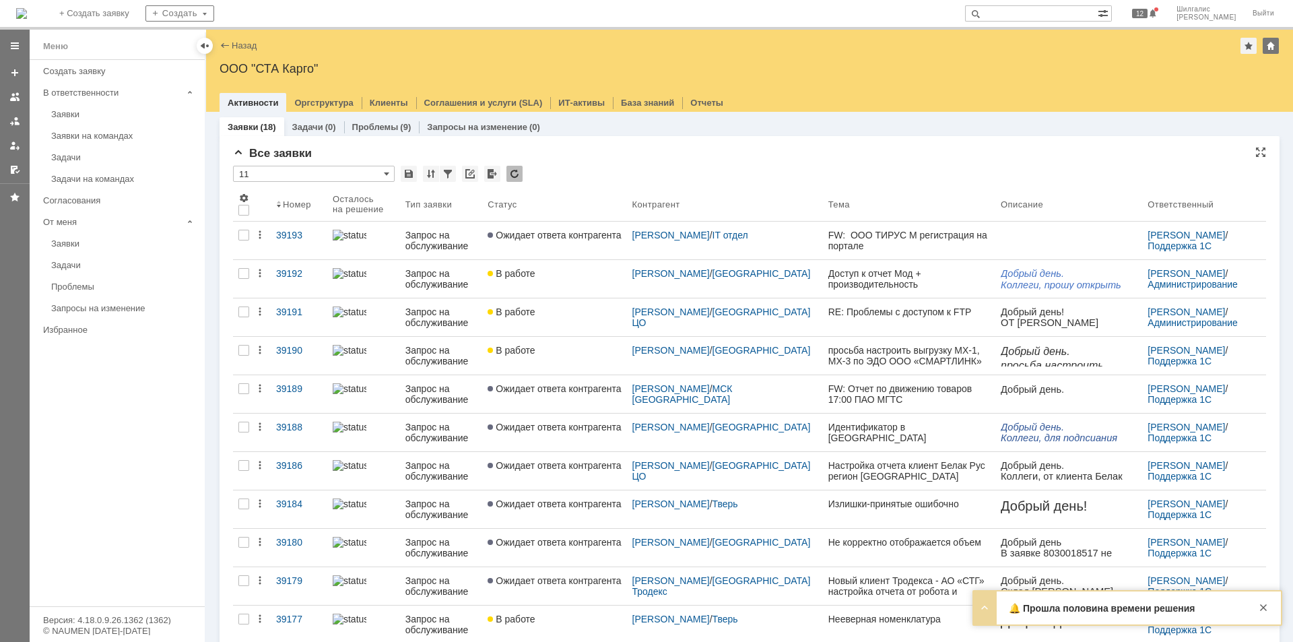
click at [639, 152] on div "Все заявки" at bounding box center [749, 153] width 1033 height 13
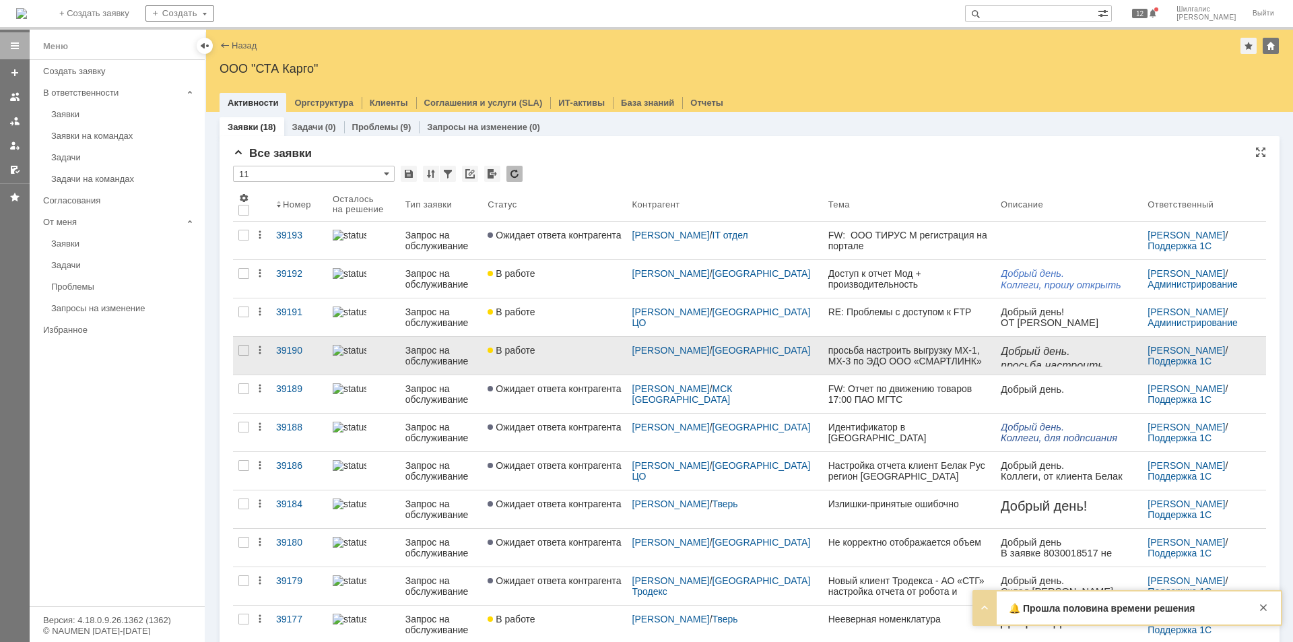
click at [556, 356] on link "В работе" at bounding box center [554, 356] width 144 height 38
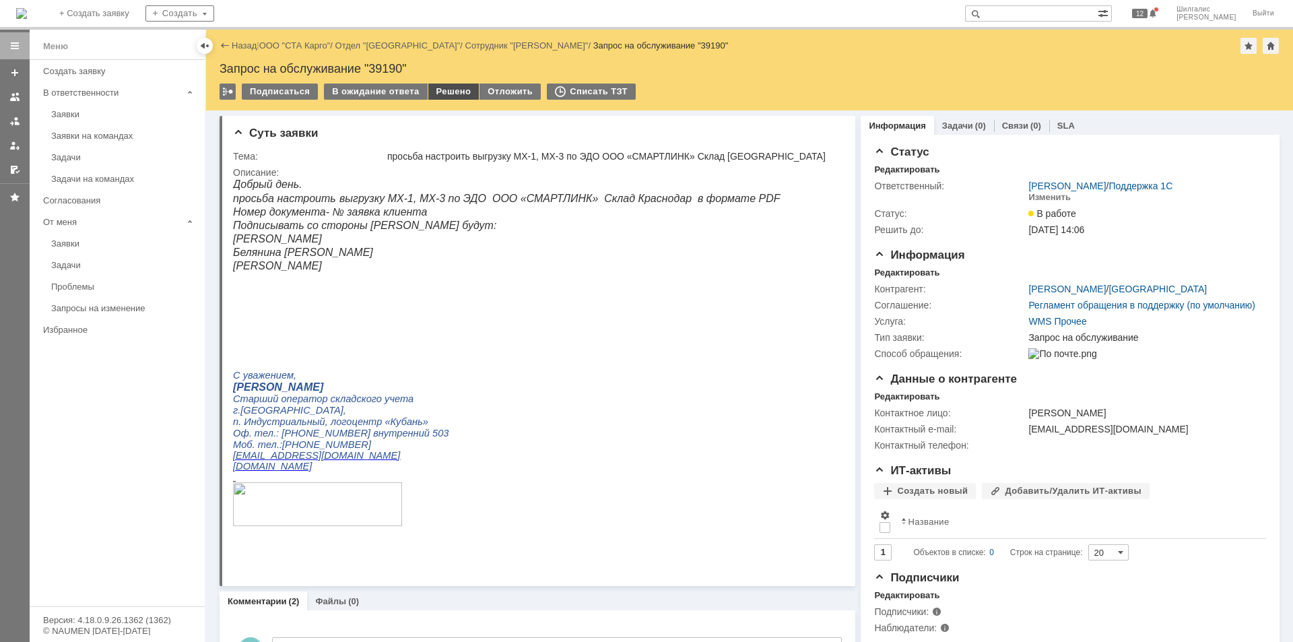
click at [445, 90] on div "Решено" at bounding box center [453, 92] width 51 height 16
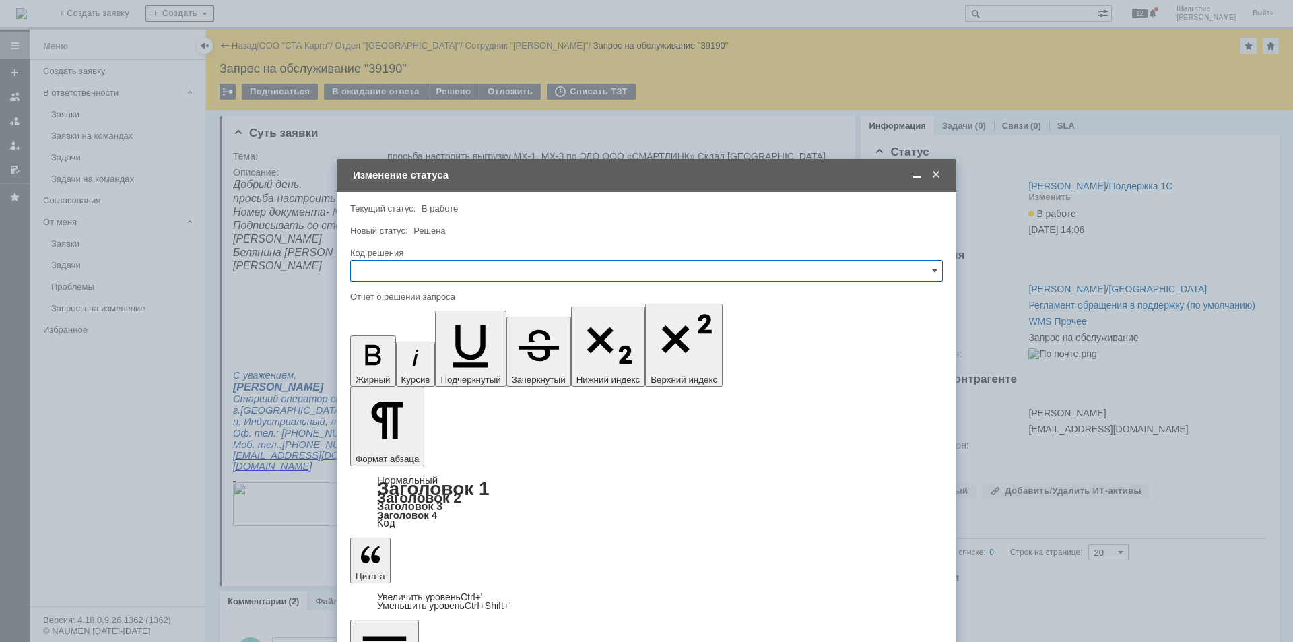
click at [462, 269] on input "text" at bounding box center [646, 271] width 593 height 22
click at [398, 446] on span "Решено" at bounding box center [646, 451] width 575 height 11
type input "Решено"
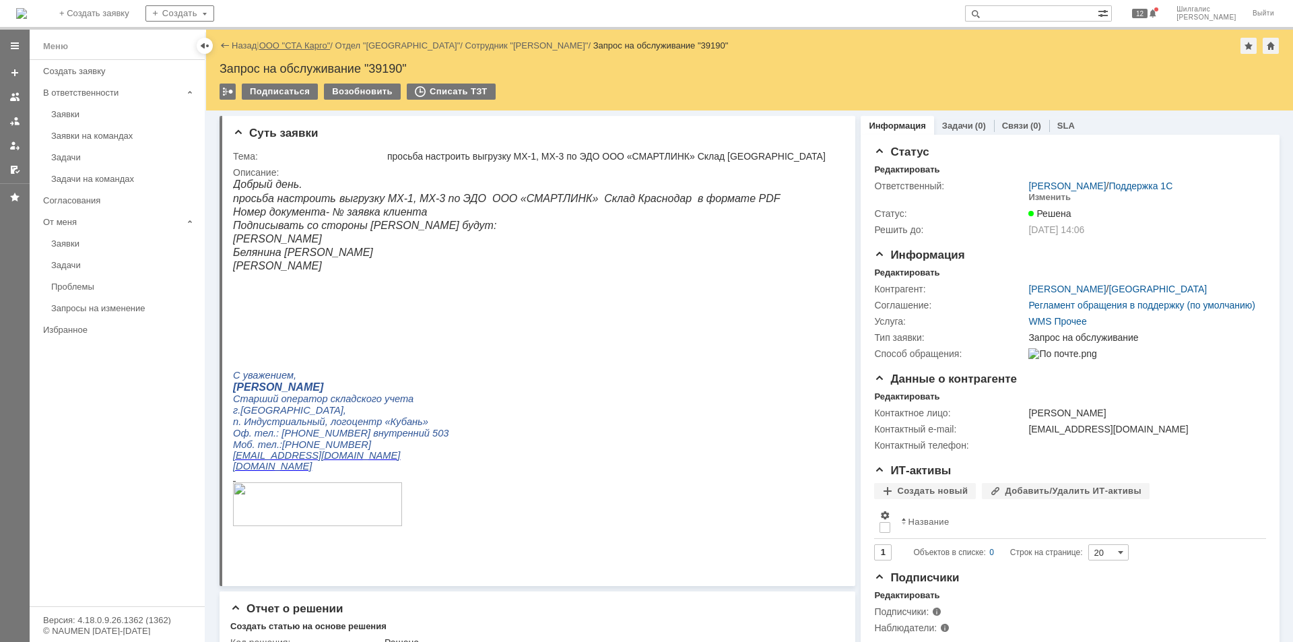
click at [317, 43] on link "ООО "СТА Карго"" at bounding box center [294, 45] width 71 height 10
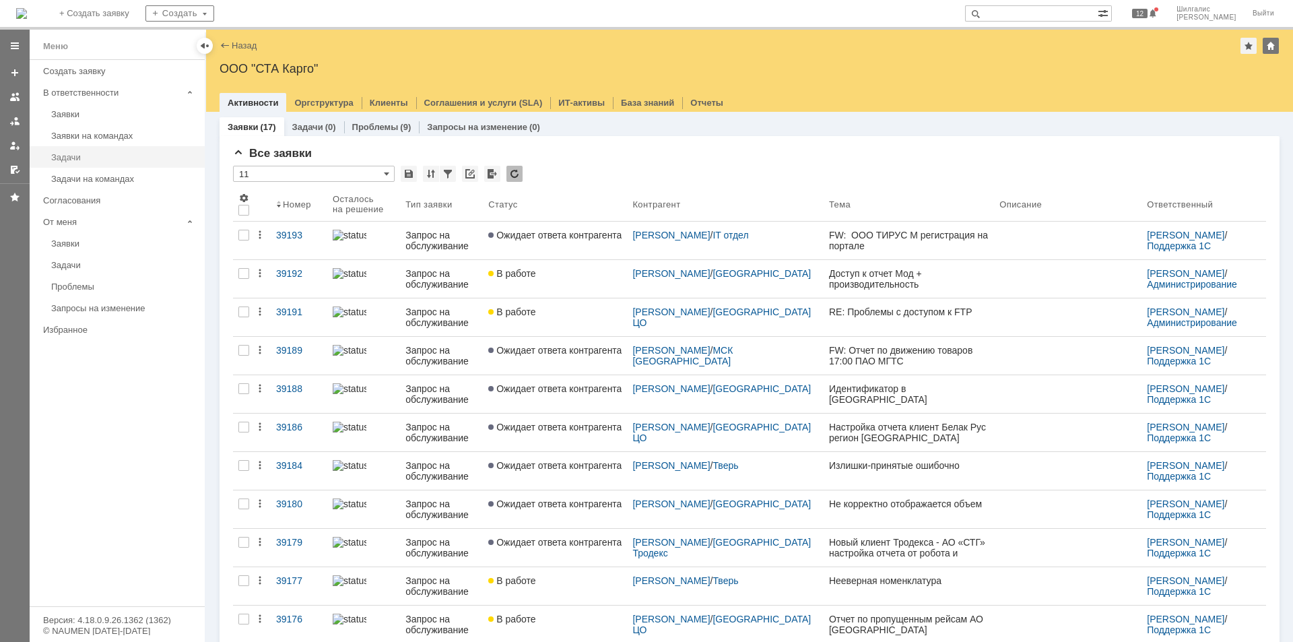
click at [143, 147] on link "Задачи" at bounding box center [124, 157] width 156 height 21
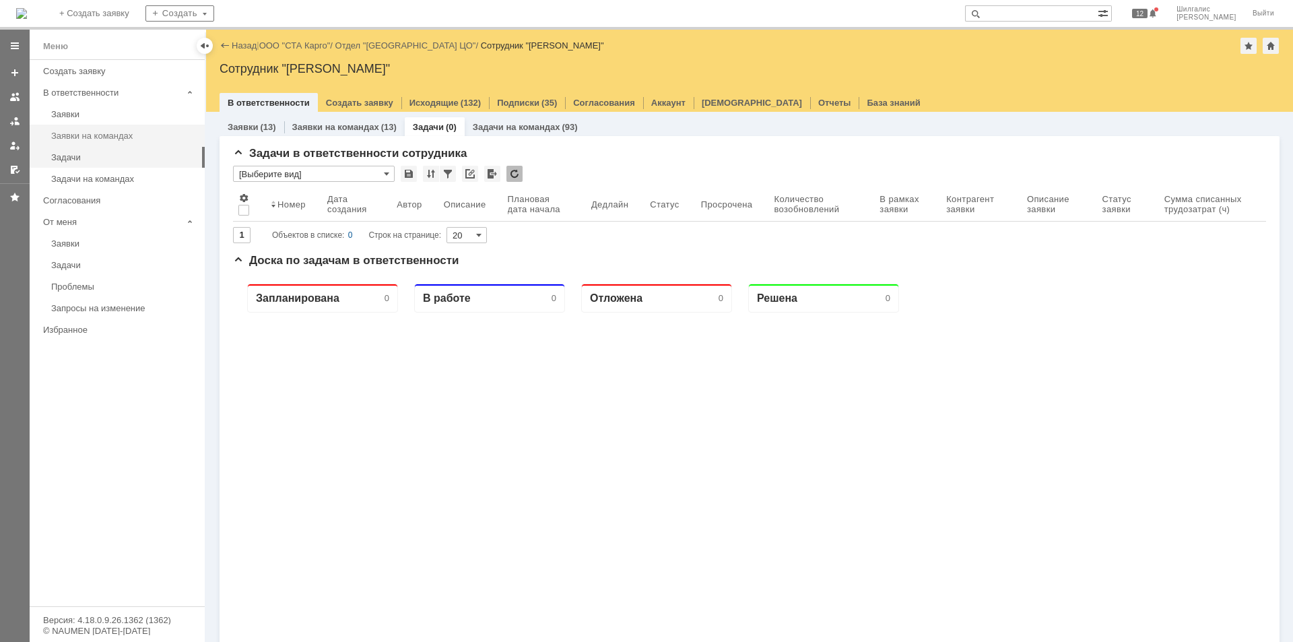
click at [152, 143] on link "Заявки на командах" at bounding box center [124, 135] width 156 height 21
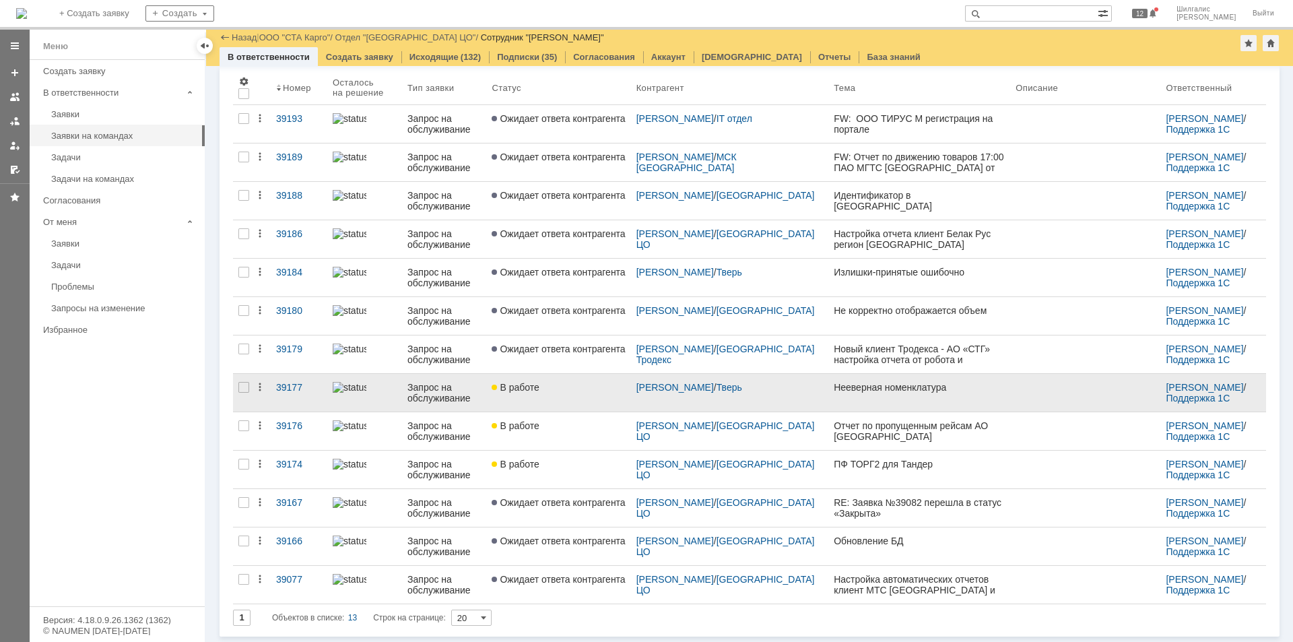
click at [570, 390] on div "В работе" at bounding box center [558, 387] width 133 height 11
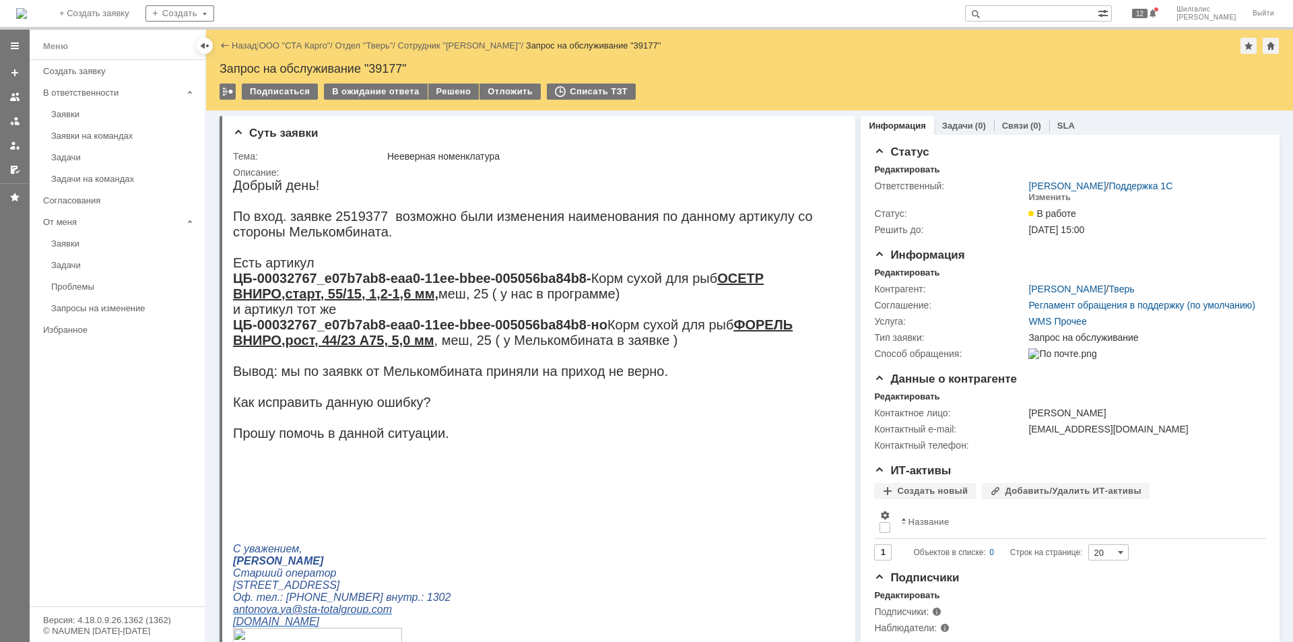
drag, startPoint x: 1035, startPoint y: 444, endPoint x: 914, endPoint y: 193, distance: 278.4
click at [455, 90] on div "Решено" at bounding box center [453, 92] width 51 height 16
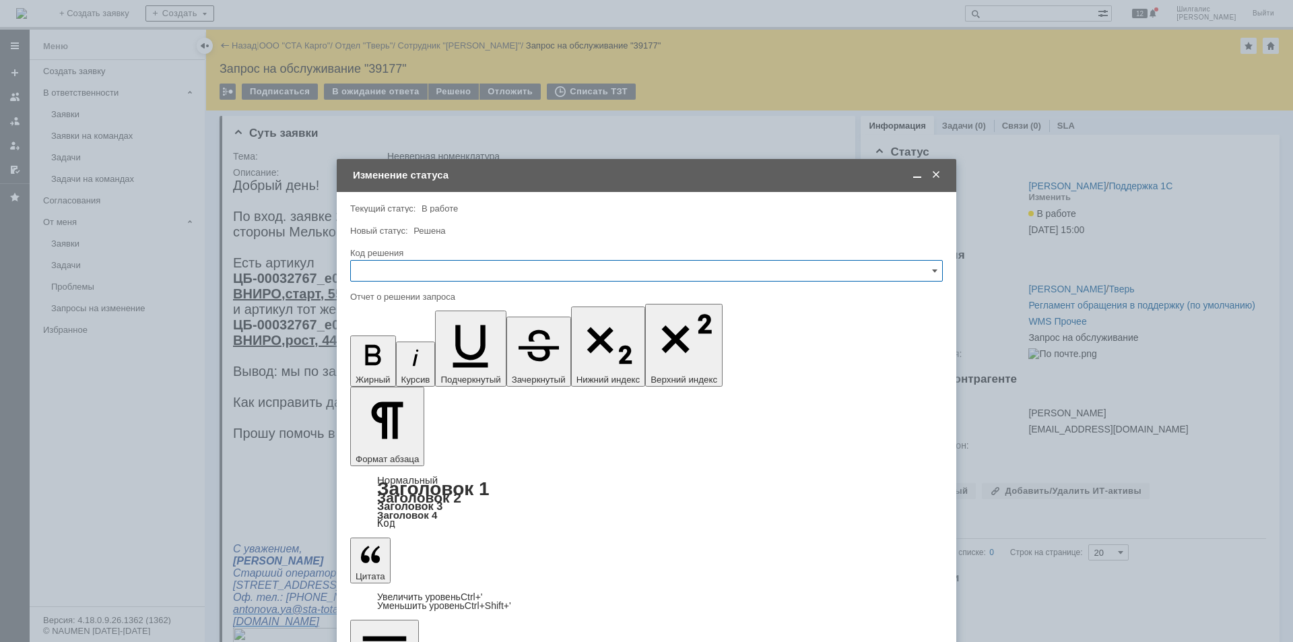
click at [429, 269] on input "text" at bounding box center [646, 271] width 593 height 22
click at [435, 449] on span "Решено" at bounding box center [646, 451] width 575 height 11
type input "Решено"
drag, startPoint x: 372, startPoint y: 3913, endPoint x: 708, endPoint y: 4238, distance: 467.8
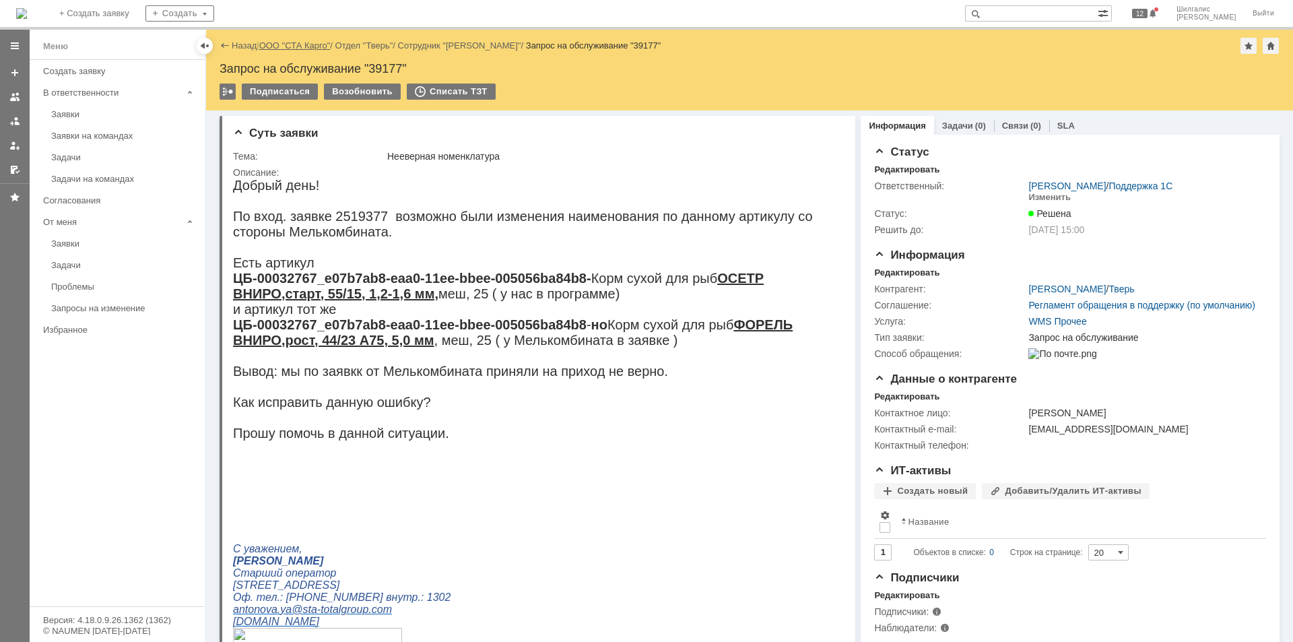
click at [283, 42] on link "ООО "СТА Карго"" at bounding box center [294, 45] width 71 height 10
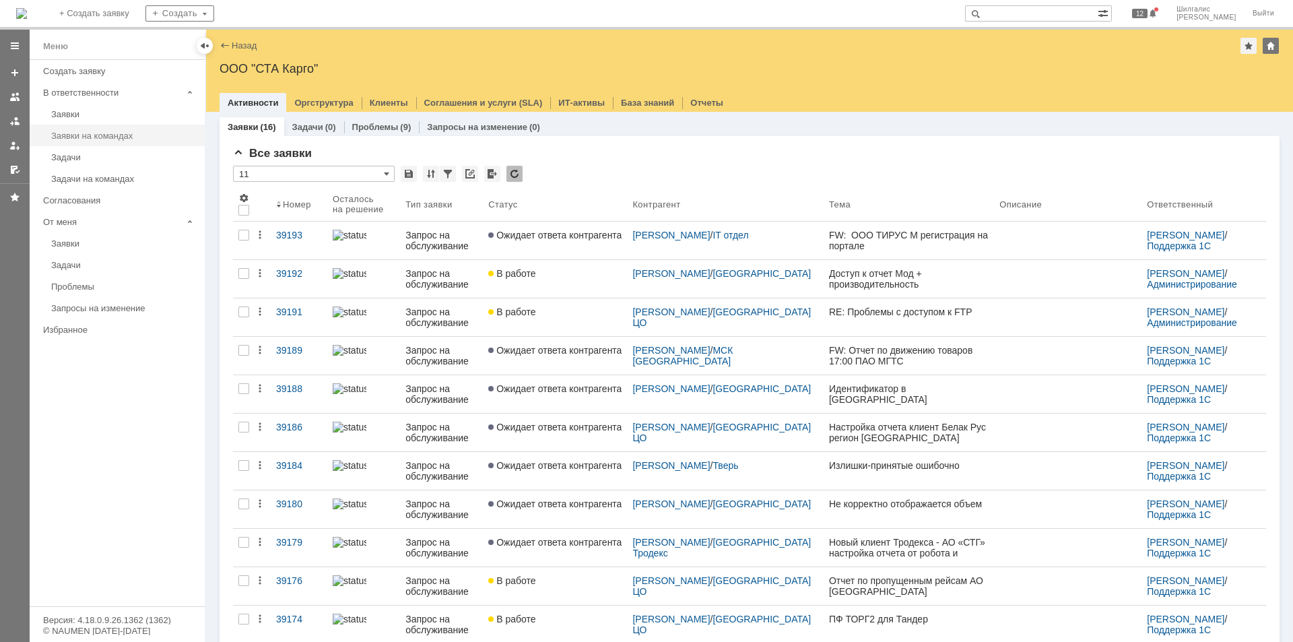
click at [93, 134] on div "Заявки на командах" at bounding box center [124, 136] width 146 height 10
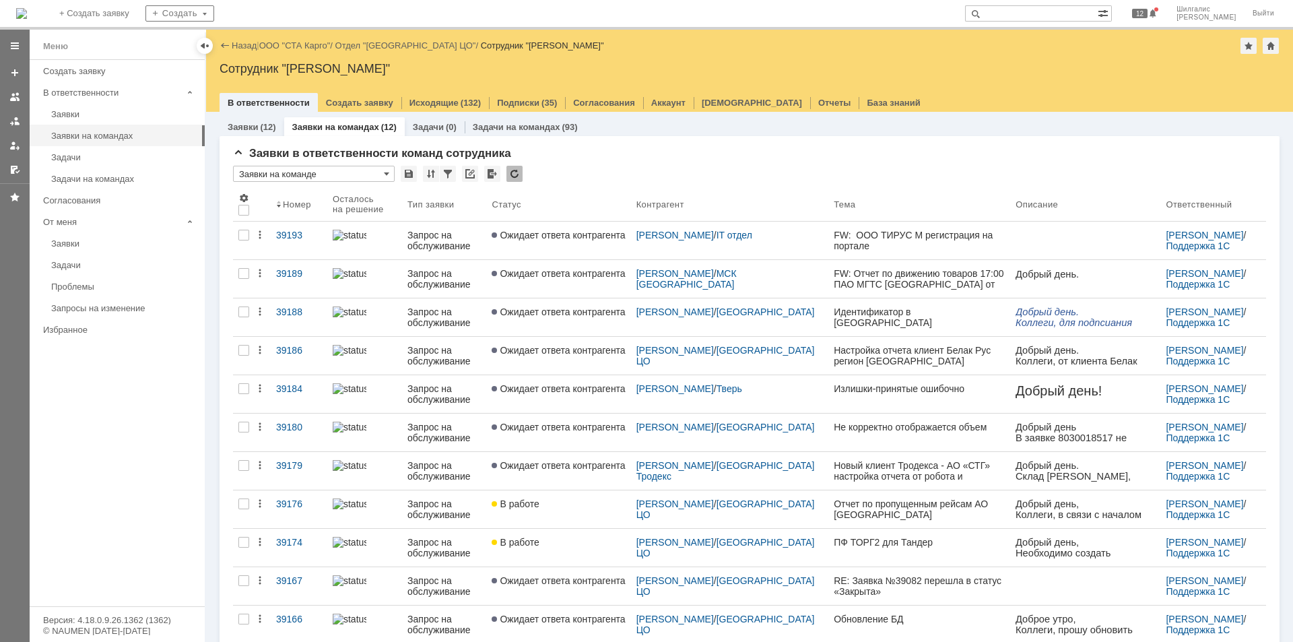
click at [1060, 16] on input "text" at bounding box center [1031, 13] width 133 height 16
type input "n"
type input "тандер"
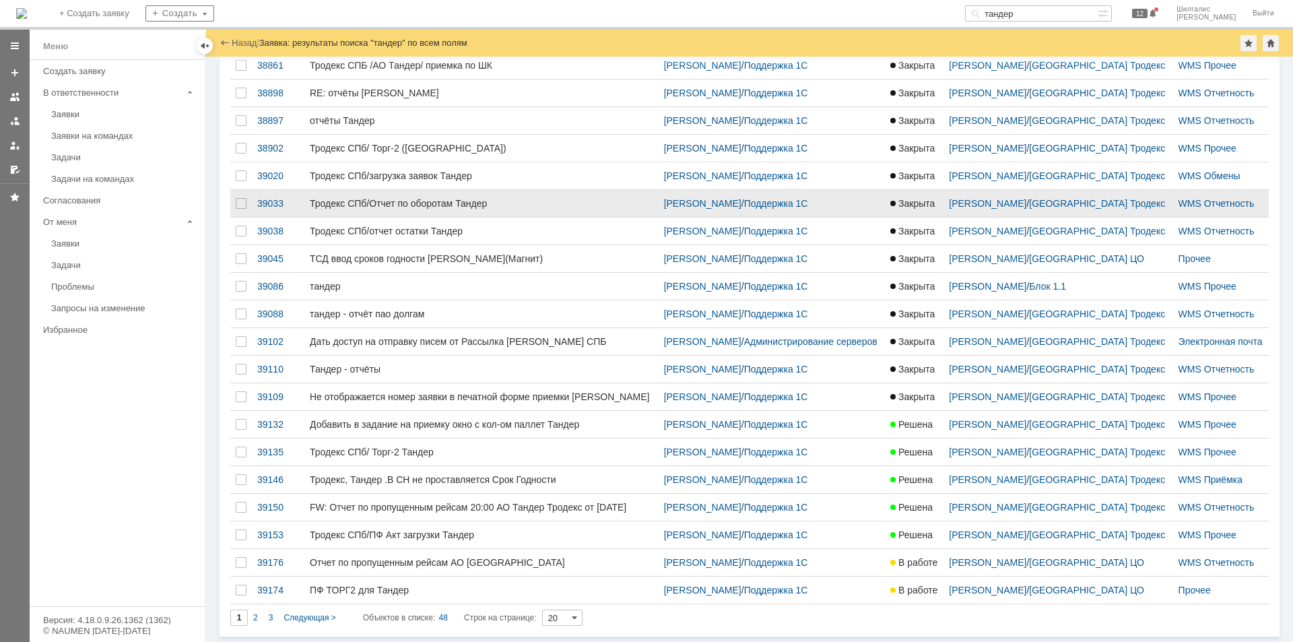
scroll to position [120, 0]
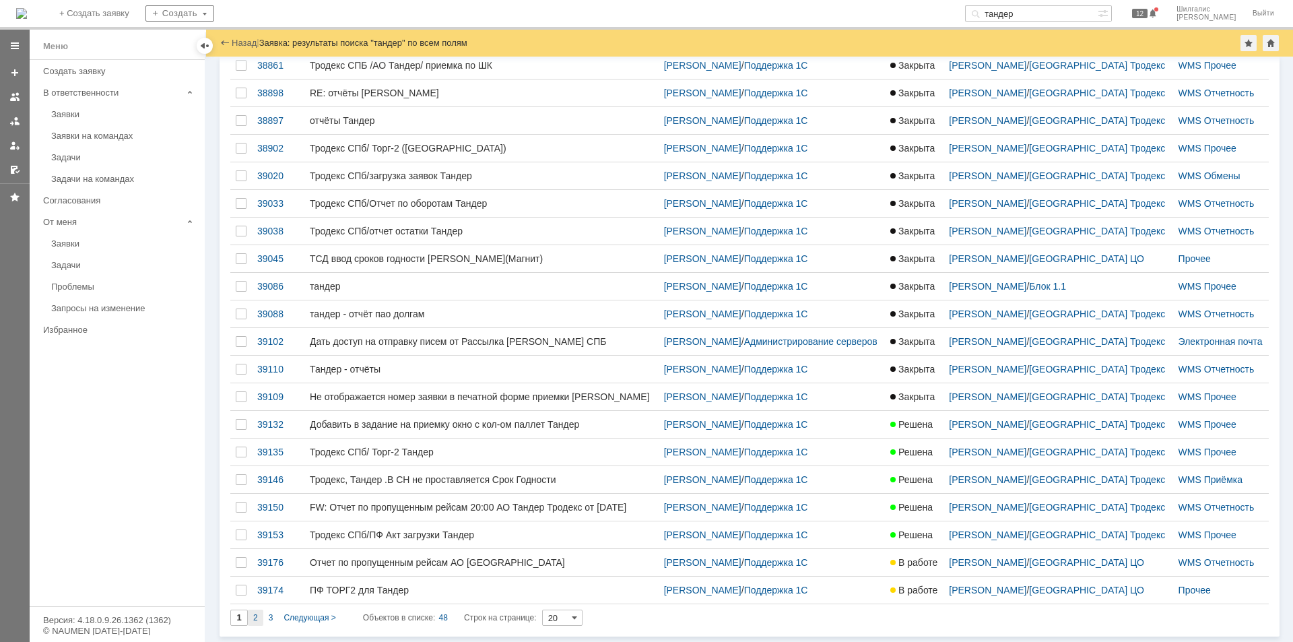
click at [262, 616] on div "2" at bounding box center [255, 618] width 15 height 16
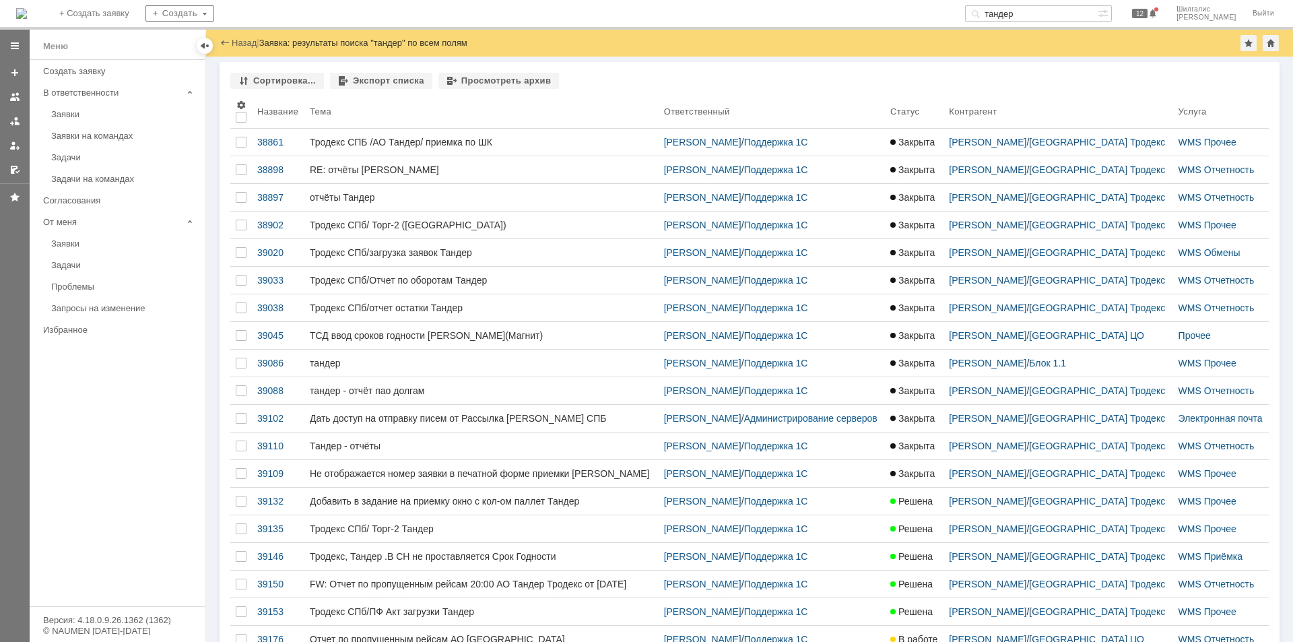
type input "2"
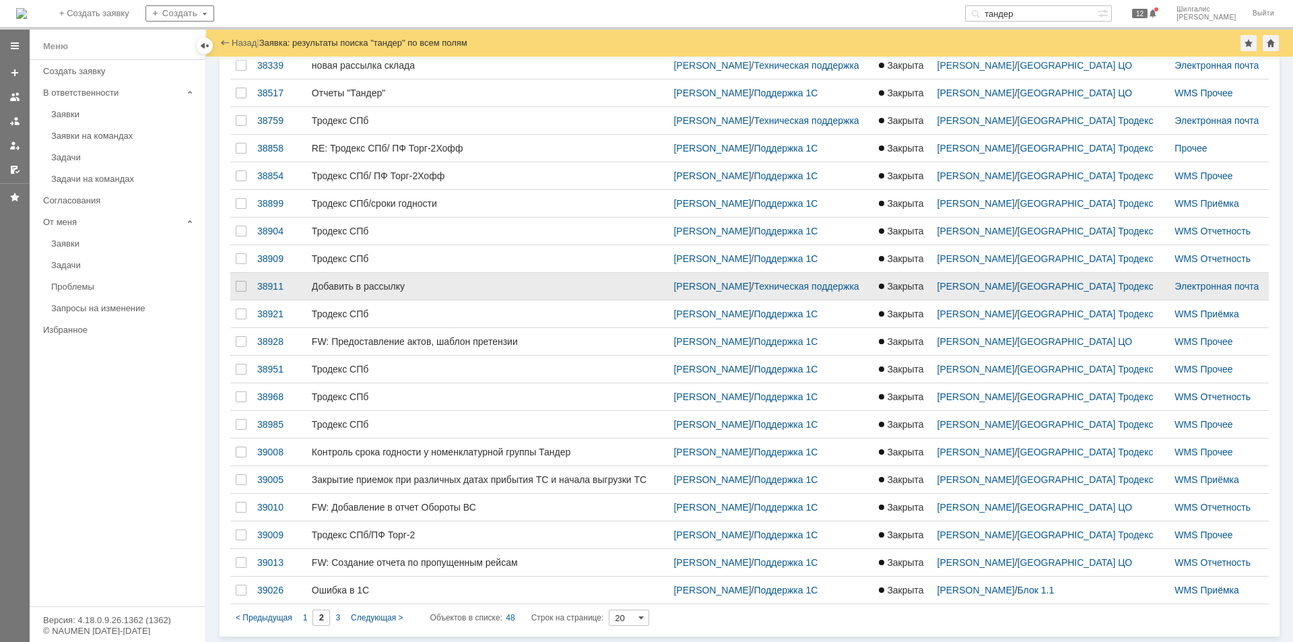
scroll to position [131, 0]
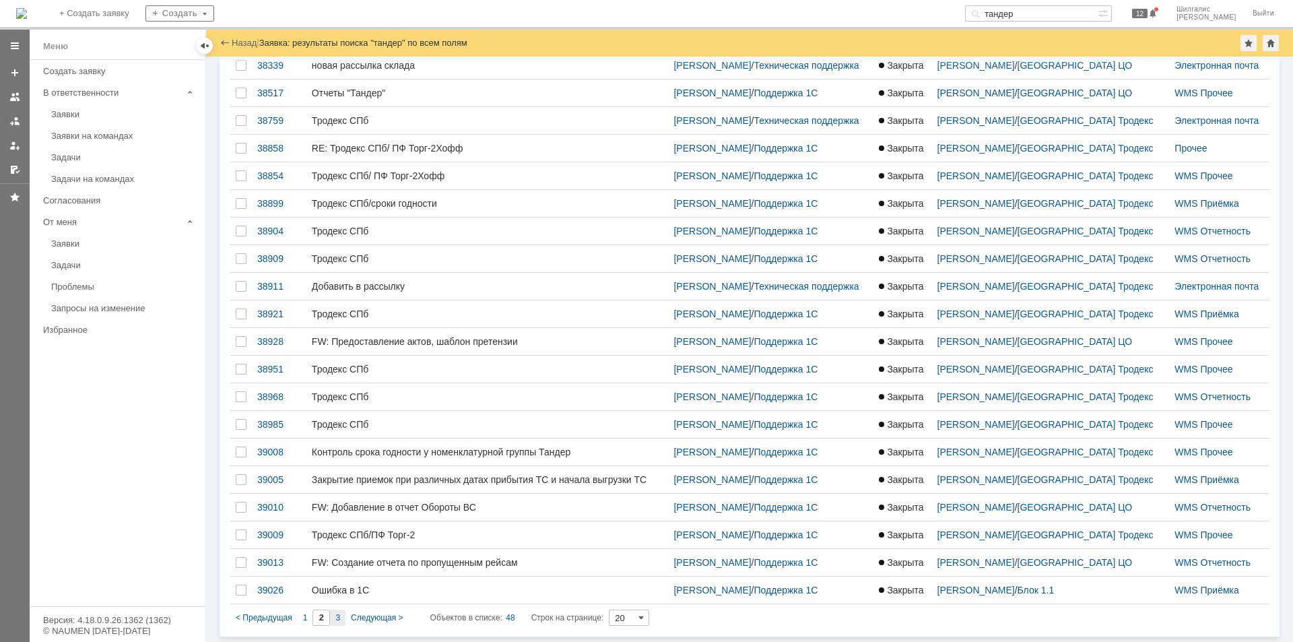
click at [332, 621] on div "3" at bounding box center [337, 618] width 15 height 16
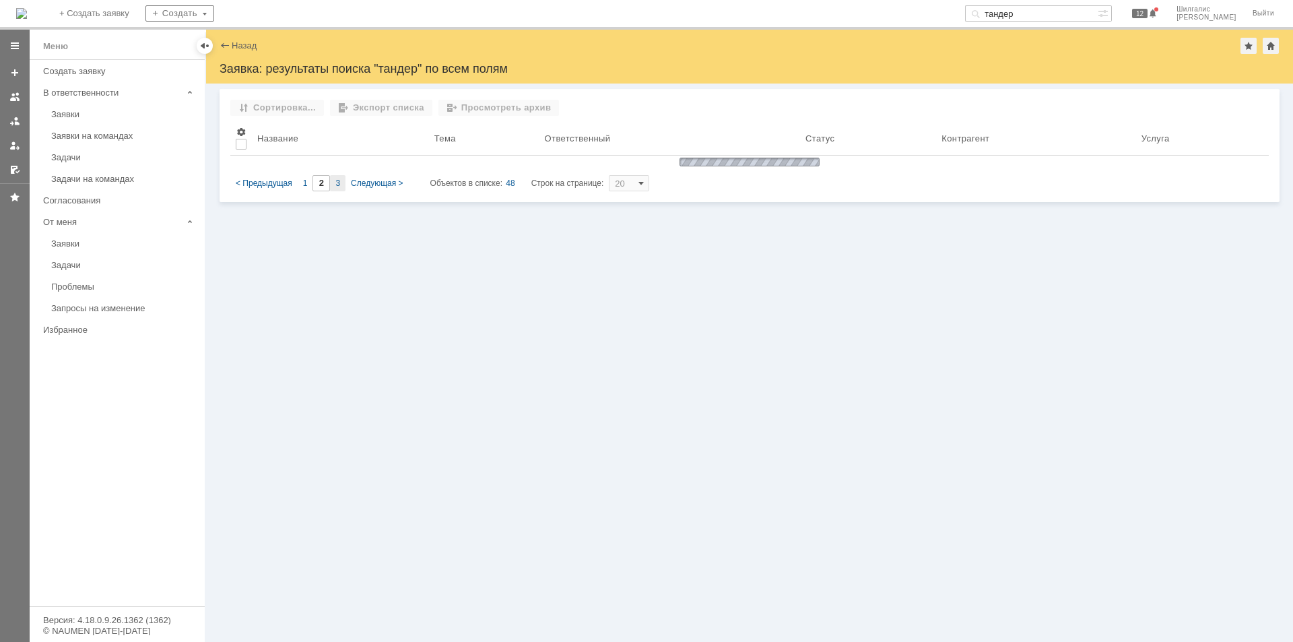
scroll to position [0, 0]
type input "3"
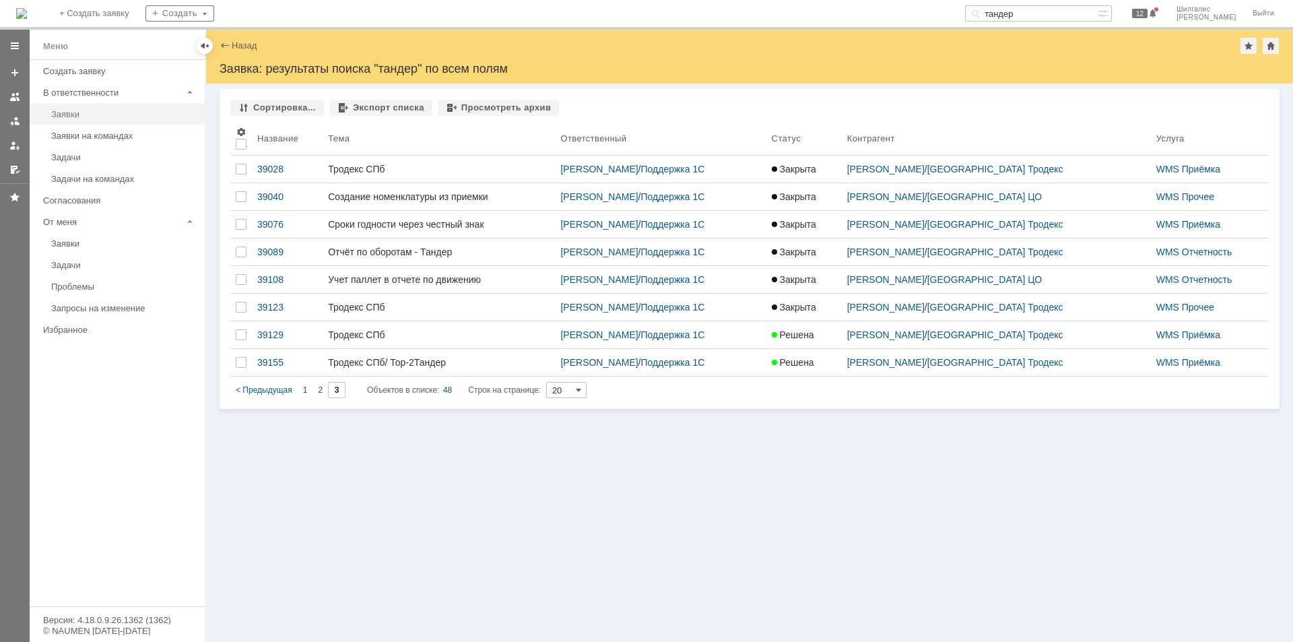
click at [99, 104] on link "Заявки" at bounding box center [124, 114] width 156 height 21
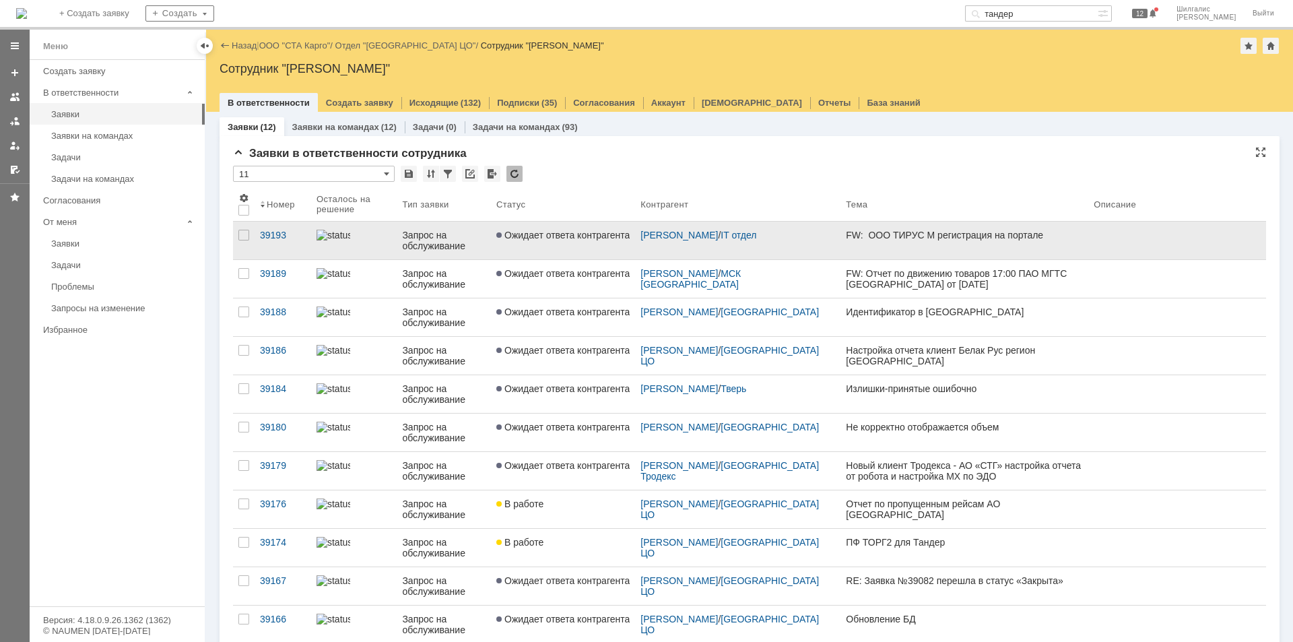
click at [572, 232] on span "Ожидает ответа контрагента" at bounding box center [562, 235] width 133 height 11
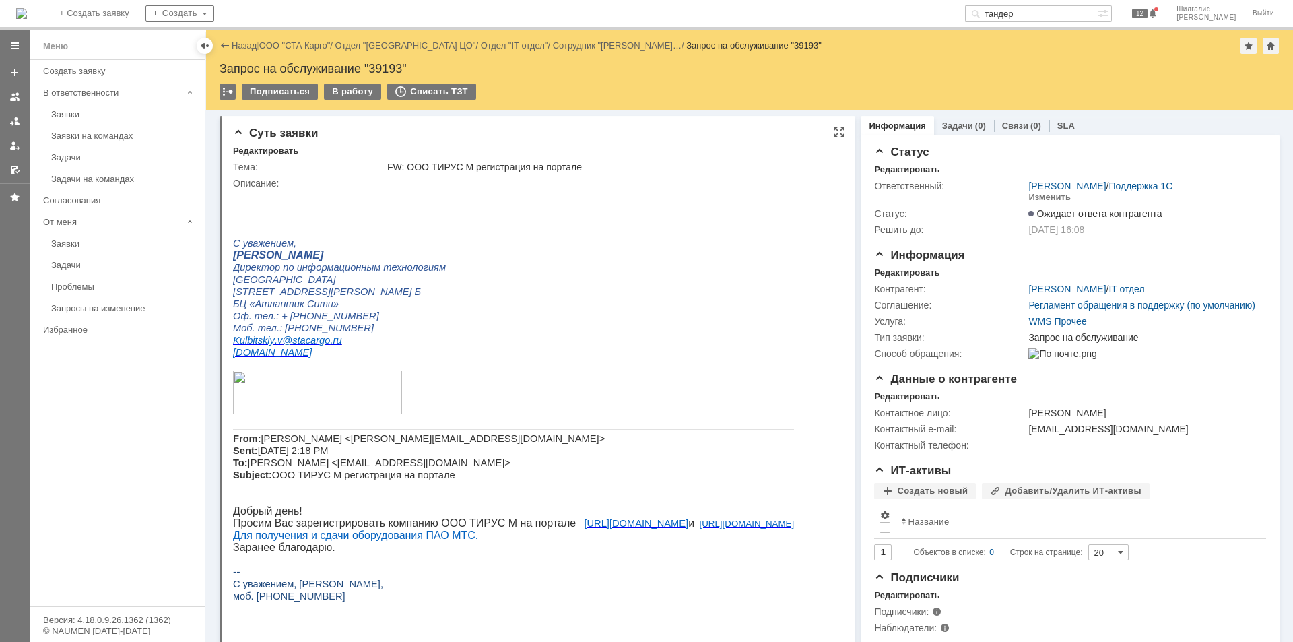
drag, startPoint x: 335, startPoint y: 115, endPoint x: 331, endPoint y: 121, distance: 6.9
click at [331, 121] on div "Суть заявки Редактировать Тема: FW: ООО ТИРУС М регистрация на портале Описание…" at bounding box center [538, 470] width 636 height 721
click at [350, 88] on div "В работу" at bounding box center [352, 92] width 57 height 16
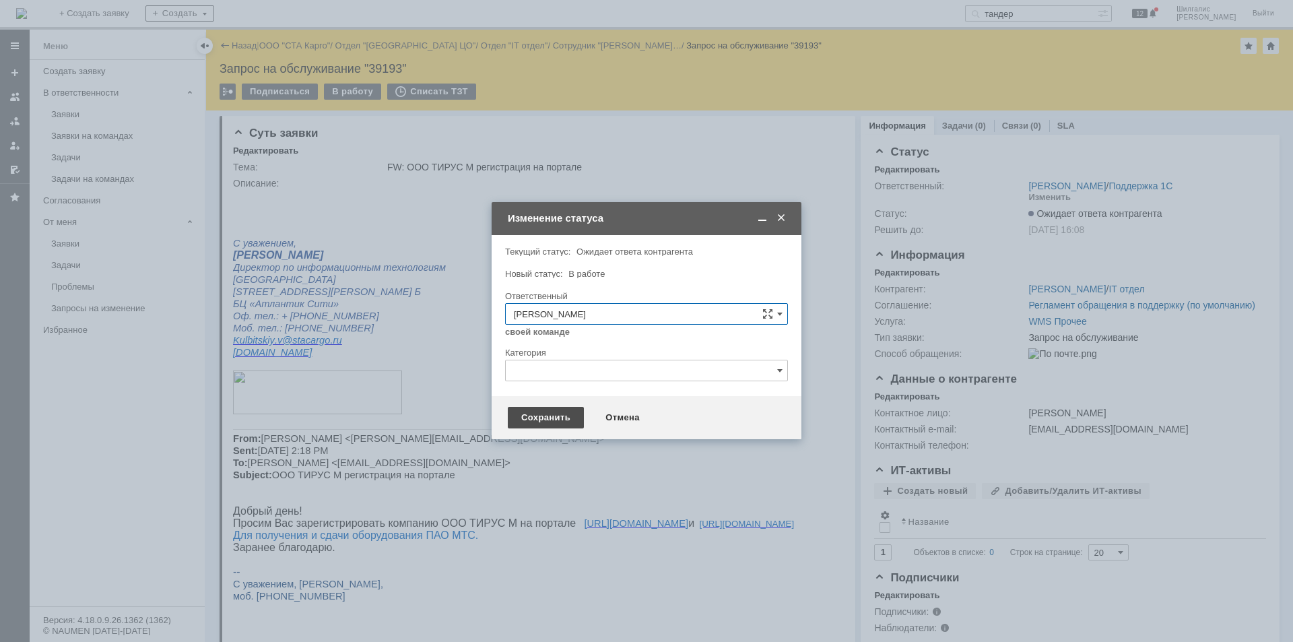
click at [563, 416] on div "Сохранить" at bounding box center [546, 418] width 76 height 22
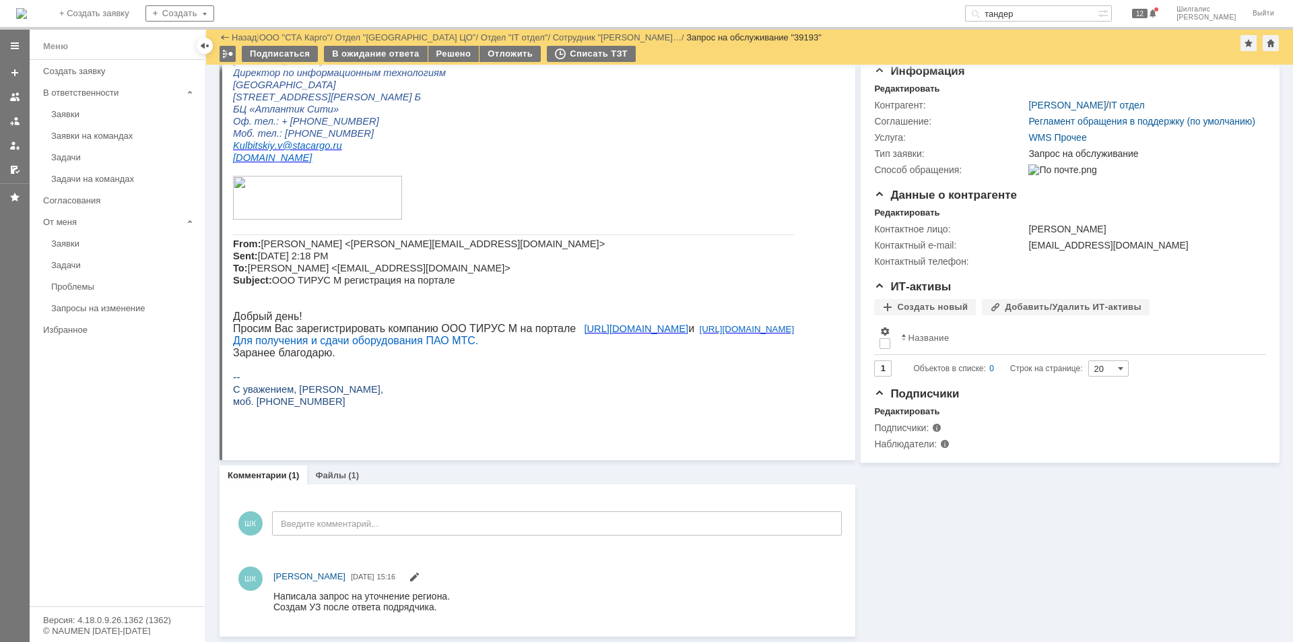
scroll to position [139, 0]
drag, startPoint x: 463, startPoint y: 243, endPoint x: 346, endPoint y: 242, distance: 117.9
click at [346, 242] on span "Мария Гейвандова <maria.geivandova@yandex.ru> Sent: Monday, August 11, 2025 2:1…" at bounding box center [419, 261] width 372 height 47
copy span "maria.geivandova@yandex.ru"
click at [449, 46] on div "Решено" at bounding box center [453, 54] width 51 height 16
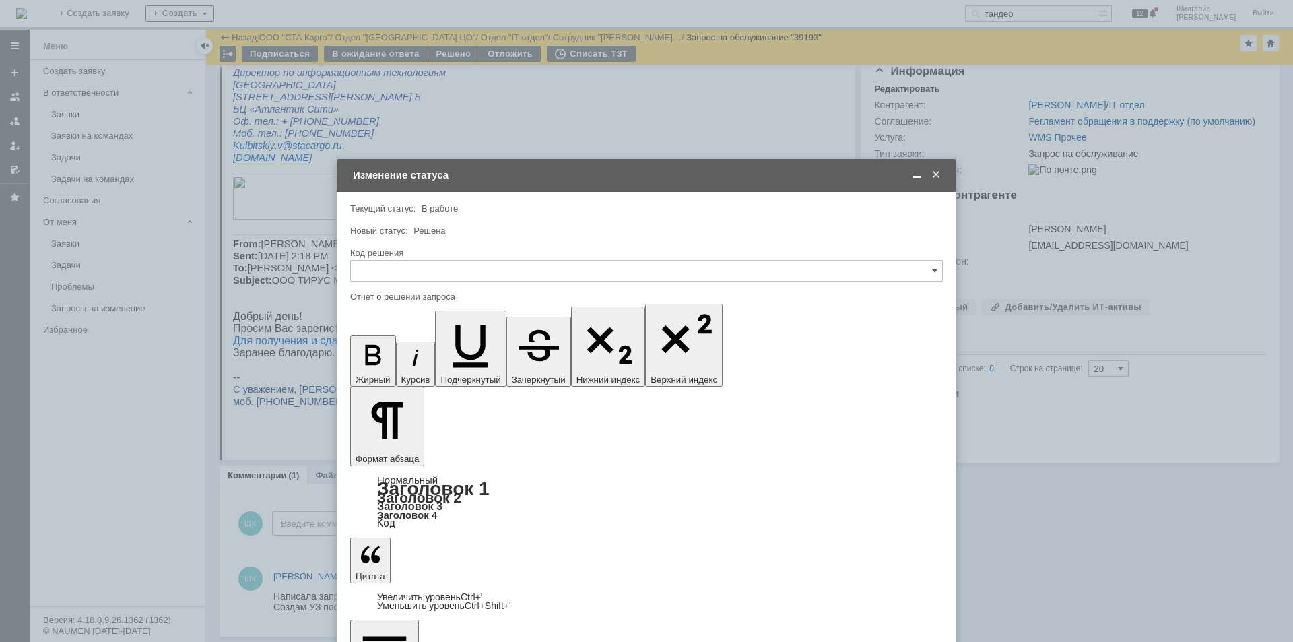
scroll to position [0, 0]
click at [442, 271] on input "text" at bounding box center [646, 271] width 593 height 22
click at [397, 447] on span "Решено" at bounding box center [646, 451] width 575 height 11
type input "Решено"
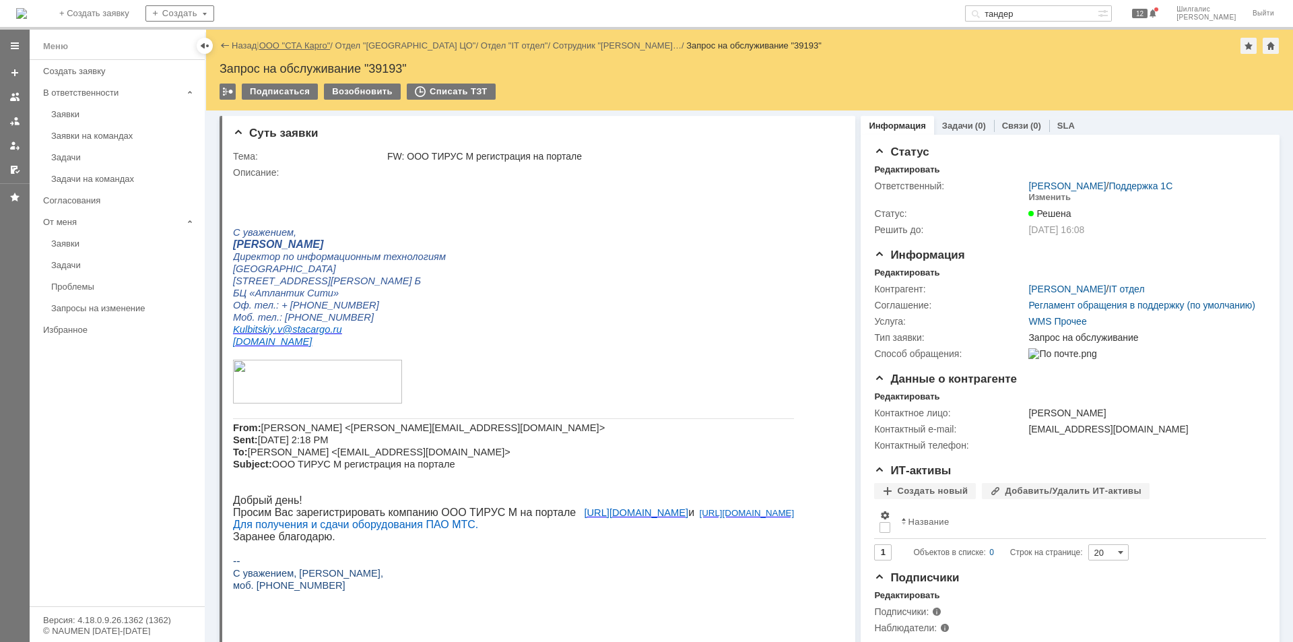
click at [316, 42] on link "ООО "СТА Карго"" at bounding box center [294, 45] width 71 height 10
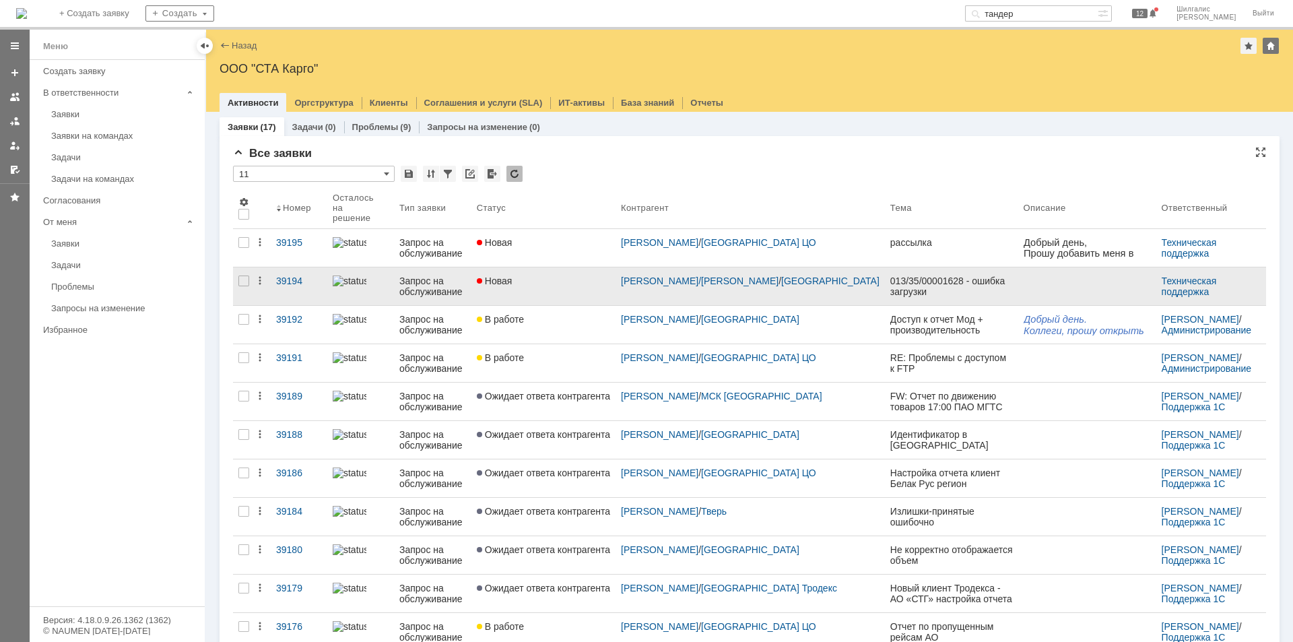
click at [591, 276] on div "Новая" at bounding box center [543, 281] width 133 height 11
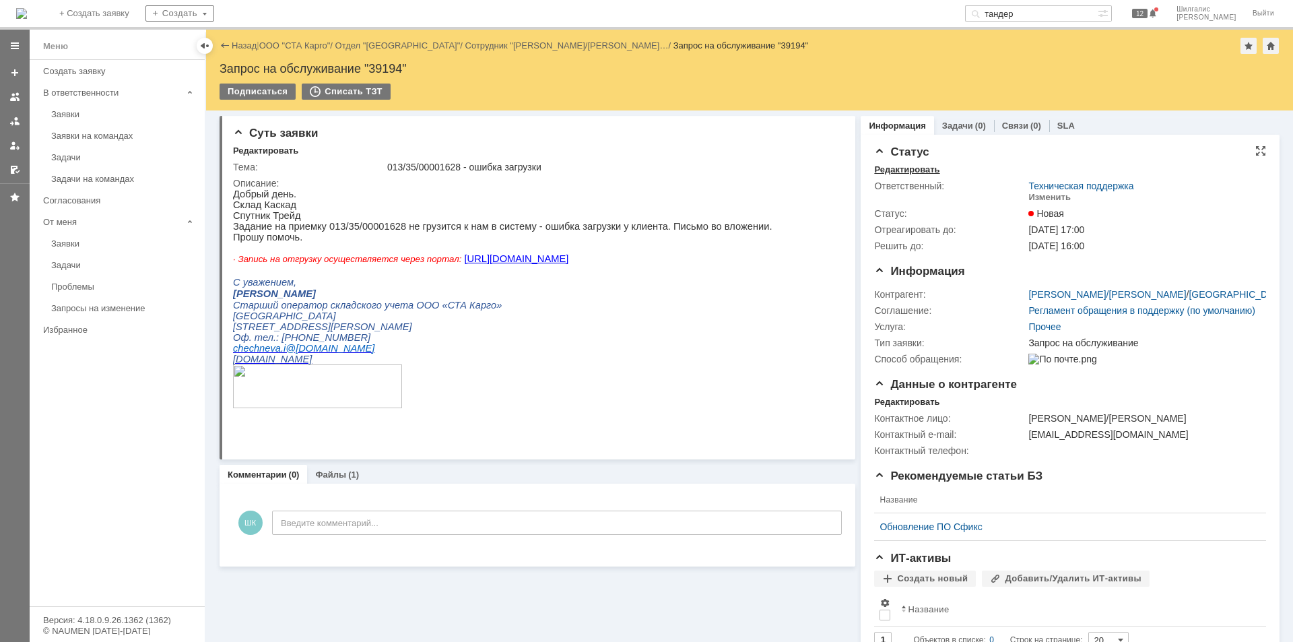
click at [915, 166] on div "Редактировать" at bounding box center [906, 169] width 65 height 11
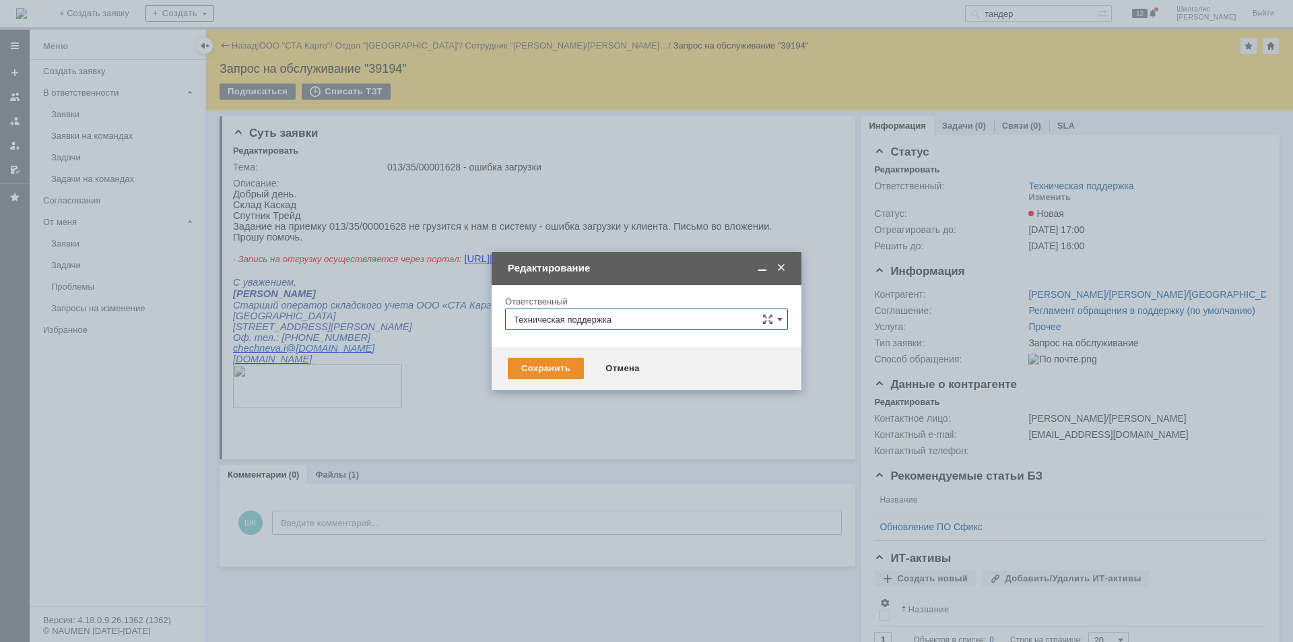
click at [639, 317] on input "Техническая поддержка" at bounding box center [646, 320] width 283 height 22
click at [576, 393] on span "[PERSON_NAME]" at bounding box center [646, 388] width 265 height 11
click at [548, 368] on div "Сохранить" at bounding box center [546, 369] width 76 height 22
type input "[PERSON_NAME]"
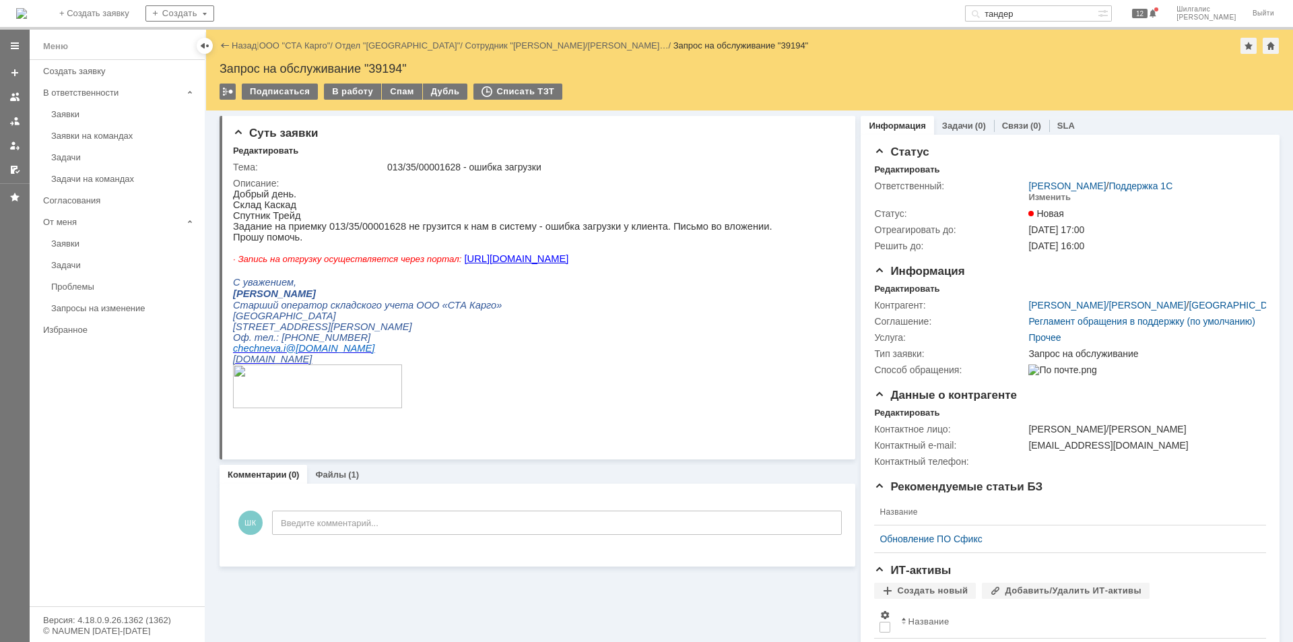
drag, startPoint x: 346, startPoint y: 92, endPoint x: 341, endPoint y: 82, distance: 11.5
click at [345, 92] on div "В работу" at bounding box center [352, 92] width 57 height 16
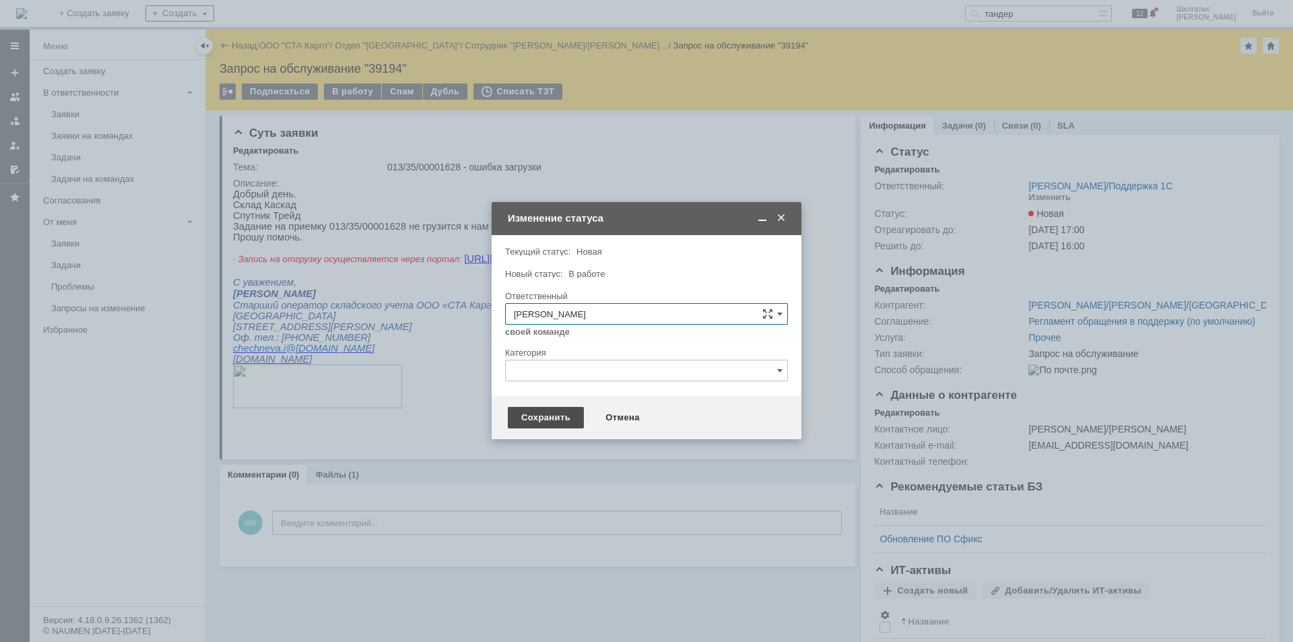
click at [563, 426] on div "Сохранить" at bounding box center [546, 418] width 76 height 22
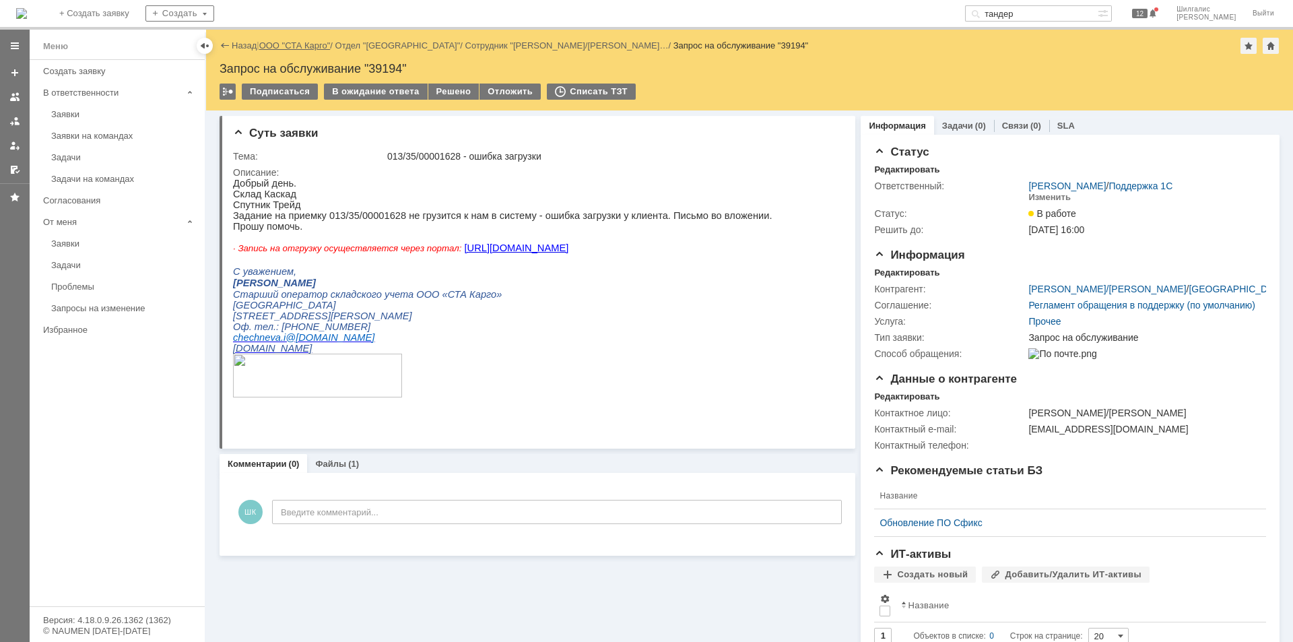
click at [300, 47] on link "ООО "СТА Карго"" at bounding box center [294, 45] width 71 height 10
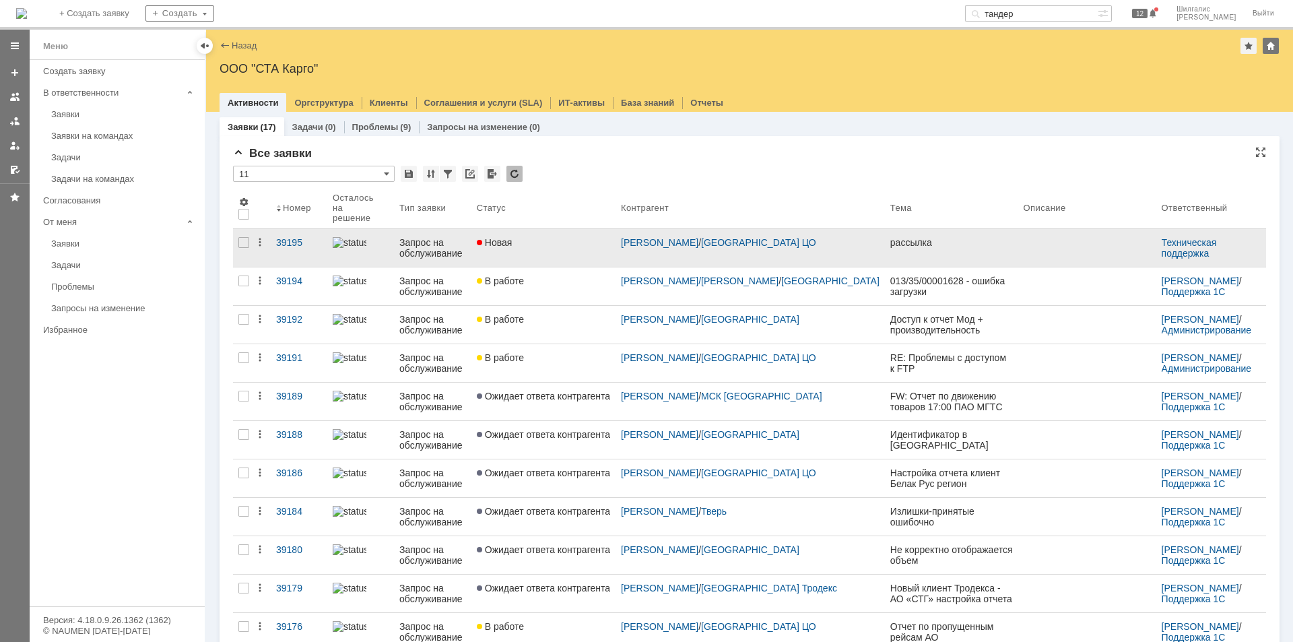
click at [571, 238] on div "Новая" at bounding box center [543, 242] width 133 height 11
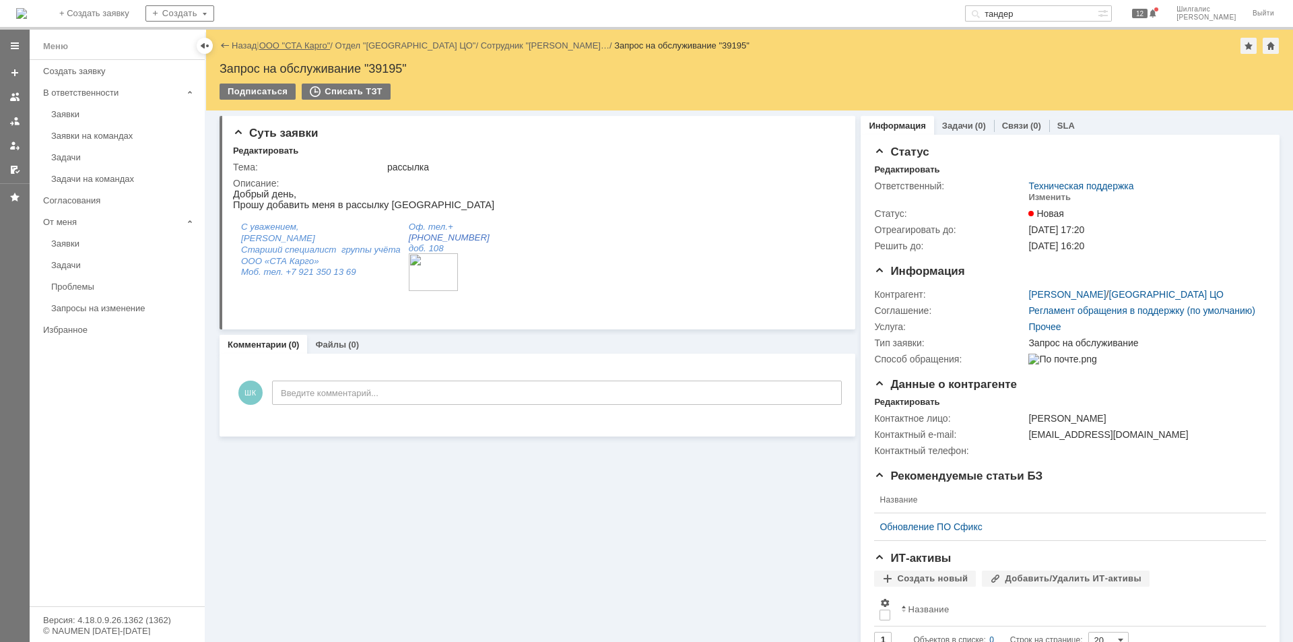
click at [296, 49] on link "ООО "СТА Карго"" at bounding box center [294, 45] width 71 height 10
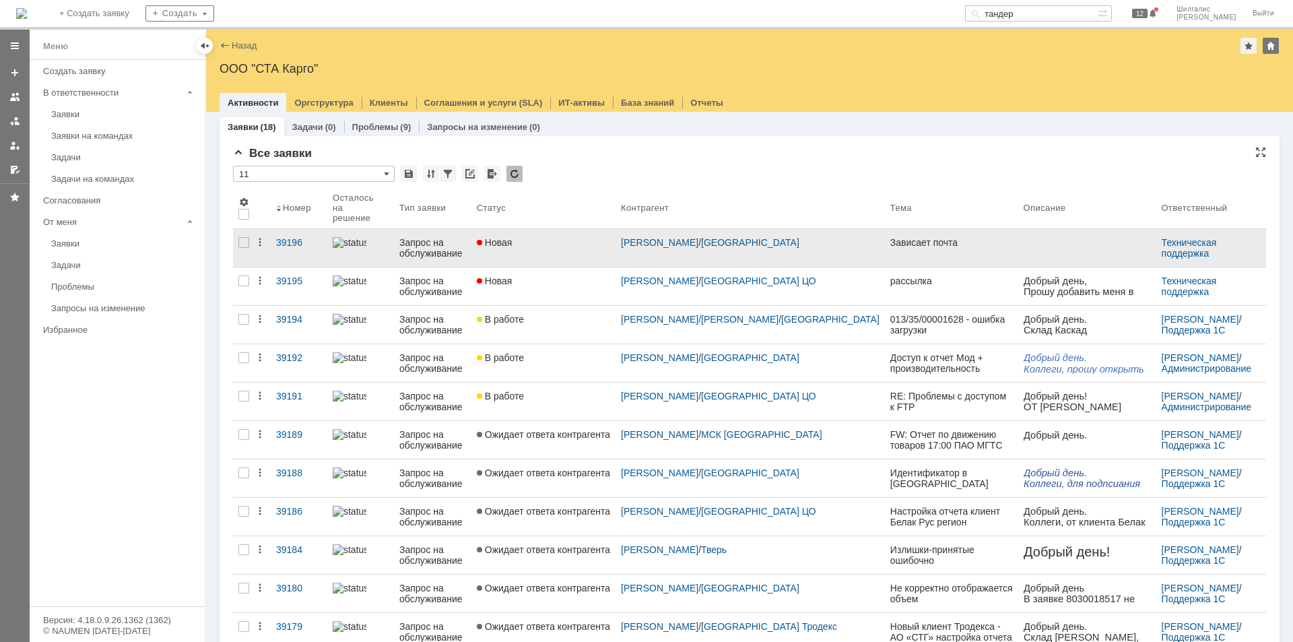
click at [579, 237] on div "Новая" at bounding box center [543, 242] width 133 height 11
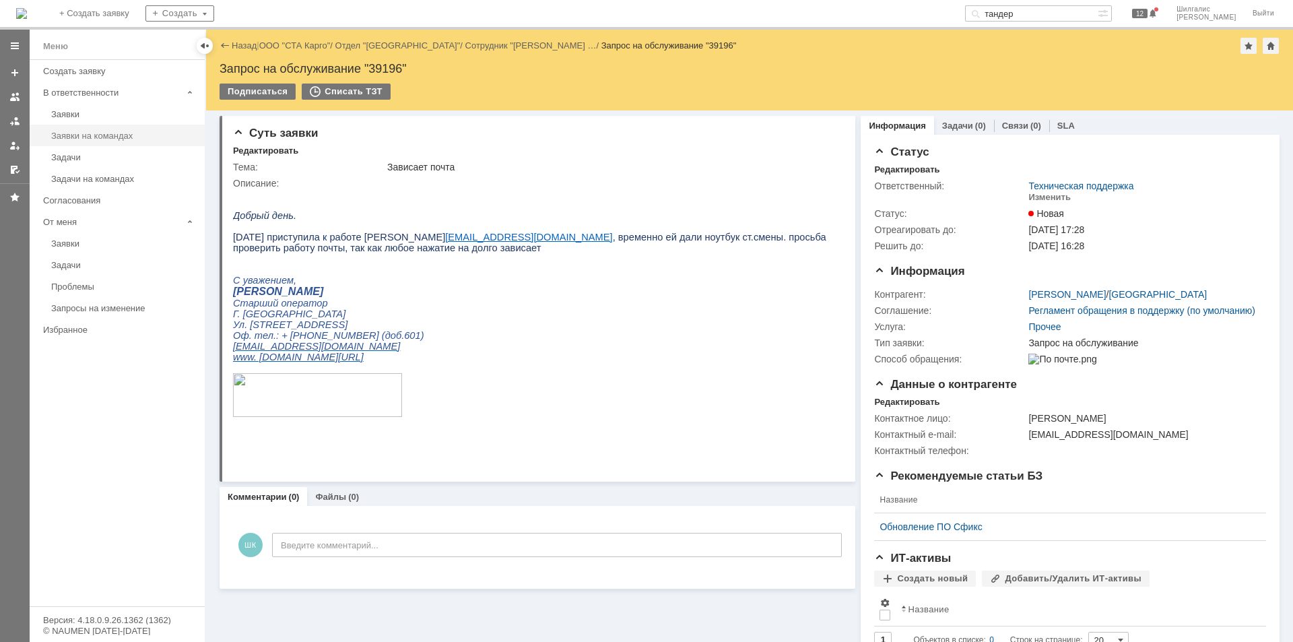
click at [92, 131] on div "Заявки на командах" at bounding box center [124, 136] width 146 height 10
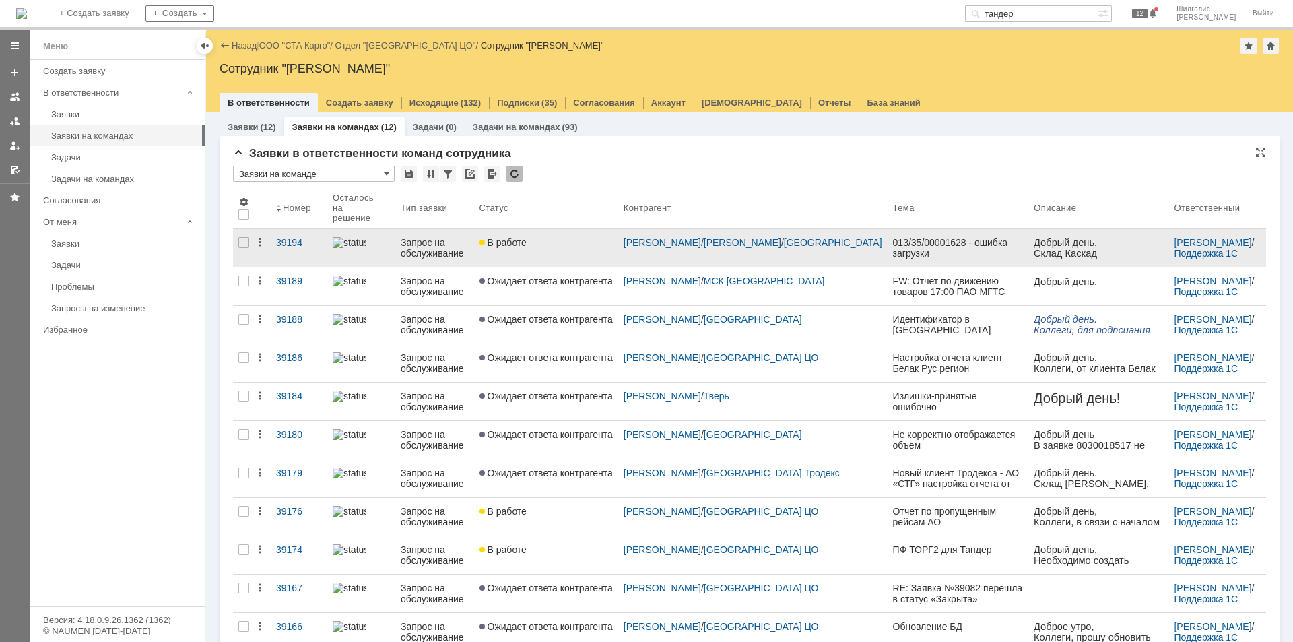
click at [570, 238] on div "В работе" at bounding box center [546, 242] width 133 height 11
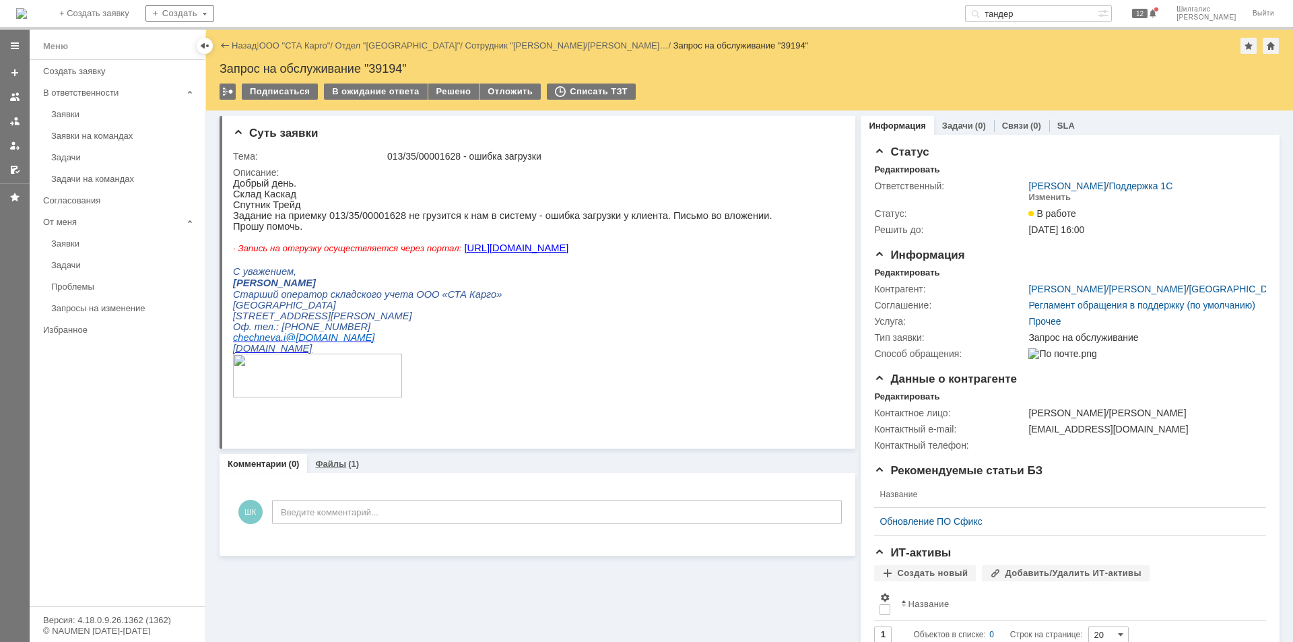
click at [324, 467] on link "Файлы" at bounding box center [330, 464] width 31 height 10
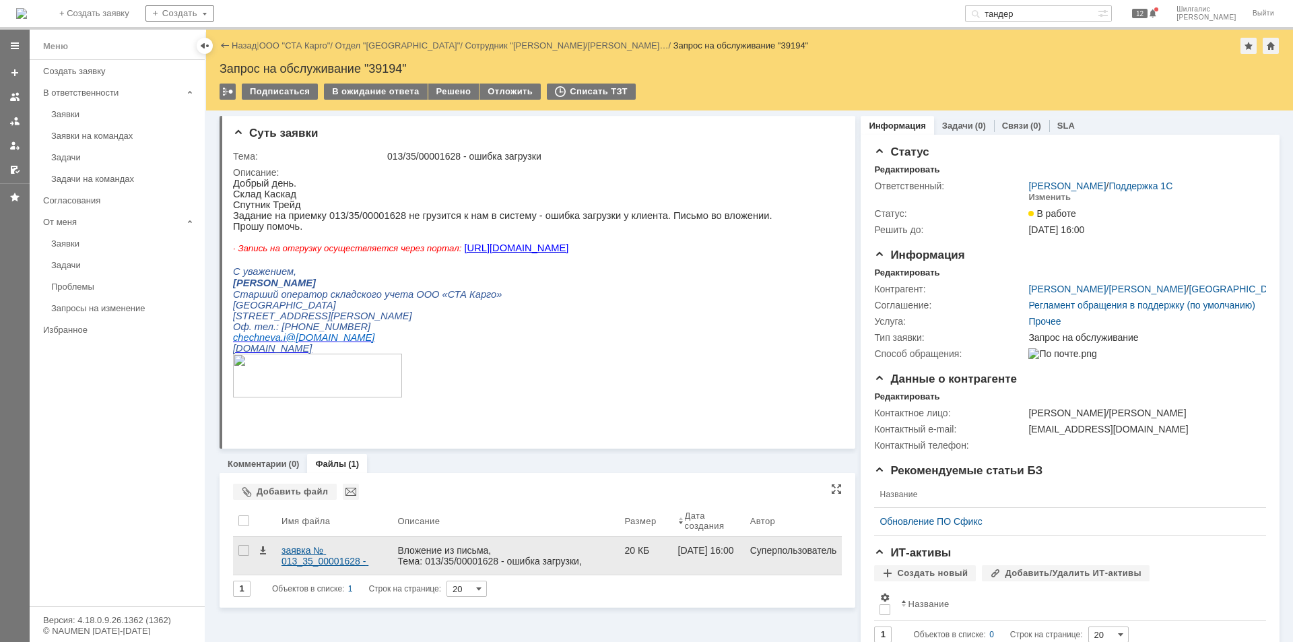
click at [325, 546] on div "заявка № 013_35_00001628 - ошибка загрузки.eml" at bounding box center [334, 556] width 105 height 22
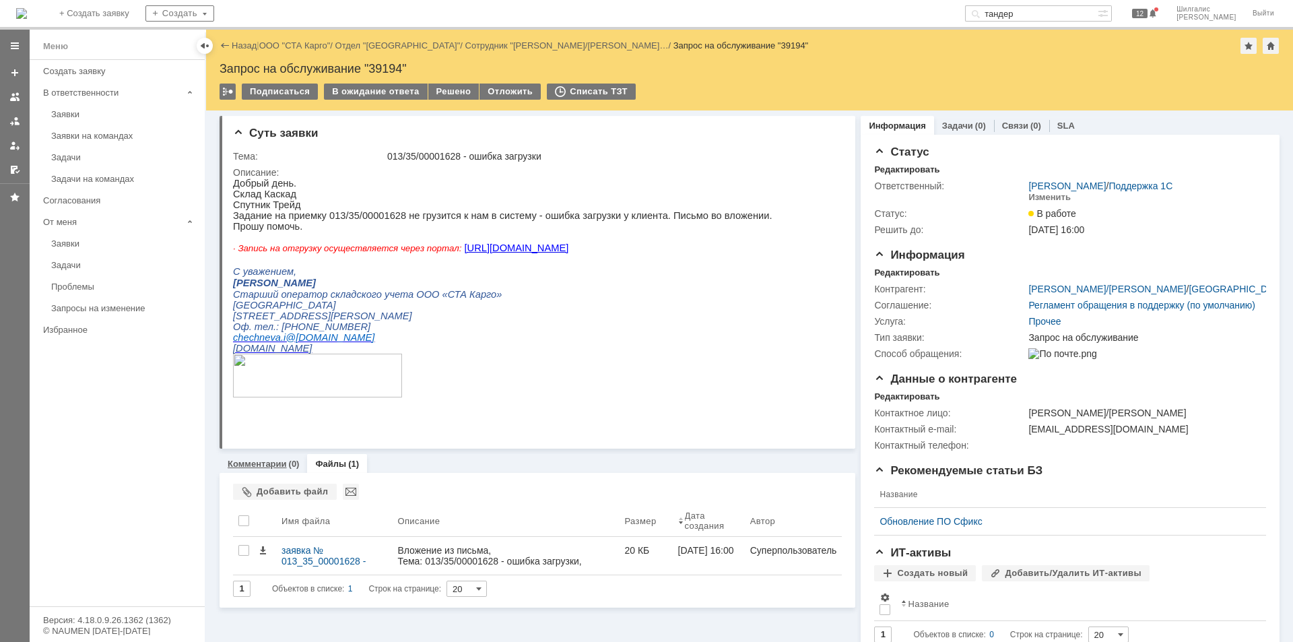
click at [278, 463] on link "Комментарии" at bounding box center [257, 464] width 59 height 10
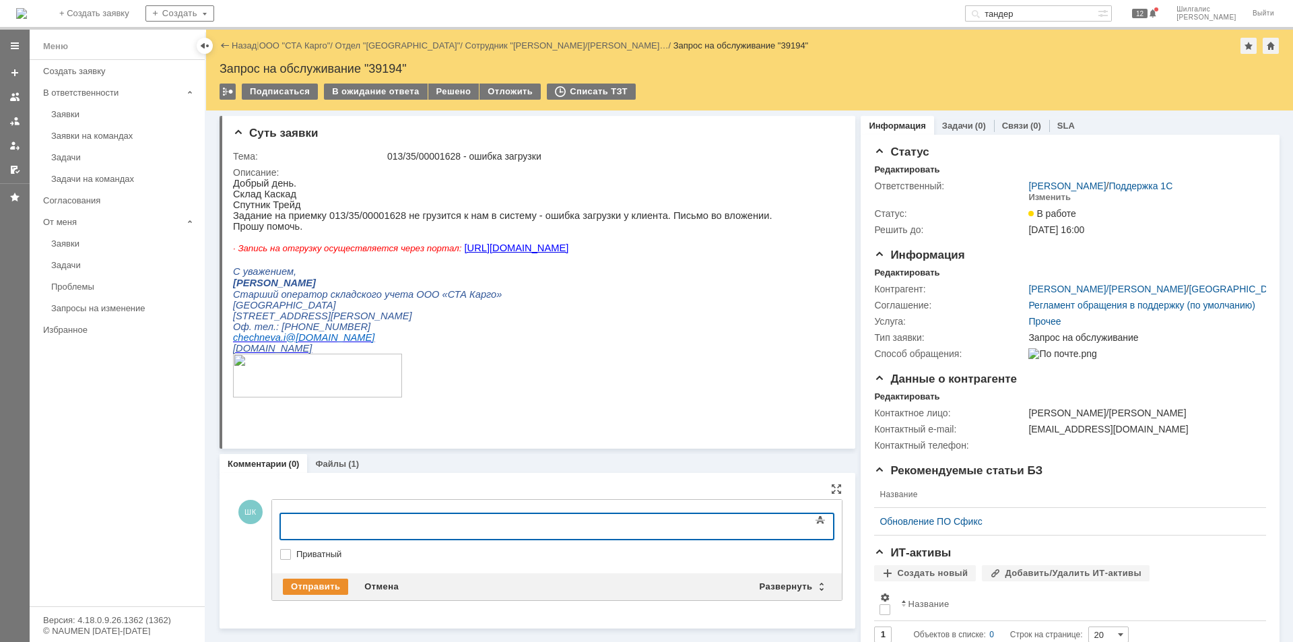
click at [304, 550] on label "Приватный" at bounding box center [563, 554] width 535 height 11
checkbox input "true"
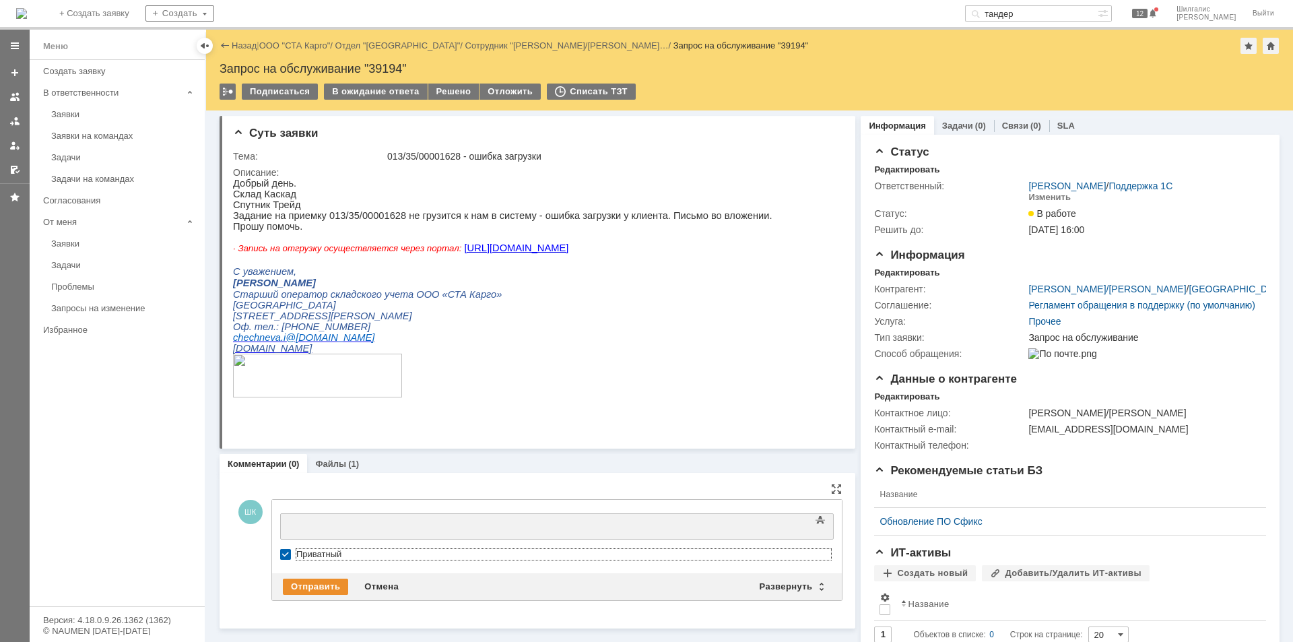
click at [321, 519] on div at bounding box center [389, 524] width 191 height 11
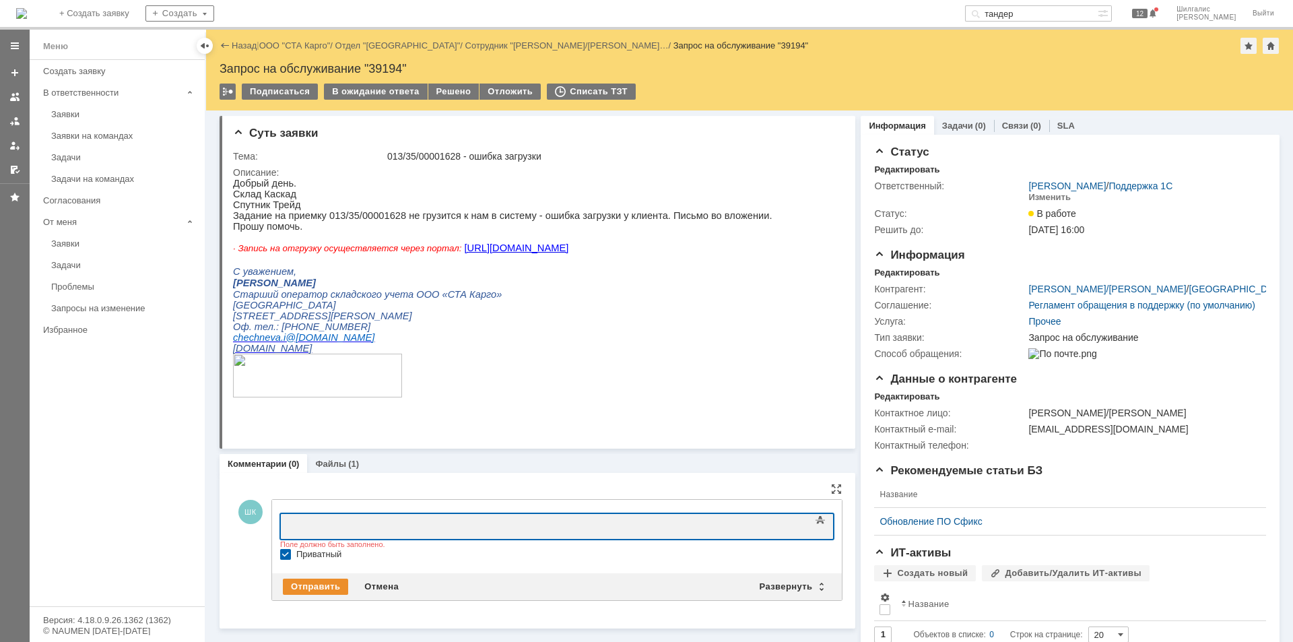
click at [296, 550] on label "Приватный" at bounding box center [563, 554] width 535 height 11
checkbox input "false"
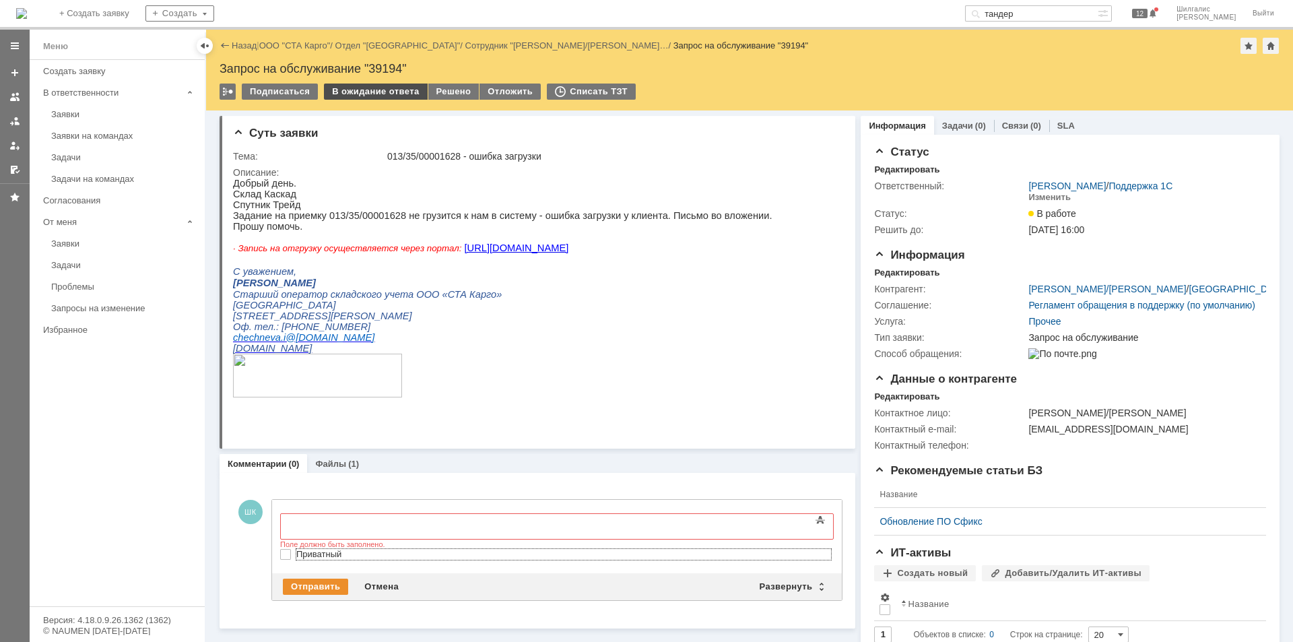
click at [380, 92] on div "В ожидание ответа" at bounding box center [375, 92] width 103 height 16
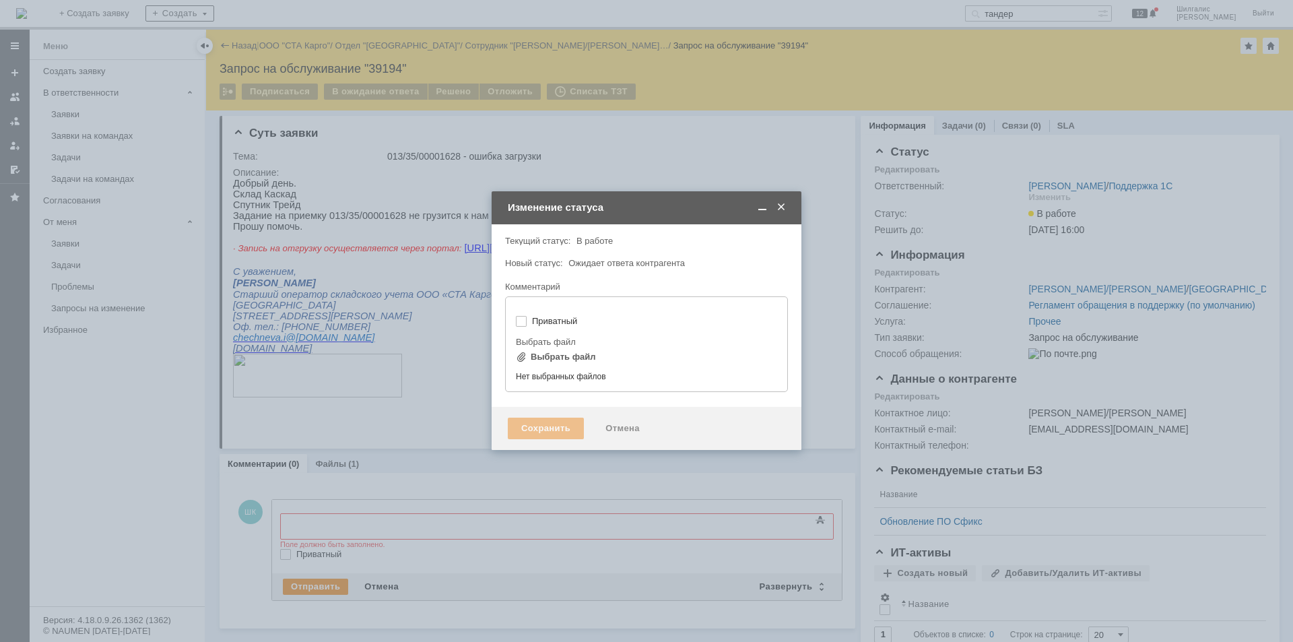
type input "[не указано]"
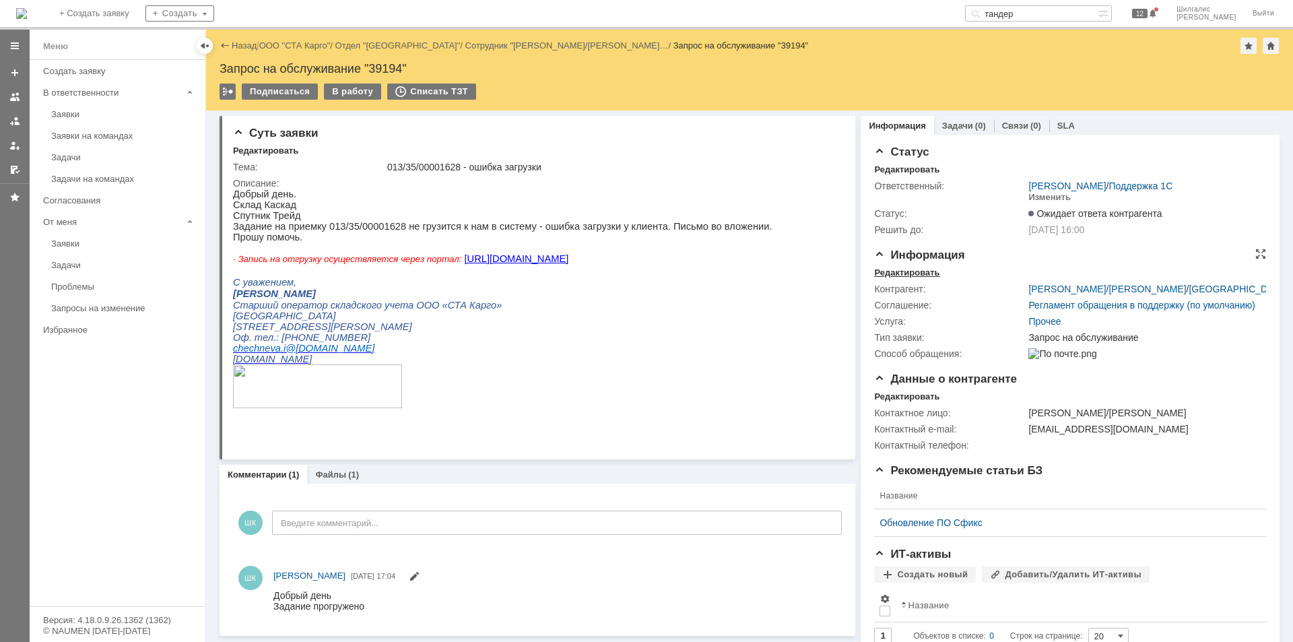
click at [920, 271] on div "Редактировать" at bounding box center [906, 272] width 65 height 11
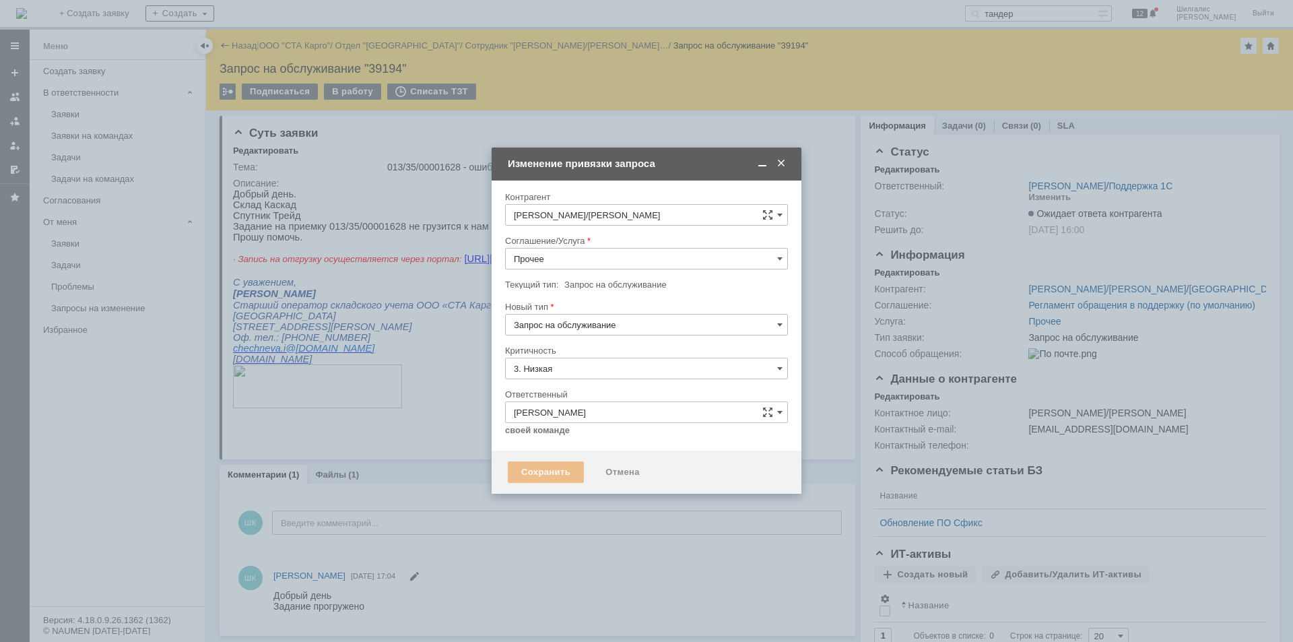
type input "[не указано]"
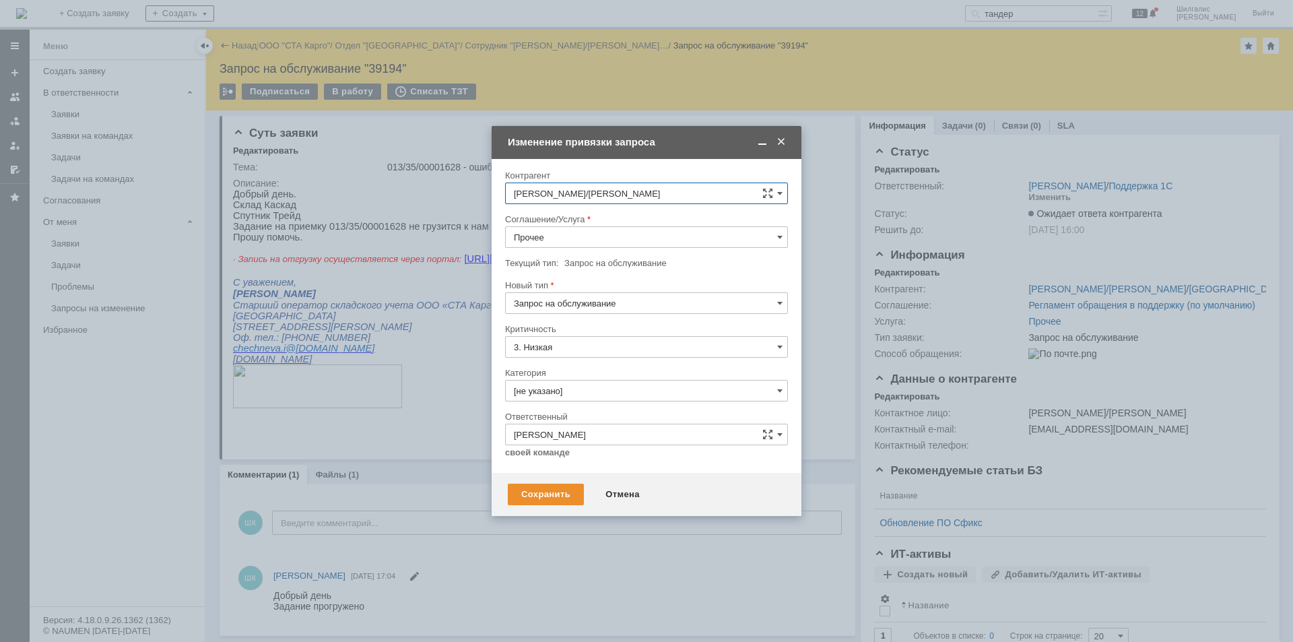
click at [584, 229] on input "Прочее" at bounding box center [646, 237] width 283 height 22
click at [591, 309] on span "WMS Обмены" at bounding box center [646, 303] width 265 height 11
type input "WMS Обмены"
click at [549, 491] on div "Сохранить" at bounding box center [546, 495] width 76 height 22
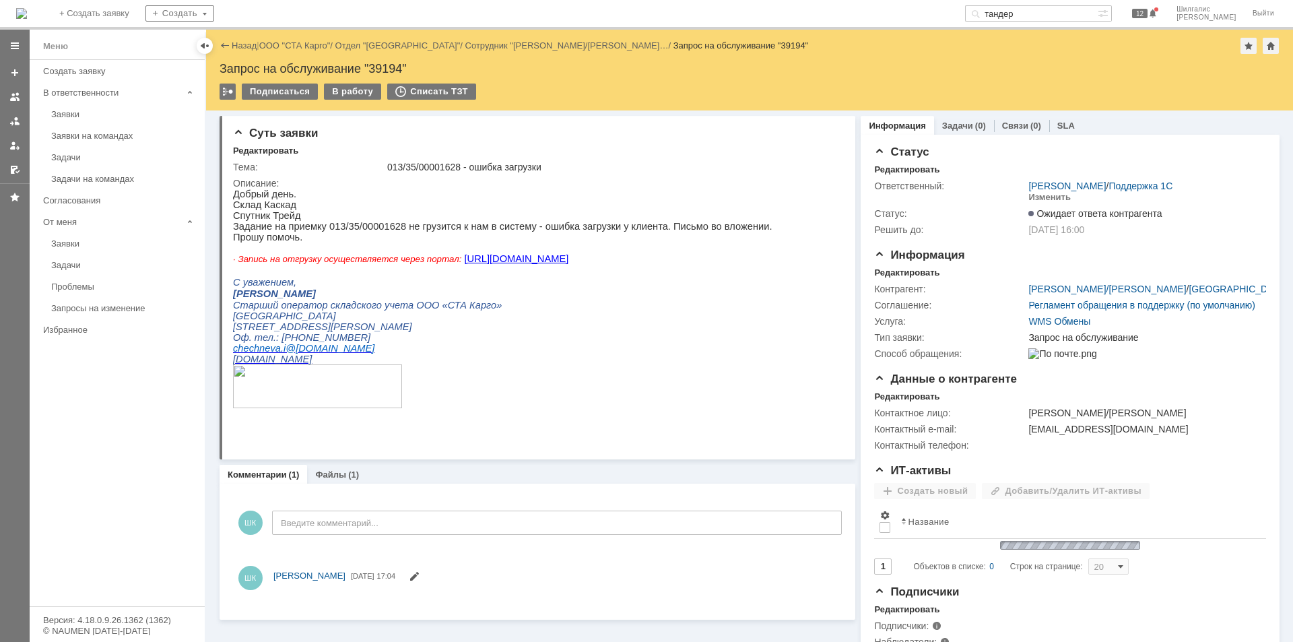
scroll to position [0, 0]
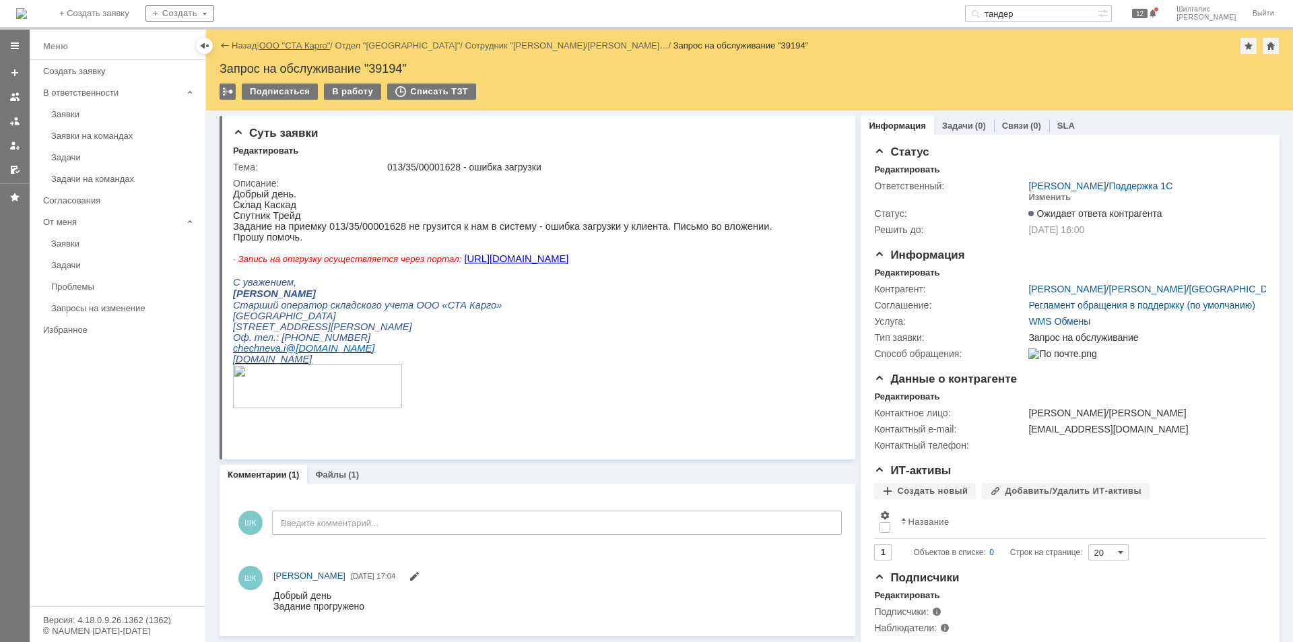
click at [311, 42] on link "ООО "СТА Карго"" at bounding box center [294, 45] width 71 height 10
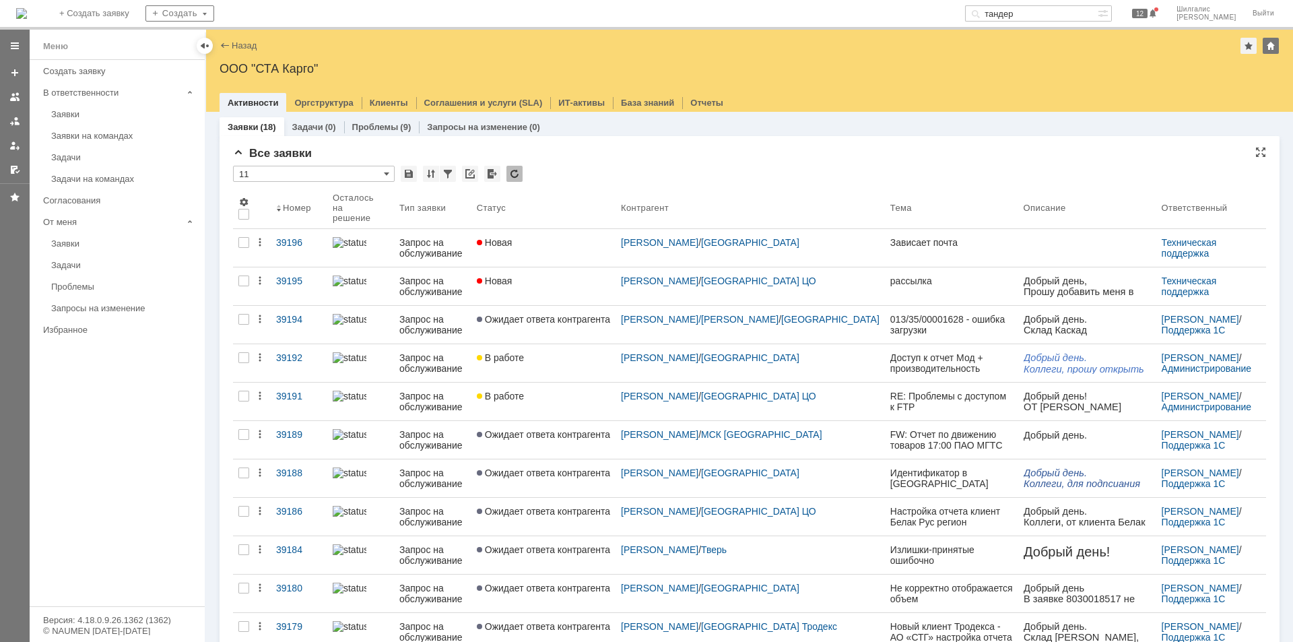
click at [577, 183] on div "* 11" at bounding box center [749, 175] width 1033 height 18
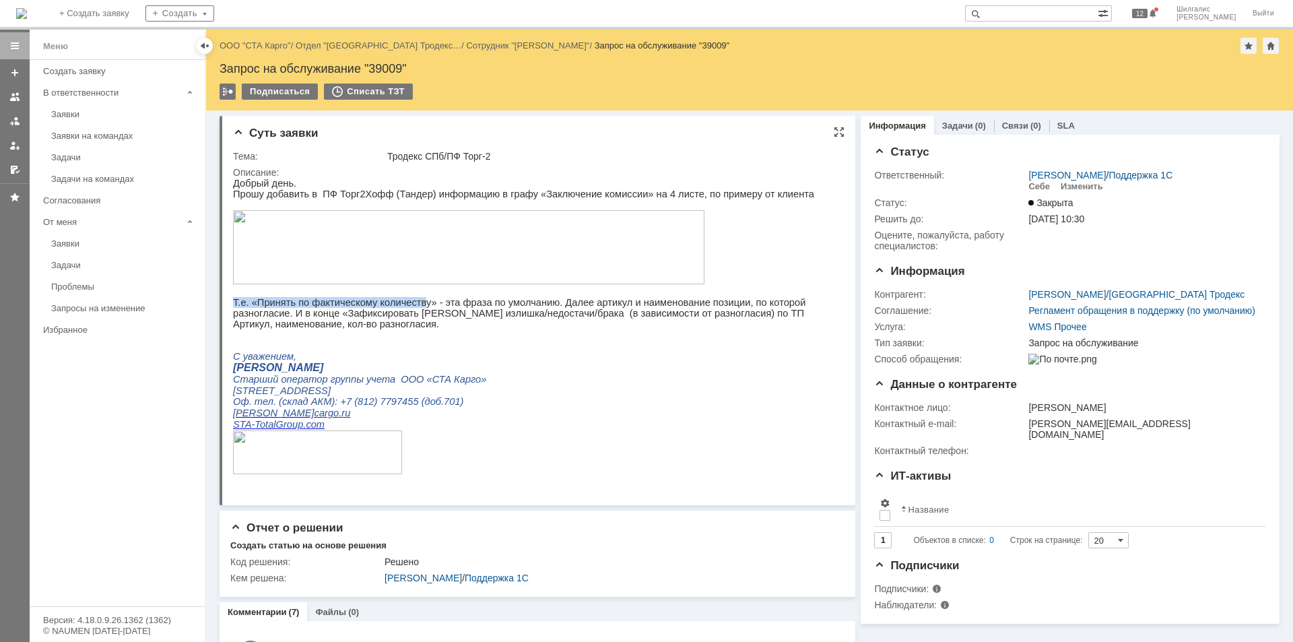
drag, startPoint x: 410, startPoint y: 310, endPoint x: 280, endPoint y: 297, distance: 130.0
click at [280, 297] on div "Добрый день. Прошу добавить в ПФ Торг2Хофф (Тандер) информацию в графу «Заключе…" at bounding box center [532, 332] width 599 height 309
click at [295, 315] on p "Т.е. «Принять по фактическому количеству» - эта фраза по умолчанию. Далее артик…" at bounding box center [532, 313] width 599 height 32
drag, startPoint x: 354, startPoint y: 328, endPoint x: 404, endPoint y: 328, distance: 50.5
click at [404, 328] on div "Добрый день. Прошу добавить в ПФ Торг2Хофф (Тандер) информацию в графу «Заключе…" at bounding box center [532, 332] width 599 height 309
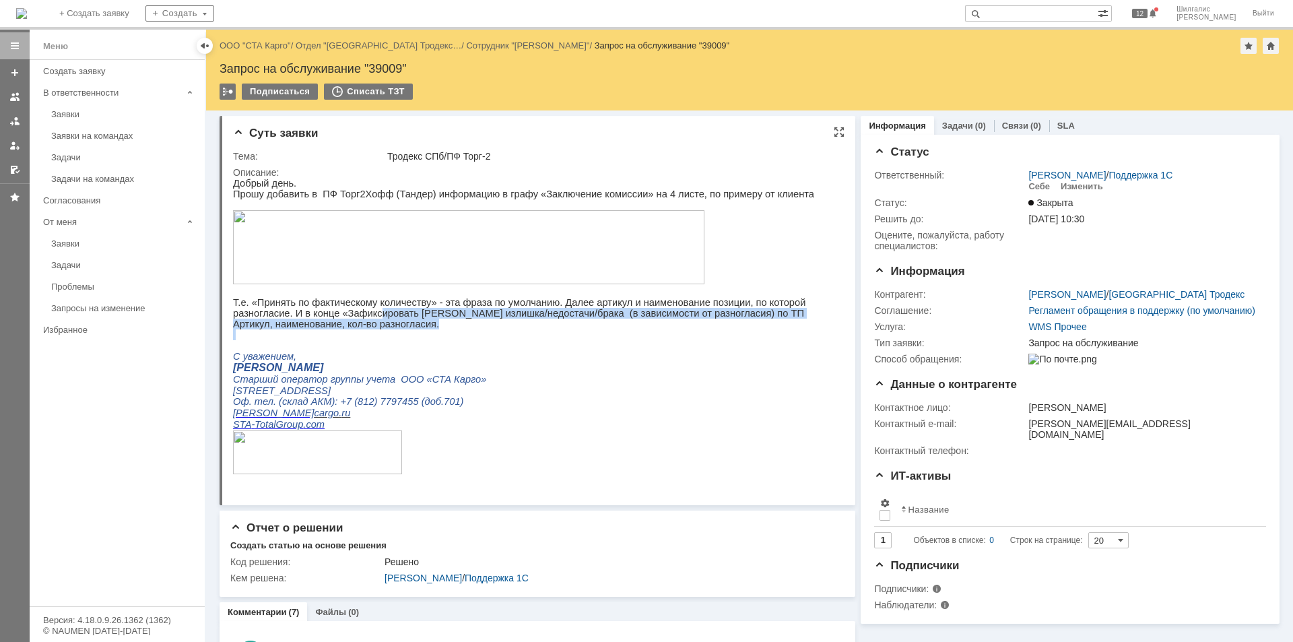
click at [404, 329] on p at bounding box center [532, 334] width 599 height 11
click at [426, 325] on p "Т.е. «Принять по фактическому количеству» - эта фраза по умолчанию. Далее артик…" at bounding box center [532, 313] width 599 height 32
drag, startPoint x: 398, startPoint y: 307, endPoint x: 400, endPoint y: 315, distance: 8.3
click at [398, 308] on p "Т.е. «Принять по фактическому количеству» - эта фраза по умолчанию. Далее артик…" at bounding box center [532, 313] width 599 height 32
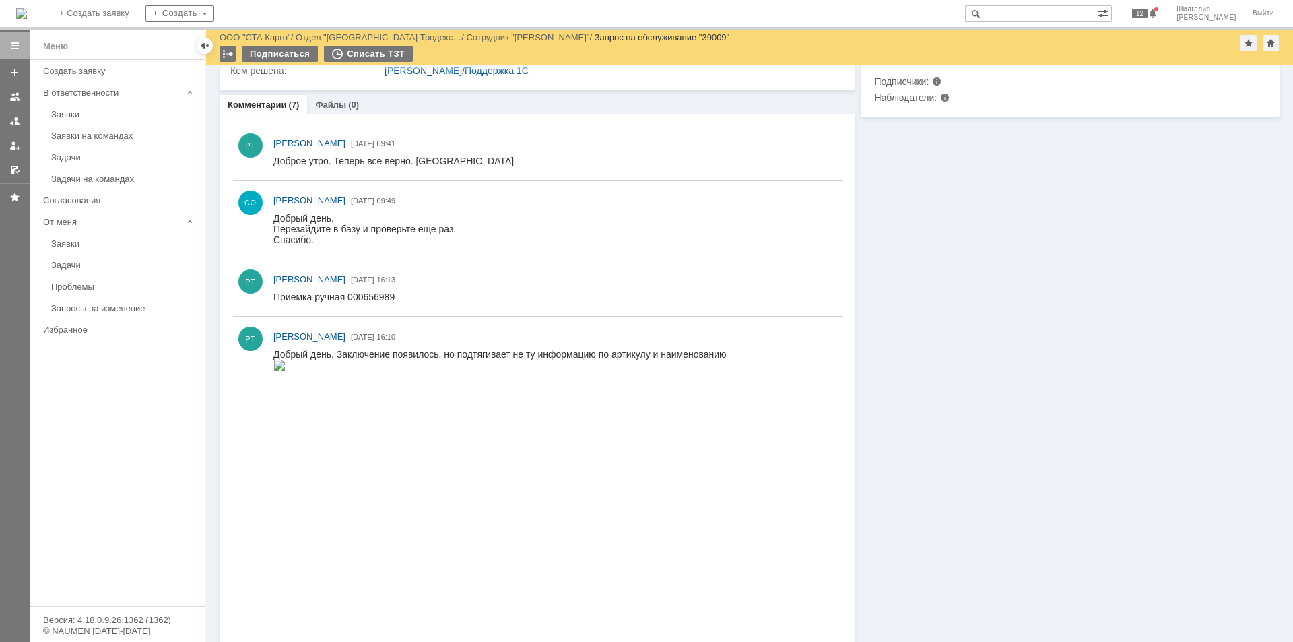
scroll to position [539, 0]
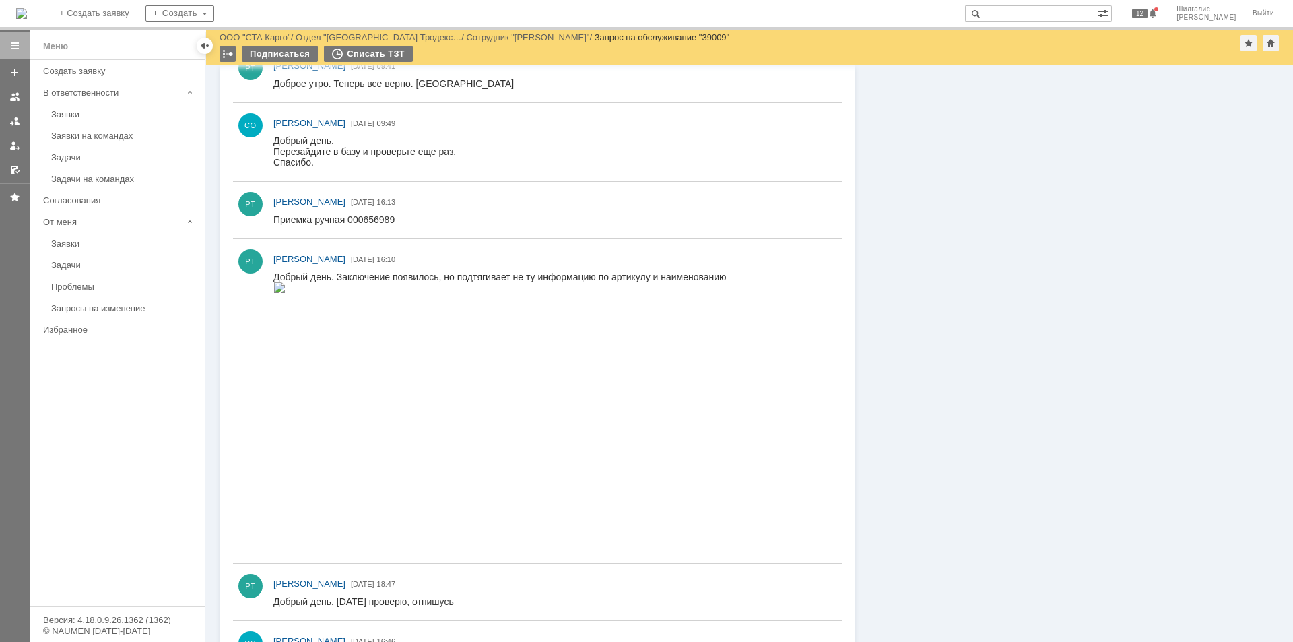
click at [286, 293] on img at bounding box center [280, 287] width 12 height 11
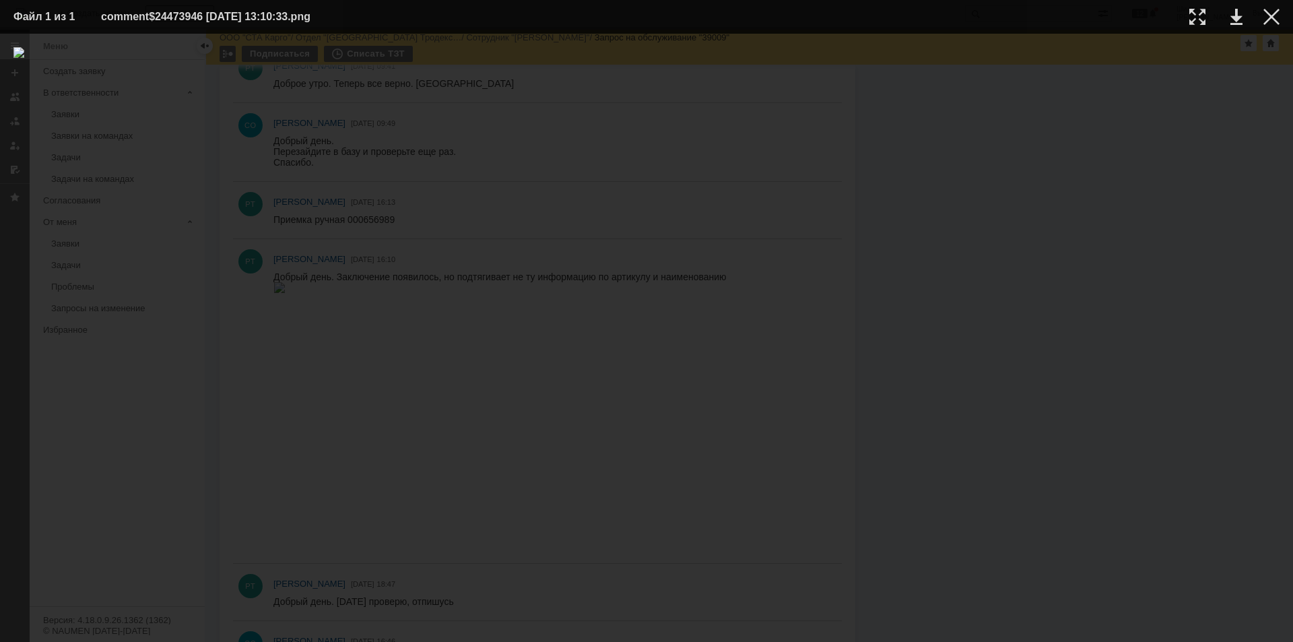
click at [195, 331] on img at bounding box center [646, 337] width 1266 height 581
click at [202, 379] on img at bounding box center [646, 337] width 1266 height 581
drag, startPoint x: 1272, startPoint y: 22, endPoint x: 1222, endPoint y: 36, distance: 51.6
click at [1270, 22] on div at bounding box center [1272, 17] width 16 height 16
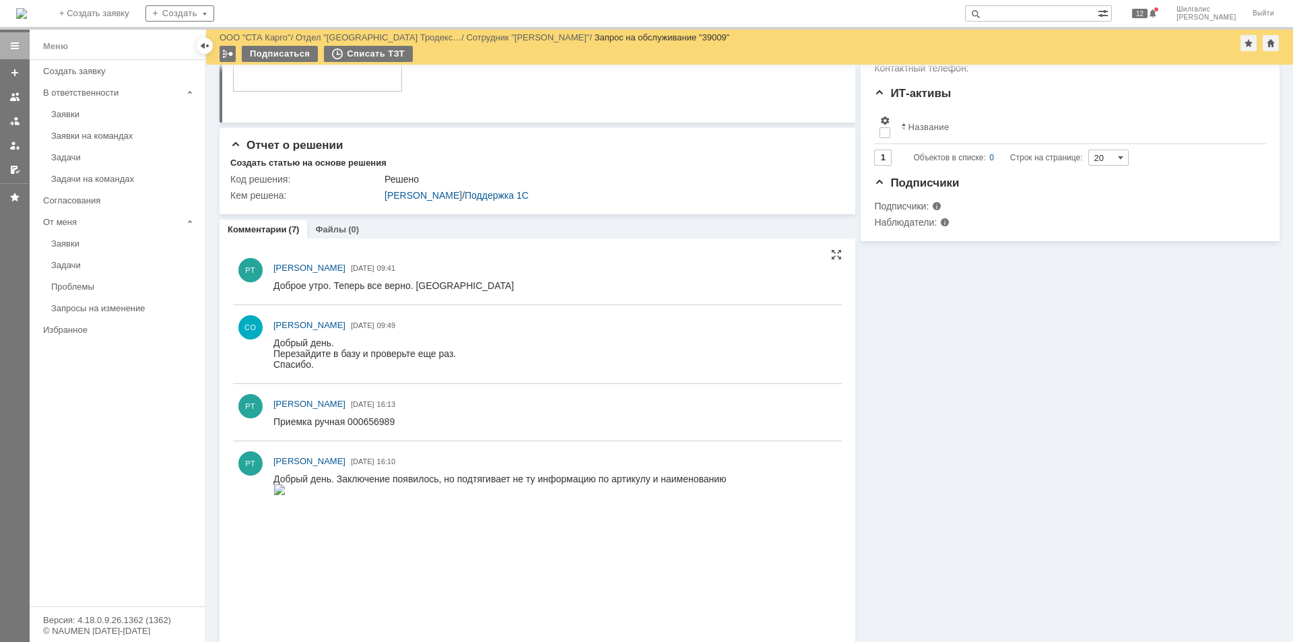
scroll to position [0, 0]
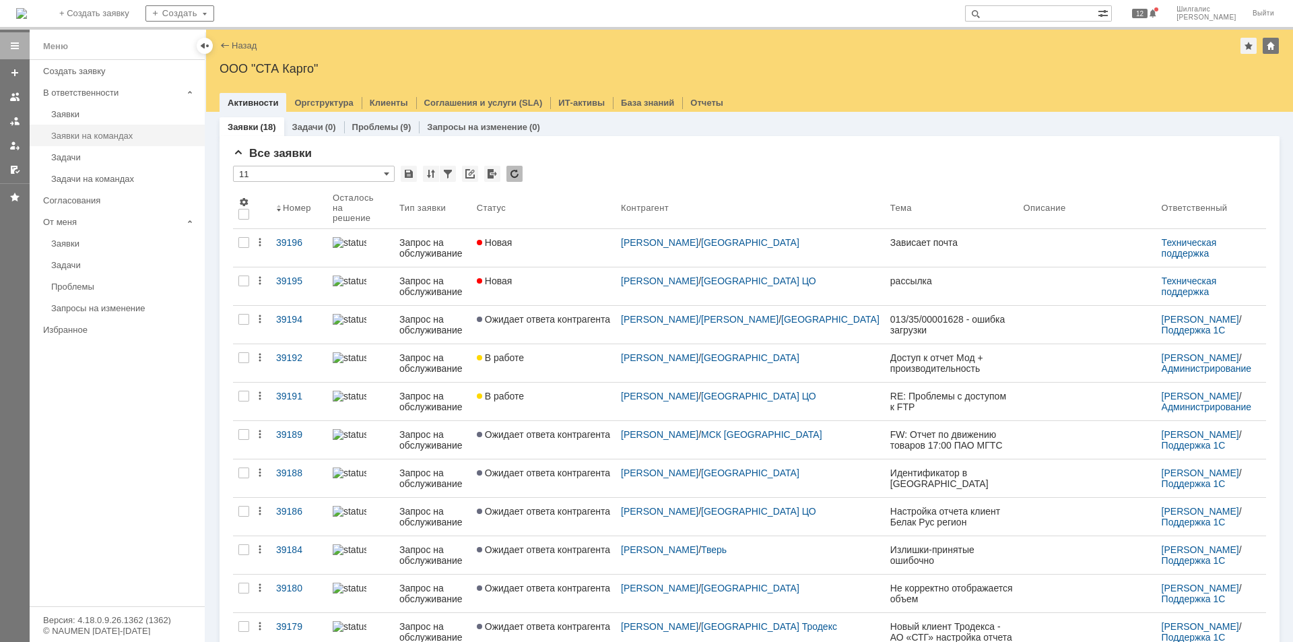
click at [96, 132] on div "Заявки на командах" at bounding box center [124, 136] width 146 height 10
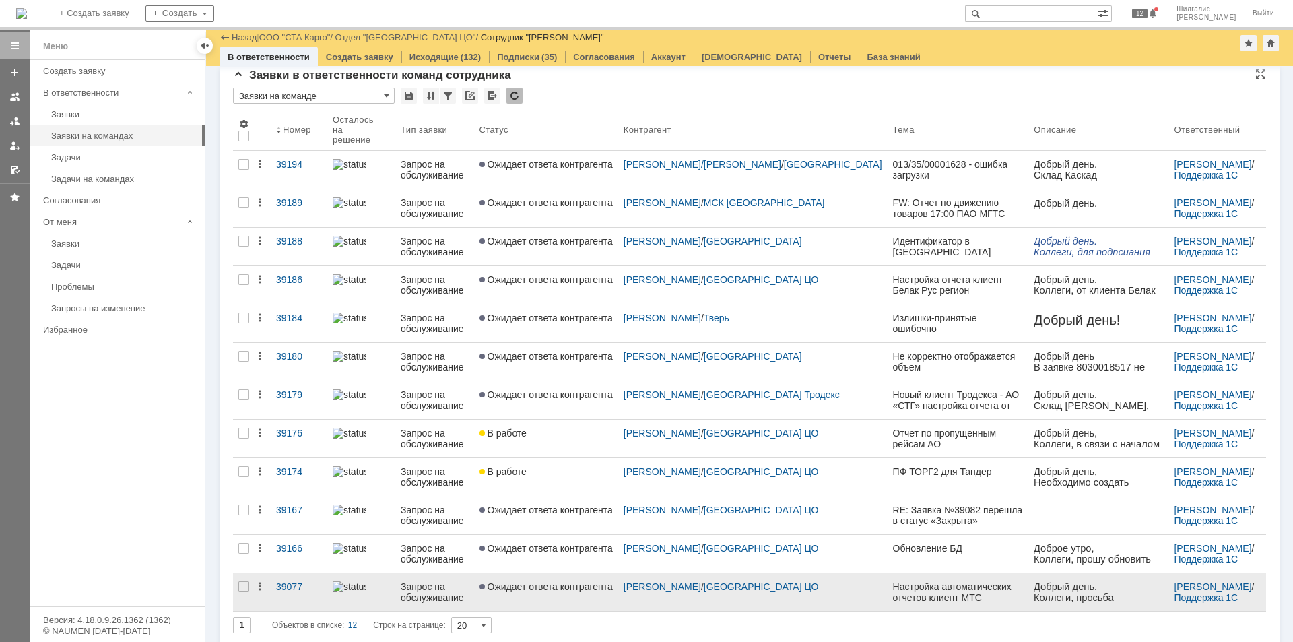
click at [550, 583] on span "Ожидает ответа контрагента" at bounding box center [546, 586] width 133 height 11
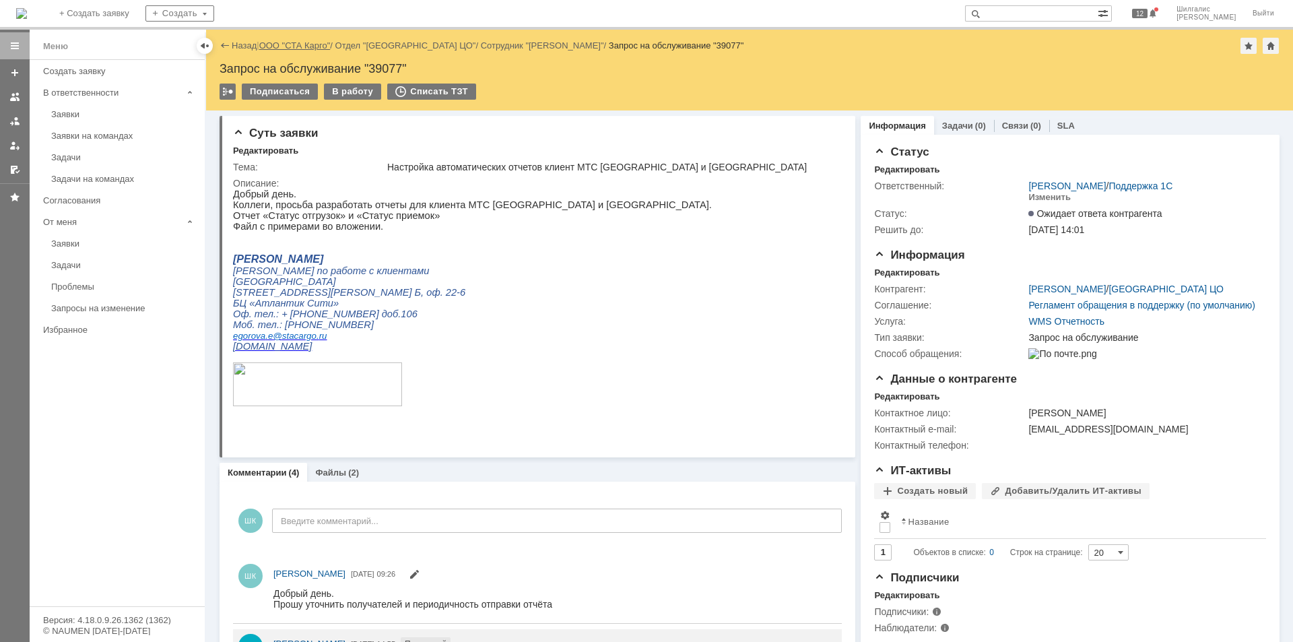
click at [301, 48] on link "ООО "СТА Карго"" at bounding box center [294, 45] width 71 height 10
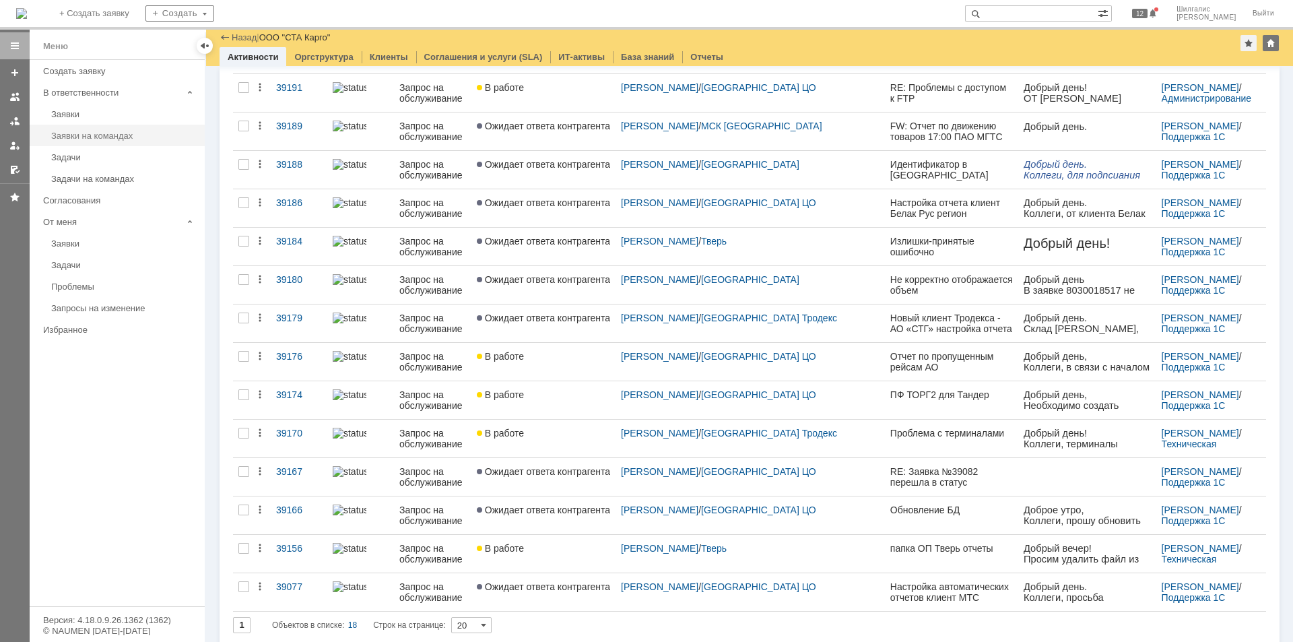
click at [125, 135] on div "Заявки на командах" at bounding box center [124, 136] width 146 height 10
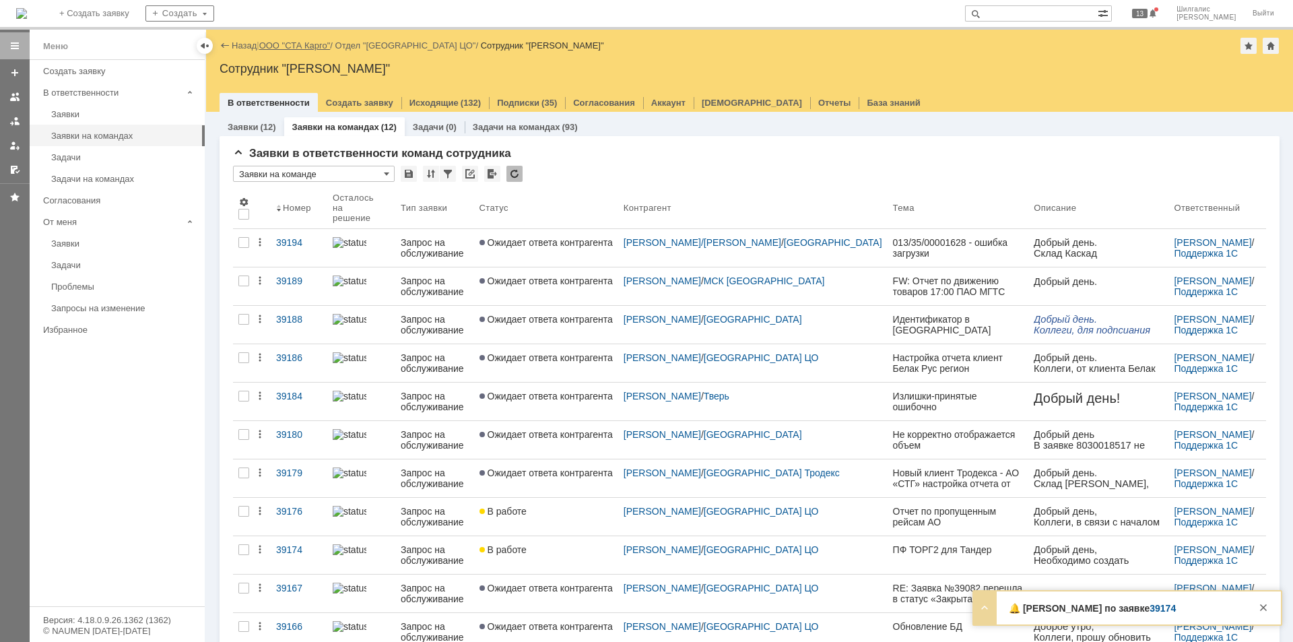
click at [299, 45] on link "ООО "СТА Карго"" at bounding box center [294, 45] width 71 height 10
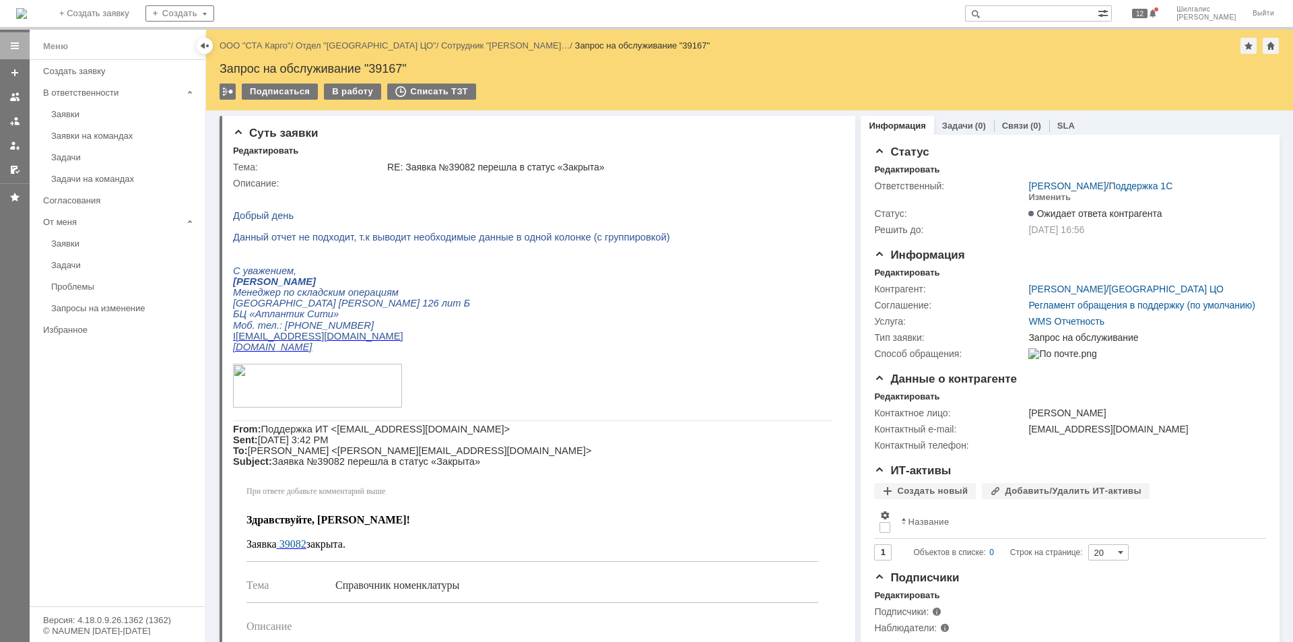
drag, startPoint x: 1002, startPoint y: 478, endPoint x: 849, endPoint y: 219, distance: 300.5
click at [260, 42] on link "ООО "СТА Карго"" at bounding box center [255, 45] width 71 height 10
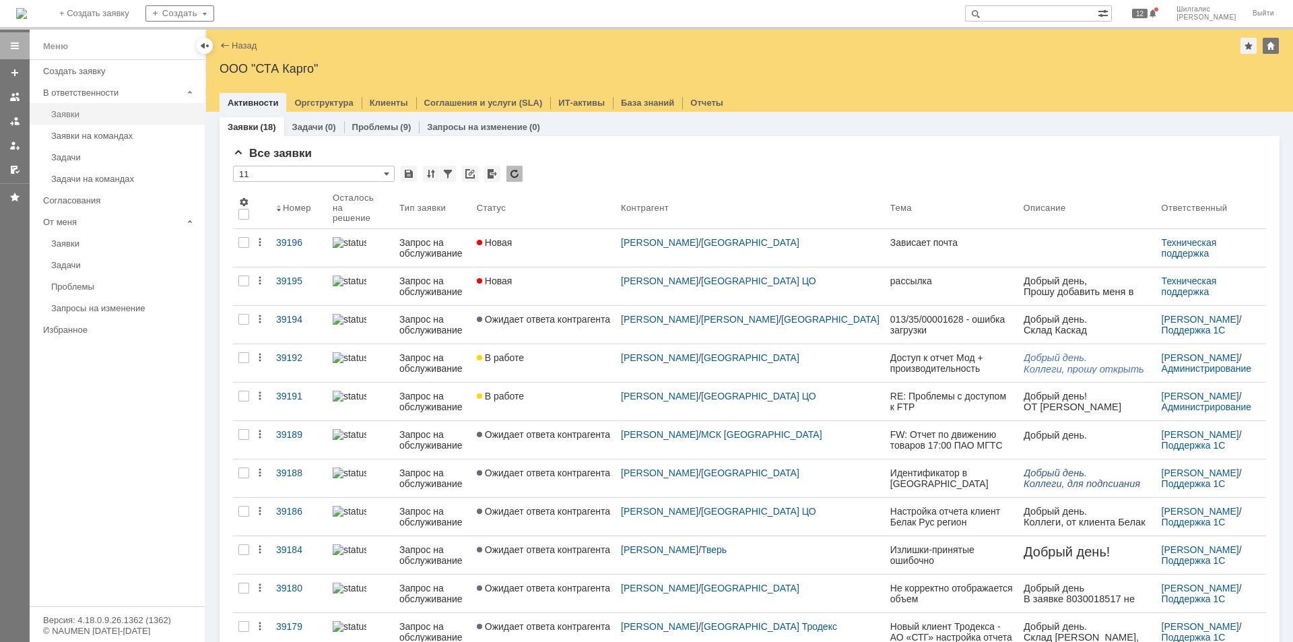
click at [96, 115] on div "Заявки" at bounding box center [124, 114] width 146 height 10
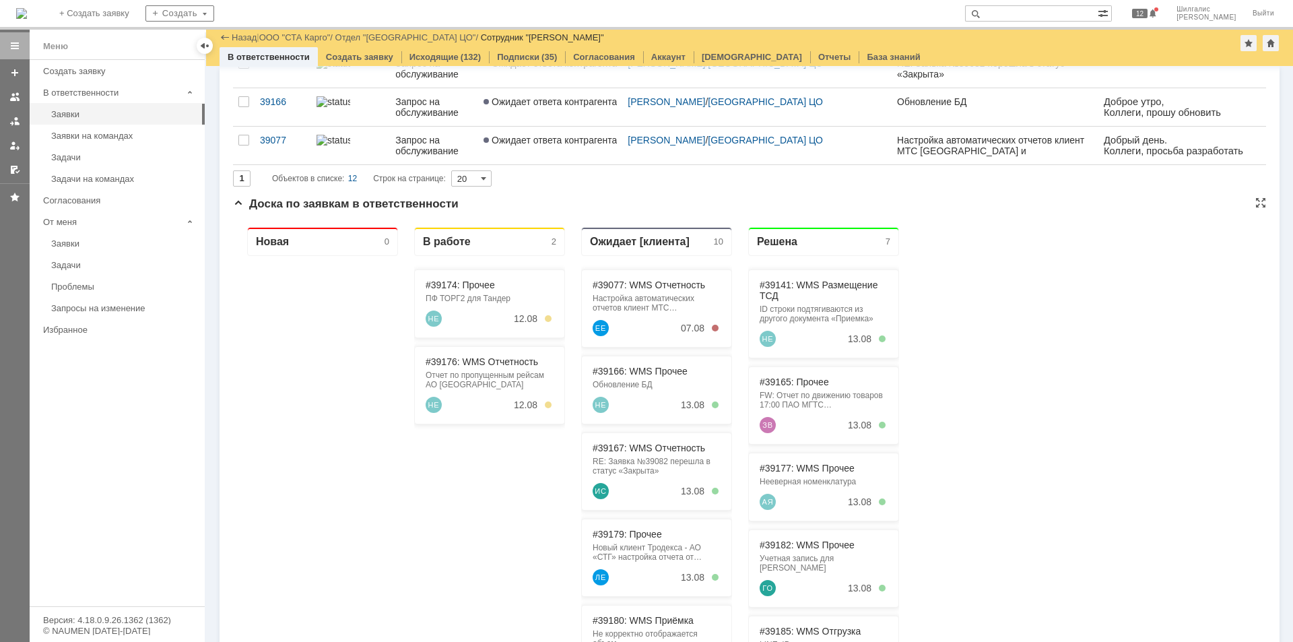
click at [357, 205] on span "Доска по заявкам в ответственности" at bounding box center [346, 203] width 226 height 13
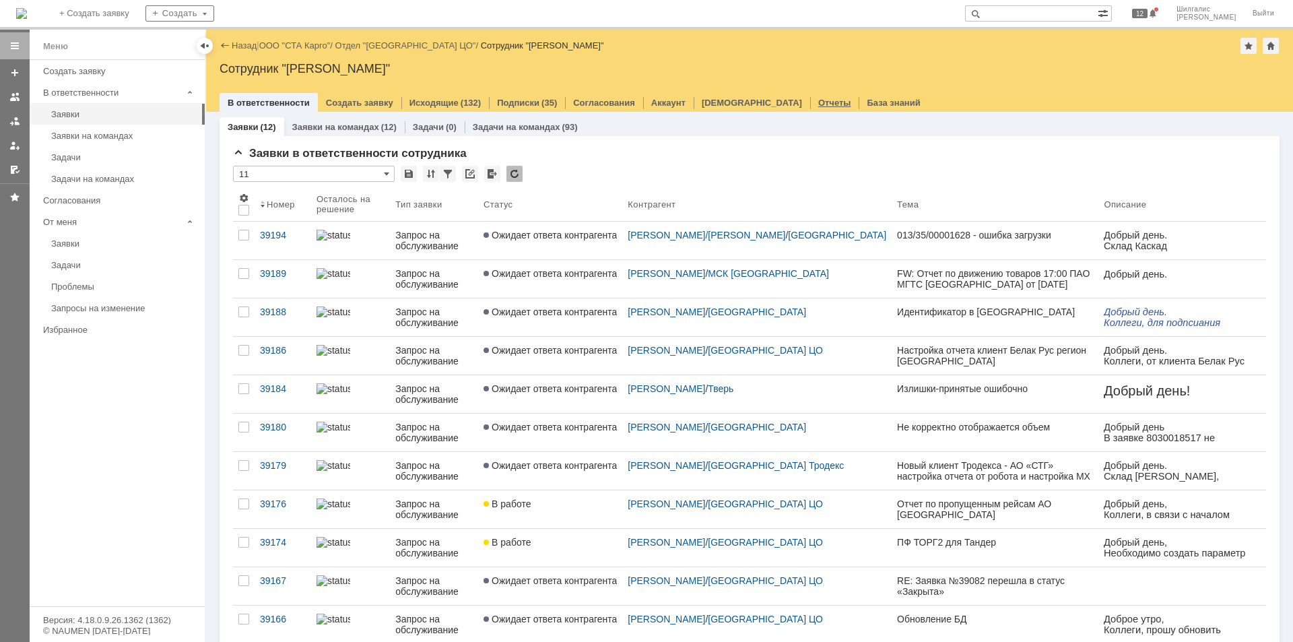
click at [818, 102] on link "Отчеты" at bounding box center [834, 103] width 33 height 10
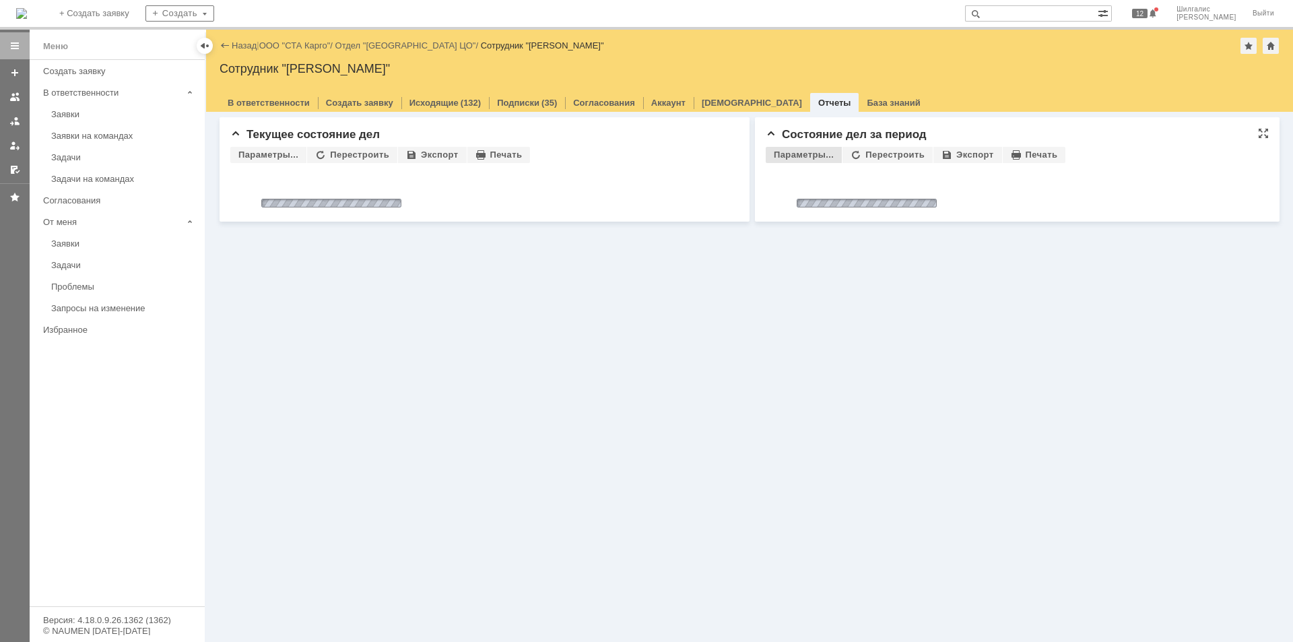
click at [812, 153] on div "Параметры..." at bounding box center [804, 155] width 76 height 16
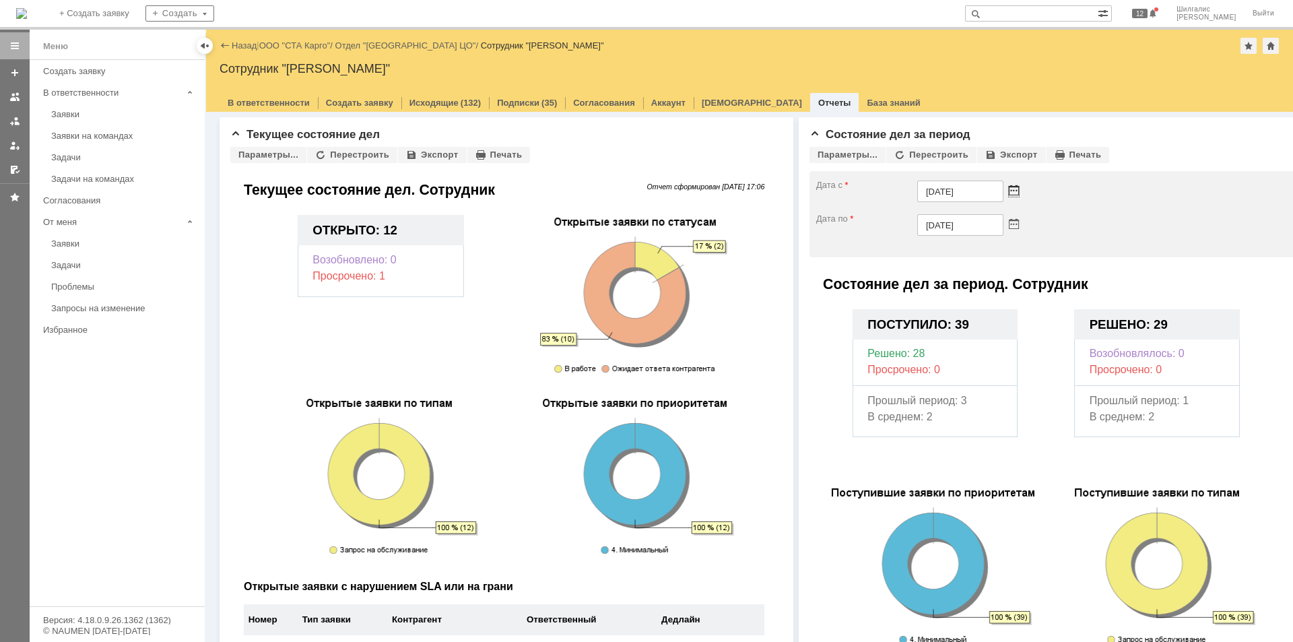
click at [1015, 190] on span at bounding box center [1014, 192] width 10 height 10
click at [923, 224] on div at bounding box center [922, 221] width 9 height 9
click at [913, 242] on div "30" at bounding box center [913, 244] width 13 height 11
type input "[DATE]"
click at [953, 158] on div "Перестроить" at bounding box center [932, 155] width 90 height 16
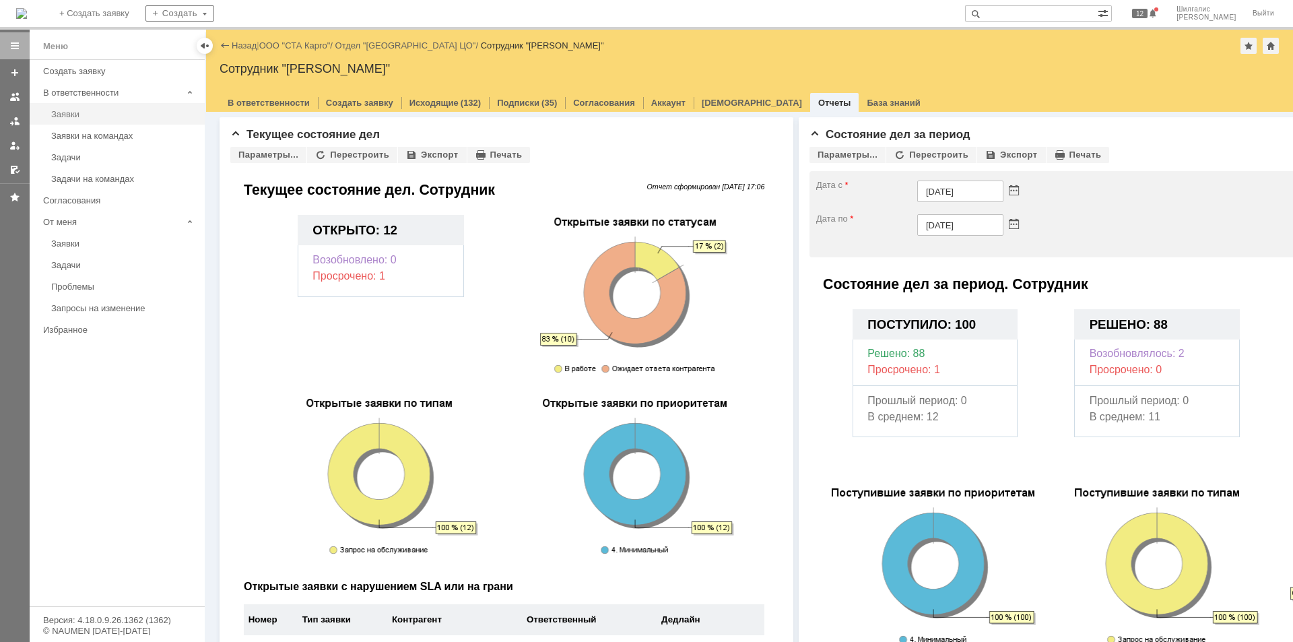
click at [85, 115] on div "Заявки" at bounding box center [124, 114] width 146 height 10
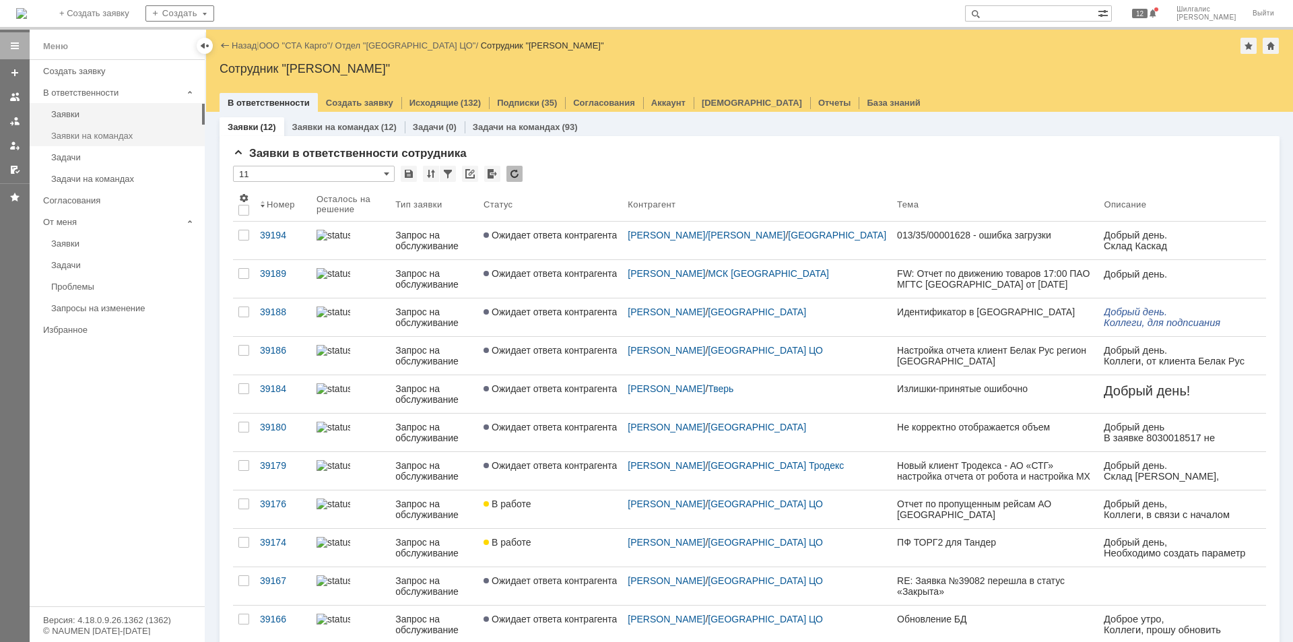
click at [106, 137] on div "Заявки на командах" at bounding box center [124, 136] width 146 height 10
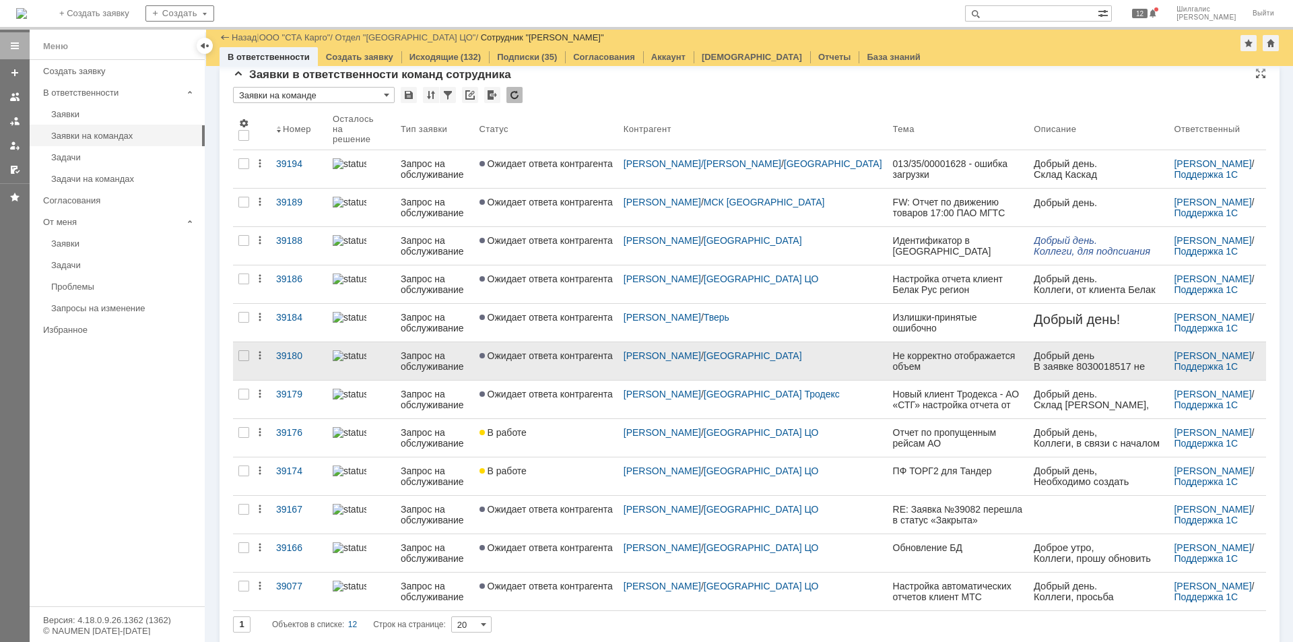
scroll to position [32, 0]
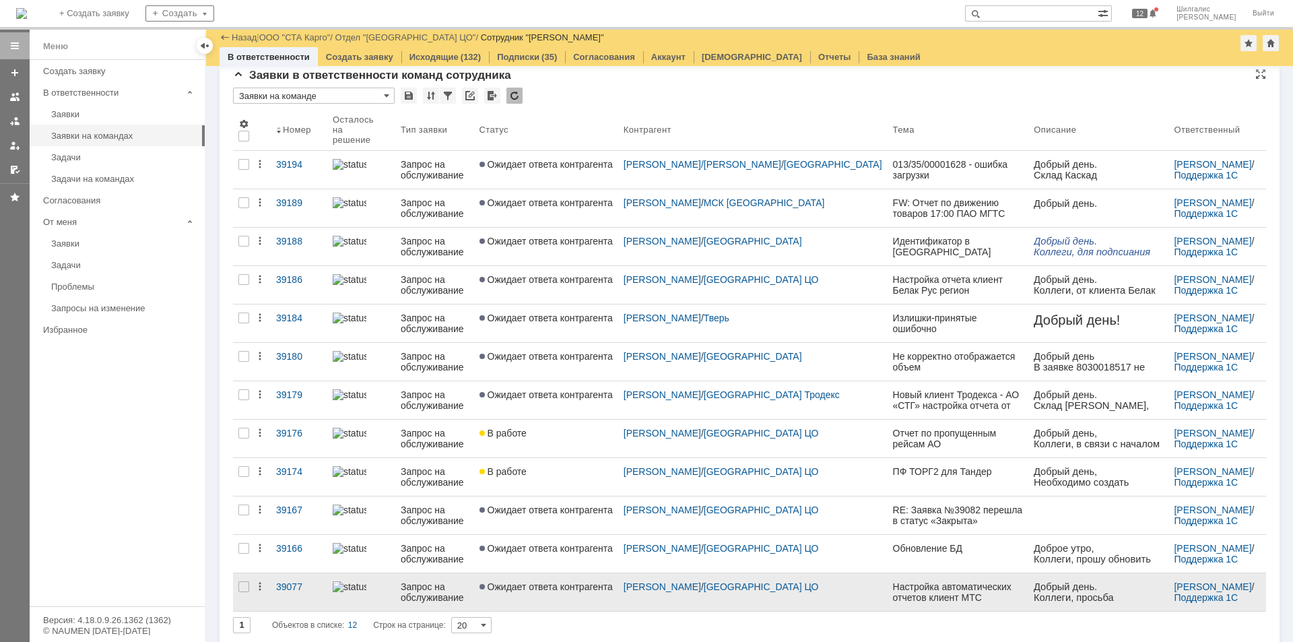
click at [554, 581] on span "Ожидает ответа контрагента" at bounding box center [546, 586] width 133 height 11
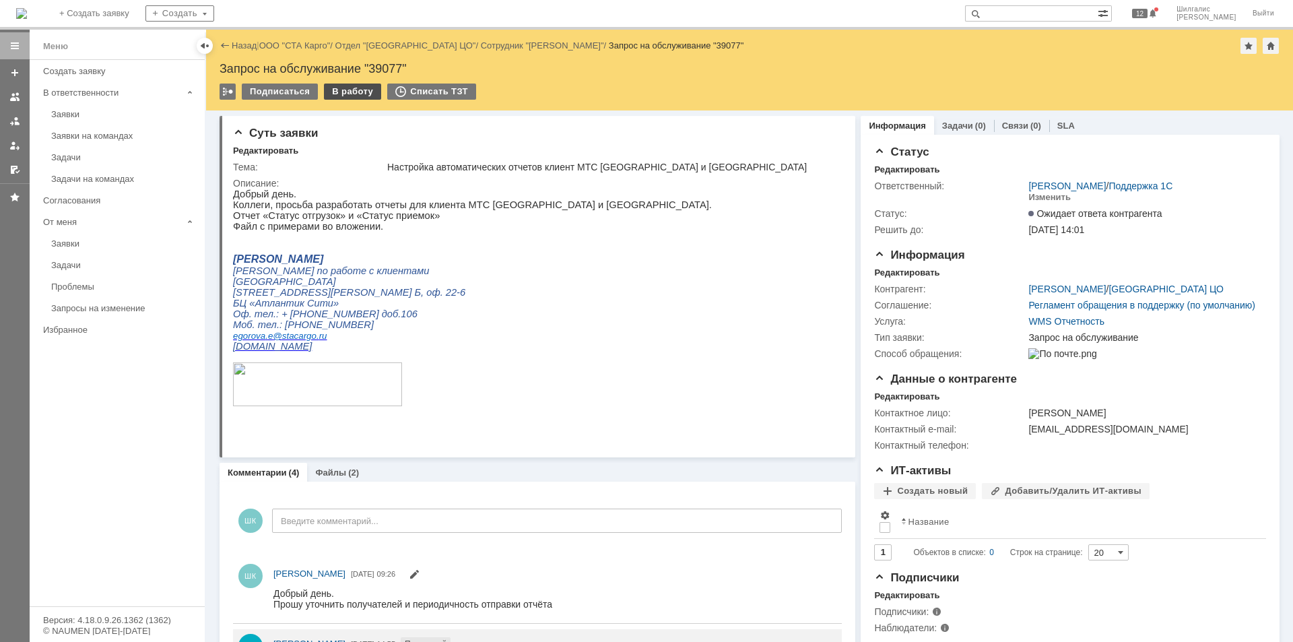
click at [352, 90] on div "В работу" at bounding box center [352, 92] width 57 height 16
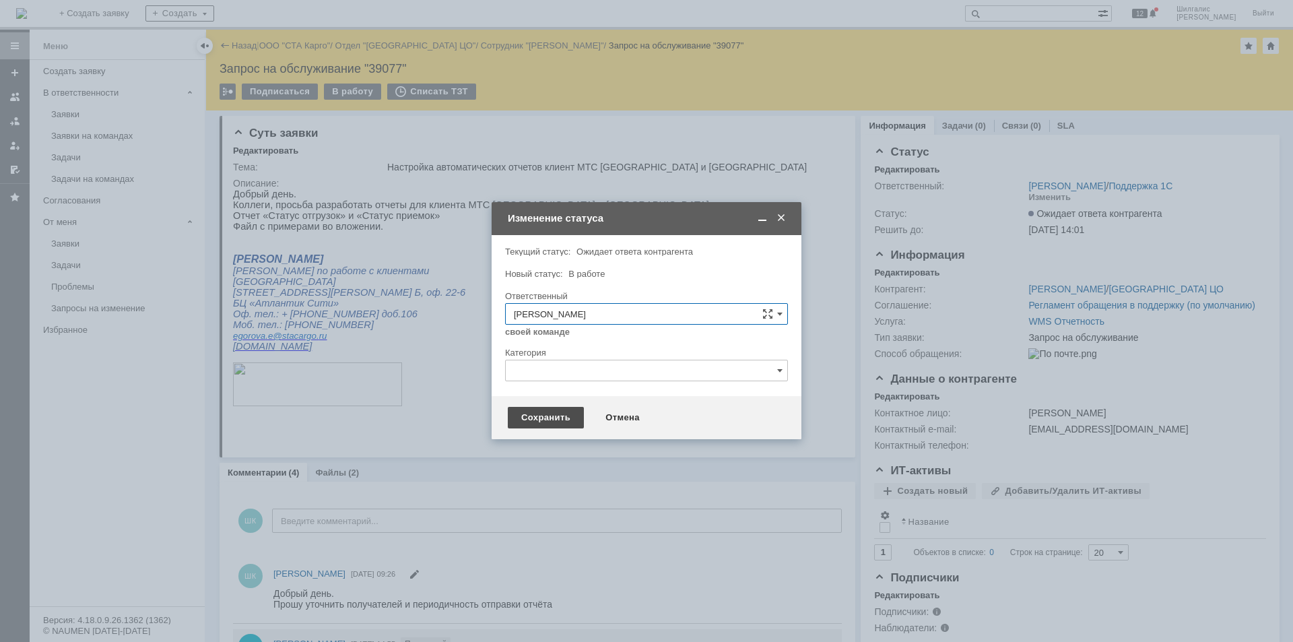
click at [536, 419] on div "Сохранить" at bounding box center [546, 418] width 76 height 22
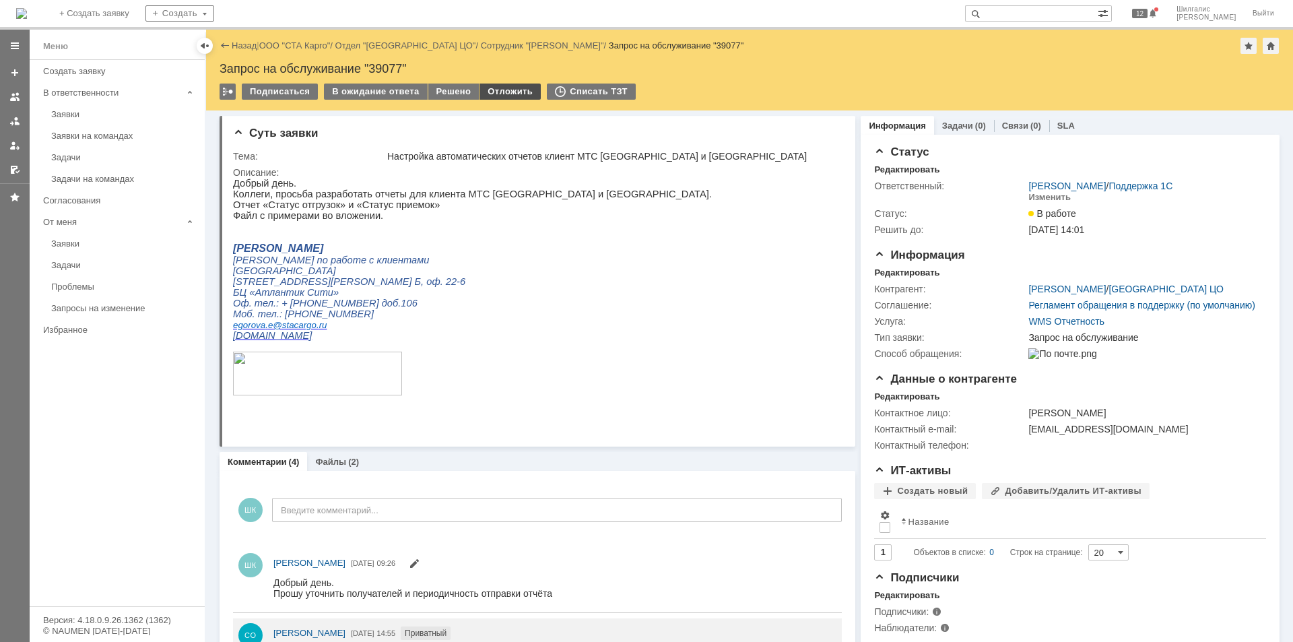
click at [512, 90] on div "Отложить" at bounding box center [510, 92] width 61 height 16
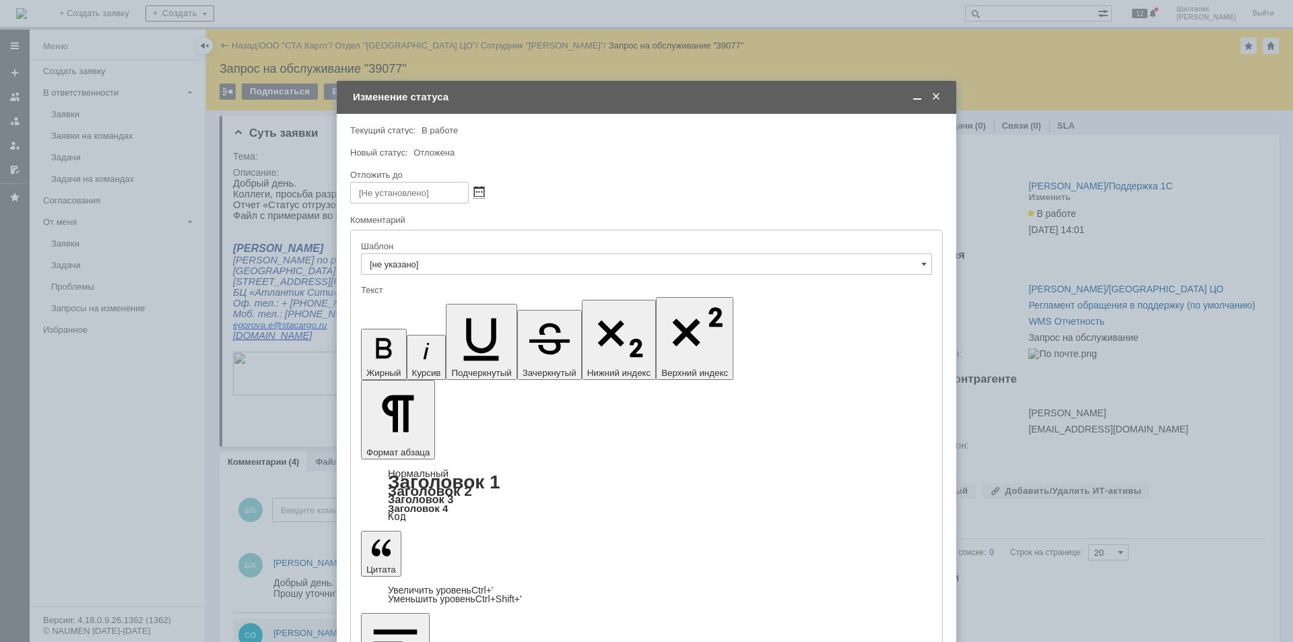
click at [482, 190] on span at bounding box center [479, 192] width 10 height 11
click at [406, 271] on div "13" at bounding box center [410, 272] width 13 height 11
type input "[DATE] 17:09"
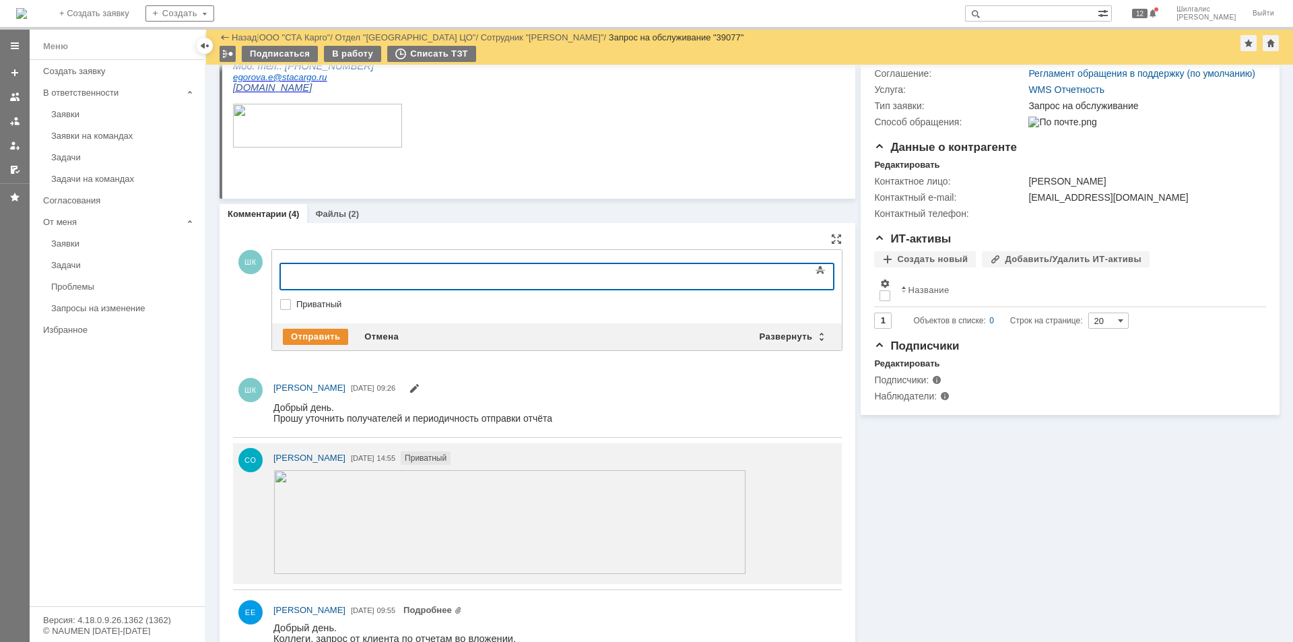
click at [296, 304] on label "Приватный" at bounding box center [563, 304] width 535 height 11
checkbox input "true"
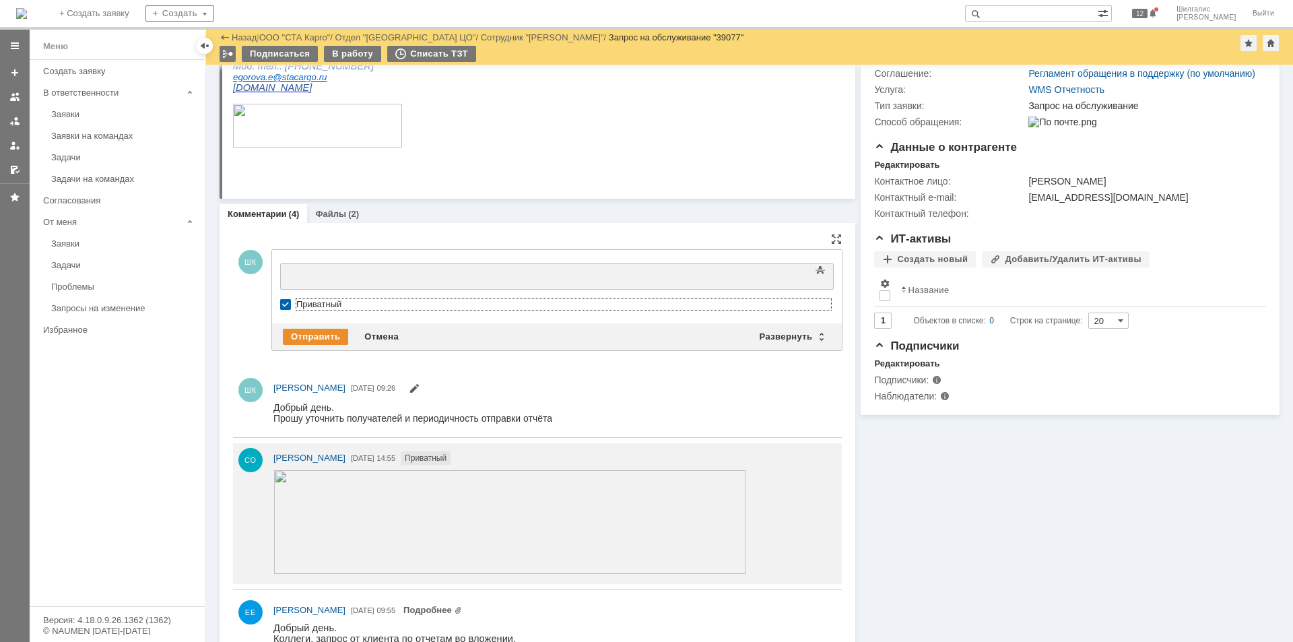
click at [338, 279] on div at bounding box center [389, 274] width 191 height 11
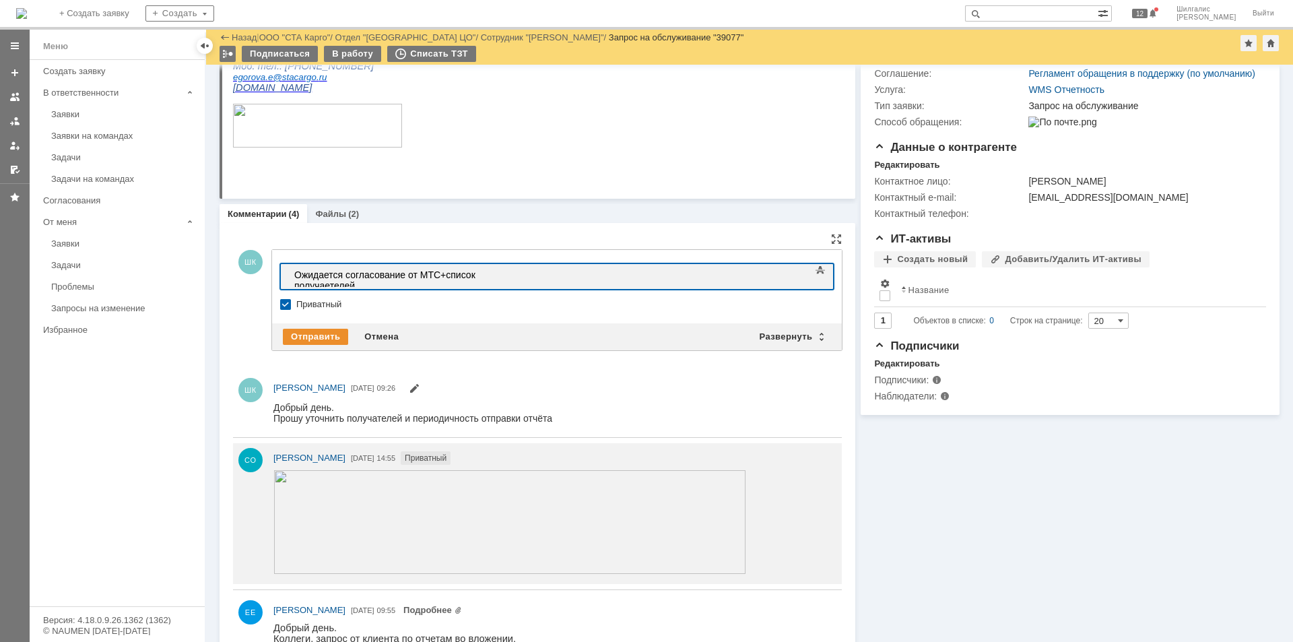
click at [486, 270] on div "Ожидается согласование от МТС+список получаетелей" at bounding box center [389, 280] width 191 height 22
click at [439, 274] on div "Ожидается согласование от МТС+список получателей" at bounding box center [389, 280] width 191 height 22
click at [449, 273] on div "Ожидается согласование от МТС +список получателей" at bounding box center [389, 280] width 191 height 22
click at [323, 333] on div "Отправить" at bounding box center [315, 337] width 65 height 16
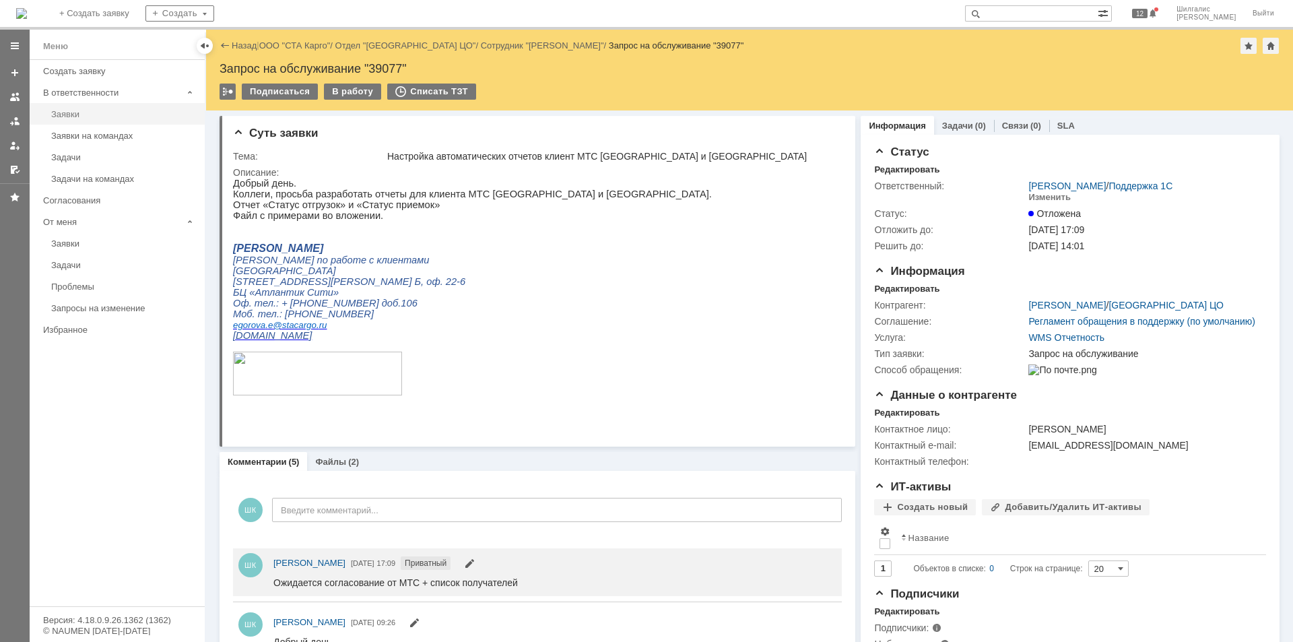
click at [94, 117] on div "Заявки" at bounding box center [124, 114] width 146 height 10
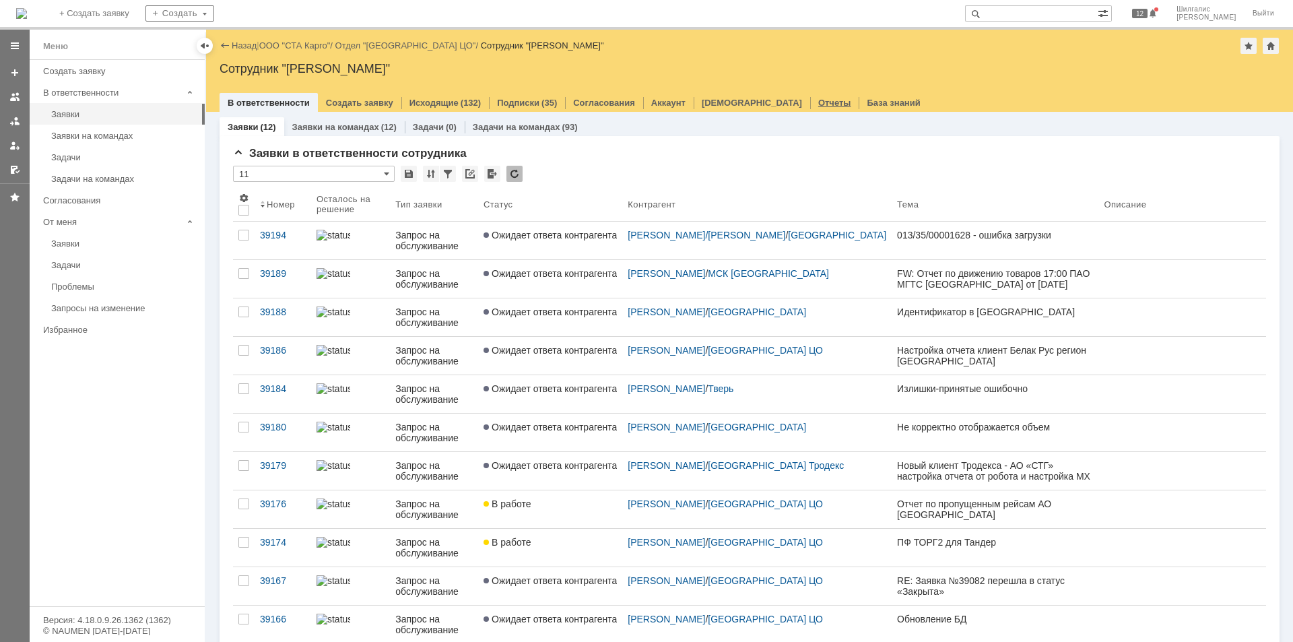
click at [818, 98] on link "Отчеты" at bounding box center [834, 103] width 33 height 10
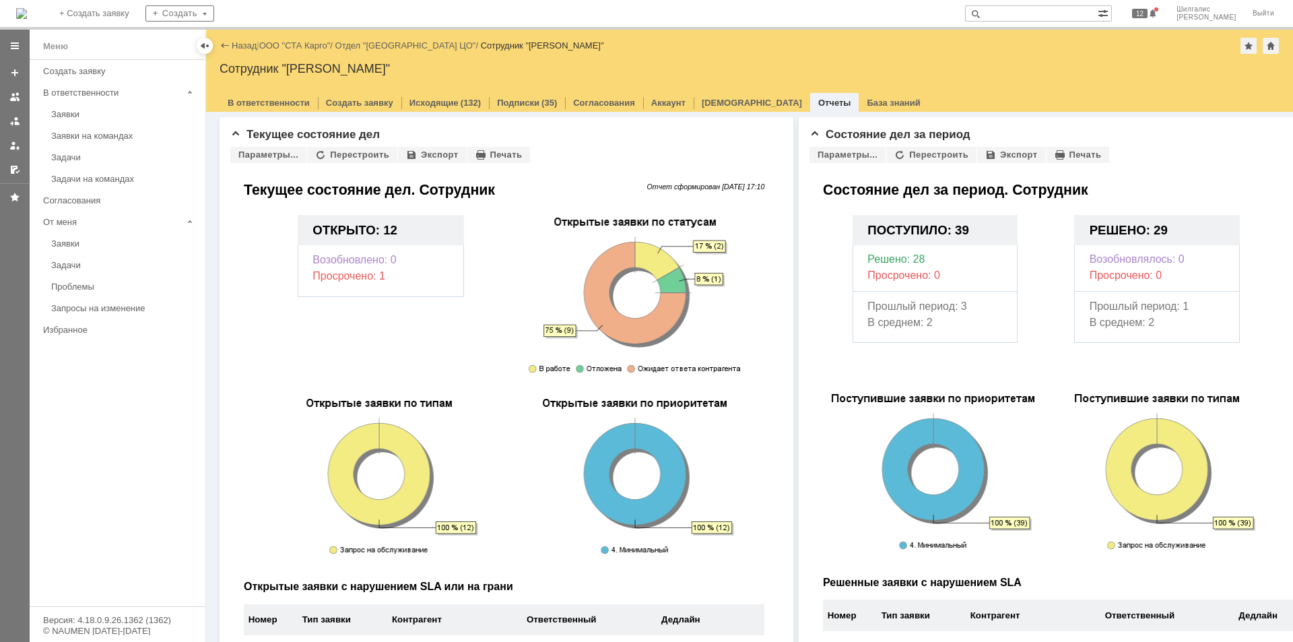
click at [852, 143] on div "Состояние дел за период Параметры... Перестроить Экспорт Печать Дата с [DATE] Д…" at bounding box center [1155, 424] width 713 height 614
click at [847, 156] on div "Параметры..." at bounding box center [848, 155] width 76 height 16
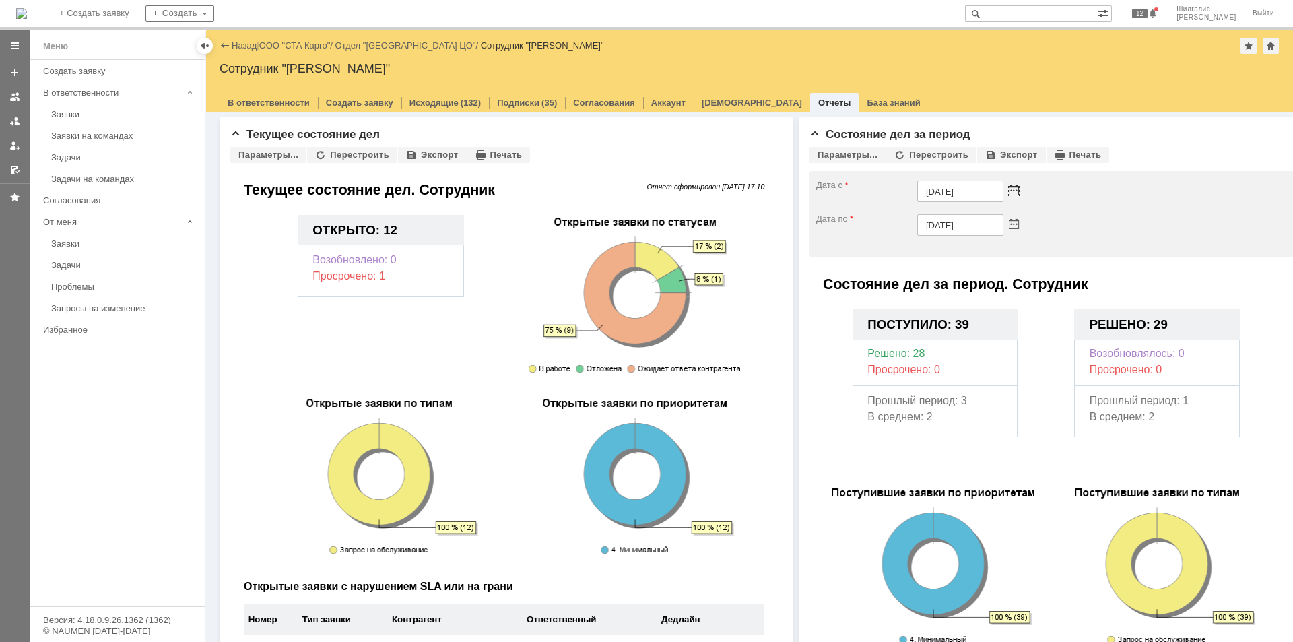
click at [1012, 187] on span at bounding box center [1014, 192] width 10 height 10
click at [926, 217] on div at bounding box center [922, 221] width 9 height 9
click at [913, 238] on table "пн вт ср чт пт сб вс 30 1 2 3 4 5 6 7 8 9 10 11 12 13 14 15 16 17 18 19 20 21 2…" at bounding box center [961, 271] width 111 height 90
click at [916, 239] on div "30" at bounding box center [913, 244] width 13 height 11
type input "[DATE]"
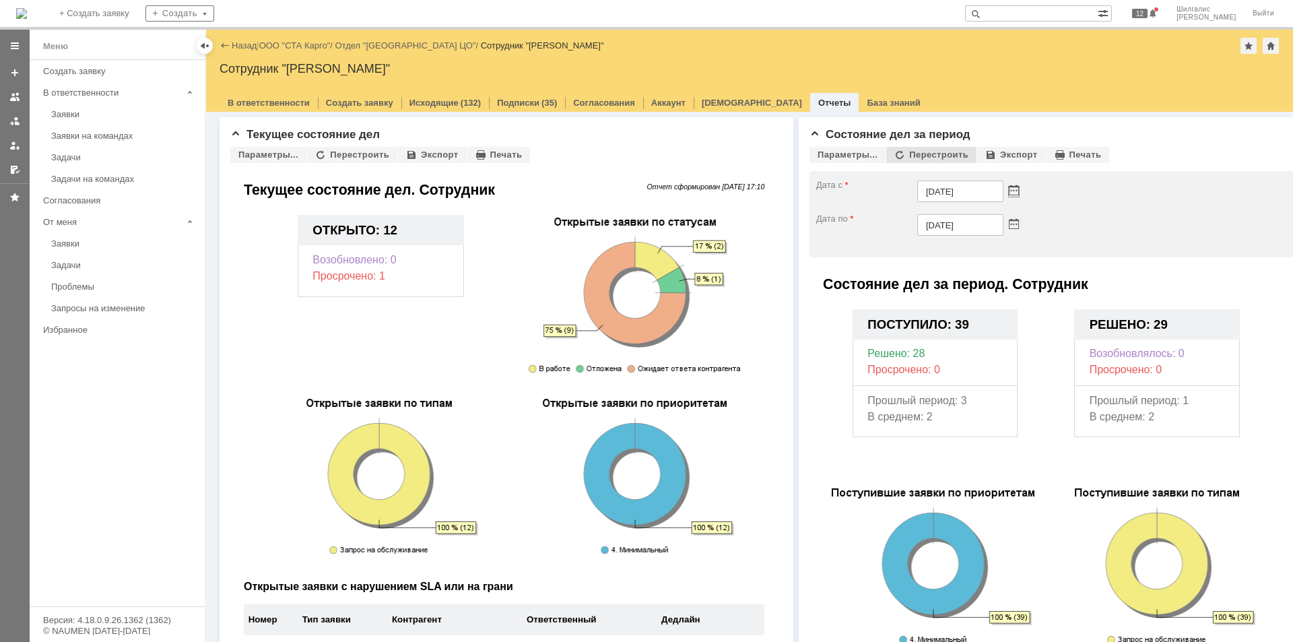
click at [926, 154] on div "Перестроить" at bounding box center [932, 155] width 90 height 16
click at [257, 156] on div "Параметры..." at bounding box center [268, 155] width 76 height 16
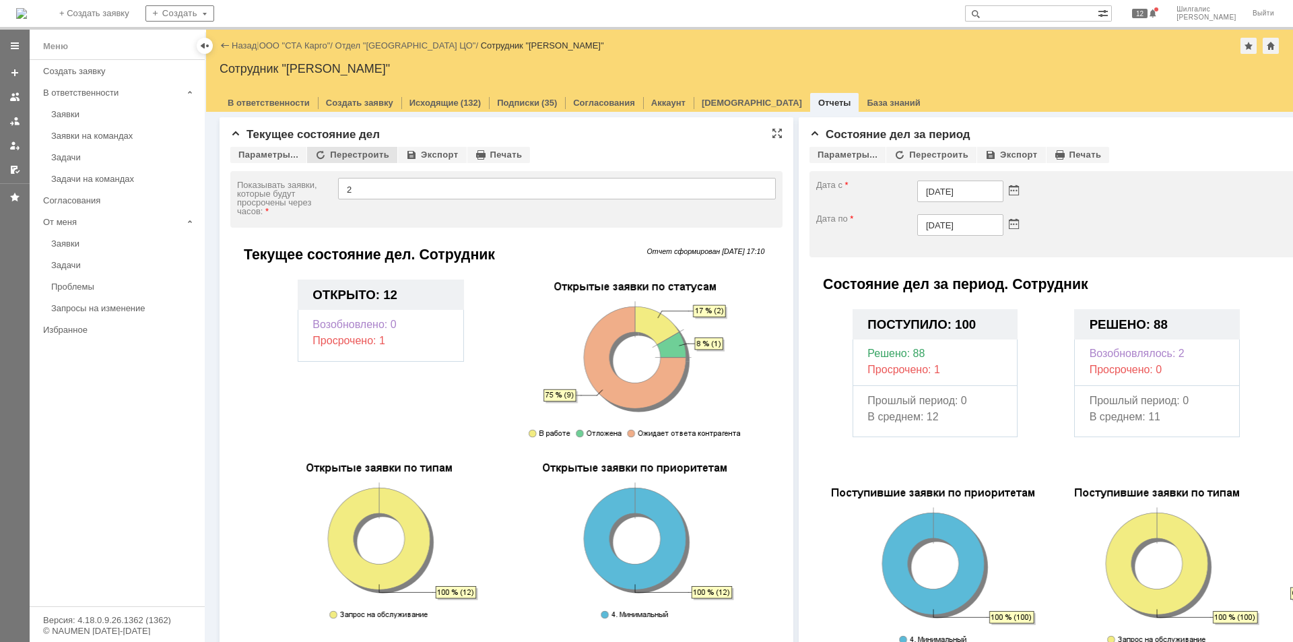
click at [339, 151] on div "Перестроить" at bounding box center [352, 155] width 90 height 16
